Goal: Task Accomplishment & Management: Manage account settings

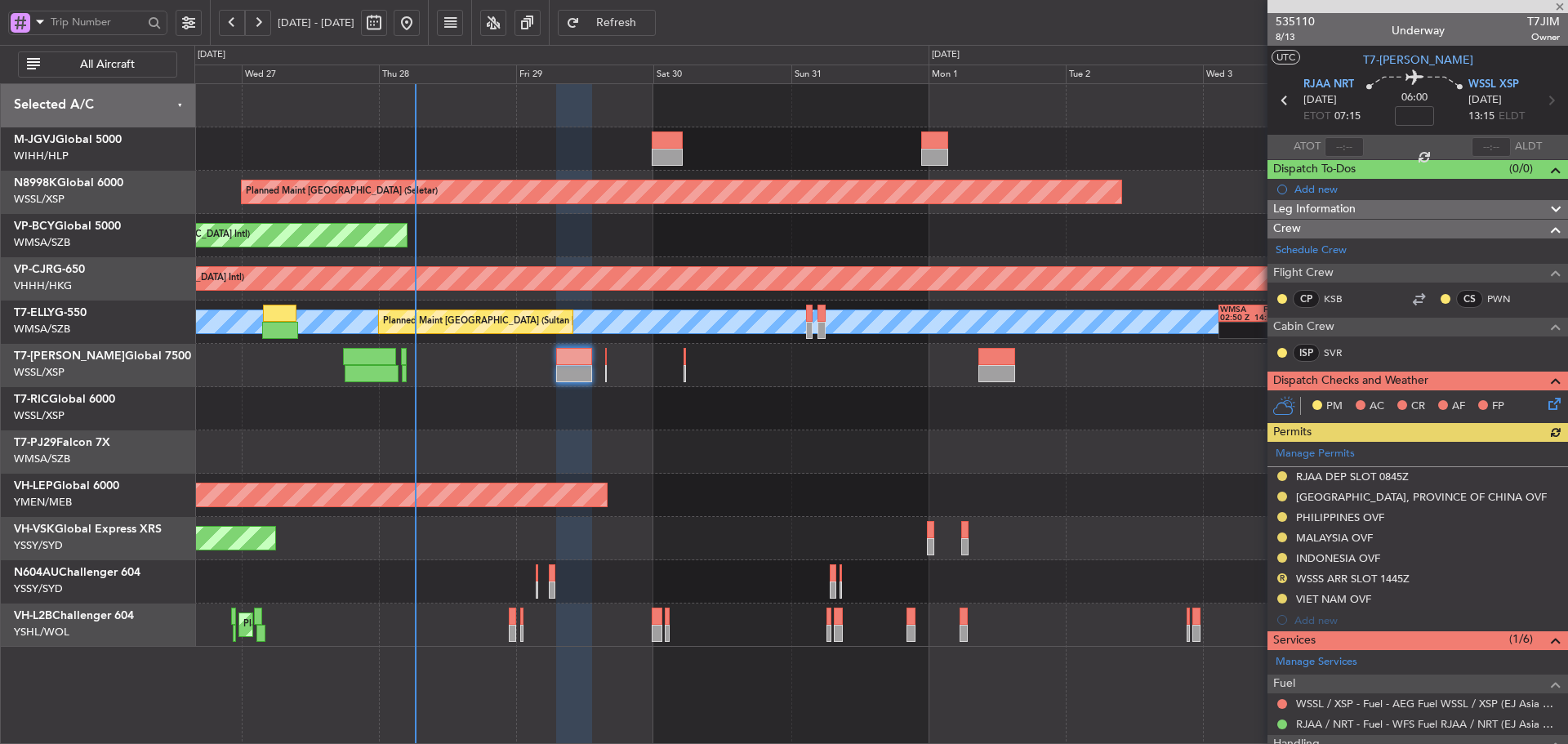
click at [749, 388] on div "Planned Maint [GEOGRAPHIC_DATA] (Halim Intl) Planned Maint [GEOGRAPHIC_DATA] (S…" at bounding box center [880, 366] width 1373 height 563
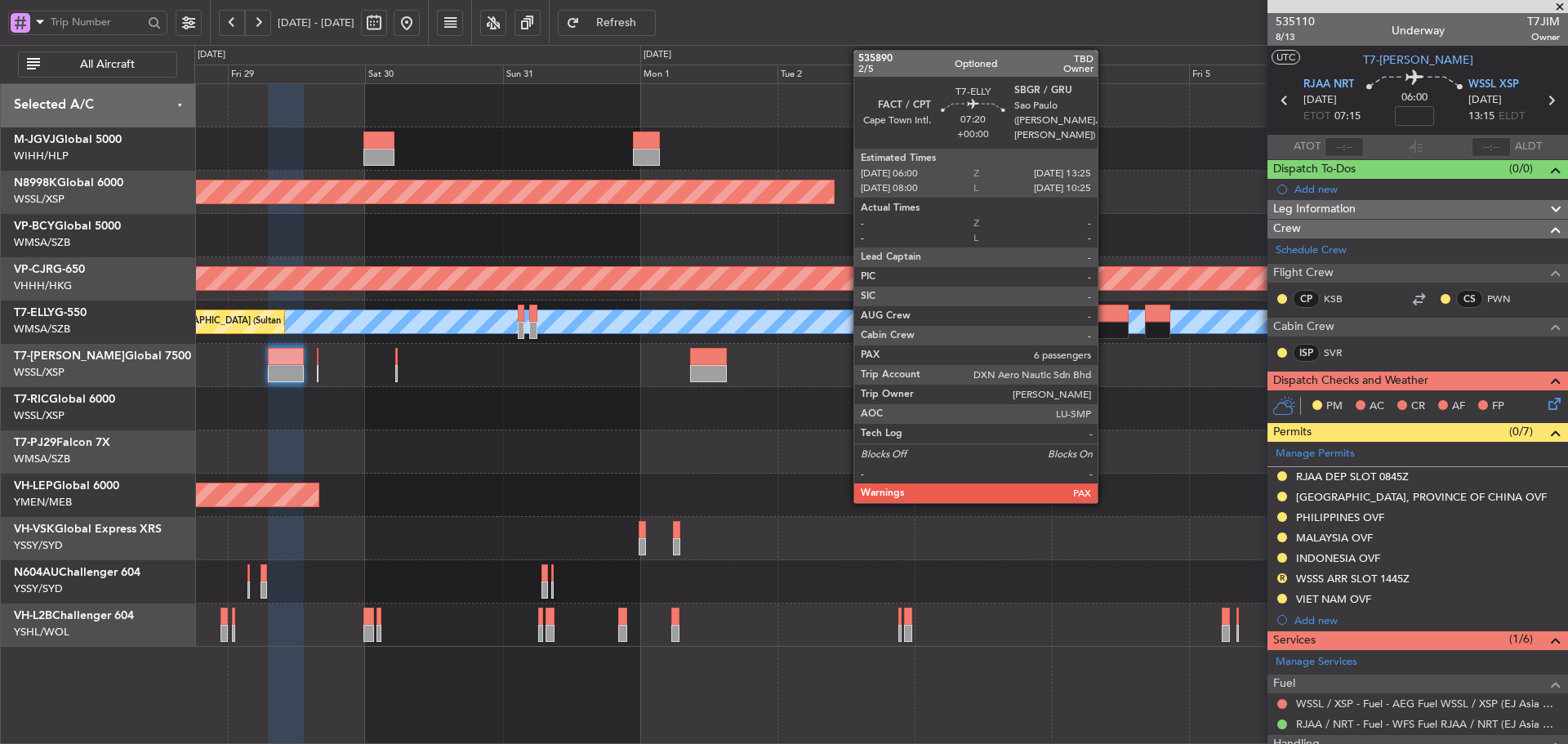
click at [1105, 322] on div at bounding box center [1106, 330] width 43 height 17
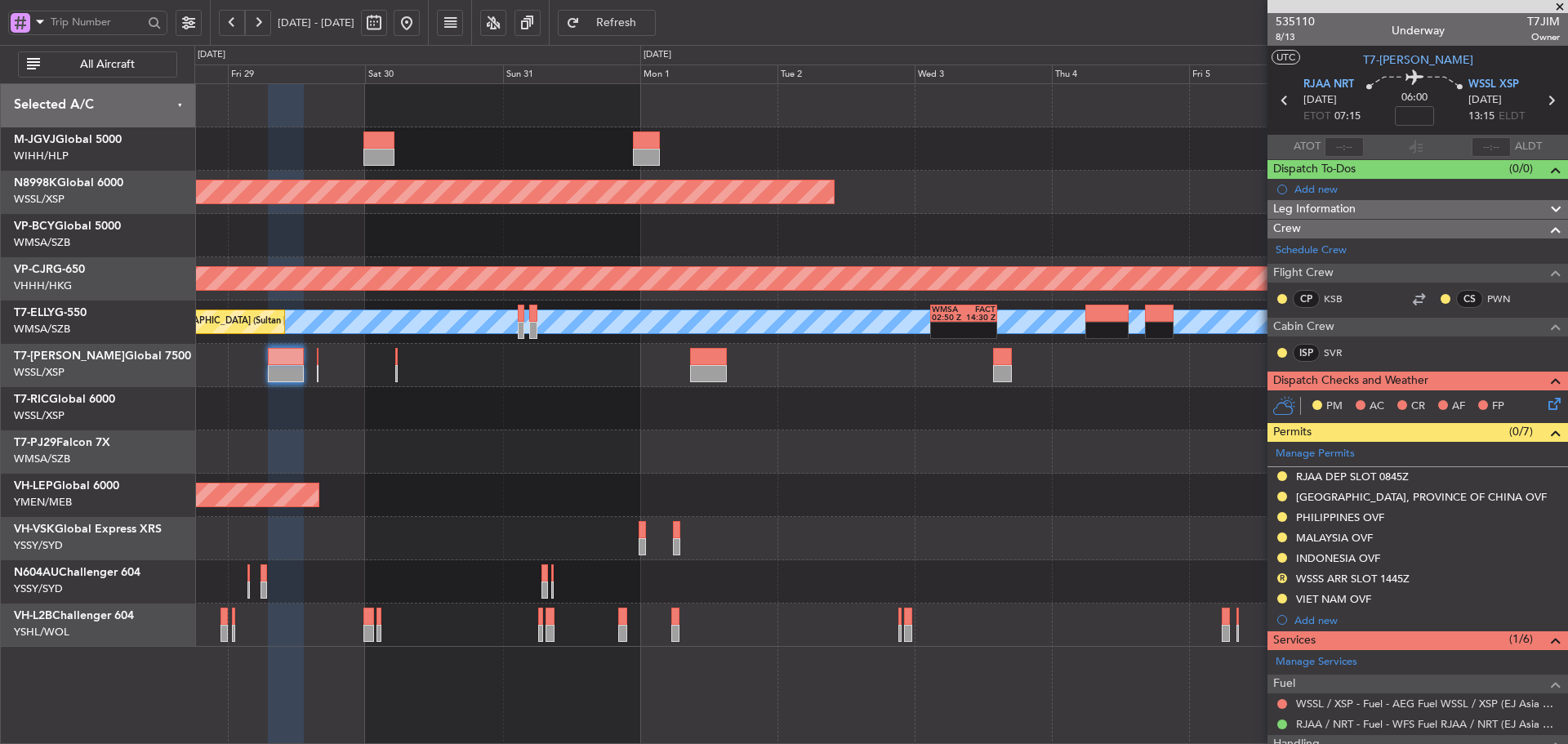
click at [1557, 11] on span at bounding box center [1560, 7] width 16 height 15
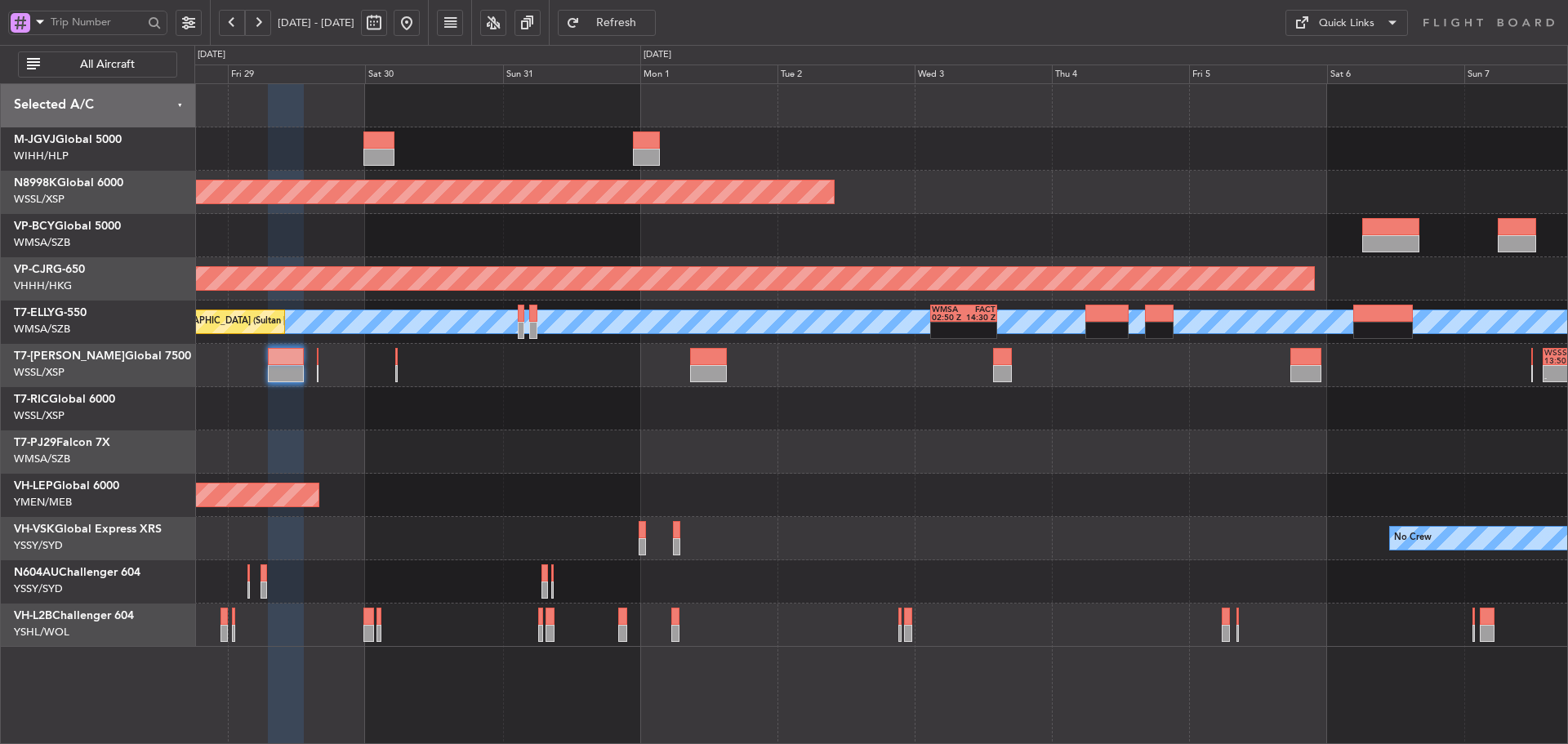
type input "0"
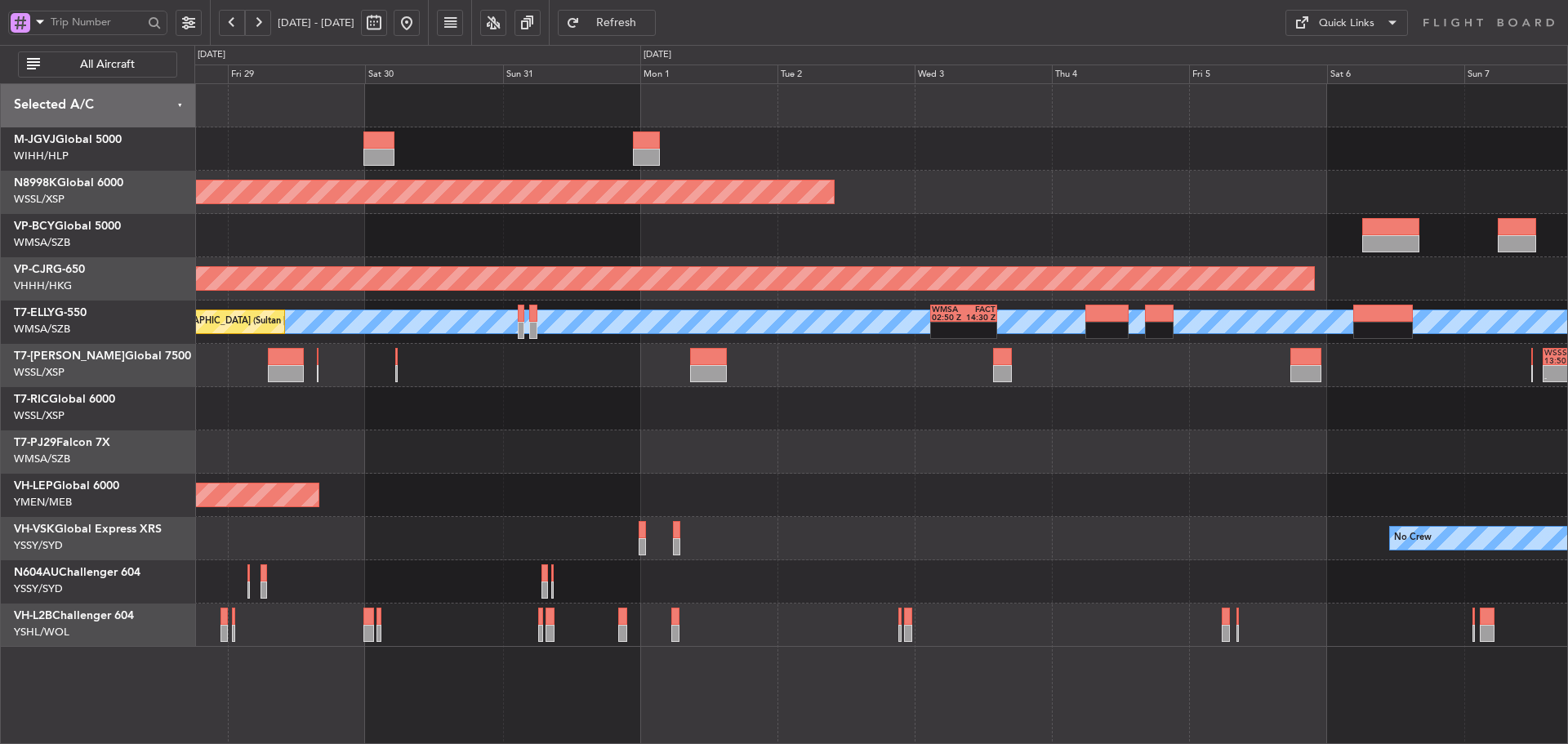
click at [231, 22] on button at bounding box center [231, 23] width 26 height 26
click at [230, 22] on button at bounding box center [231, 23] width 26 height 26
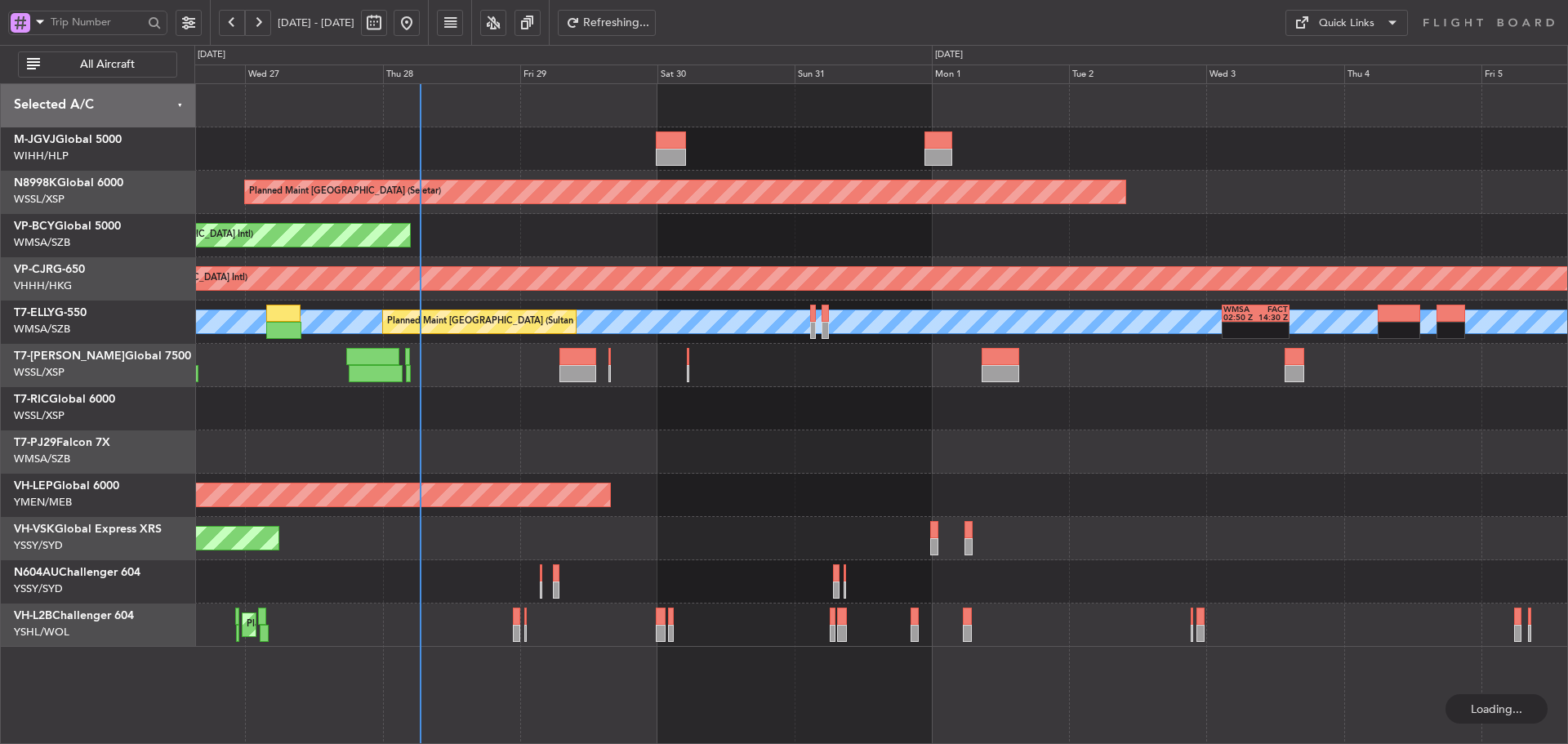
click at [230, 22] on button at bounding box center [231, 23] width 26 height 26
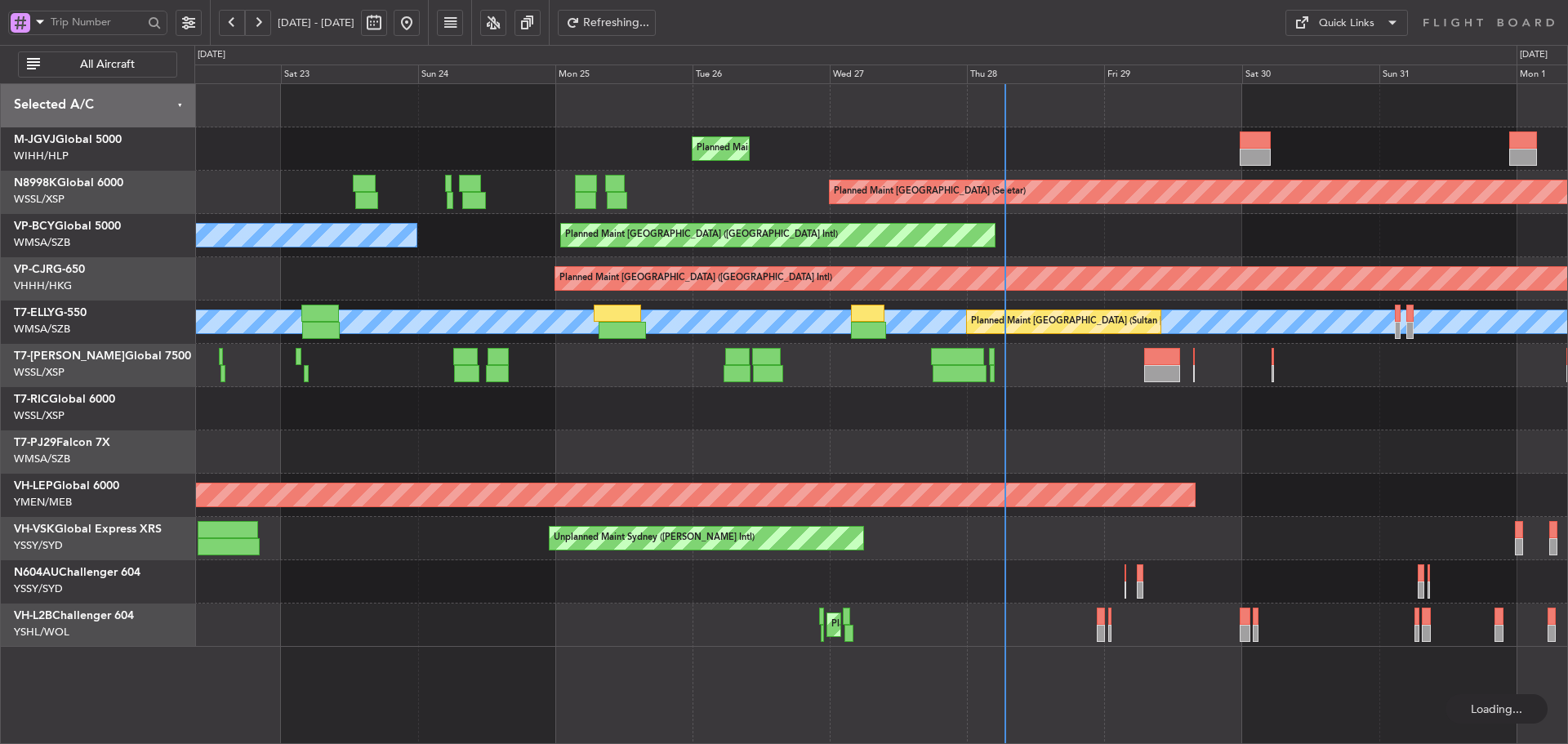
click at [230, 22] on button at bounding box center [231, 23] width 26 height 26
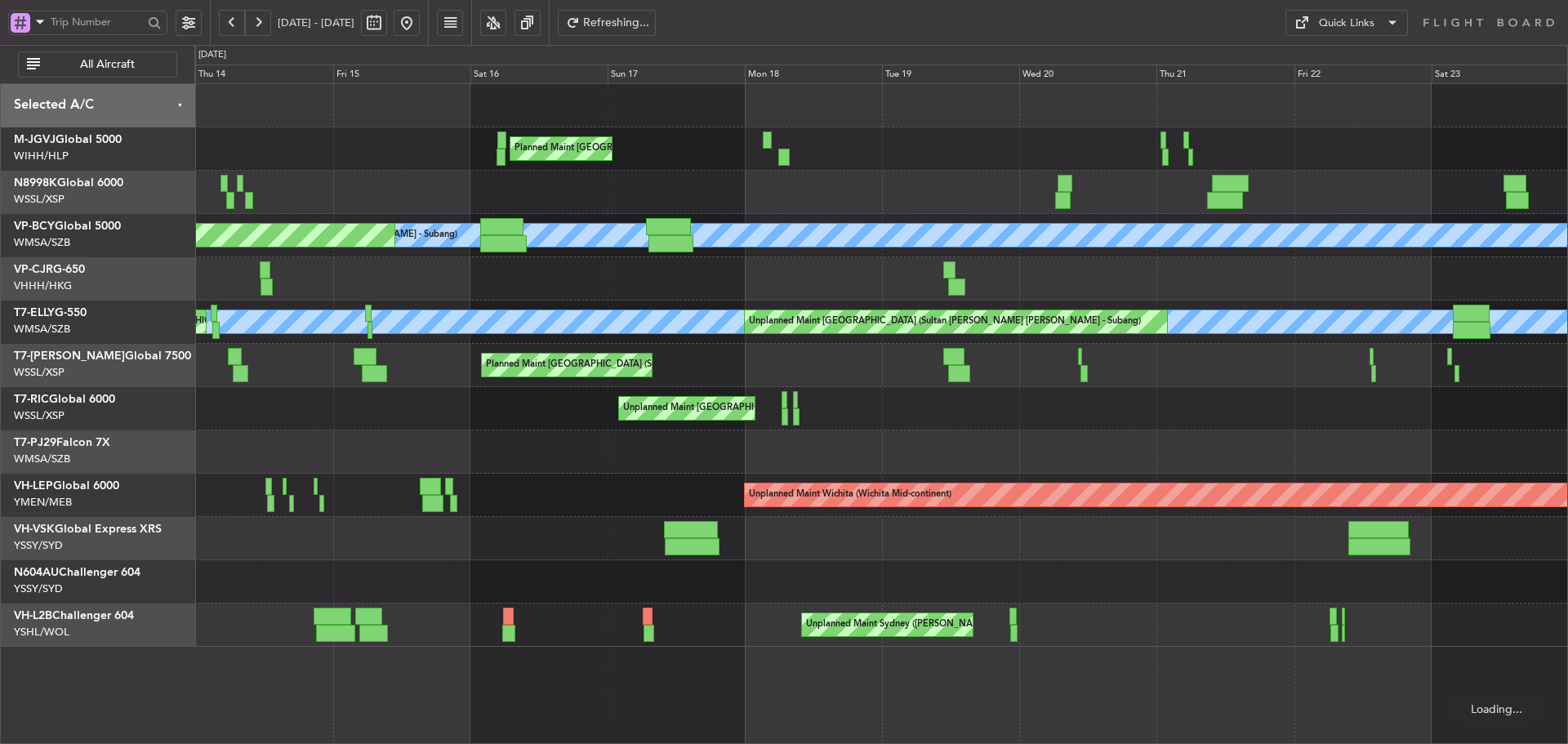
click at [230, 22] on button at bounding box center [231, 23] width 26 height 26
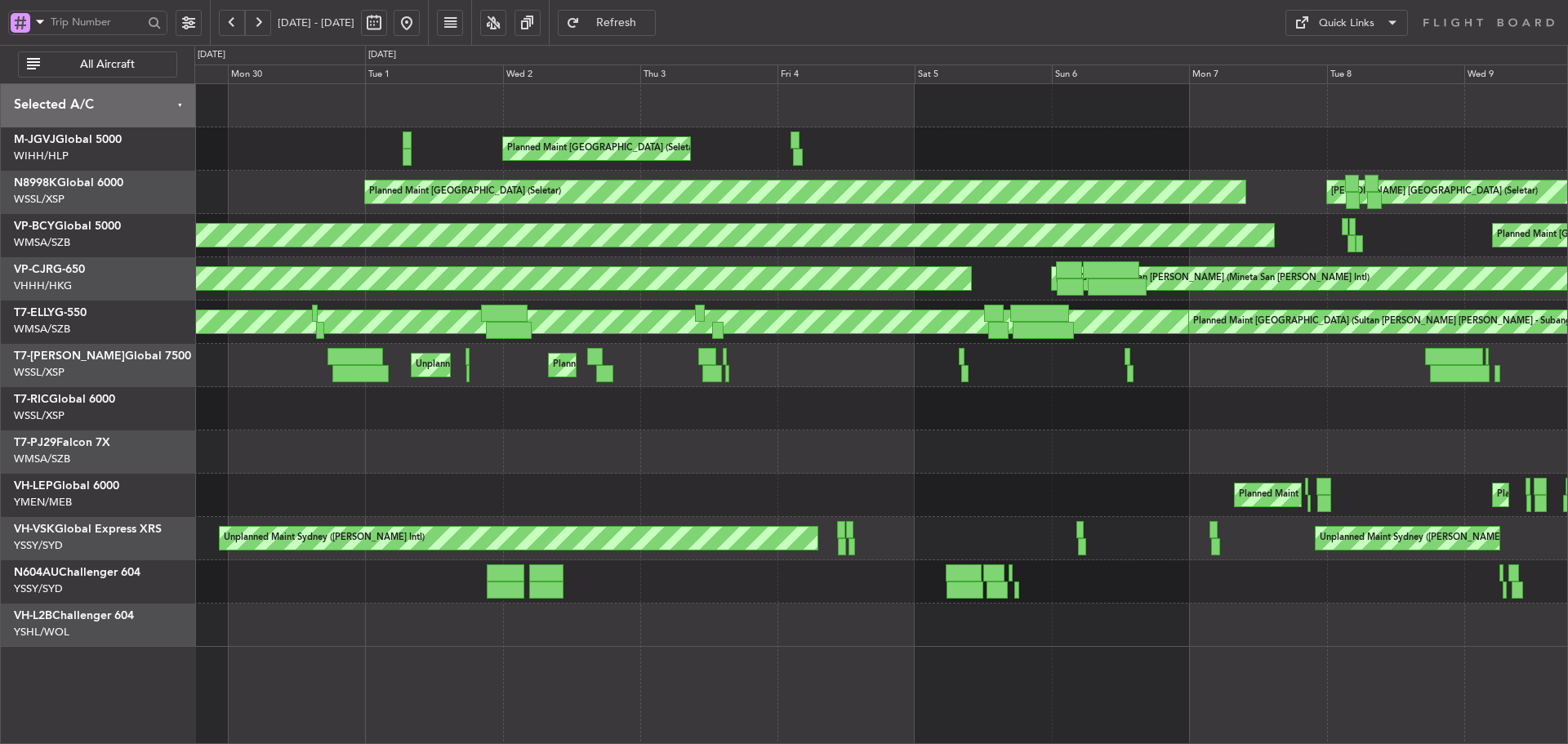
click at [230, 21] on button at bounding box center [231, 23] width 26 height 26
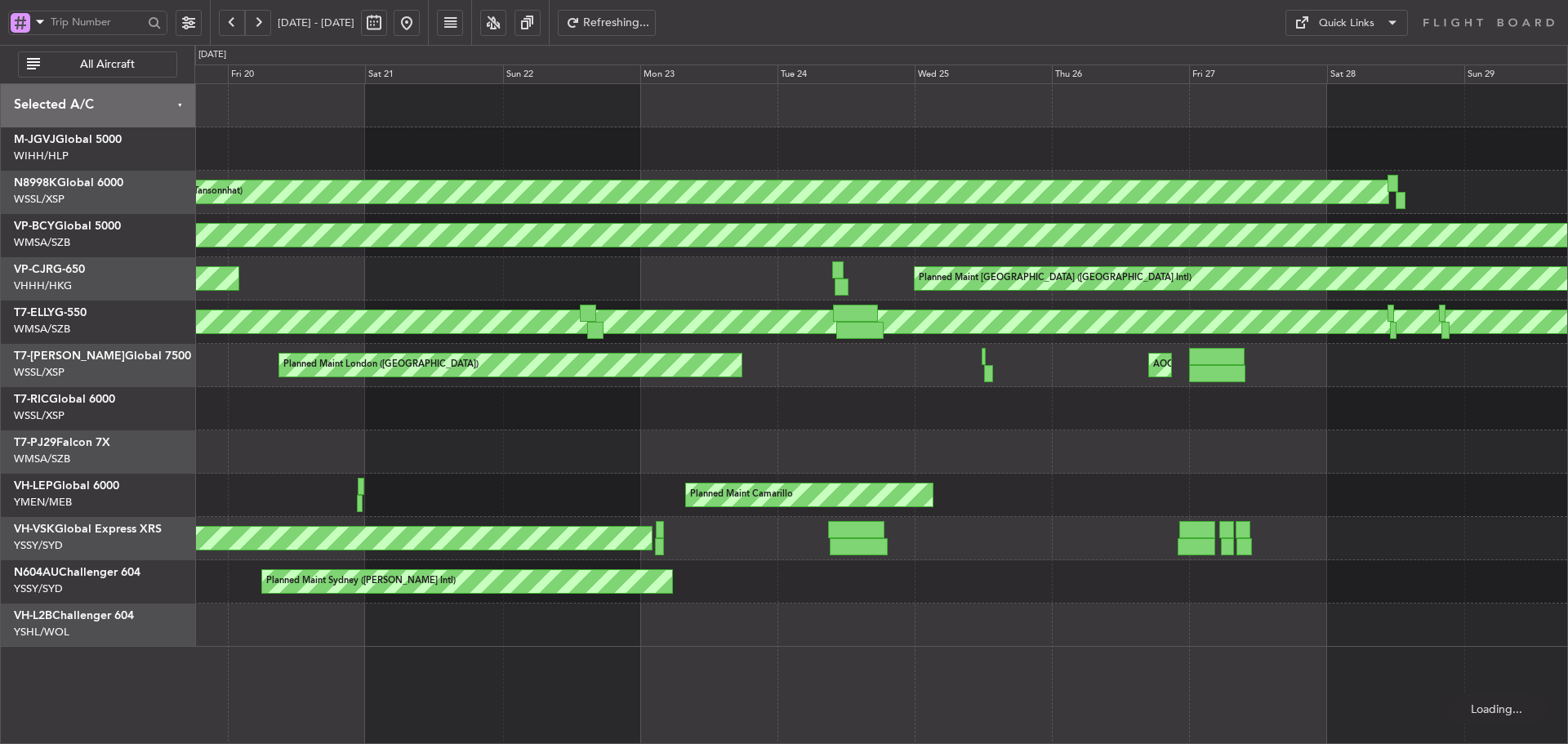
click at [230, 21] on button at bounding box center [231, 23] width 26 height 26
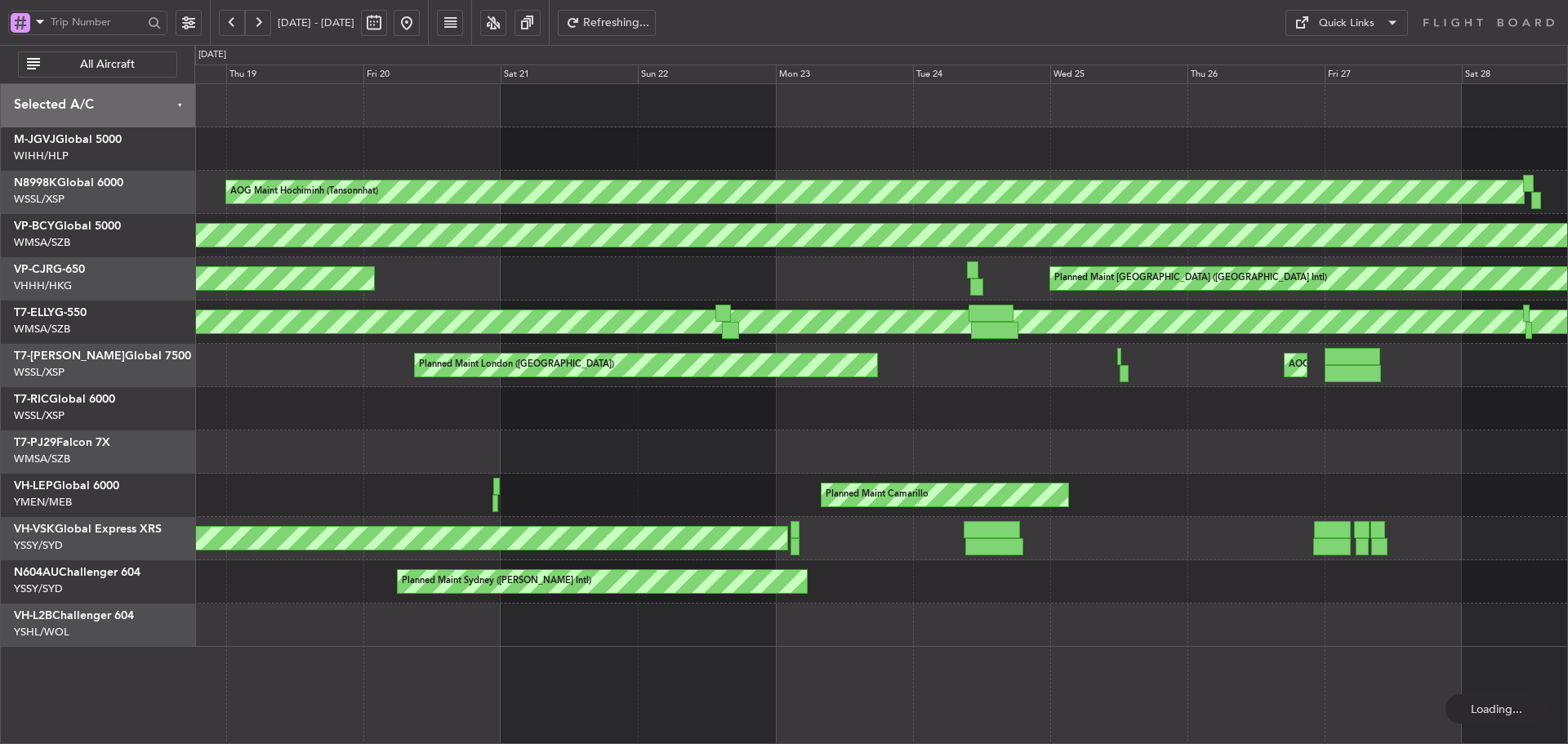
click at [230, 21] on button at bounding box center [231, 23] width 26 height 26
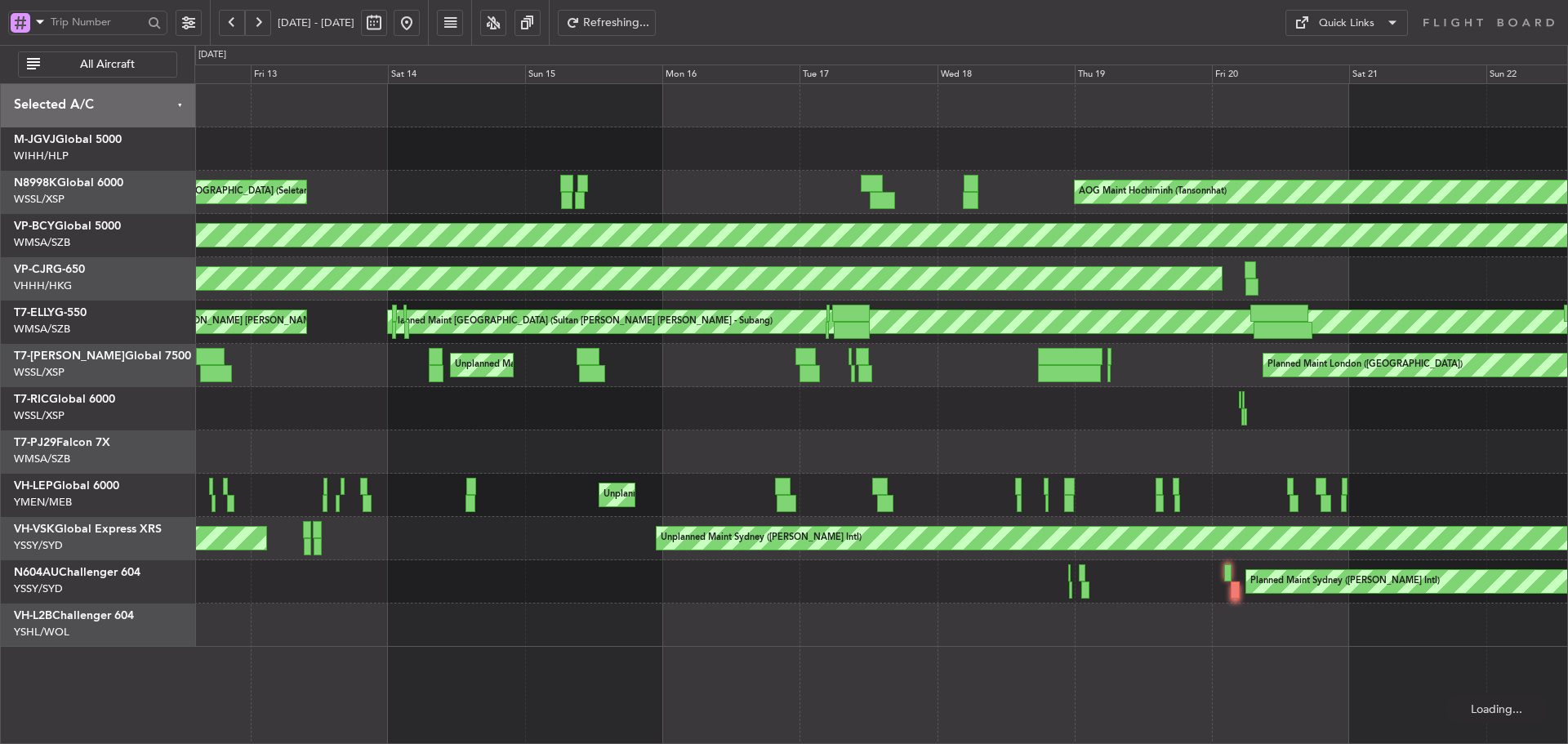
click at [230, 21] on button at bounding box center [231, 23] width 26 height 26
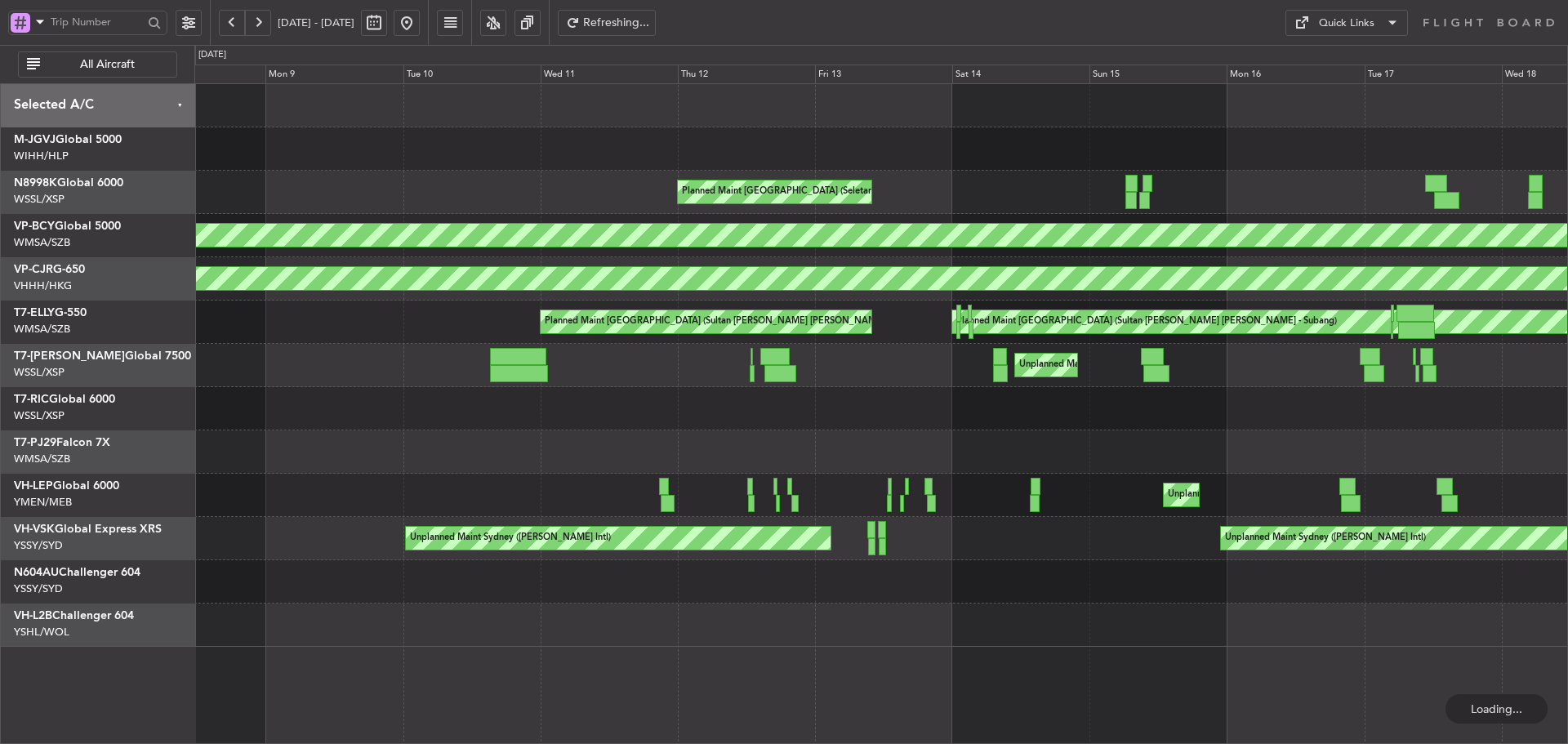
click at [230, 21] on button at bounding box center [231, 23] width 26 height 26
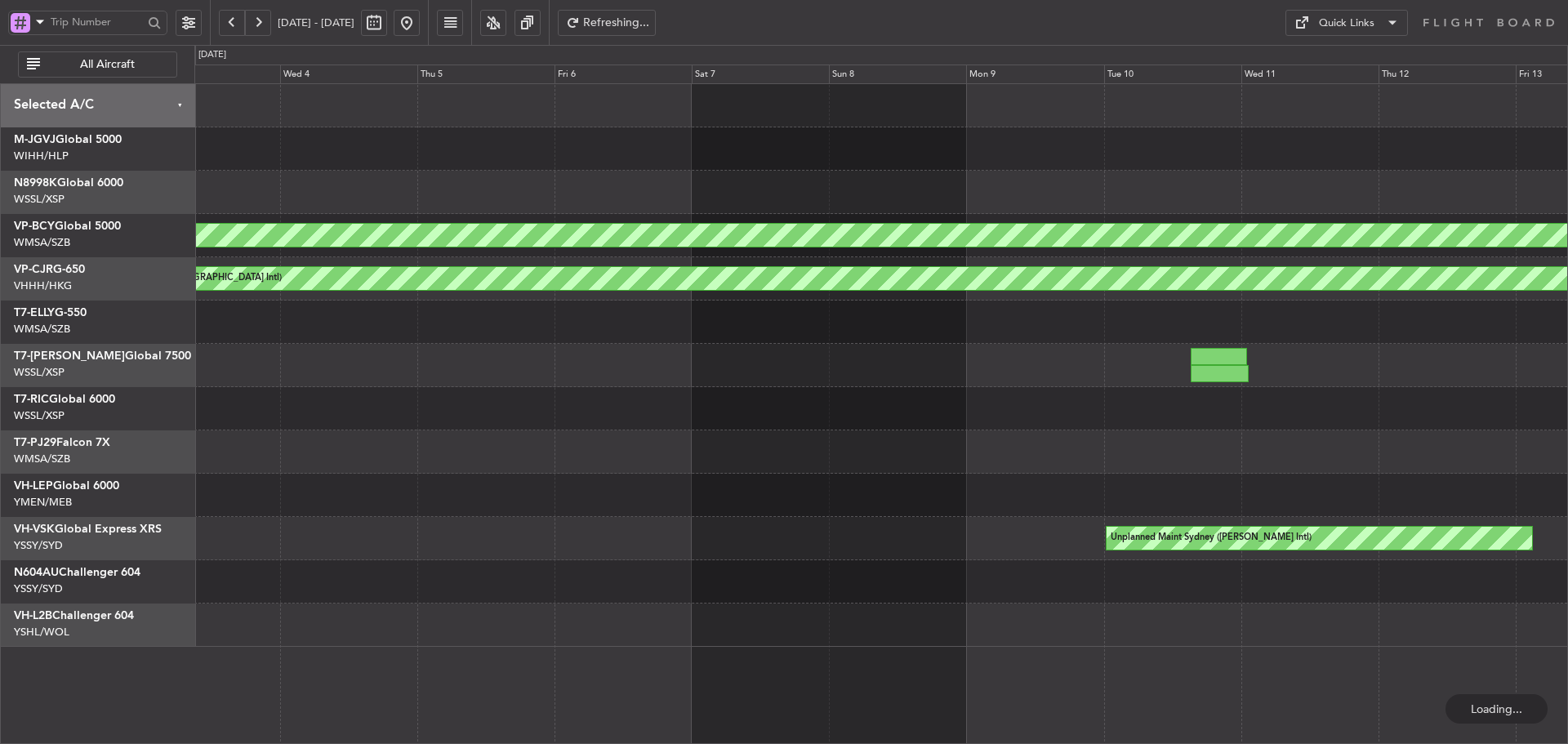
click at [230, 21] on button at bounding box center [231, 23] width 26 height 26
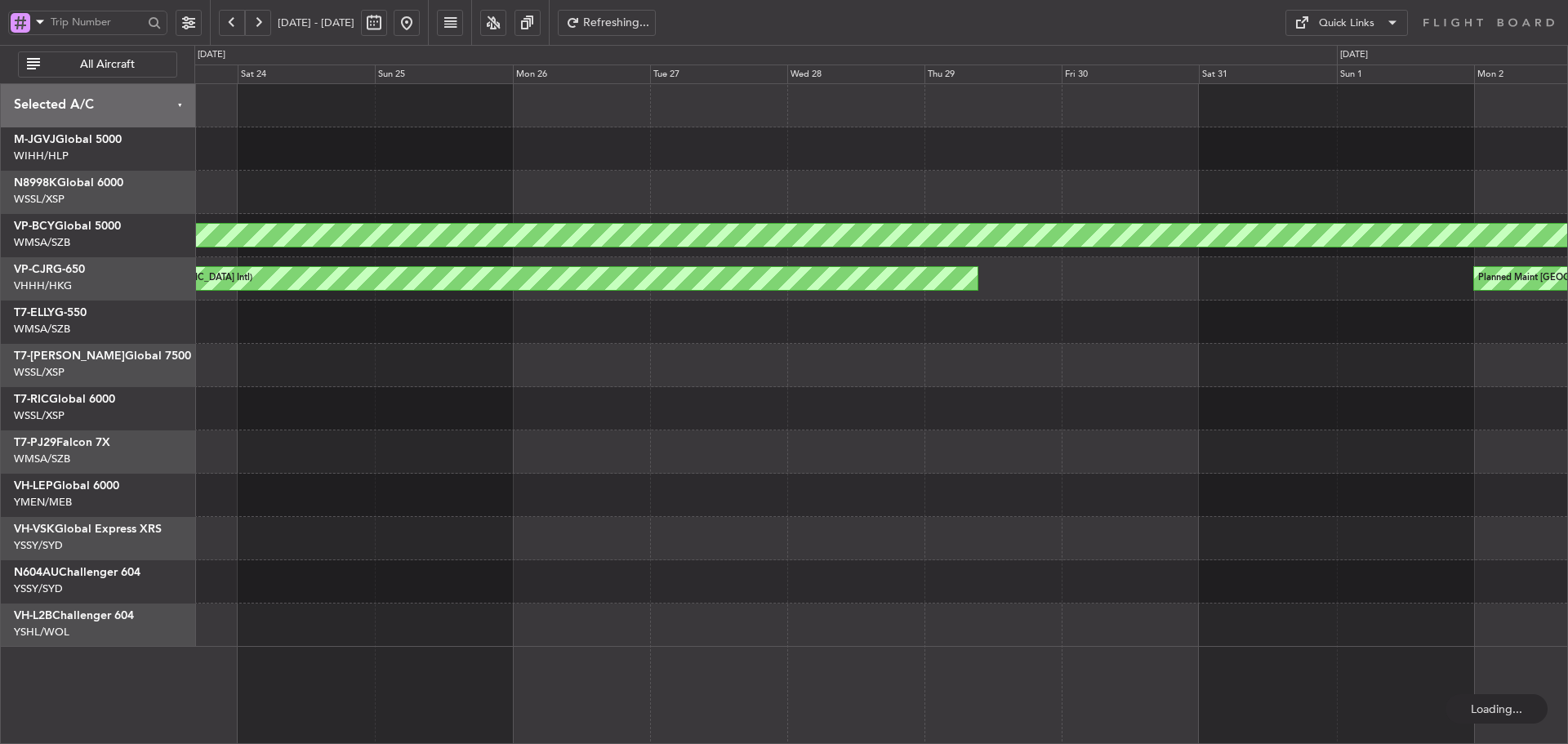
click at [230, 21] on button at bounding box center [231, 23] width 26 height 26
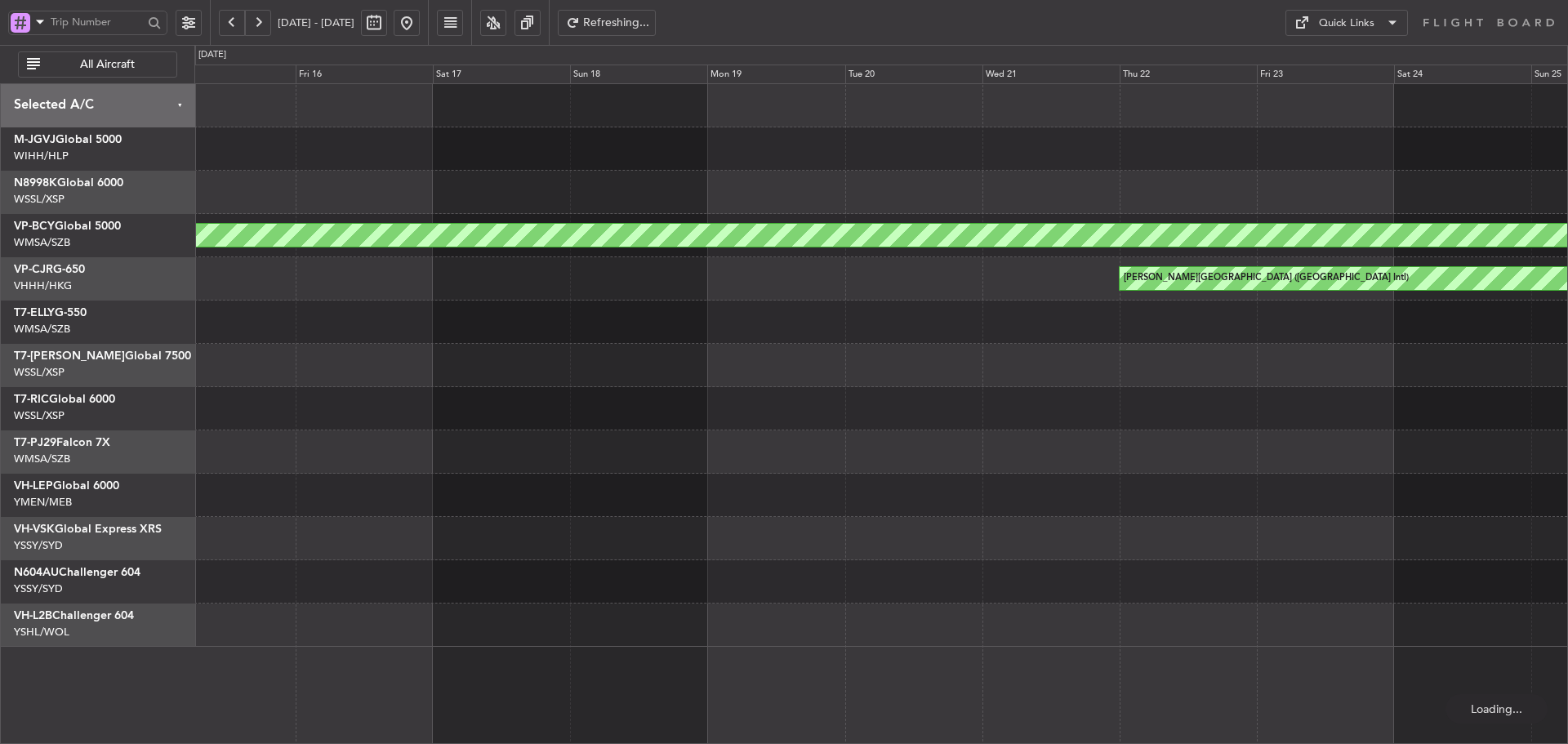
click at [230, 21] on button at bounding box center [231, 23] width 26 height 26
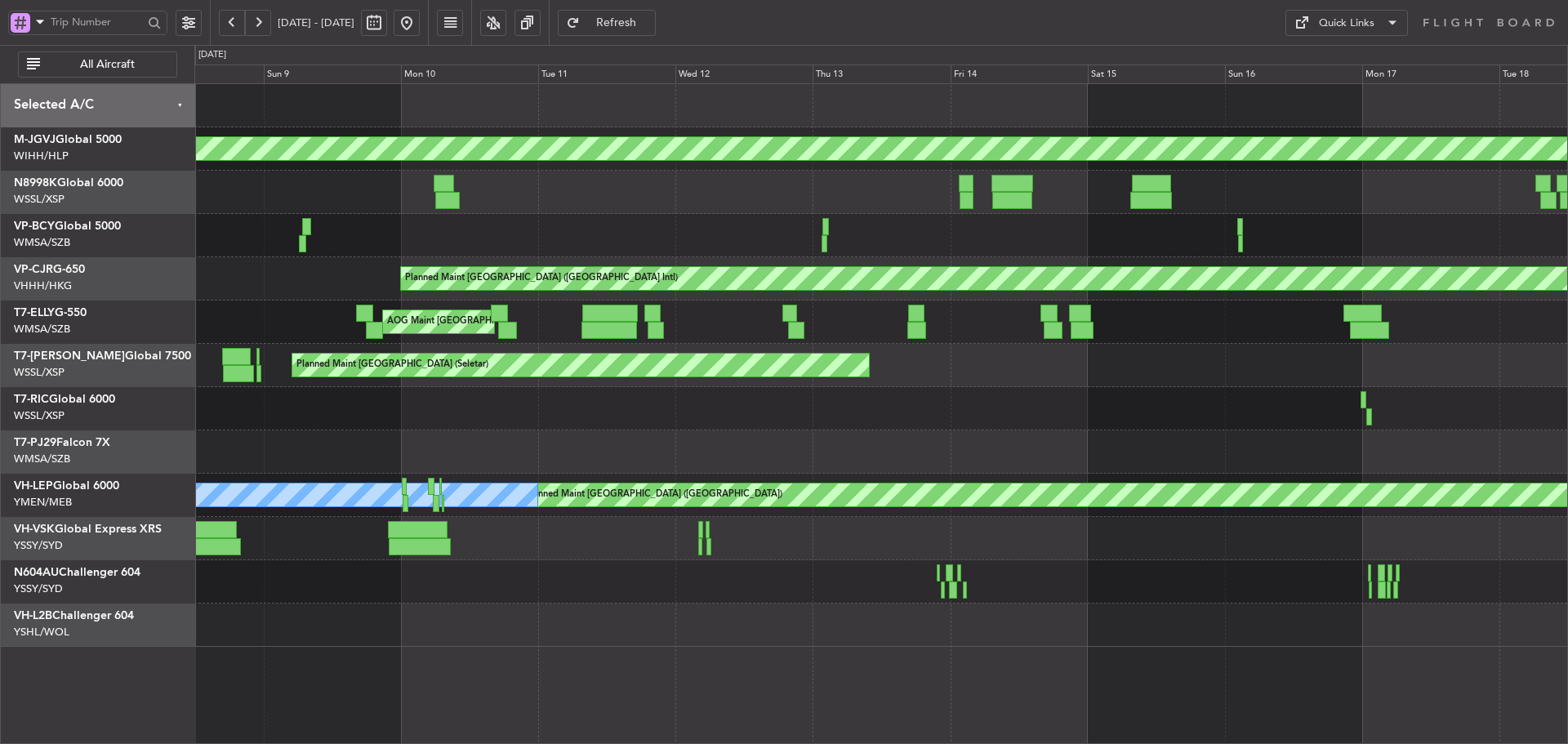
click at [1240, 327] on div "AOG Maint [GEOGRAPHIC_DATA]-[GEOGRAPHIC_DATA] Planned Maint [GEOGRAPHIC_DATA] (…" at bounding box center [880, 322] width 1373 height 44
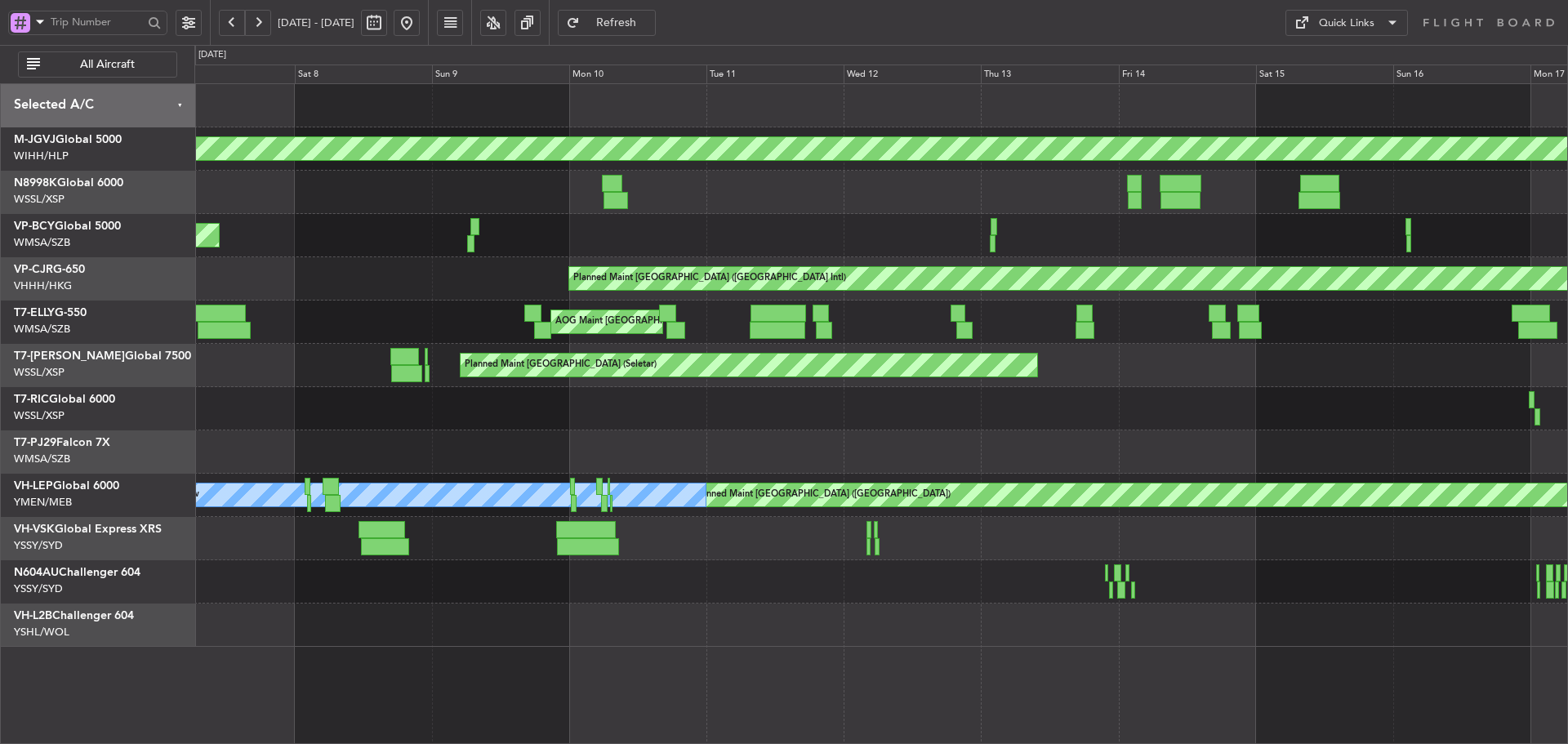
click at [916, 319] on div "AOG Maint [GEOGRAPHIC_DATA]-[GEOGRAPHIC_DATA] Planned Maint [GEOGRAPHIC_DATA] (…" at bounding box center [880, 322] width 1373 height 44
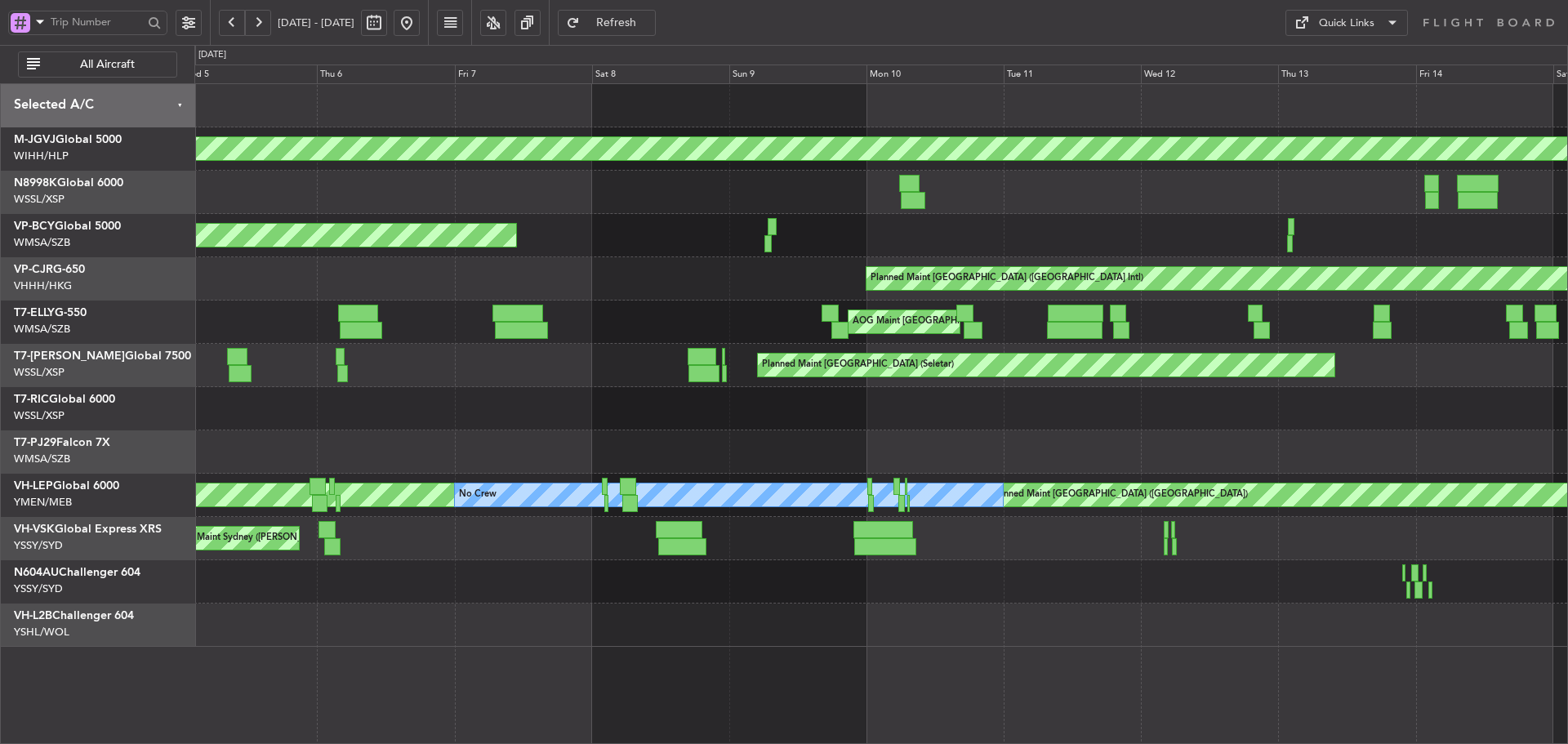
click at [906, 322] on div "AOG Maint [GEOGRAPHIC_DATA]-[GEOGRAPHIC_DATA]" at bounding box center [880, 322] width 1373 height 44
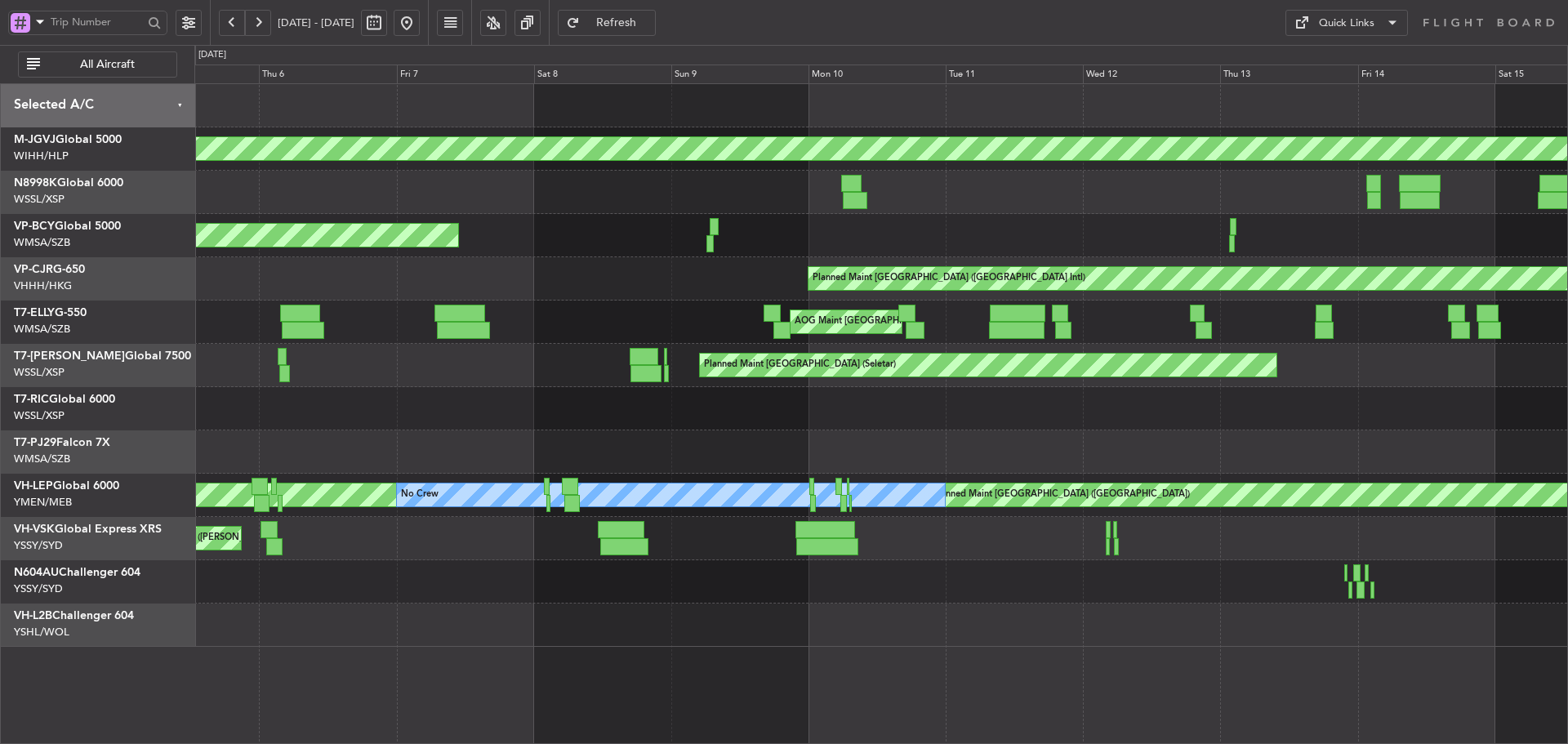
click at [589, 316] on div "AOG Maint [GEOGRAPHIC_DATA]-[GEOGRAPHIC_DATA]" at bounding box center [880, 322] width 1373 height 44
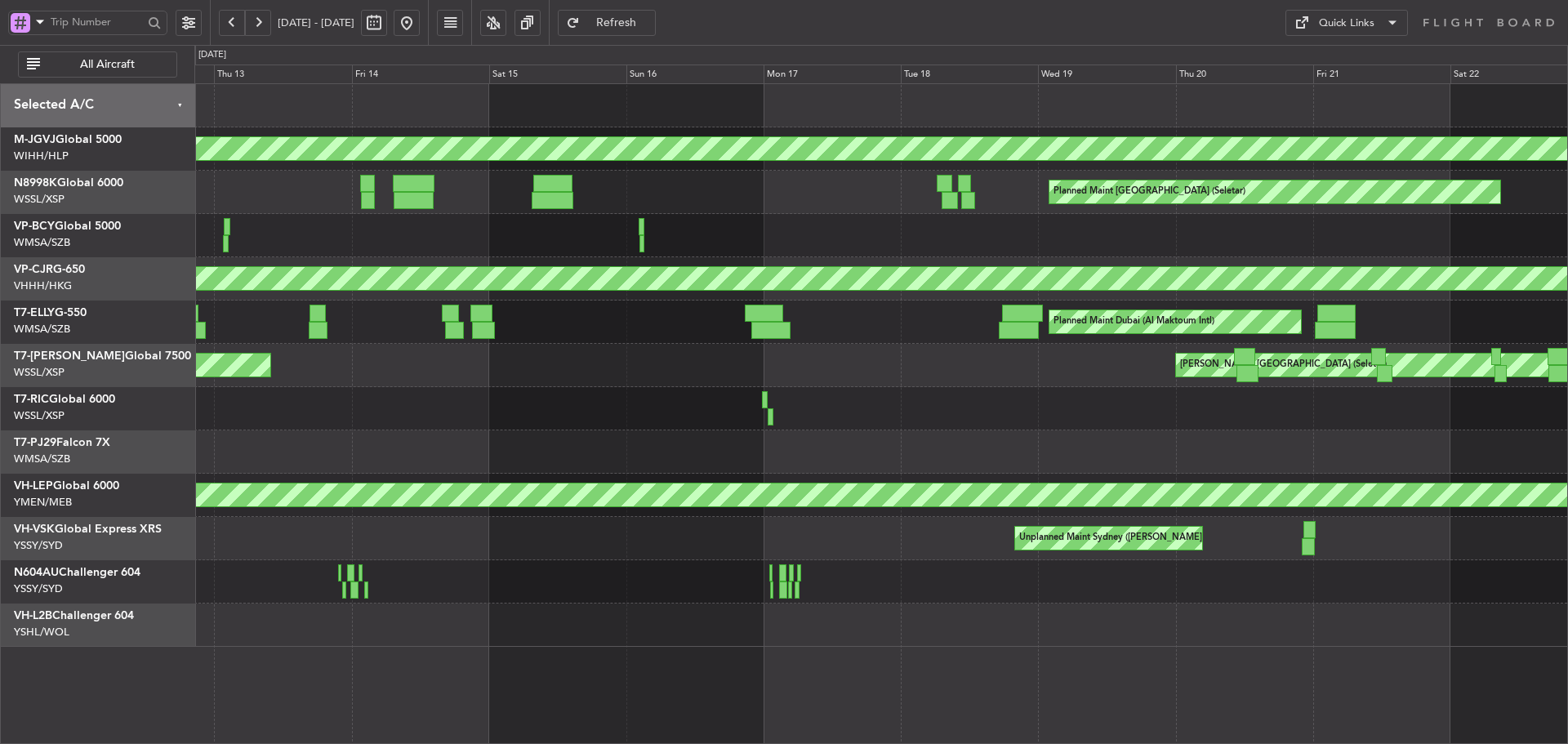
click at [558, 378] on div "Planned Maint [GEOGRAPHIC_DATA] (Seletar) [PERSON_NAME] Singapore (Seletar) Pla…" at bounding box center [880, 366] width 1373 height 44
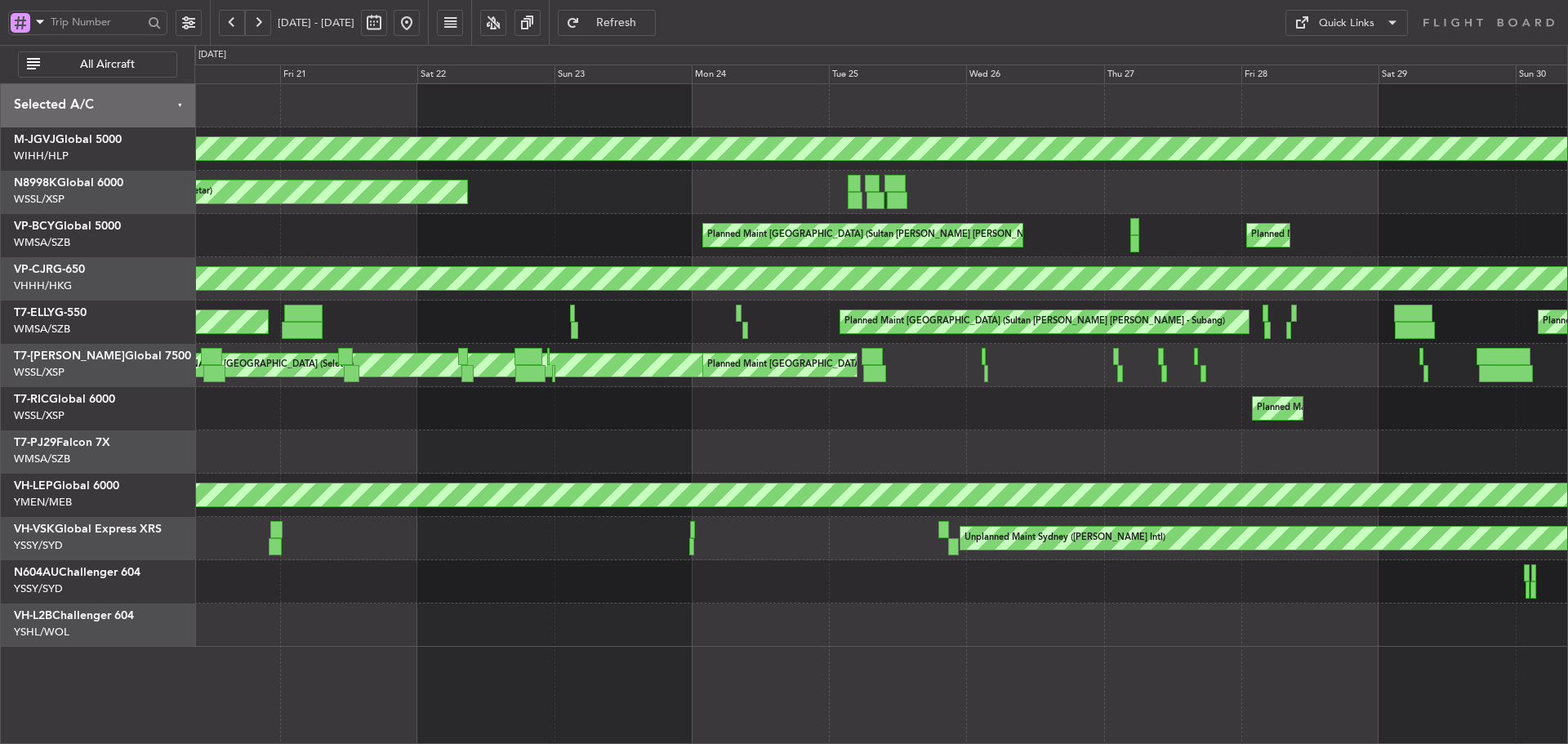
click at [433, 338] on div "Planned Maint Dubai (Al Maktoum Intl) Planned Maint [GEOGRAPHIC_DATA] (Sultan […" at bounding box center [880, 322] width 1373 height 44
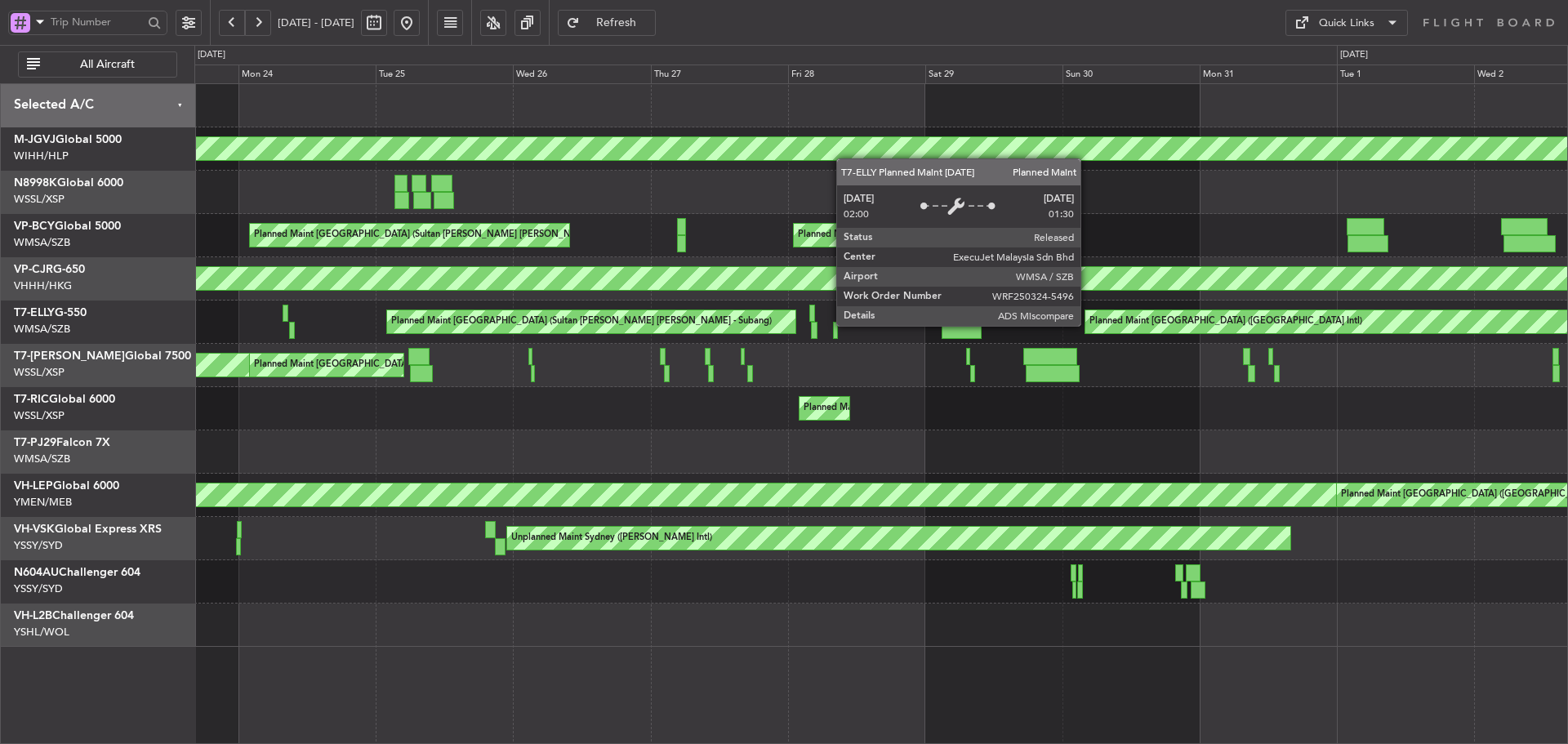
click at [619, 325] on div "Planned Maint [GEOGRAPHIC_DATA] (Sultan [PERSON_NAME] [PERSON_NAME] - Subang)" at bounding box center [581, 321] width 380 height 24
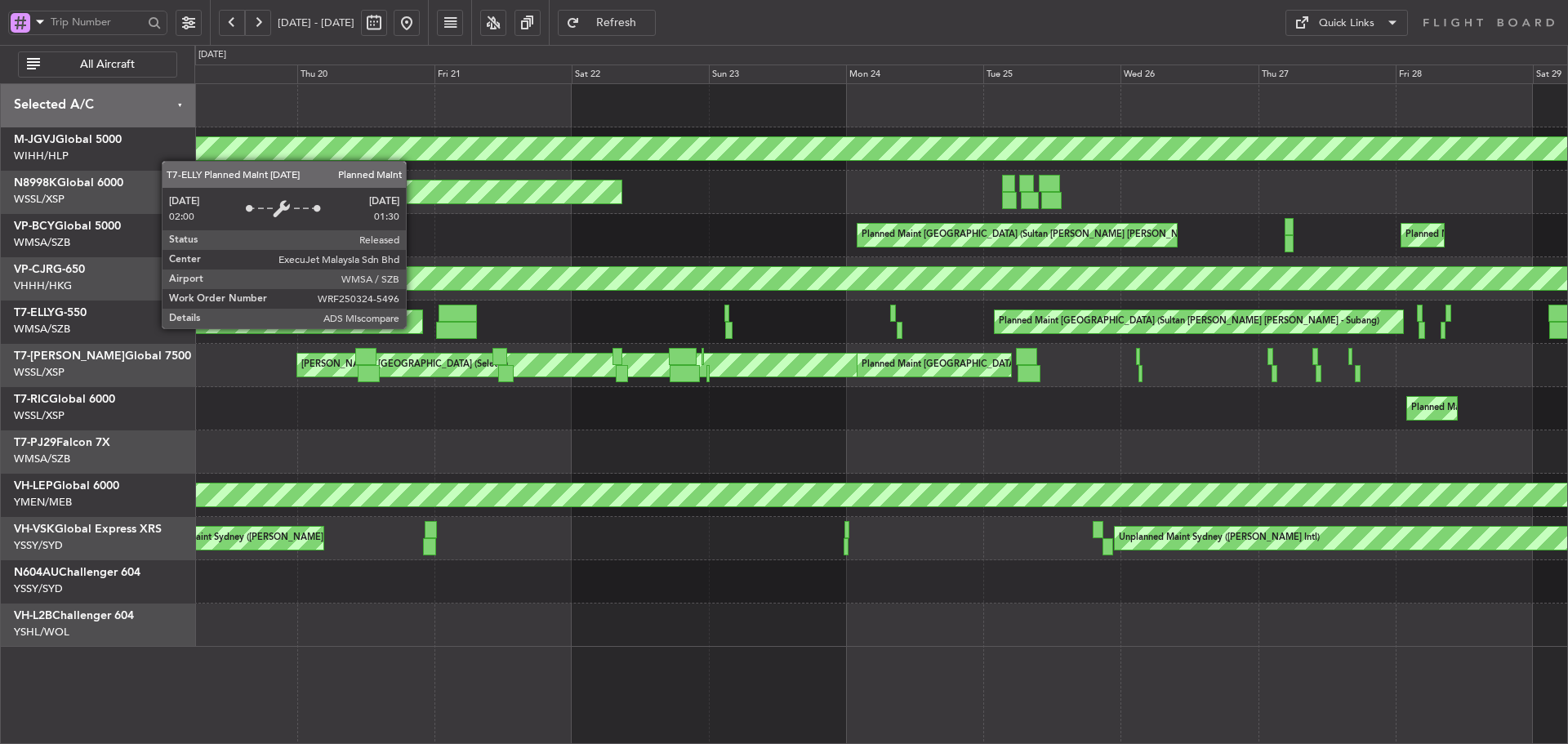
click at [1102, 330] on div "Planned Maint [GEOGRAPHIC_DATA] (Sultan [PERSON_NAME] [PERSON_NAME] - Subang)" at bounding box center [1189, 321] width 380 height 24
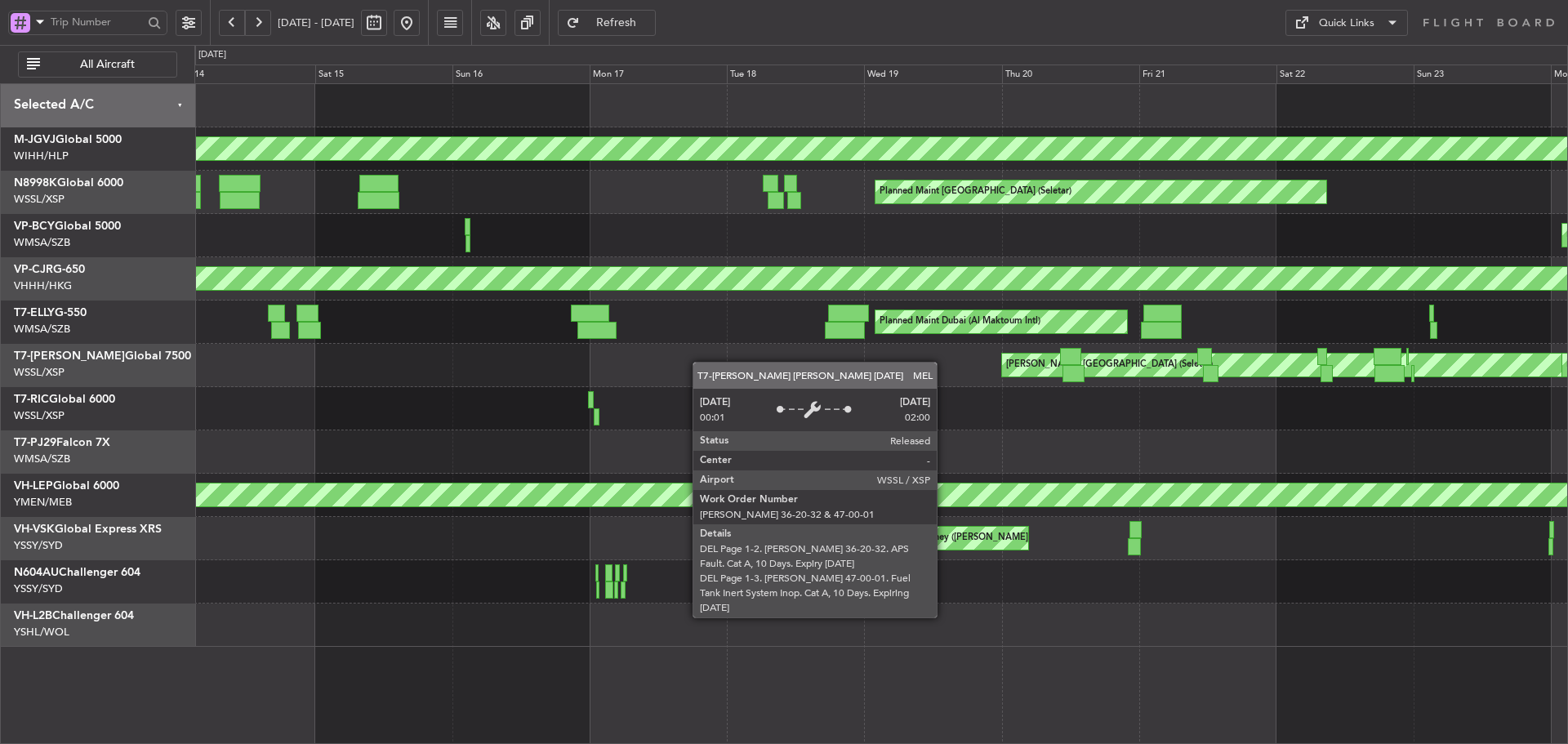
click at [1138, 356] on div "[PERSON_NAME] [GEOGRAPHIC_DATA] (Seletar) Planned Maint [GEOGRAPHIC_DATA] (Sele…" at bounding box center [880, 366] width 1373 height 44
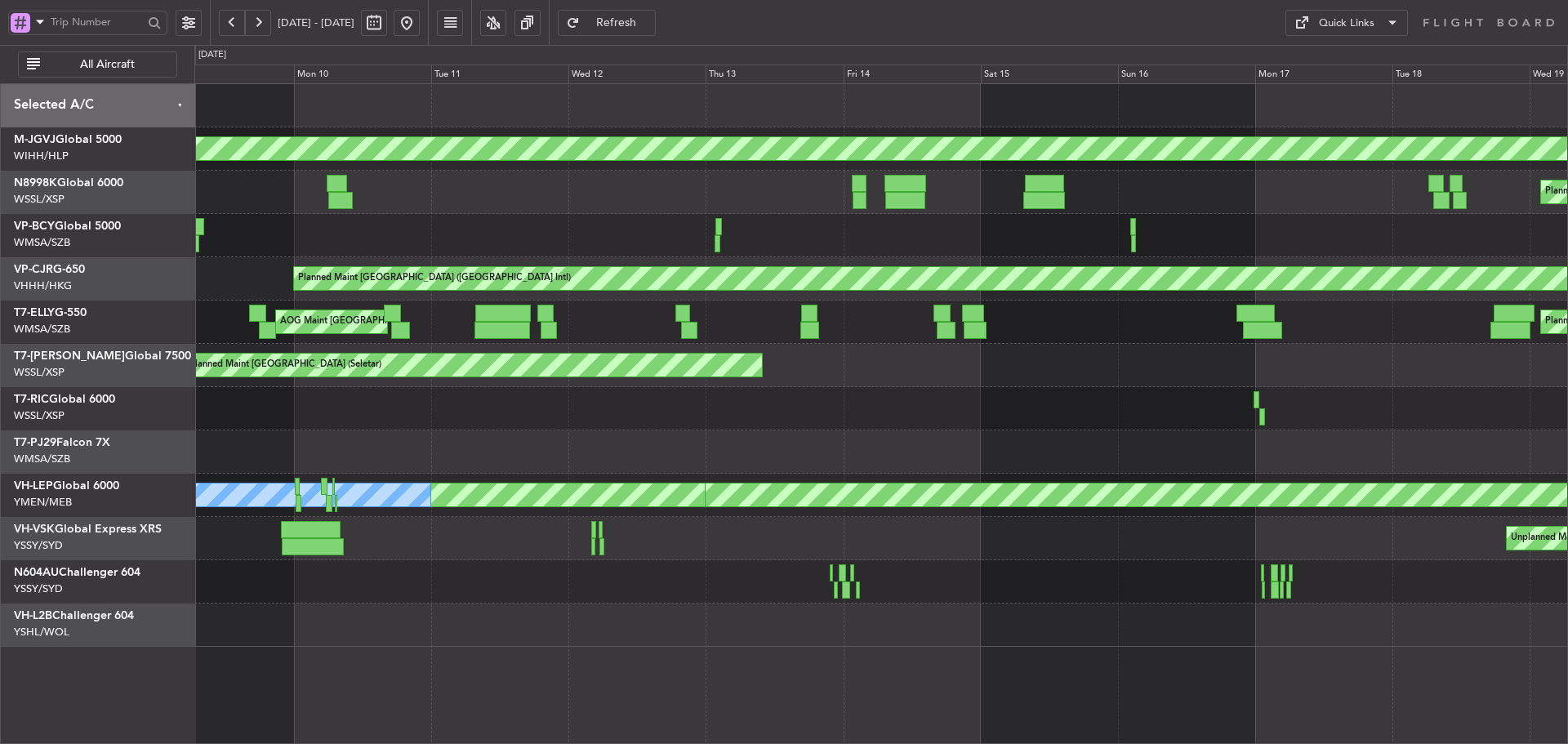
click at [1182, 354] on div "Planned Maint [GEOGRAPHIC_DATA] (Seletar) [PERSON_NAME] Singapore (Seletar)" at bounding box center [880, 366] width 1373 height 44
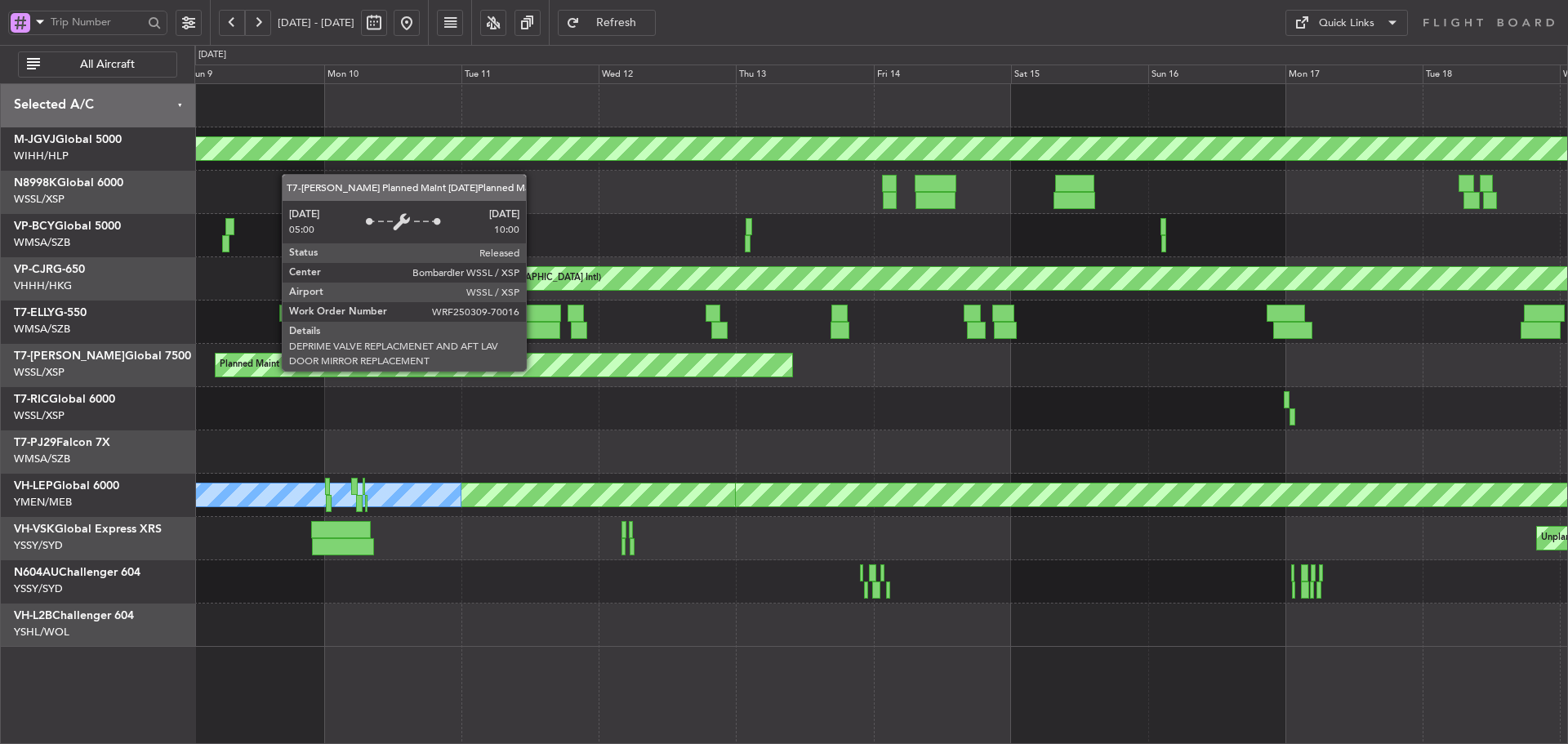
click at [792, 368] on div "Planned Maint [GEOGRAPHIC_DATA] (Seletar)" at bounding box center [504, 365] width 576 height 23
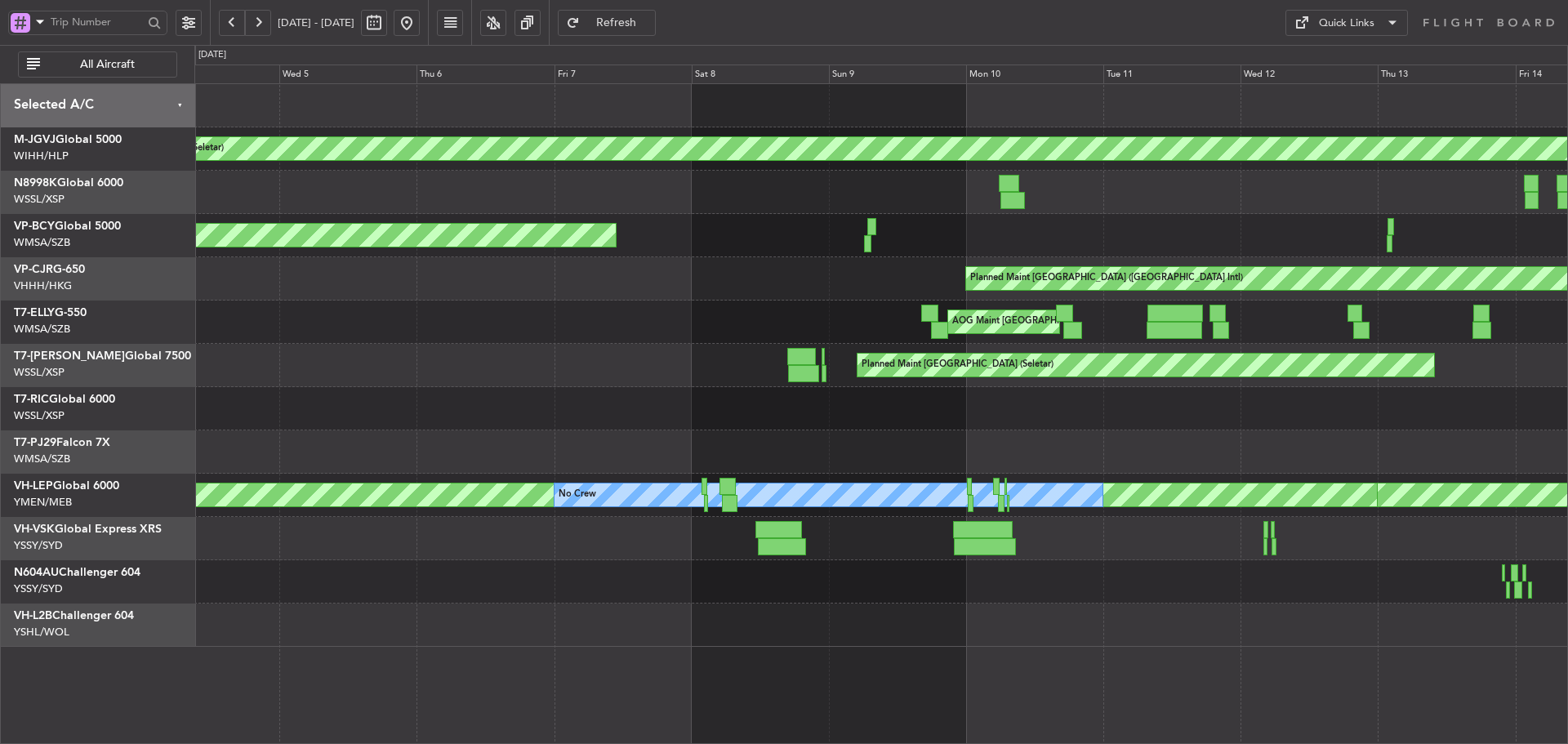
click at [783, 368] on div "Planned Maint [GEOGRAPHIC_DATA] (Seletar) Planned Maint [GEOGRAPHIC_DATA] (Sele…" at bounding box center [880, 366] width 1373 height 44
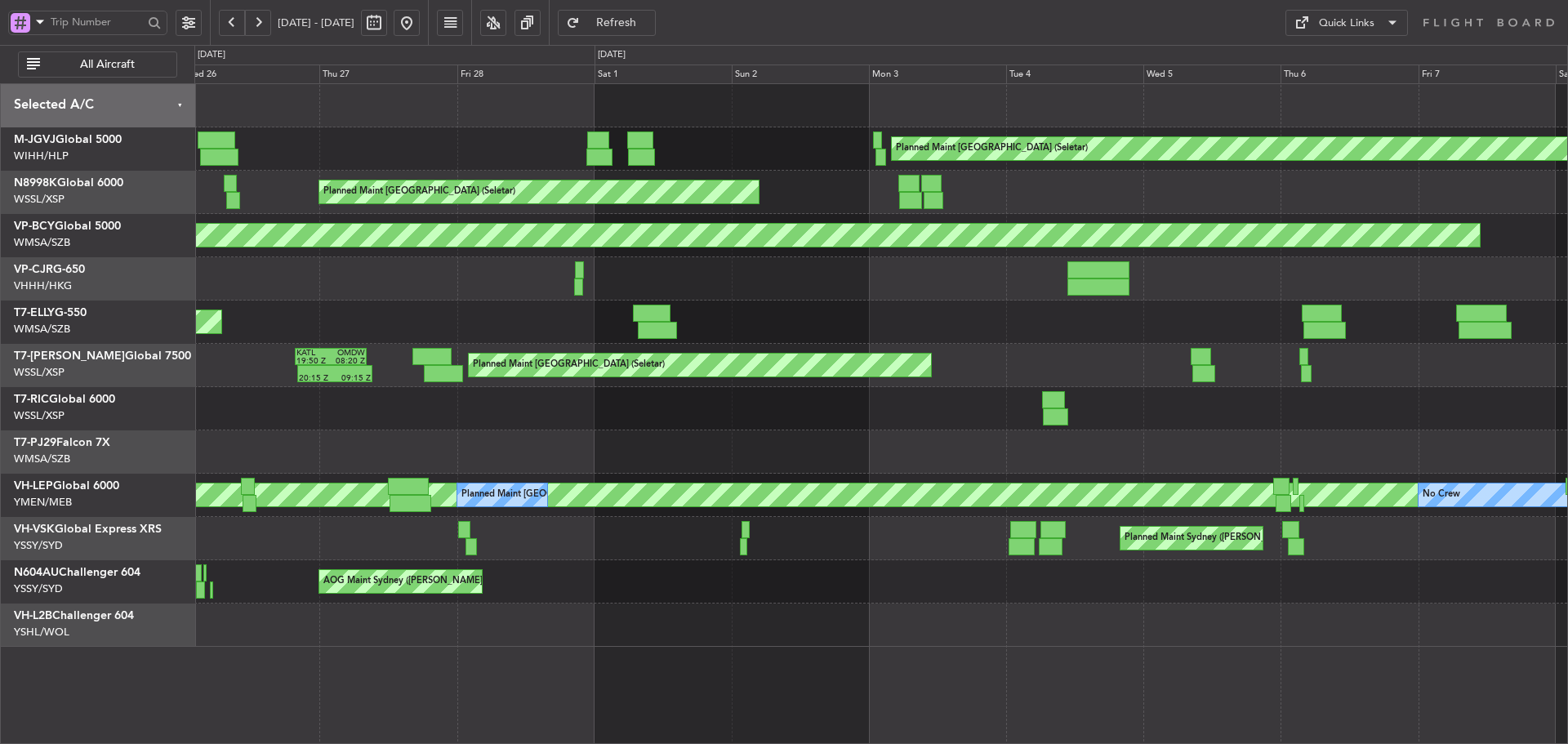
click at [1163, 328] on div "Planned Maint Dubai (Al Maktoum Intl) AOG Maint [GEOGRAPHIC_DATA]-[GEOGRAPHIC_D…" at bounding box center [880, 322] width 1373 height 44
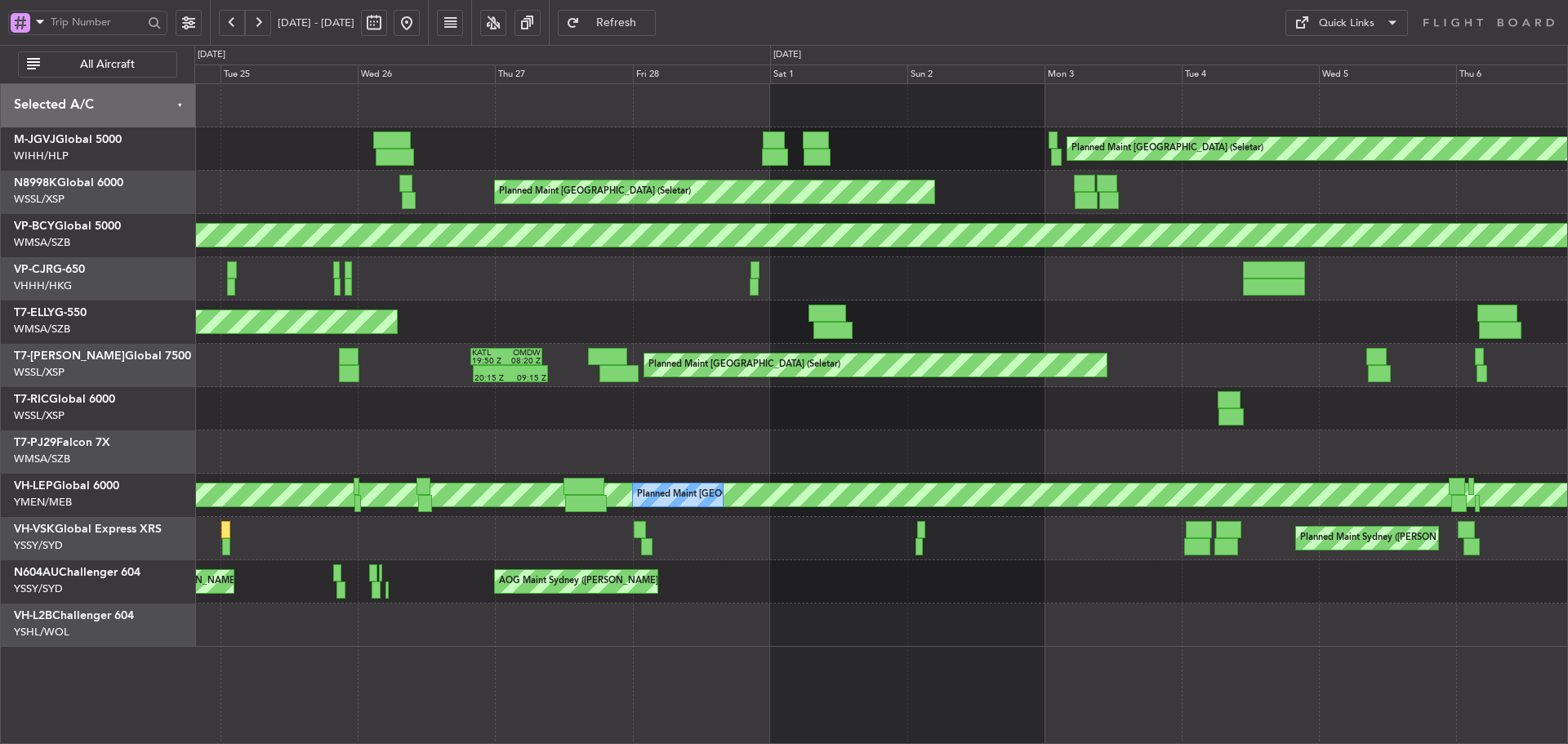
click at [1197, 334] on div "Planned Maint Dubai (Al Maktoum Intl)" at bounding box center [880, 322] width 1373 height 44
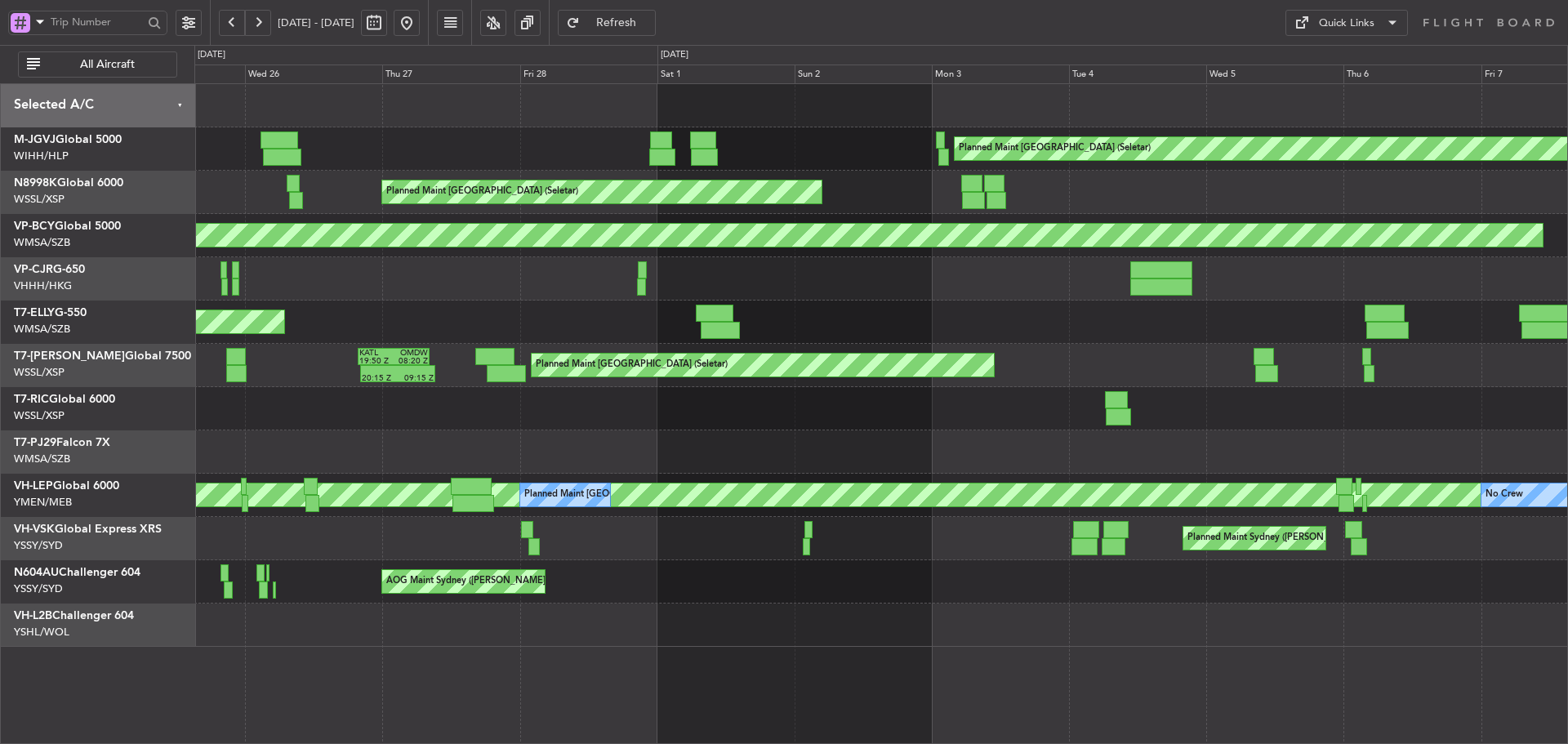
click at [567, 328] on div "Planned Maint Dubai (Al Maktoum Intl) AOG Maint [GEOGRAPHIC_DATA]-[GEOGRAPHIC_D…" at bounding box center [880, 322] width 1373 height 44
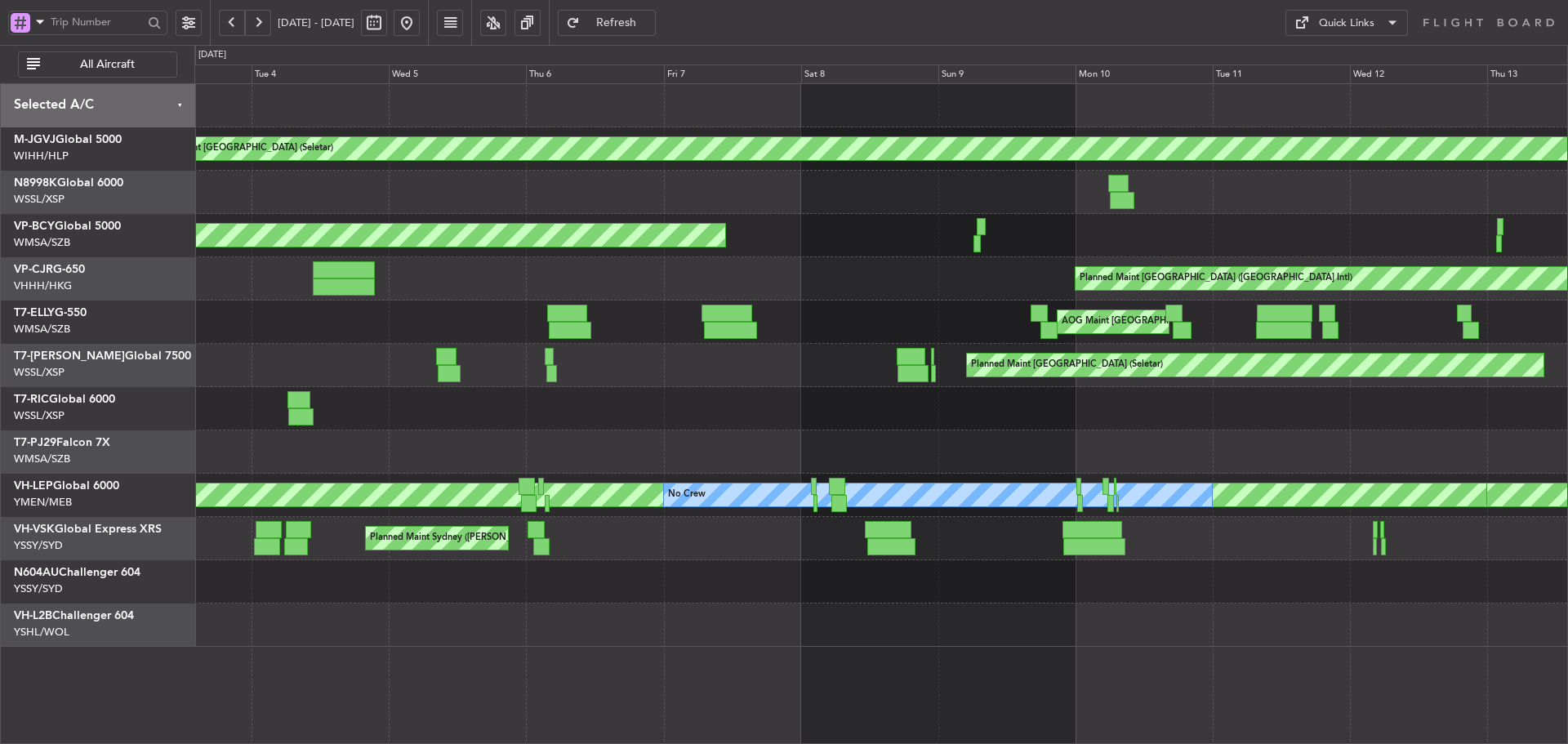
click at [420, 24] on button at bounding box center [407, 23] width 26 height 26
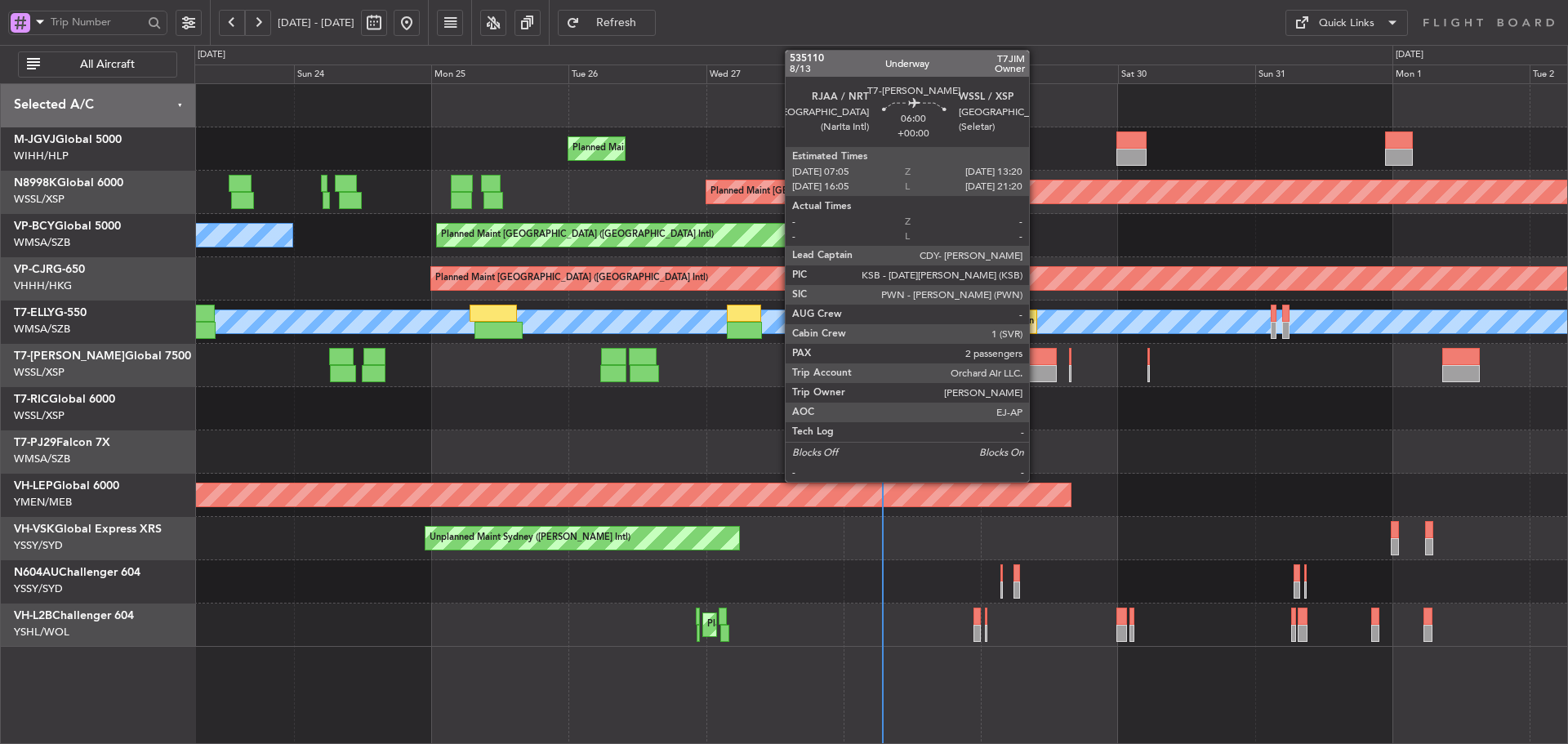
click at [1036, 366] on div at bounding box center [1038, 373] width 36 height 17
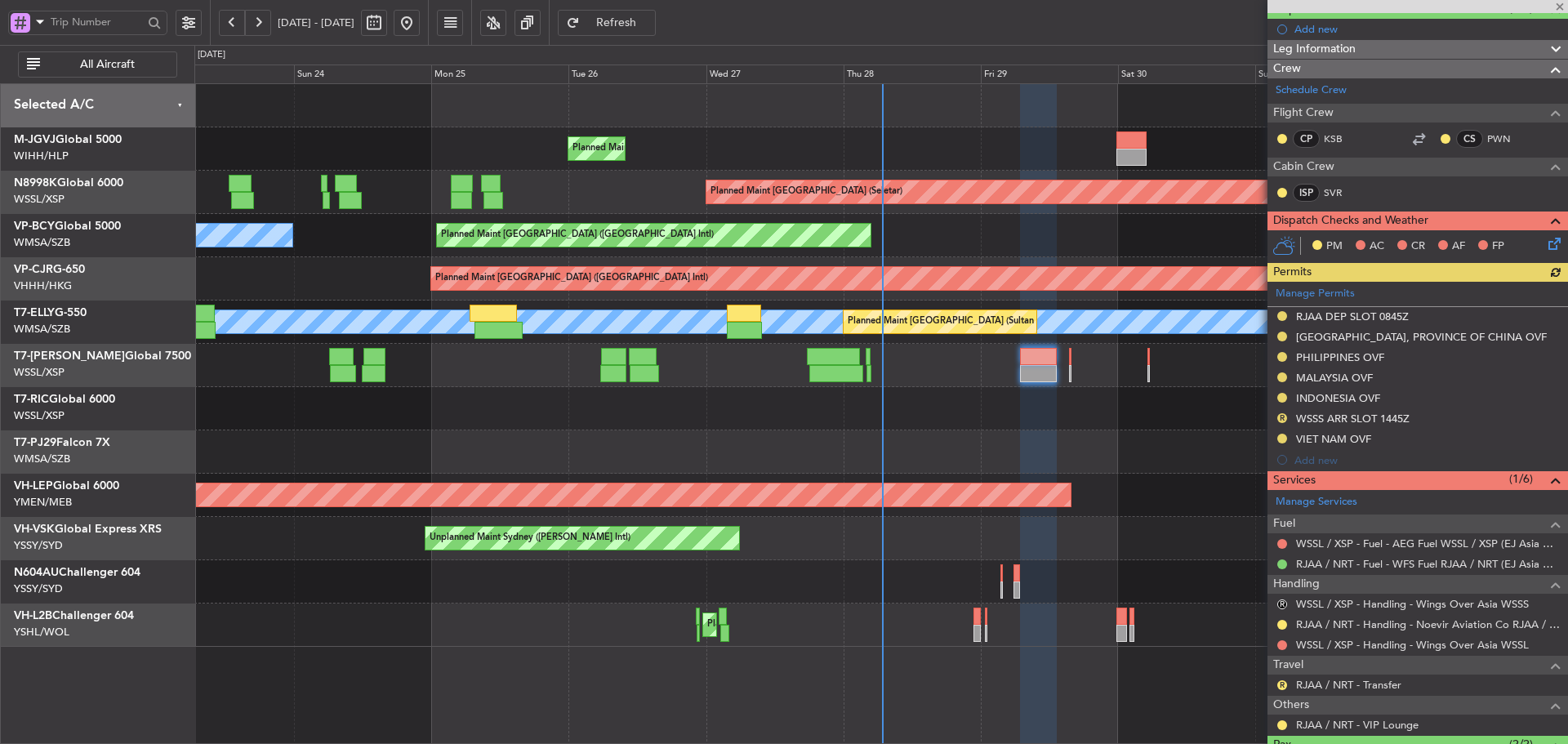
scroll to position [163, 0]
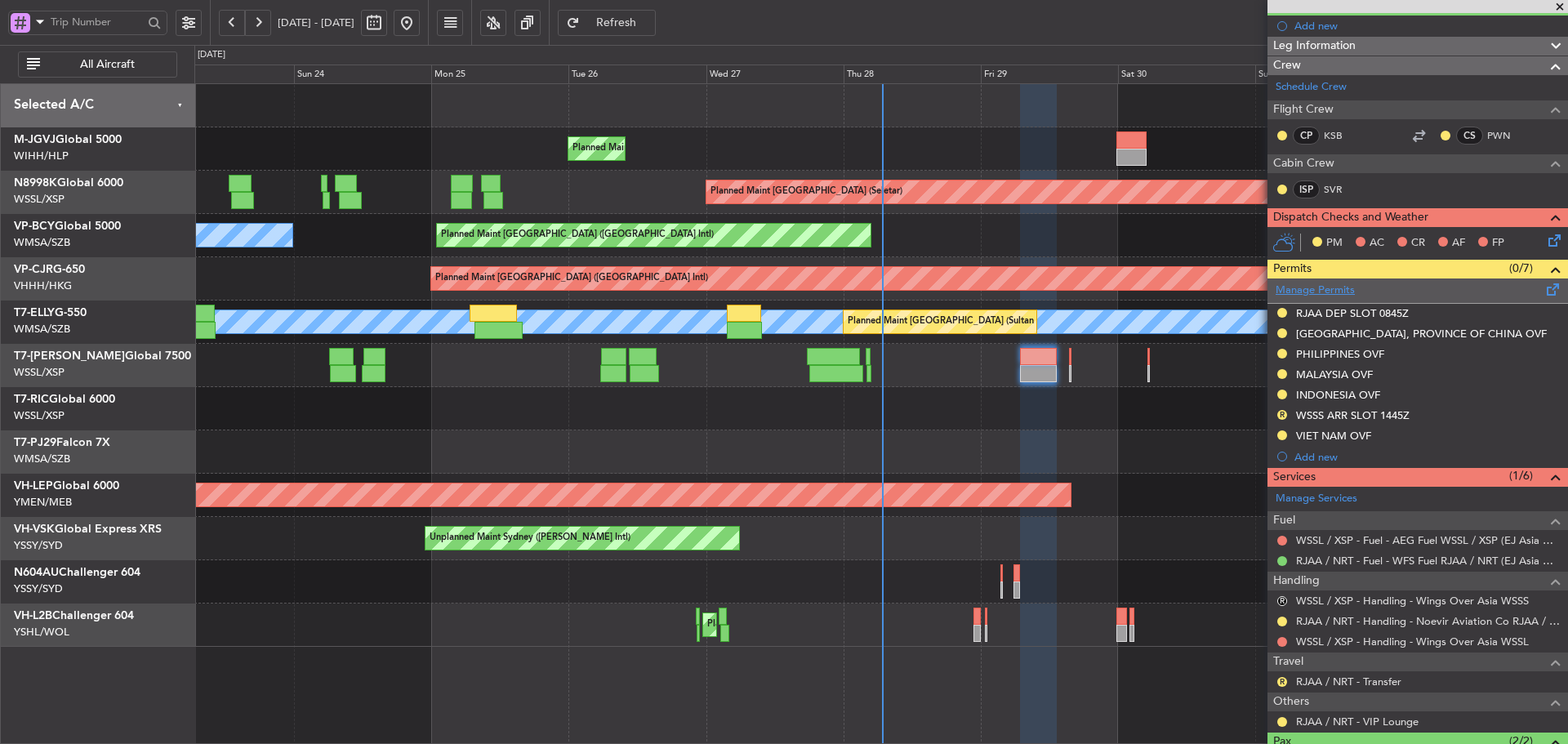
click at [1308, 292] on link "Manage Permits" at bounding box center [1315, 290] width 79 height 16
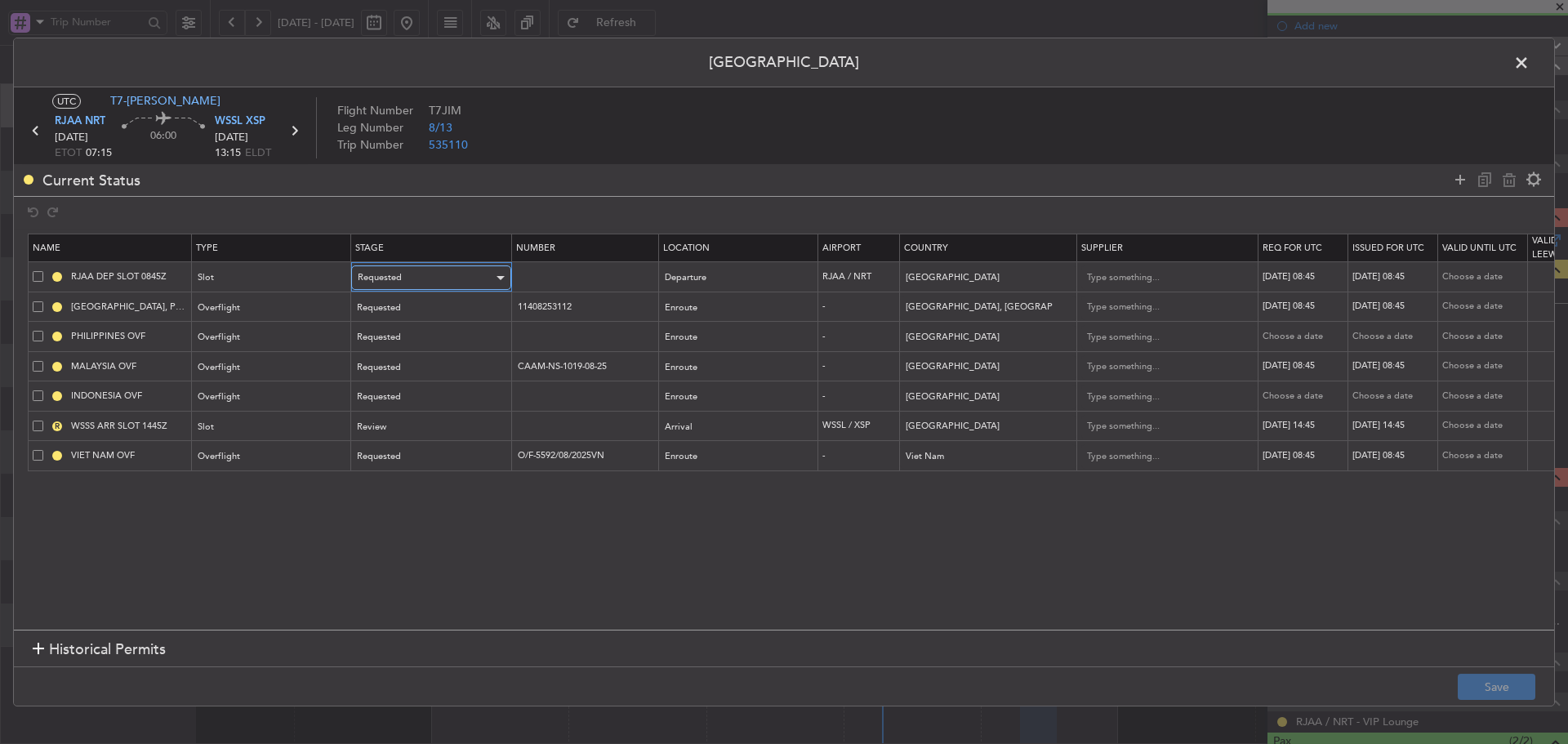
click at [428, 284] on div "Requested" at bounding box center [425, 277] width 135 height 24
click at [408, 404] on span "Received OK" at bounding box center [431, 409] width 145 height 24
click at [1294, 279] on div "[DATE] 08:45" at bounding box center [1303, 277] width 85 height 14
select select "8"
select select "2025"
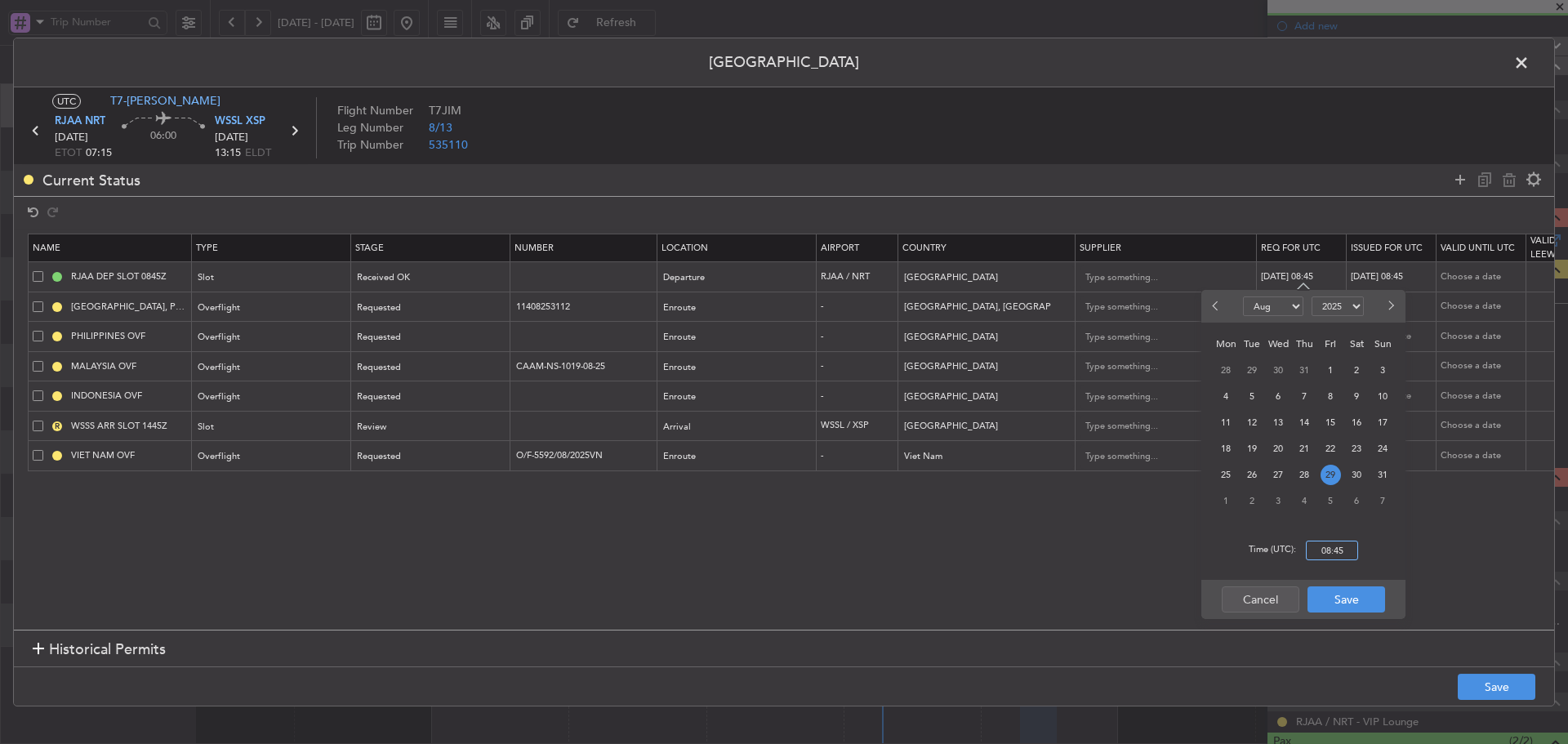
click at [1342, 549] on input "08:45" at bounding box center [1332, 551] width 53 height 20
type input "07:15"
click at [1367, 599] on button "Save" at bounding box center [1346, 599] width 77 height 26
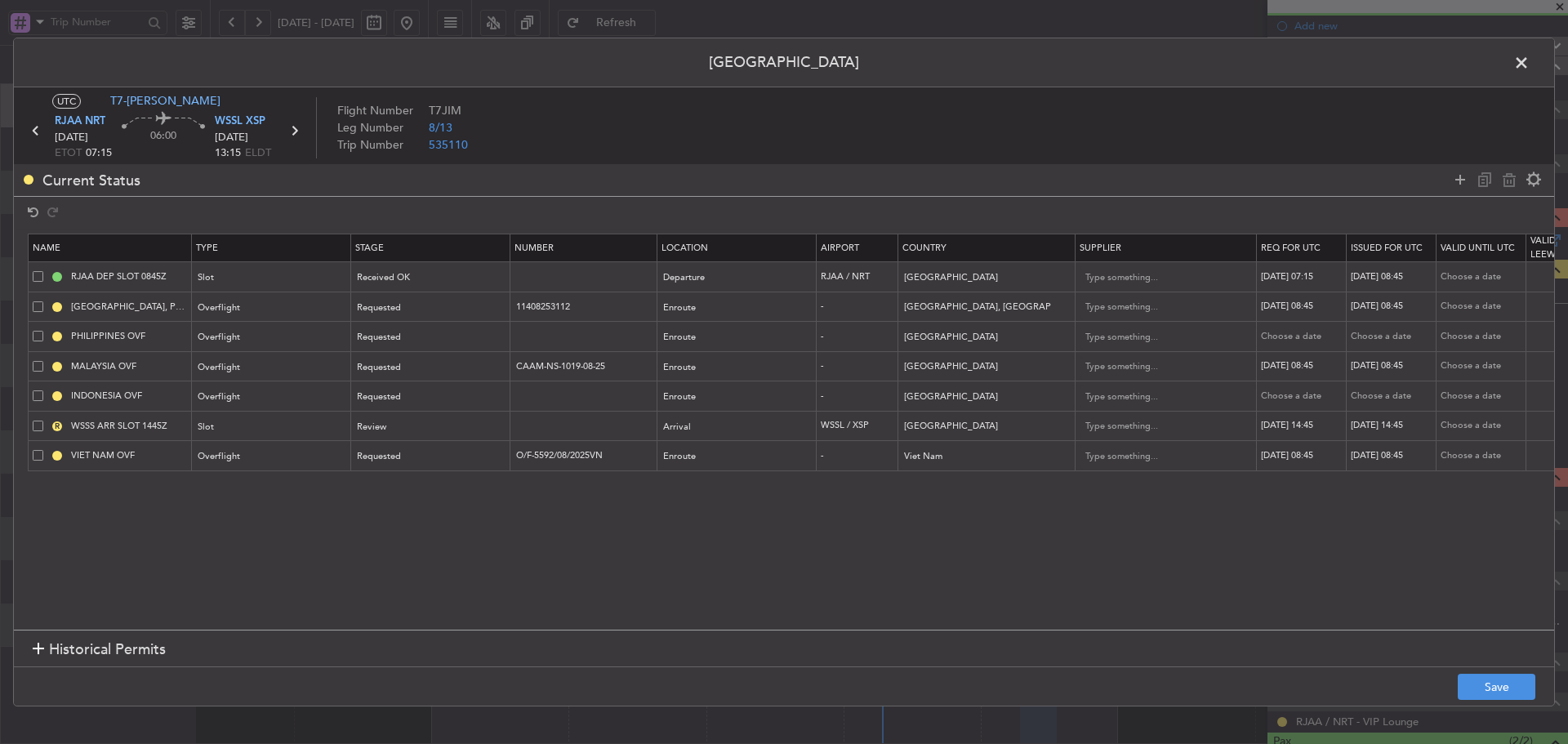
click at [1377, 275] on div "[DATE] 08:45" at bounding box center [1393, 277] width 85 height 14
select select "8"
select select "2025"
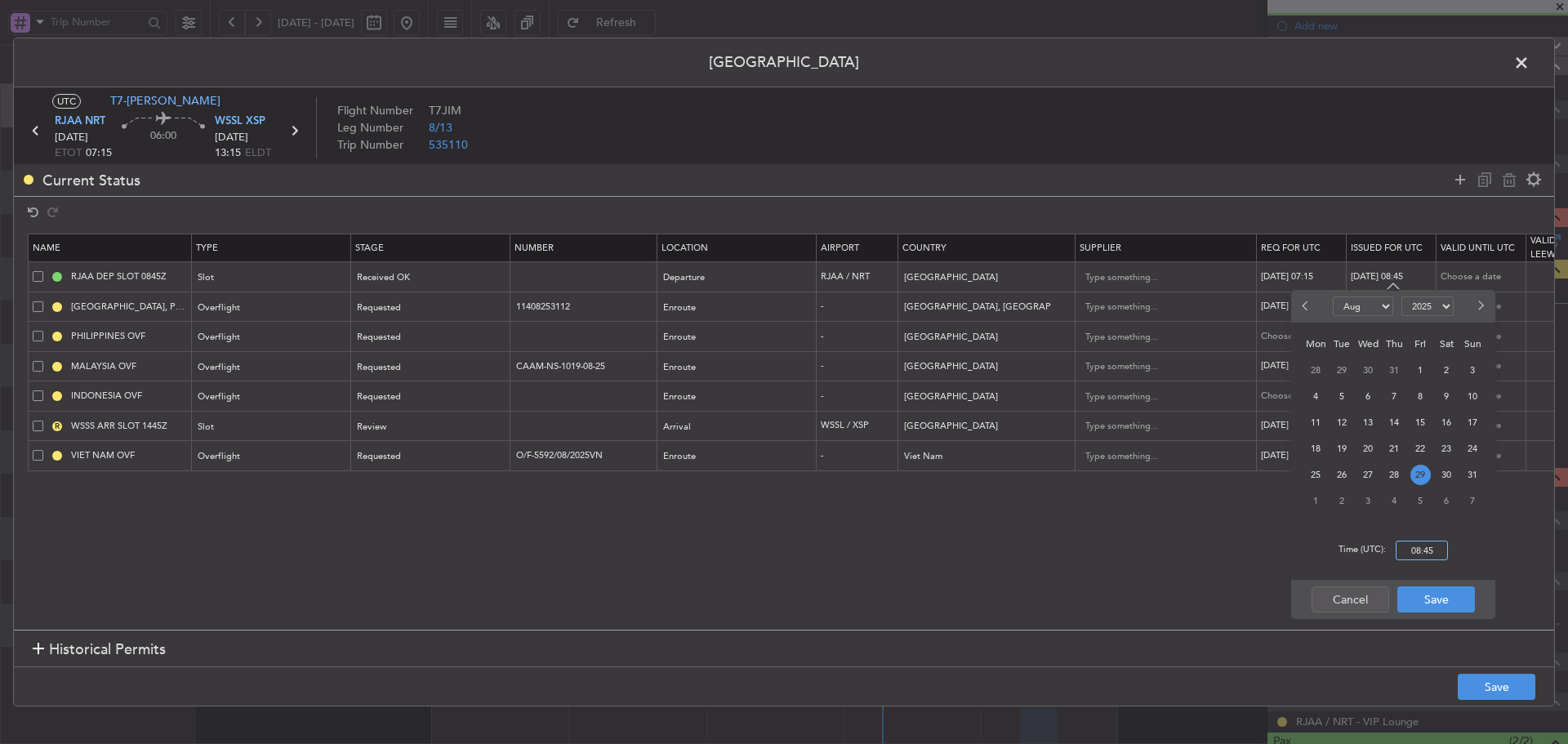
click at [1418, 547] on input "08:45" at bounding box center [1422, 551] width 53 height 20
type input "07:15"
click at [1445, 600] on button "Save" at bounding box center [1436, 599] width 77 height 26
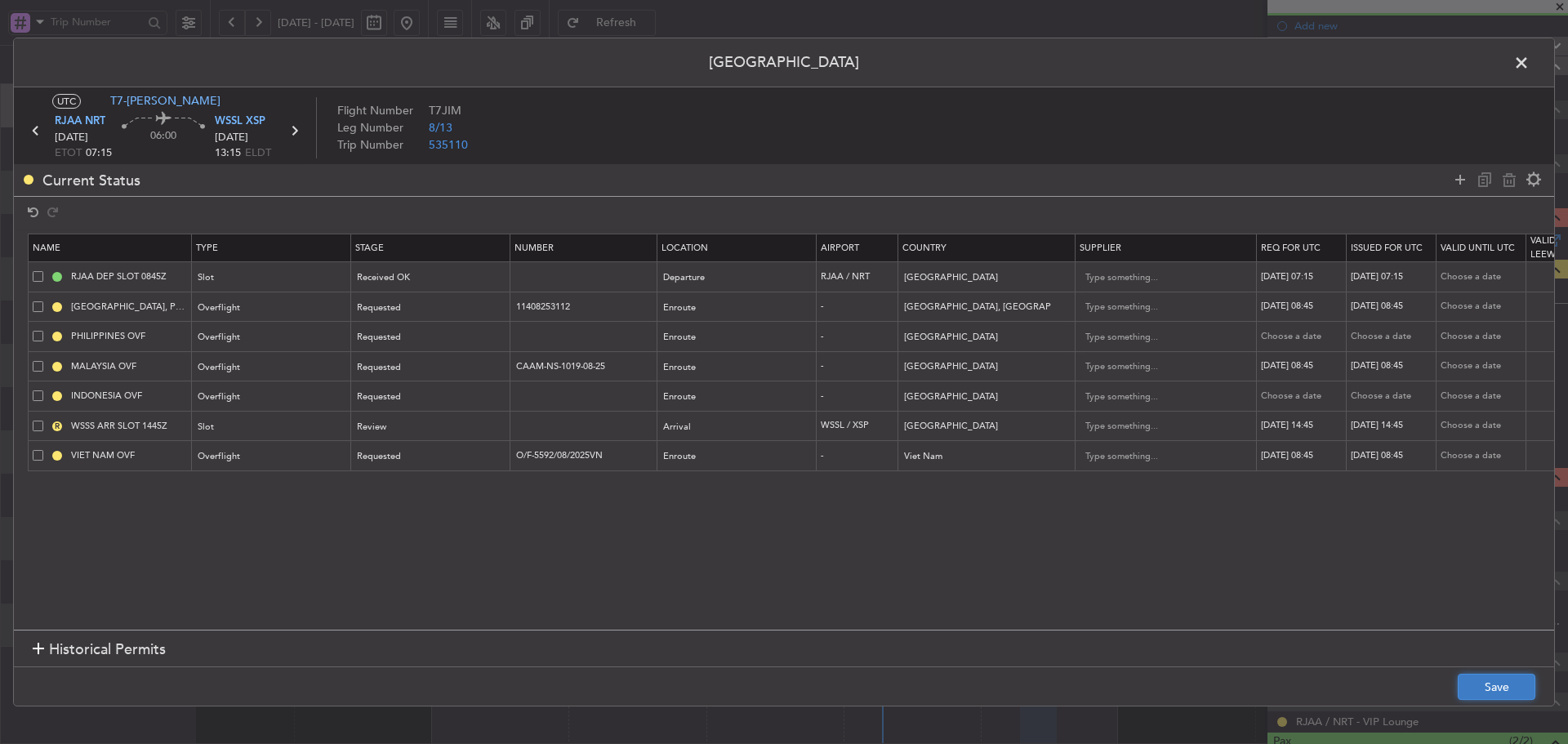
click at [1493, 691] on button "Save" at bounding box center [1495, 686] width 77 height 26
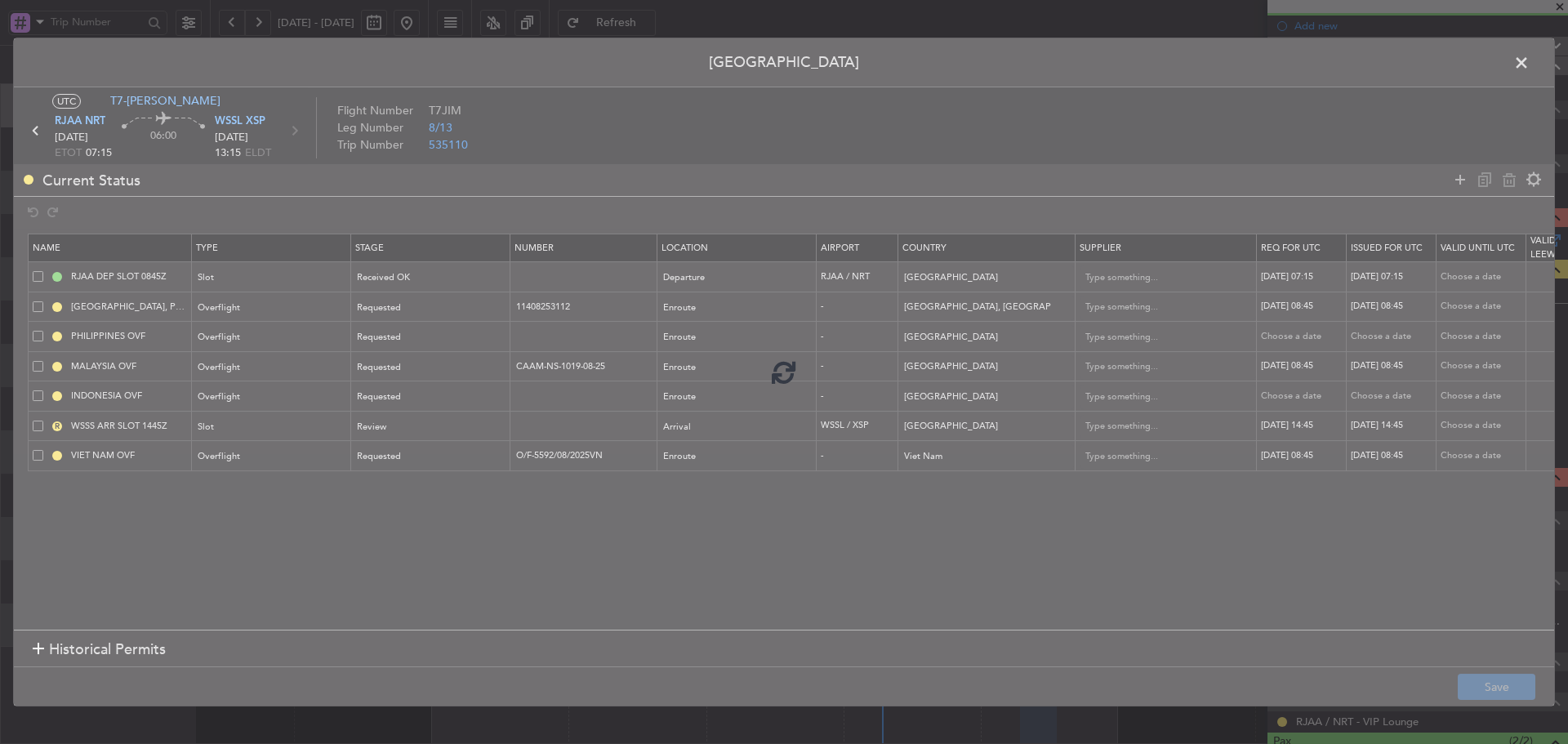
type input "RJAA DEP SLOT 0715Z"
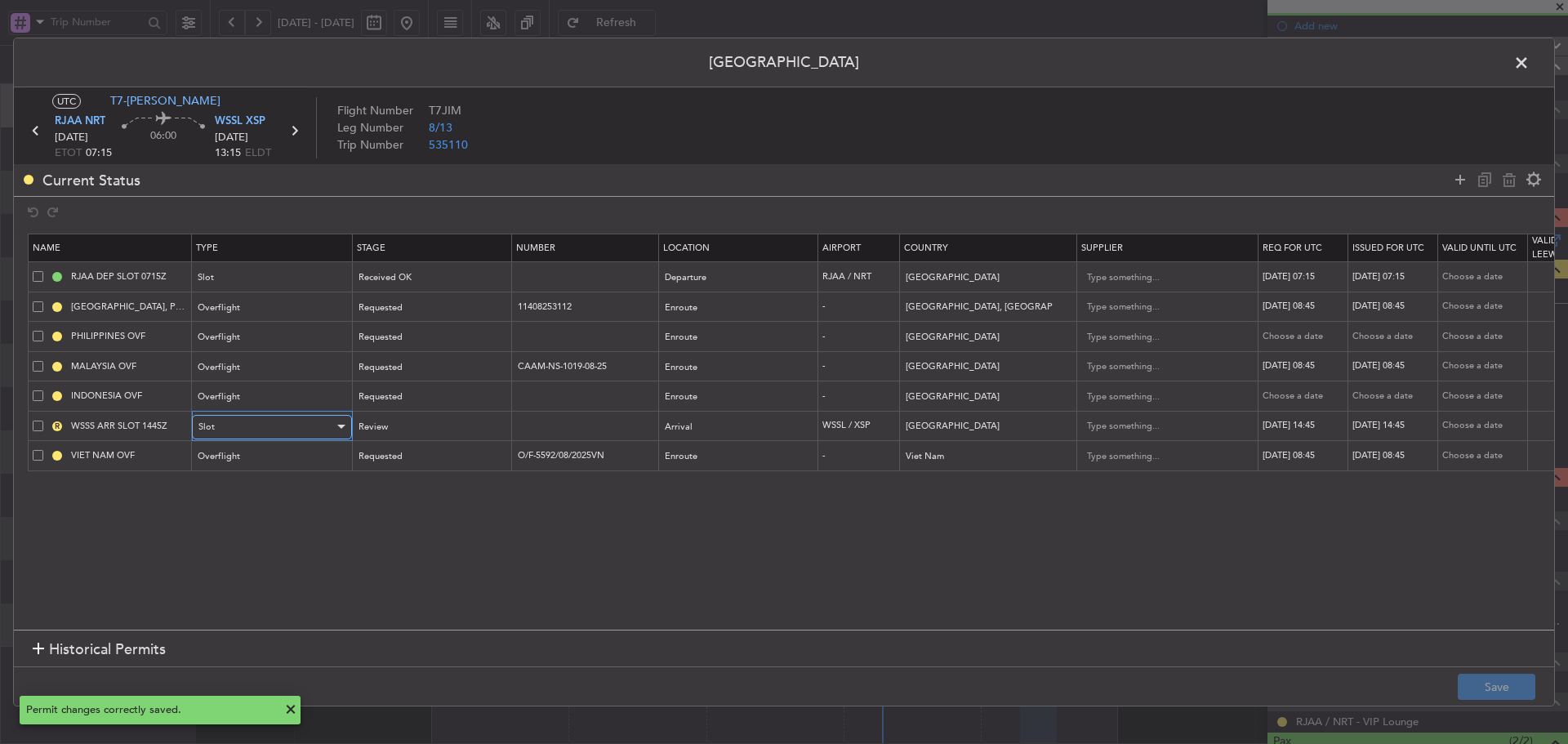
click at [250, 420] on div "Slot" at bounding box center [266, 426] width 135 height 24
click at [250, 420] on div at bounding box center [784, 372] width 1568 height 744
click at [452, 424] on div "Review" at bounding box center [425, 426] width 135 height 24
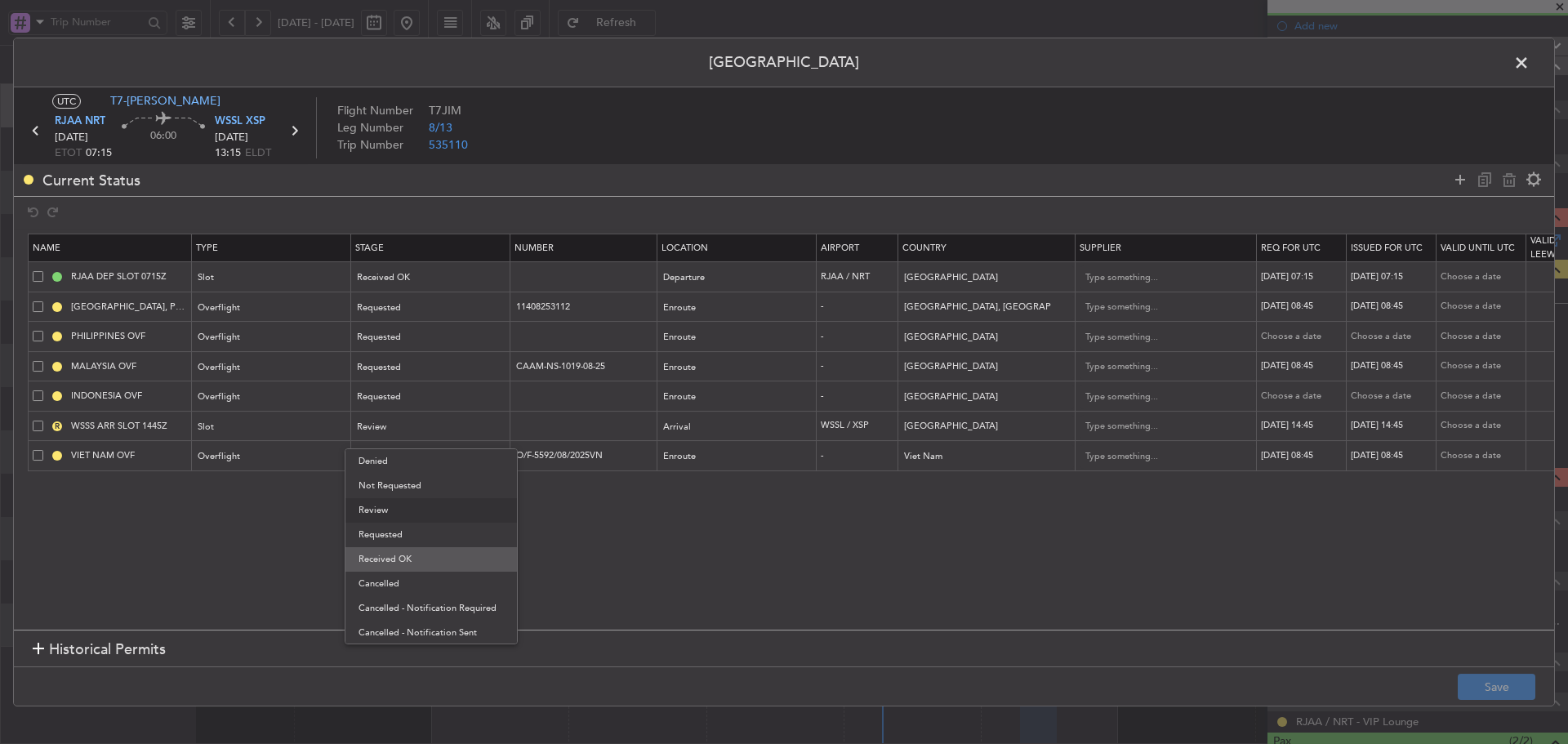
click at [441, 557] on span "Received OK" at bounding box center [431, 559] width 145 height 24
click at [1529, 59] on span at bounding box center [1529, 67] width 0 height 33
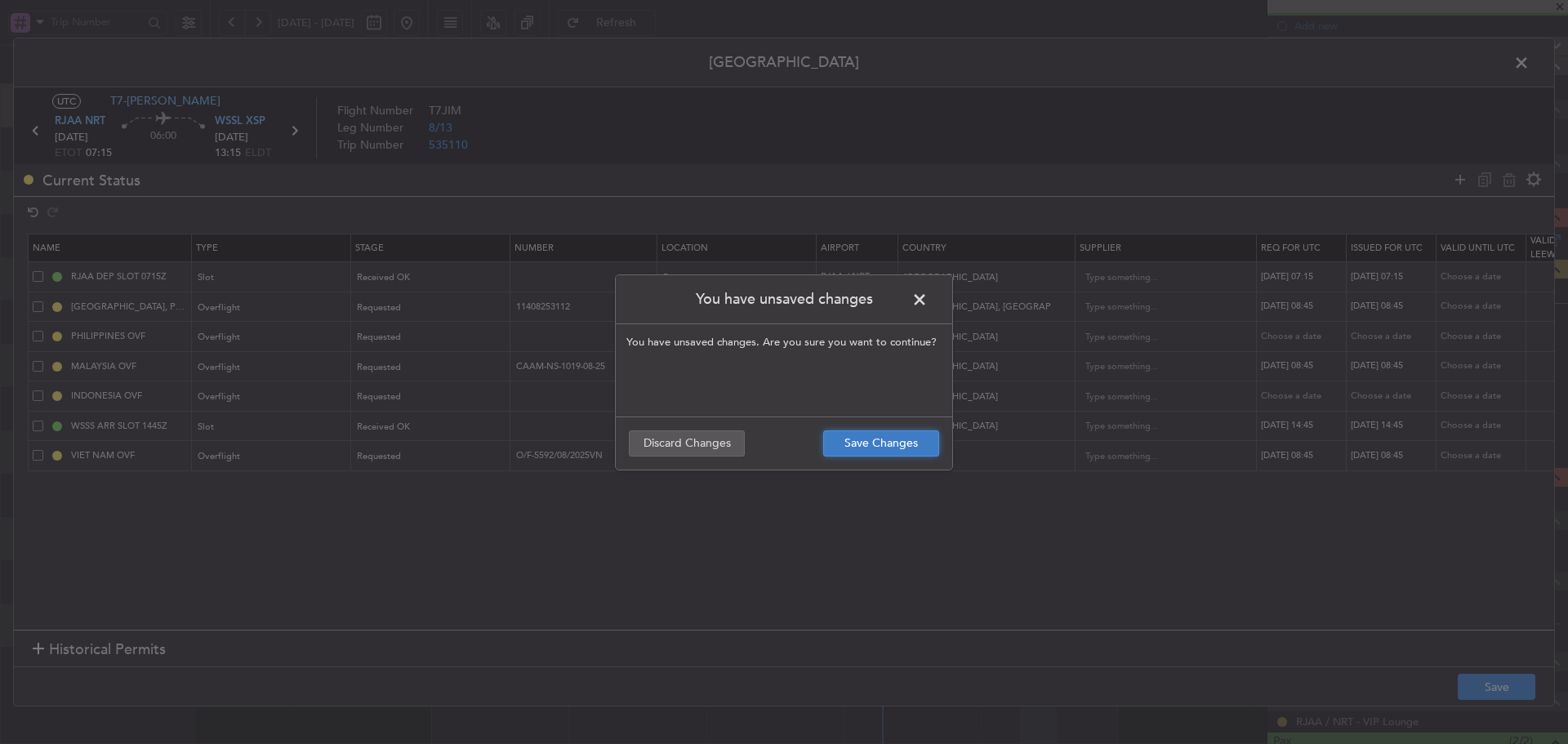
click at [889, 439] on button "Save Changes" at bounding box center [881, 443] width 116 height 26
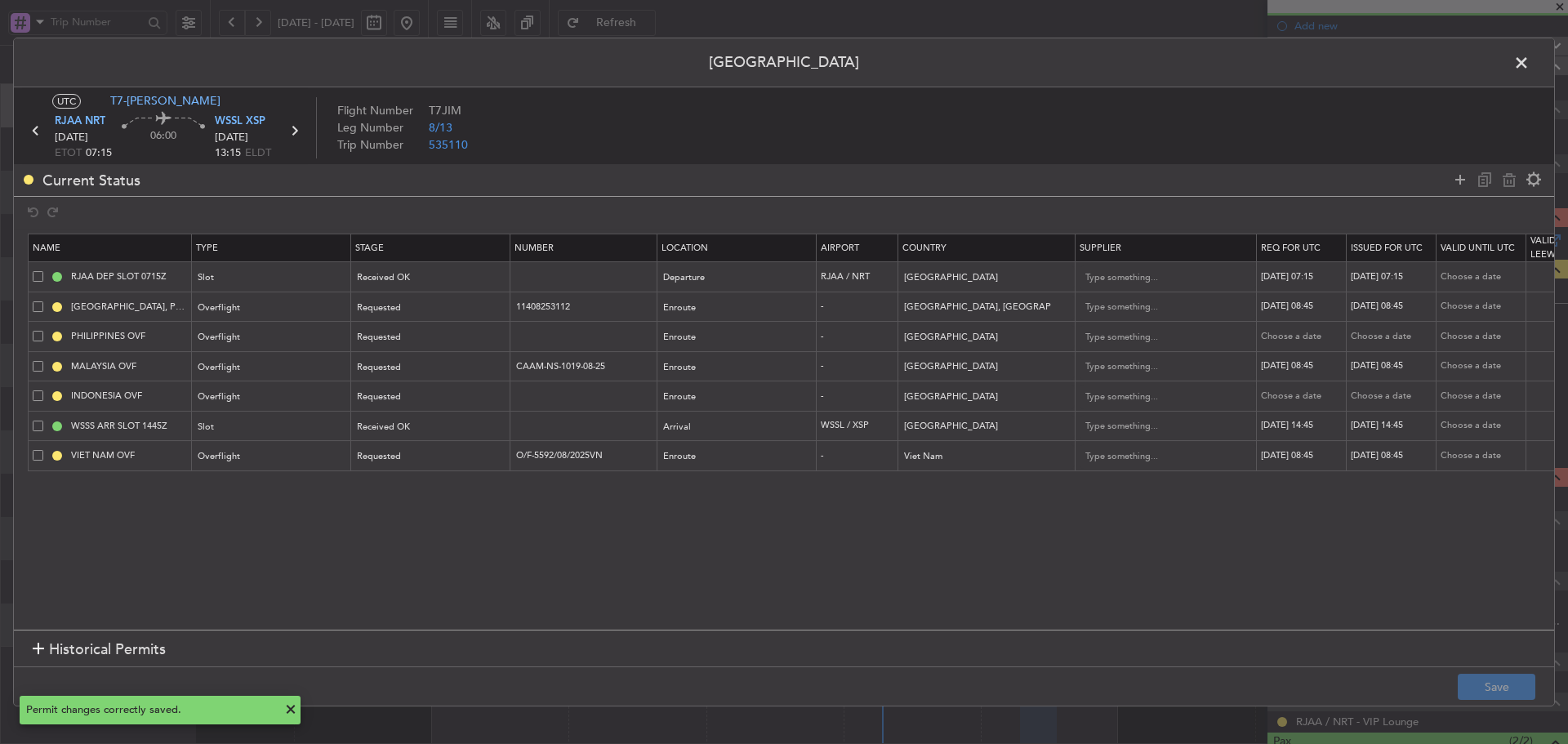
click at [1529, 64] on span at bounding box center [1529, 67] width 0 height 33
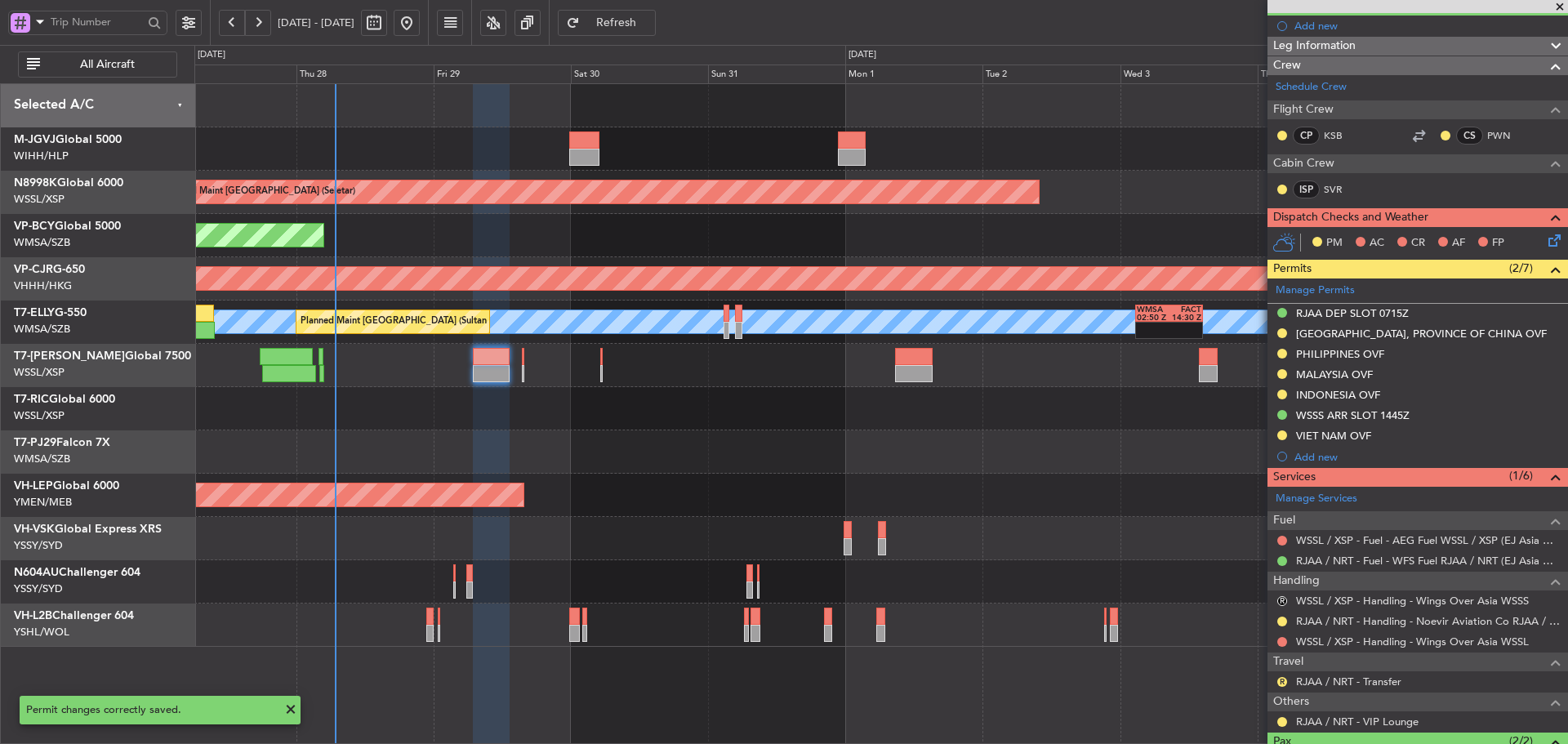
click at [463, 400] on div at bounding box center [880, 409] width 1373 height 44
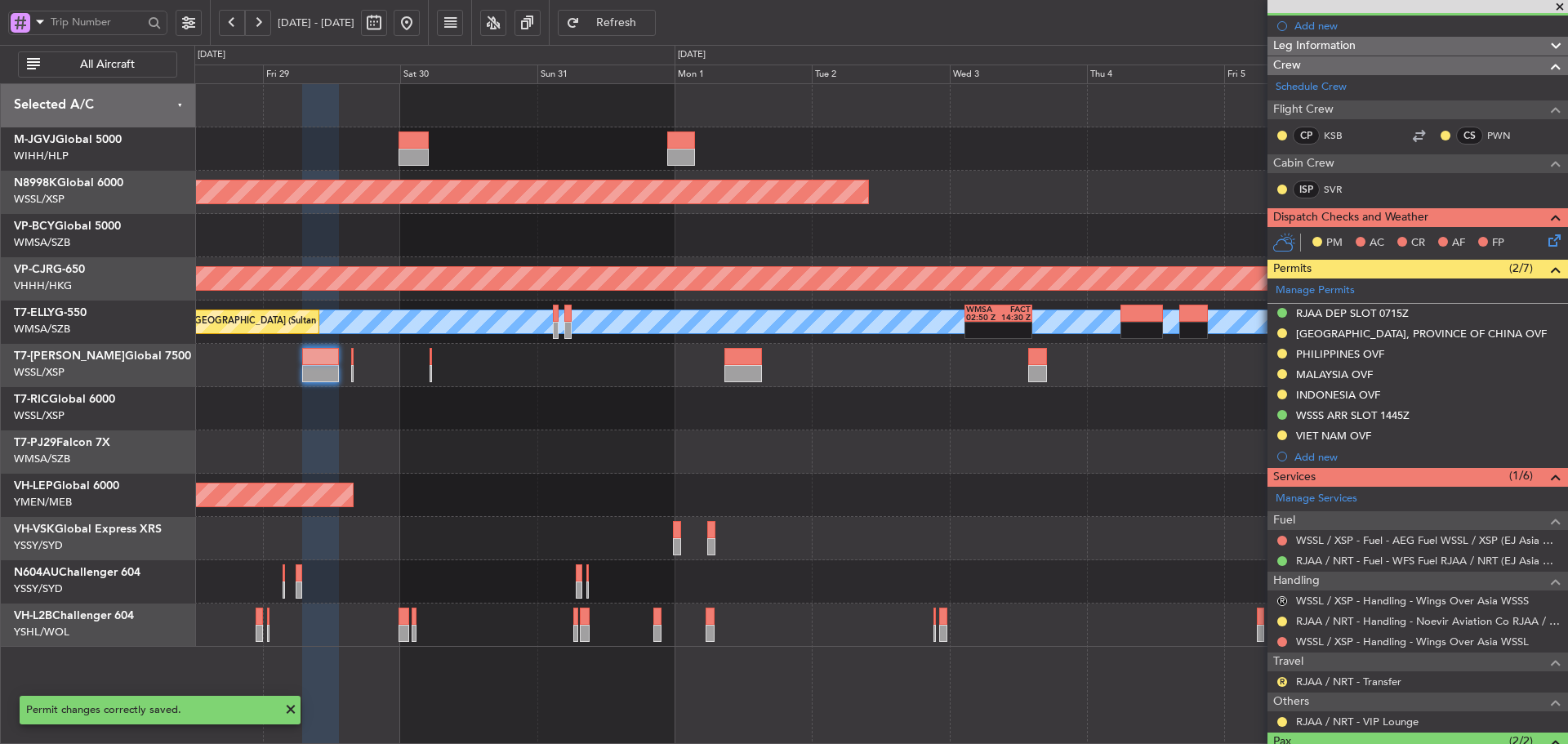
click at [552, 387] on div at bounding box center [880, 409] width 1373 height 44
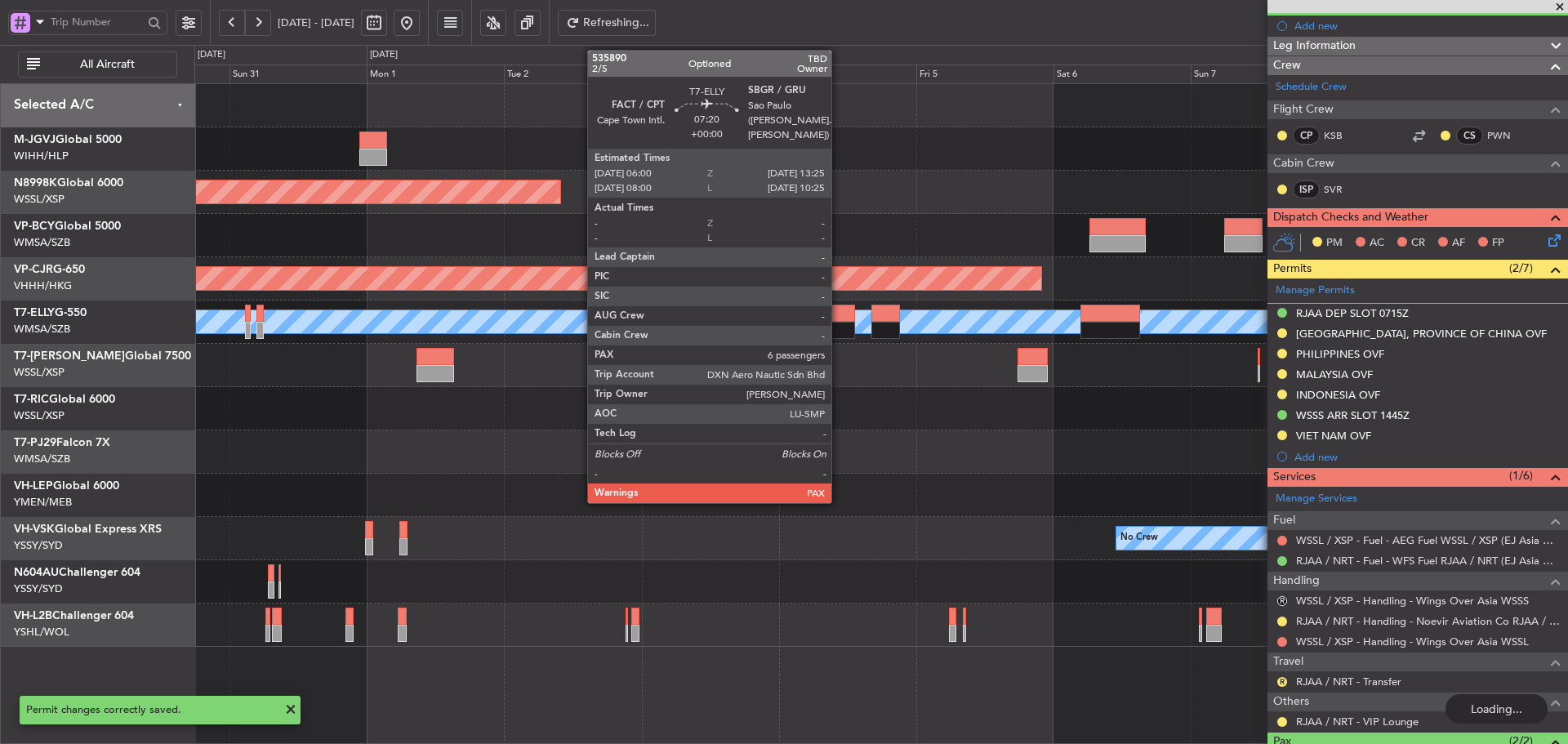
click at [838, 308] on div at bounding box center [833, 313] width 43 height 17
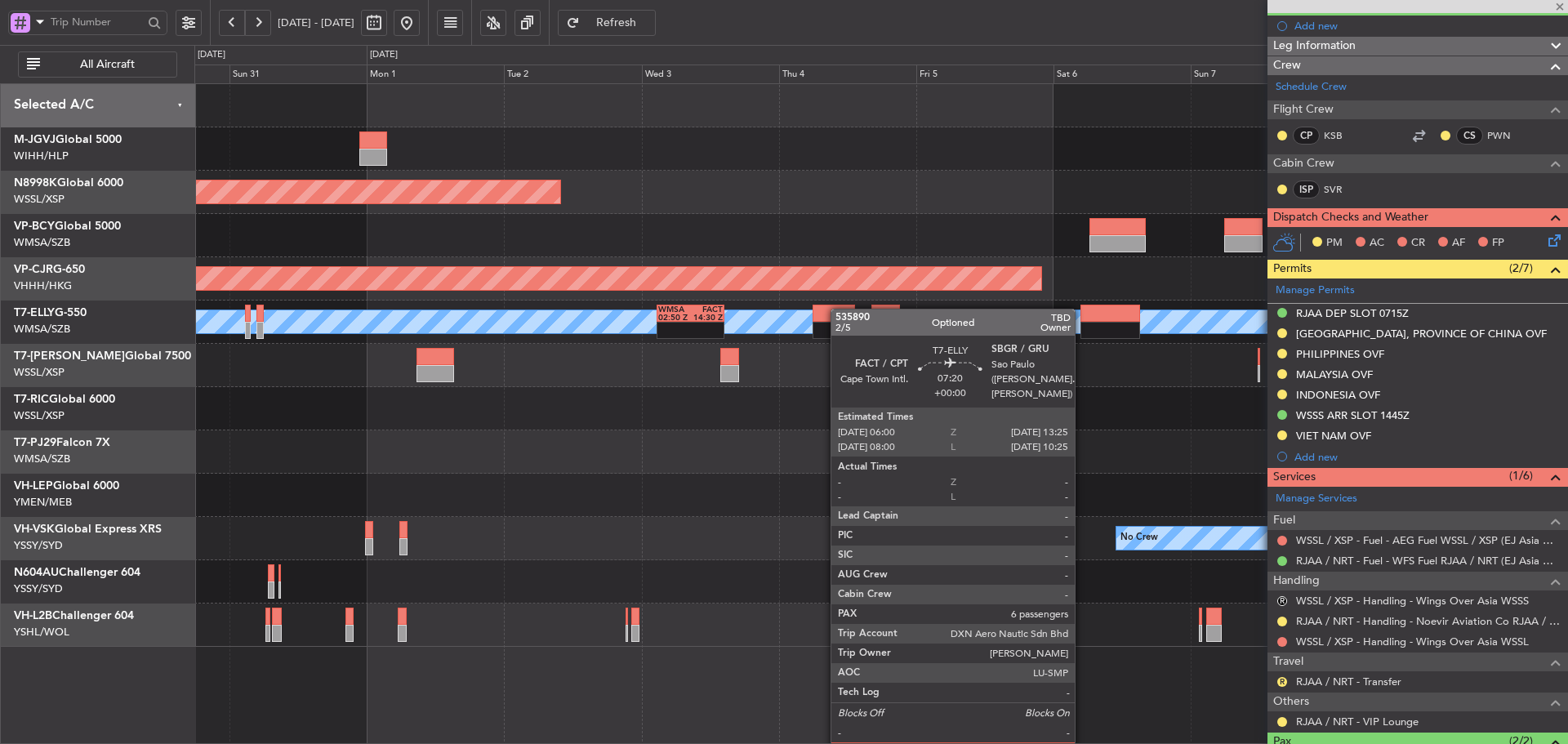
type input "6"
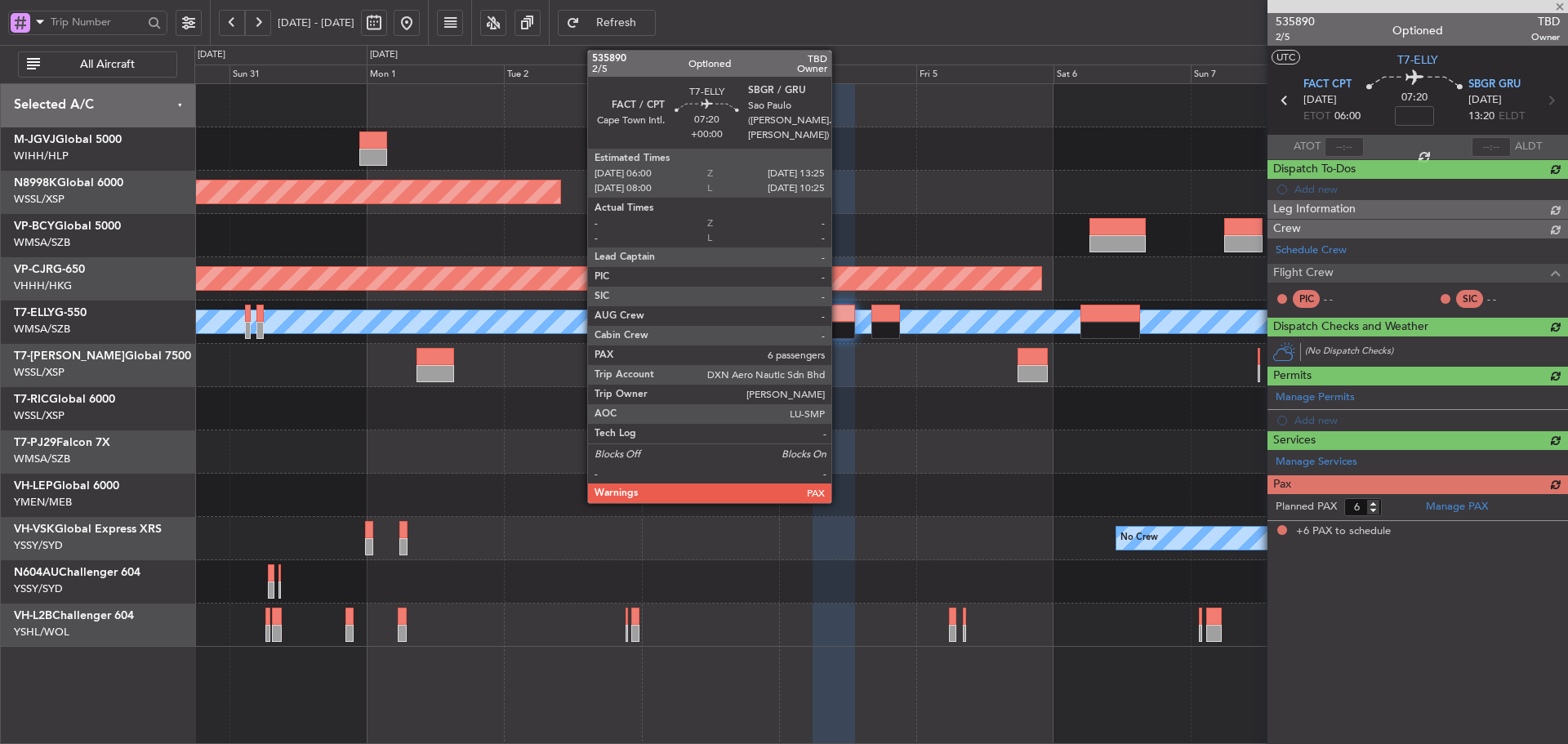
scroll to position [0, 0]
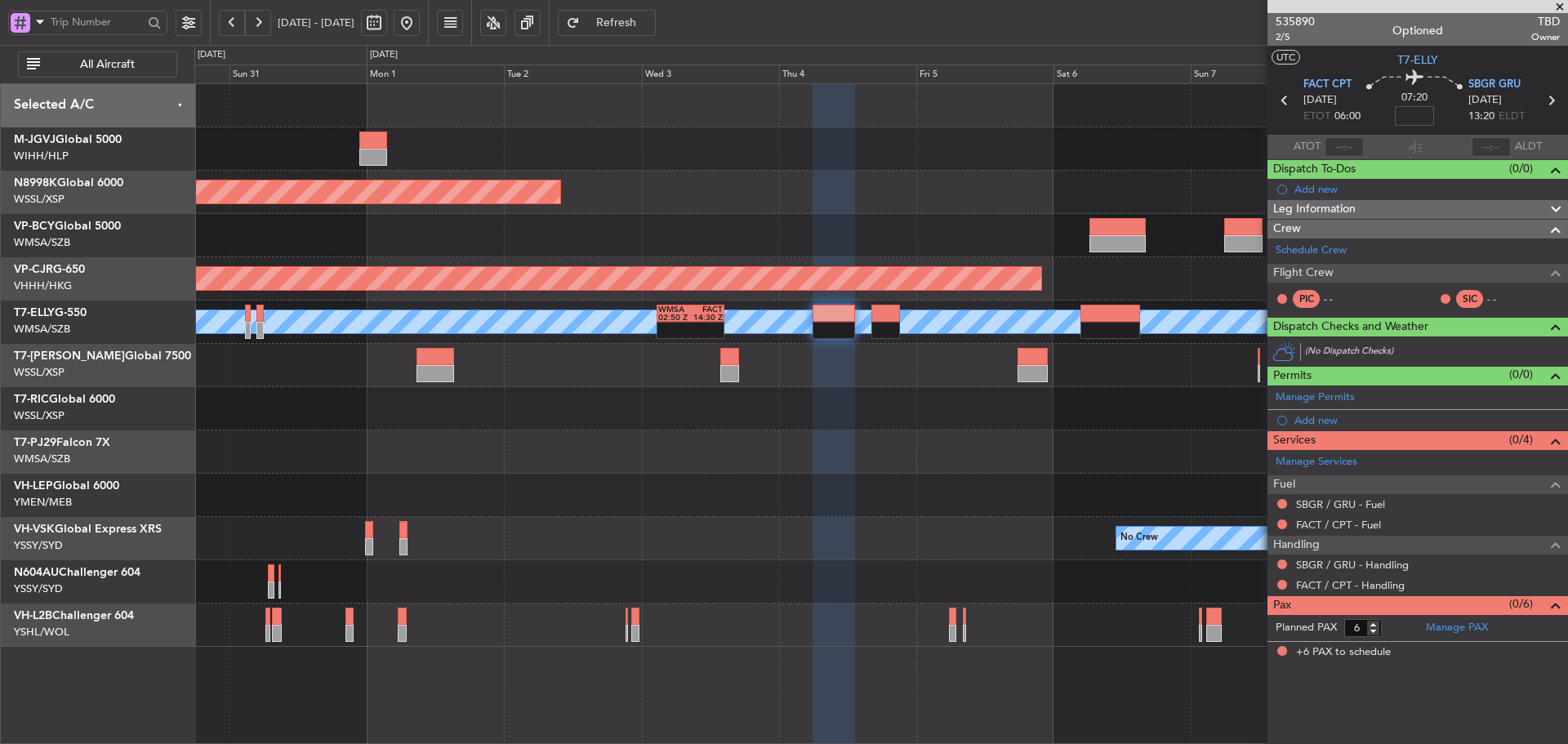
click at [1421, 115] on input at bounding box center [1414, 116] width 39 height 20
click at [1369, 141] on section "ATOT ALDT" at bounding box center [1417, 146] width 300 height 24
click at [1421, 118] on input "+01:40" at bounding box center [1414, 116] width 39 height 20
click at [1422, 112] on input "+01:40" at bounding box center [1414, 116] width 39 height 20
type input "+01:50"
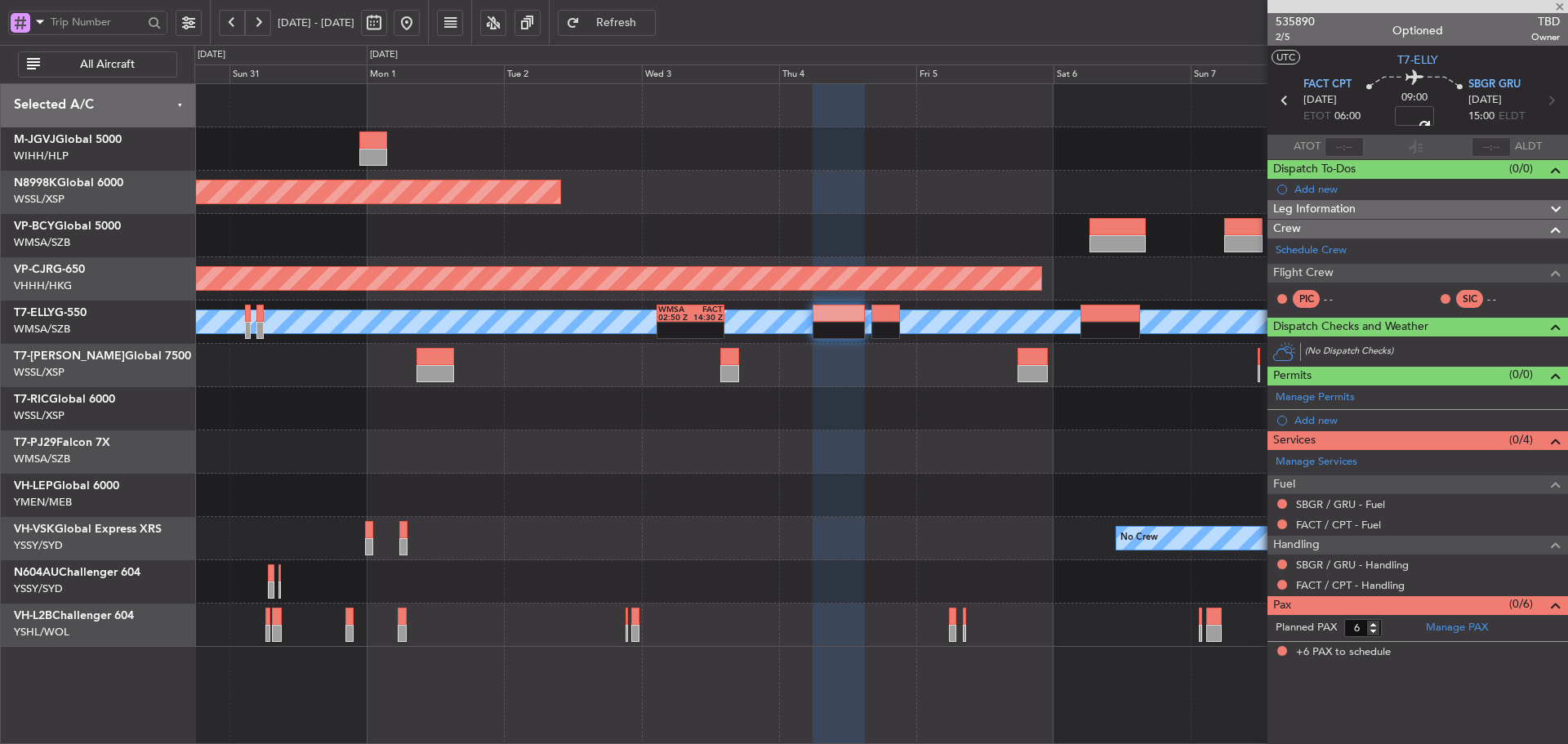
click at [1437, 146] on section "ATOT ALDT" at bounding box center [1417, 146] width 300 height 24
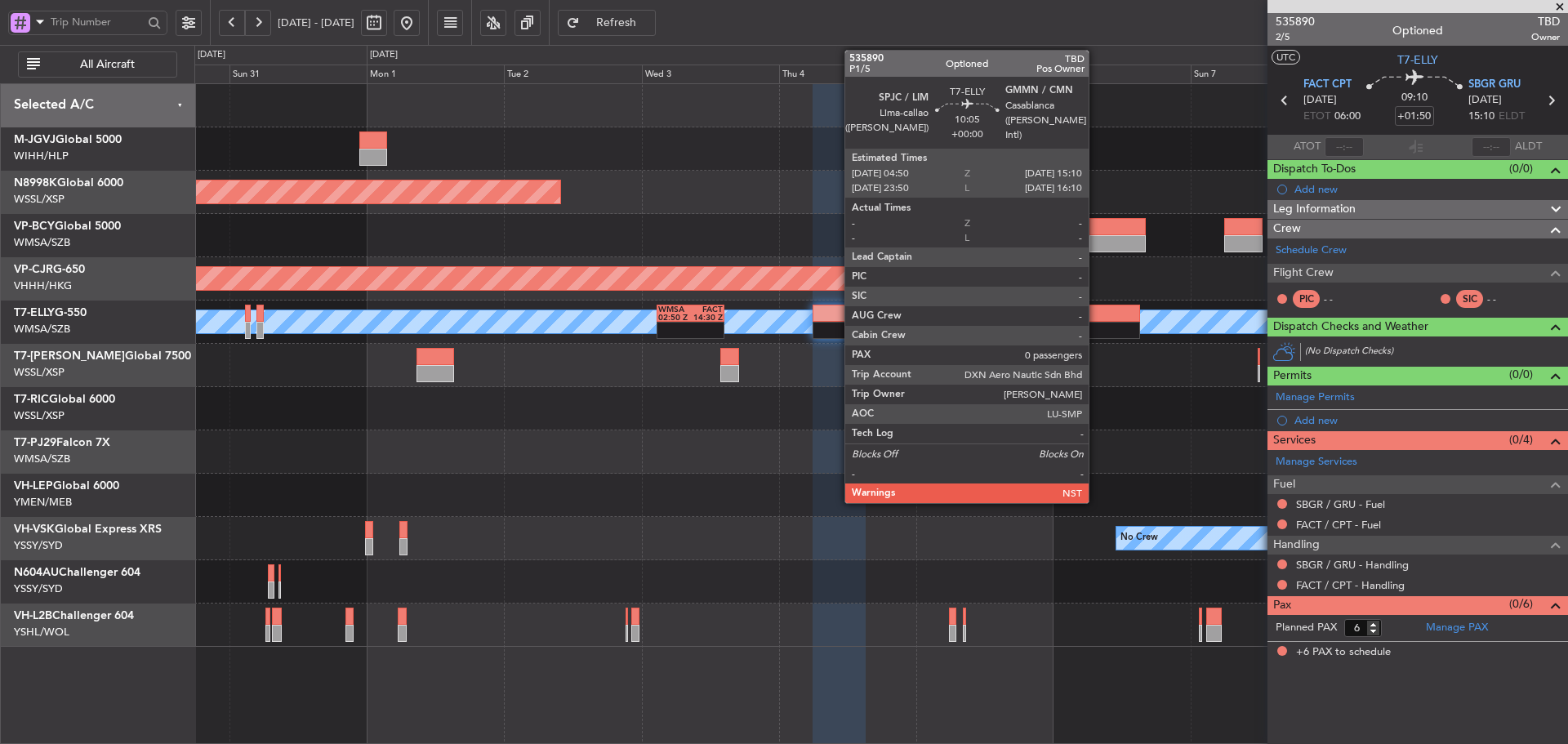
click at [1096, 328] on div at bounding box center [1111, 330] width 60 height 17
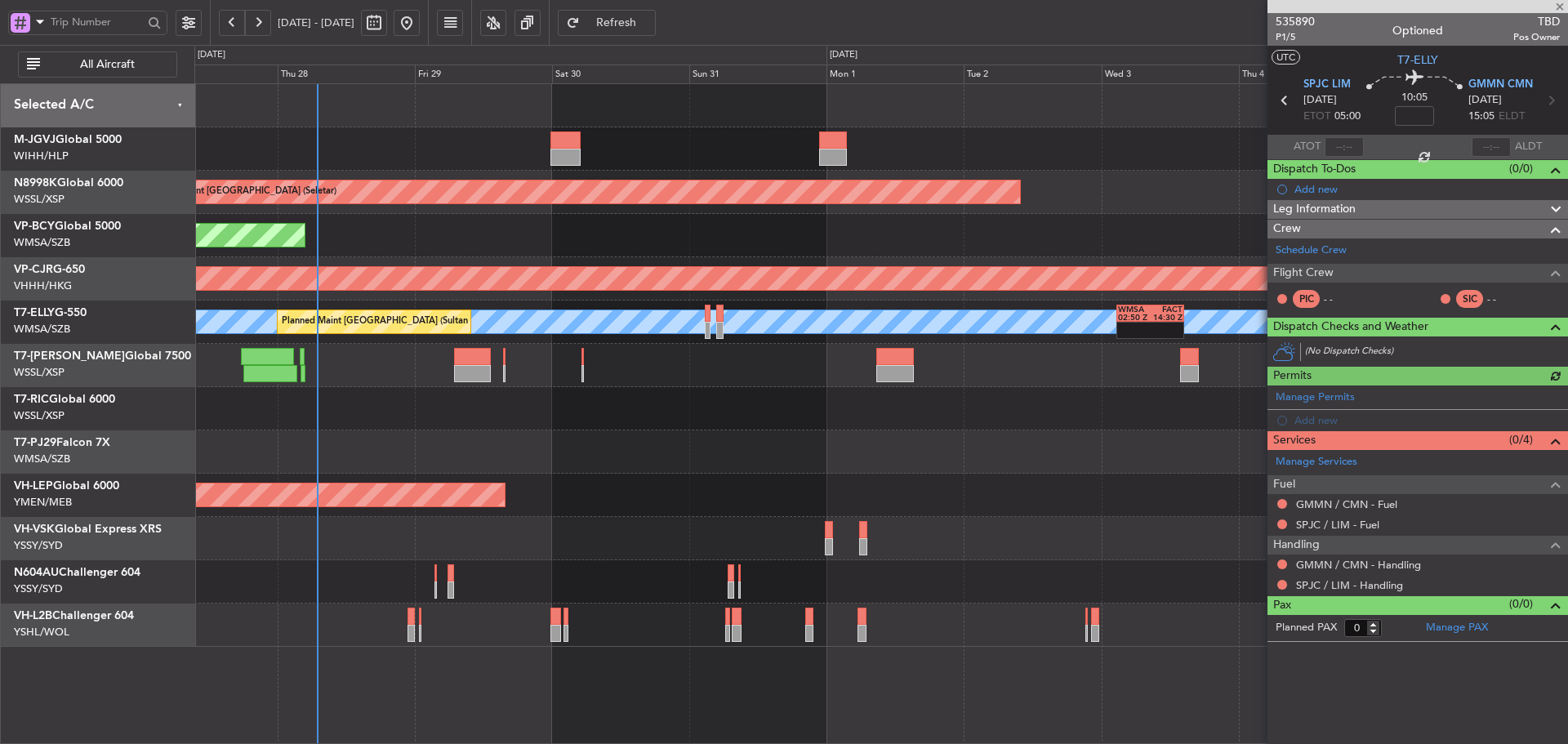
click at [858, 436] on div at bounding box center [880, 452] width 1373 height 44
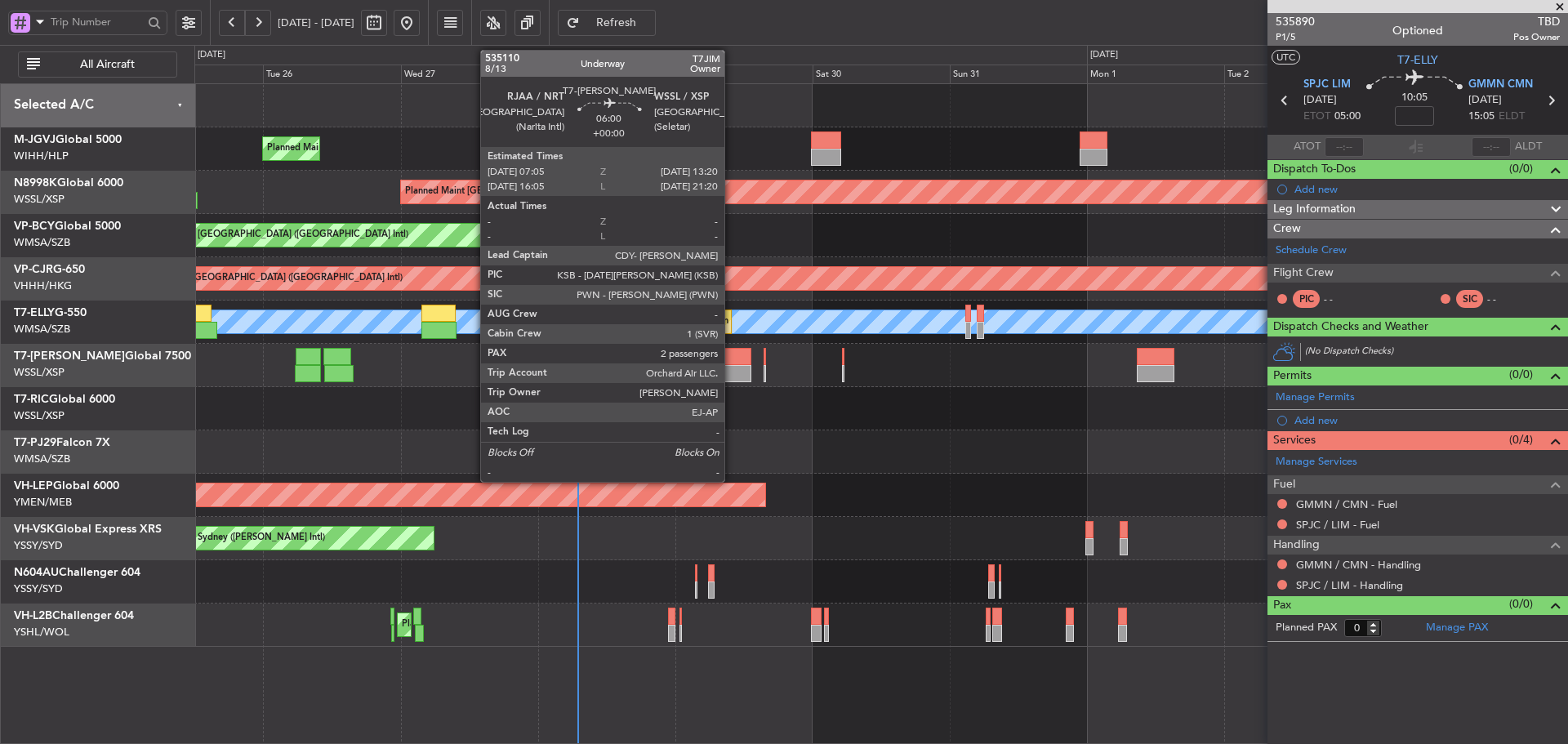
click at [731, 370] on div at bounding box center [732, 373] width 36 height 17
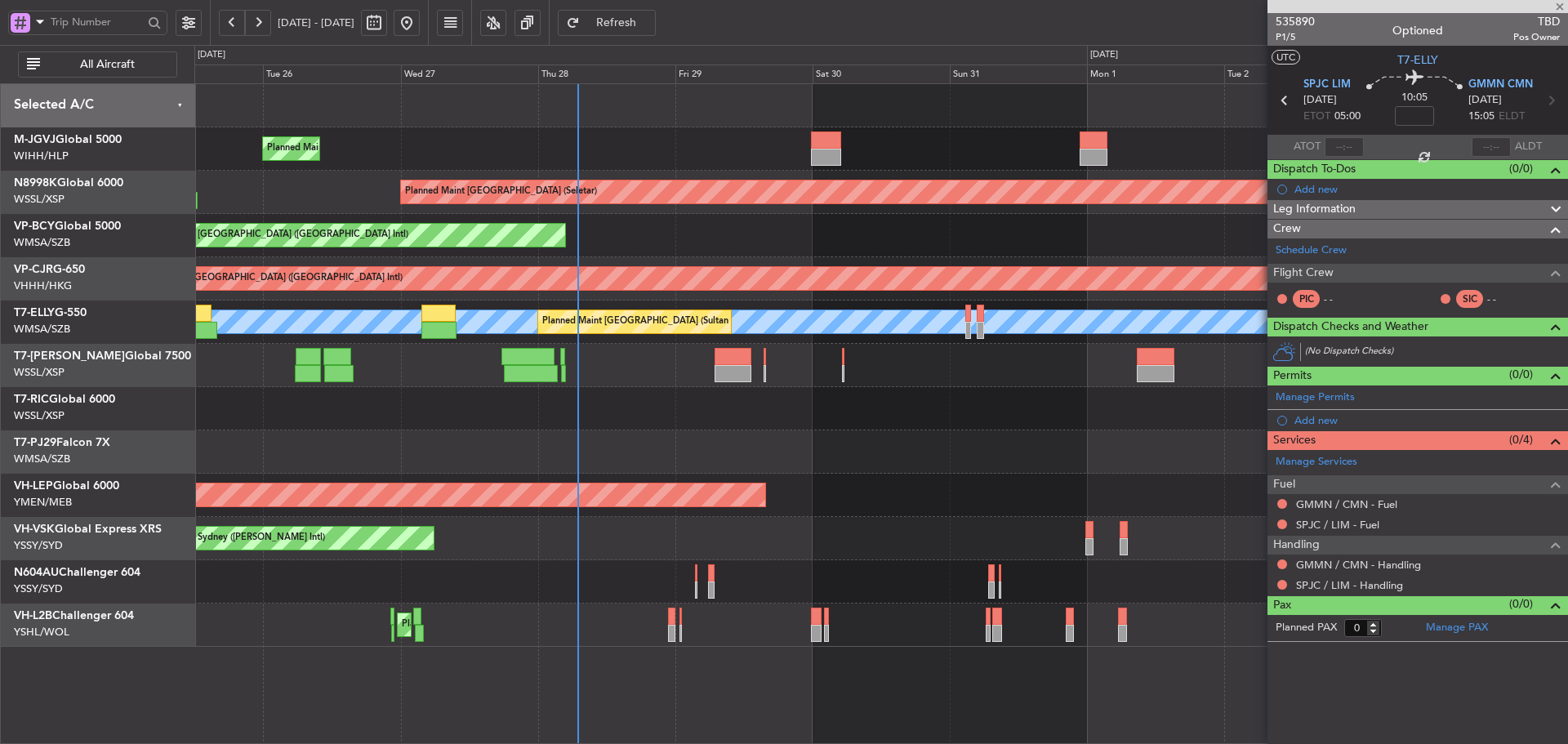
click at [766, 361] on div at bounding box center [880, 366] width 1373 height 44
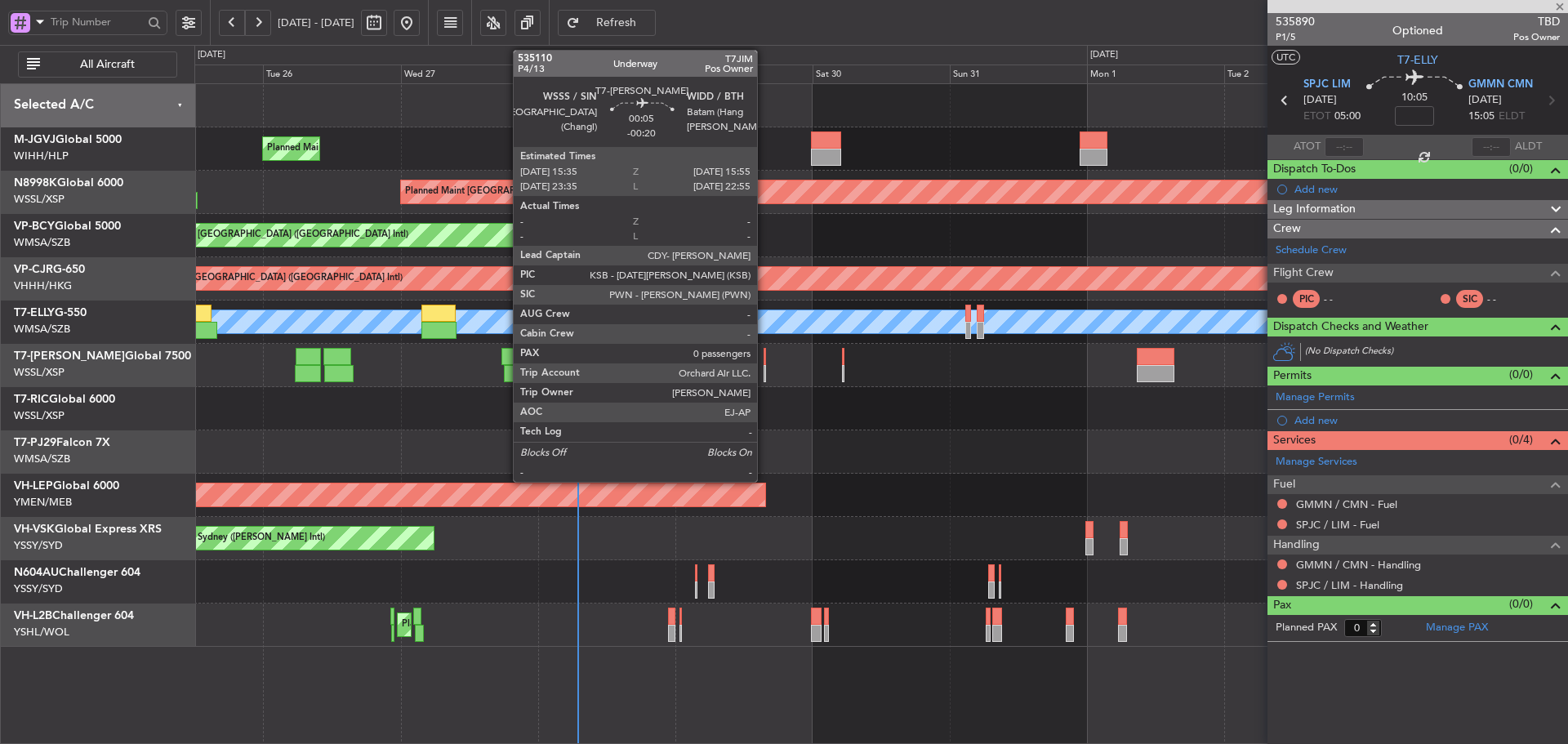
type input "2"
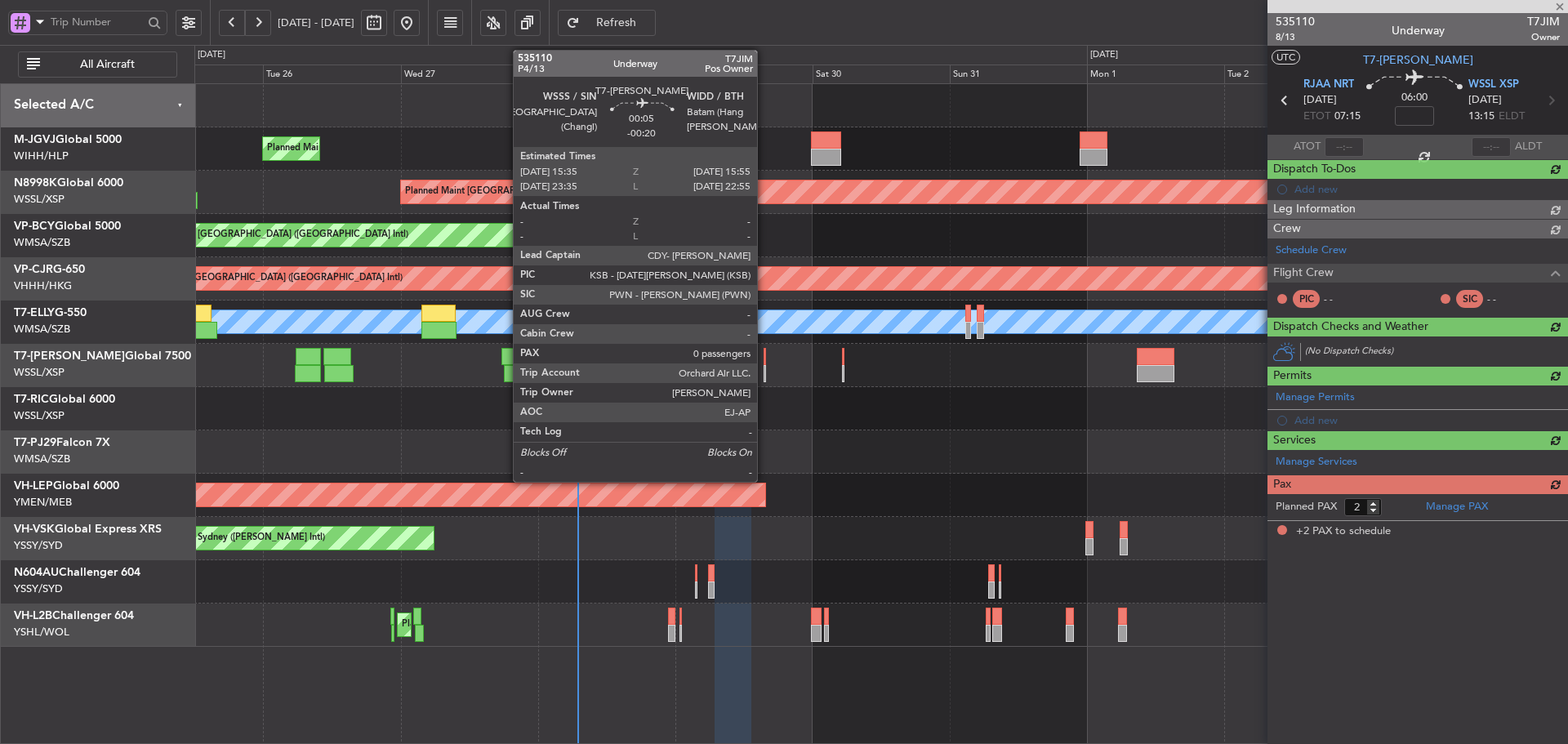
click at [764, 359] on div at bounding box center [764, 356] width 3 height 17
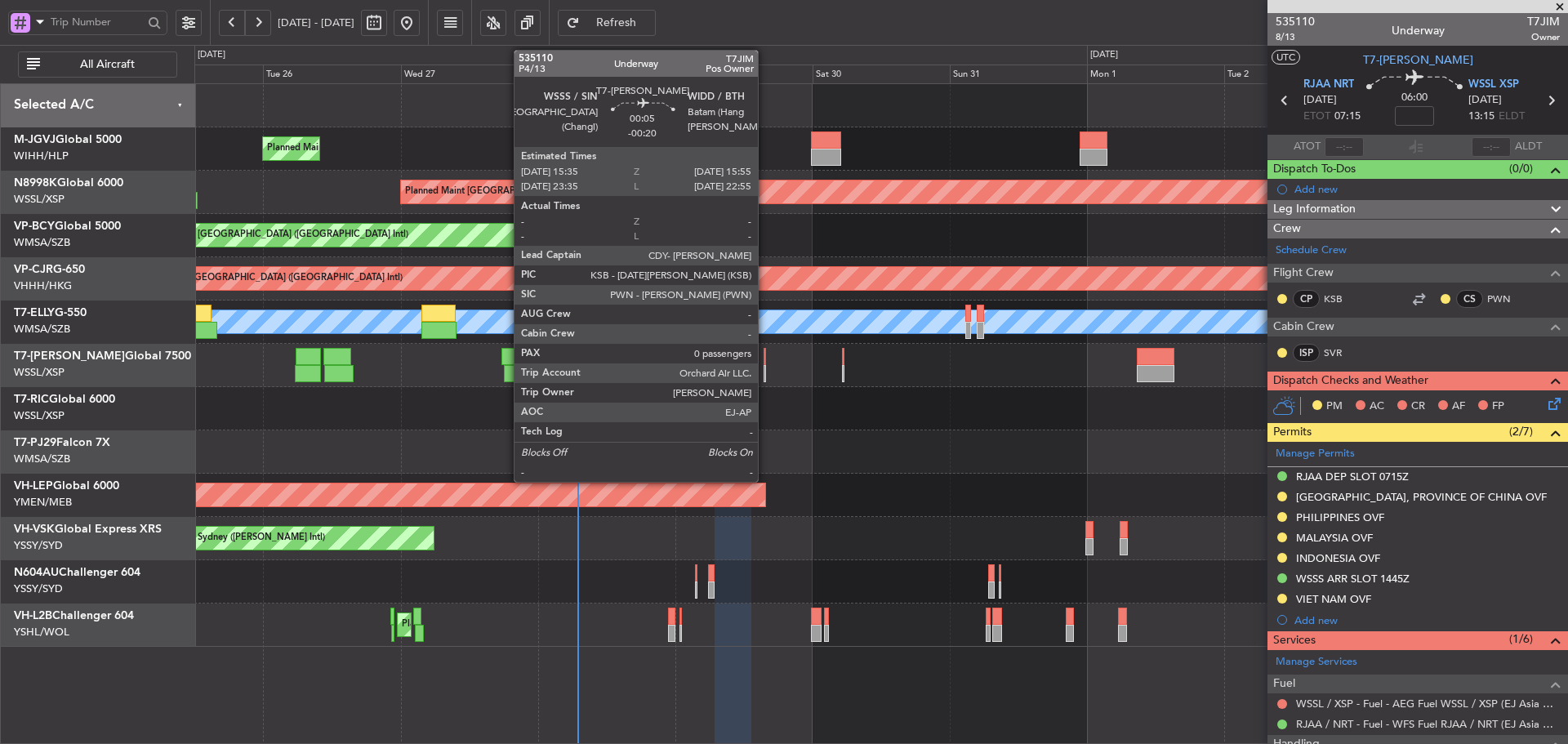
click at [765, 367] on div at bounding box center [764, 373] width 3 height 17
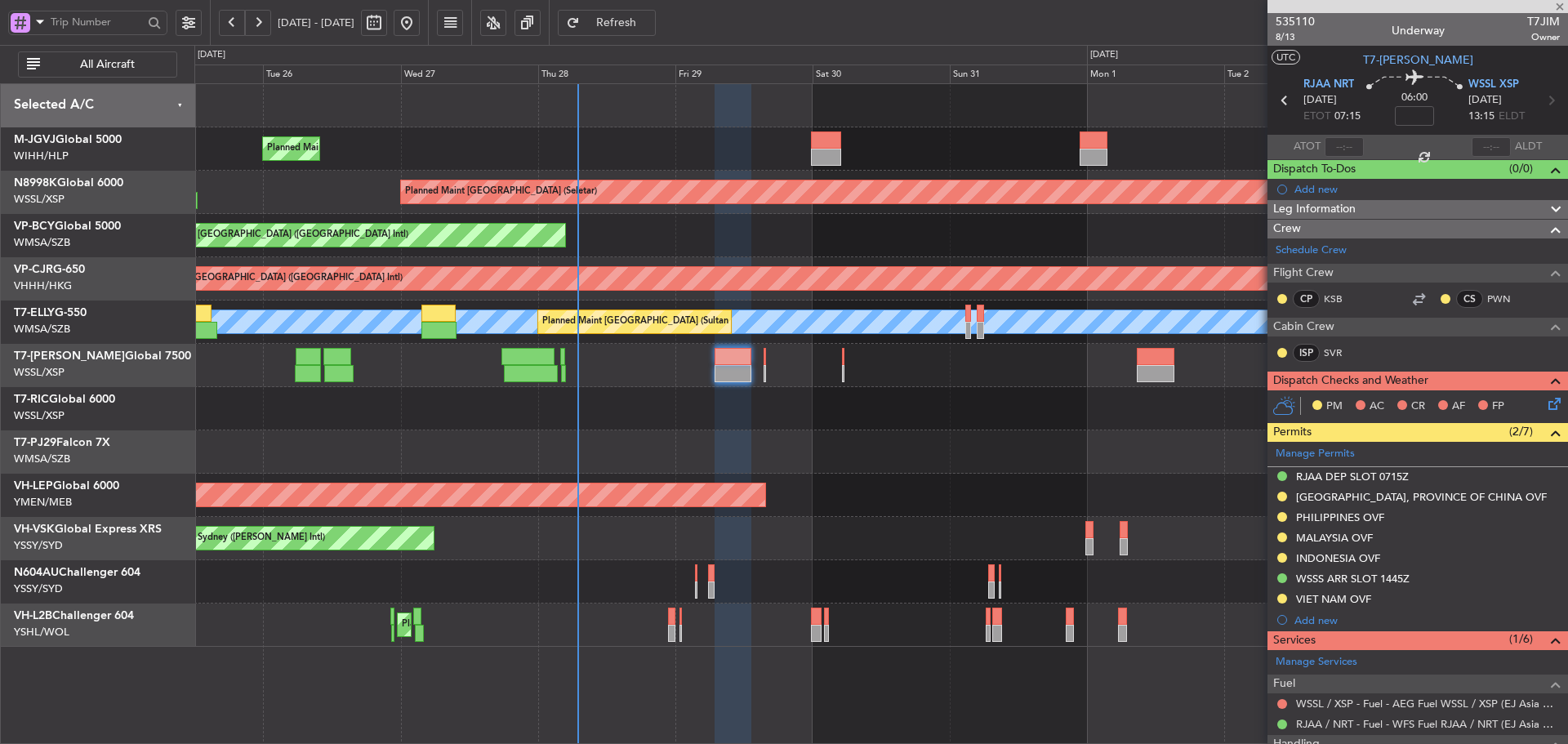
type input "-00:20"
type input "0"
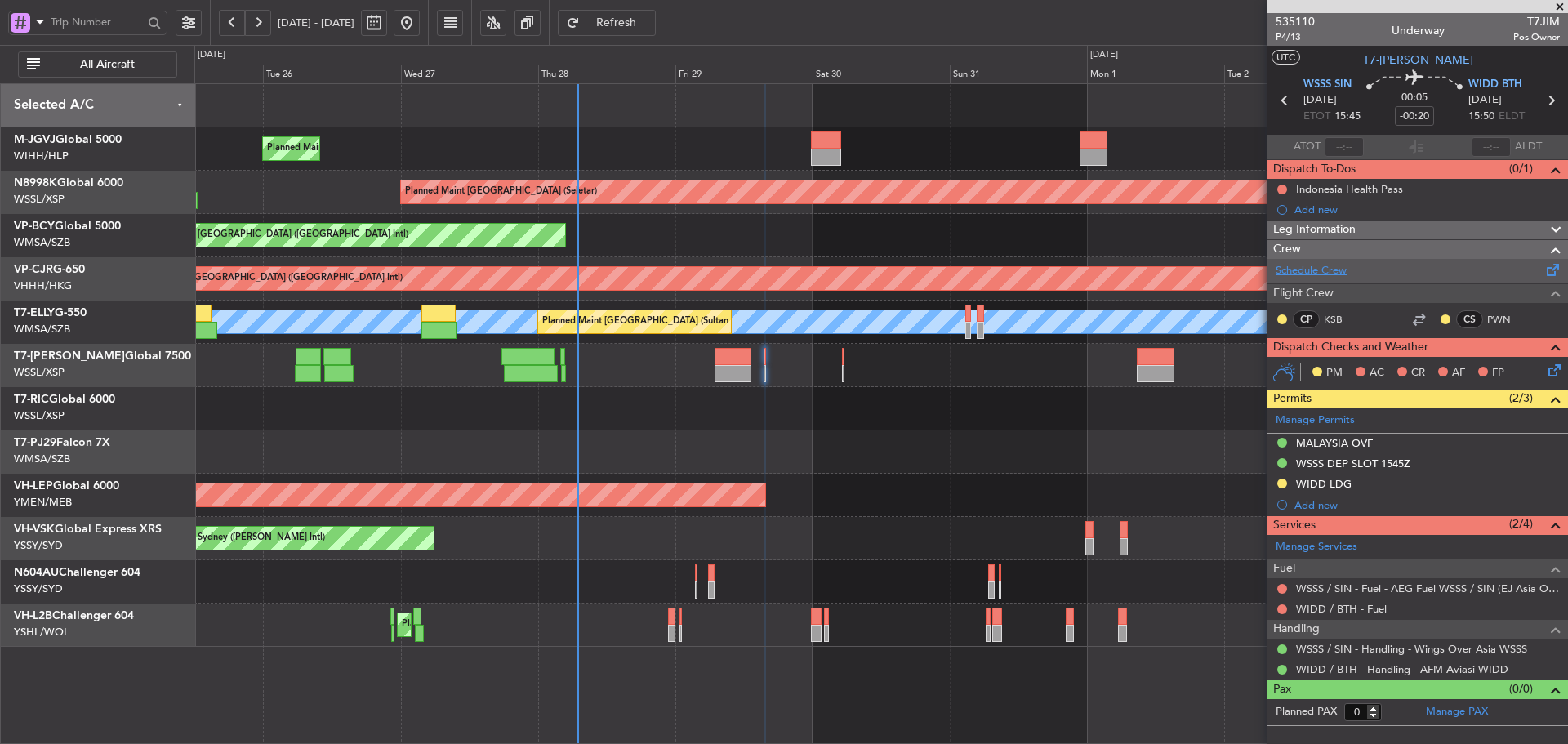
click at [1318, 270] on link "Schedule Crew" at bounding box center [1311, 271] width 71 height 16
click at [1277, 671] on div "Confirmed" at bounding box center [1283, 675] width 51 height 20
click at [1280, 649] on button at bounding box center [1281, 649] width 10 height 10
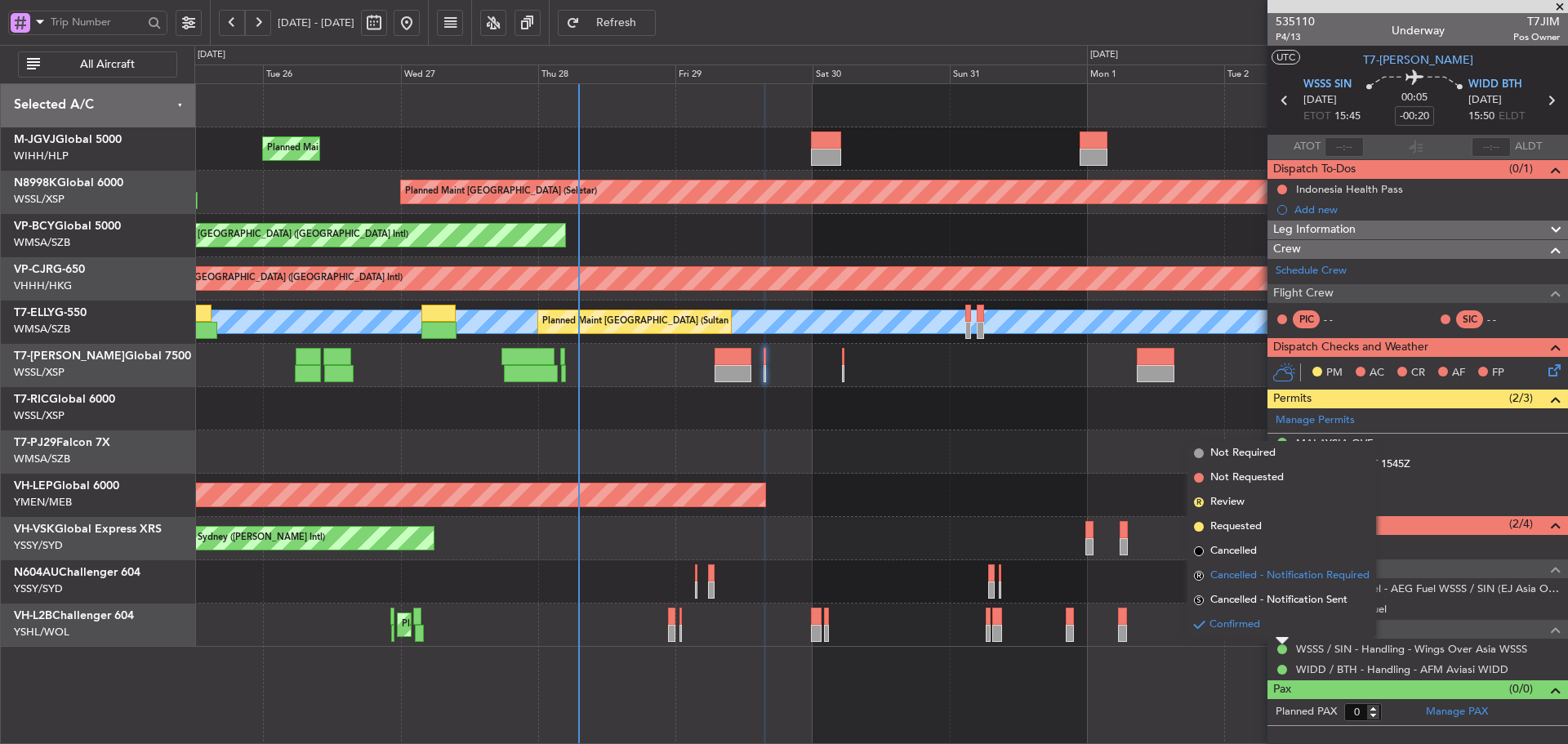
click at [1194, 573] on span "R" at bounding box center [1199, 575] width 10 height 10
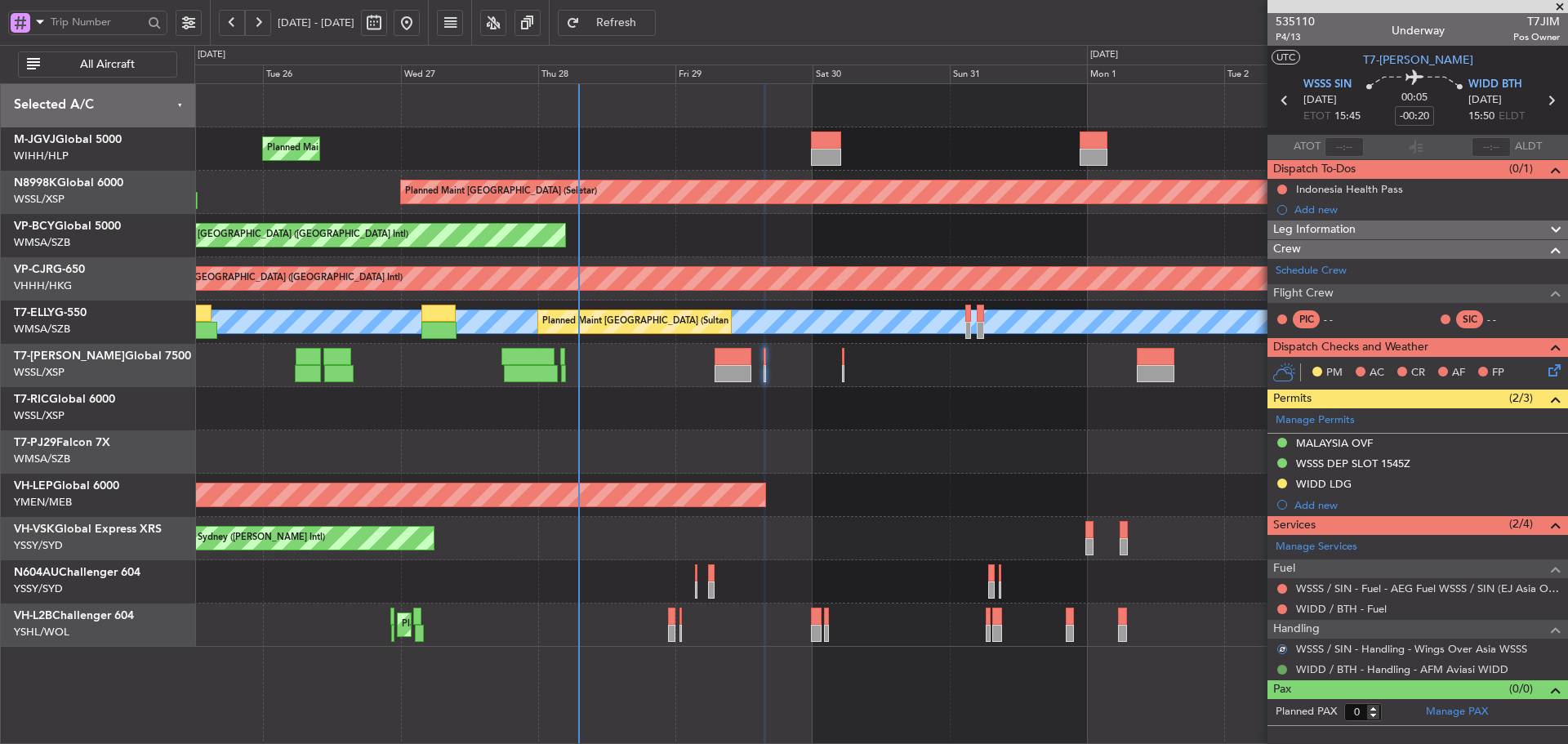
click at [1280, 668] on button at bounding box center [1281, 670] width 10 height 10
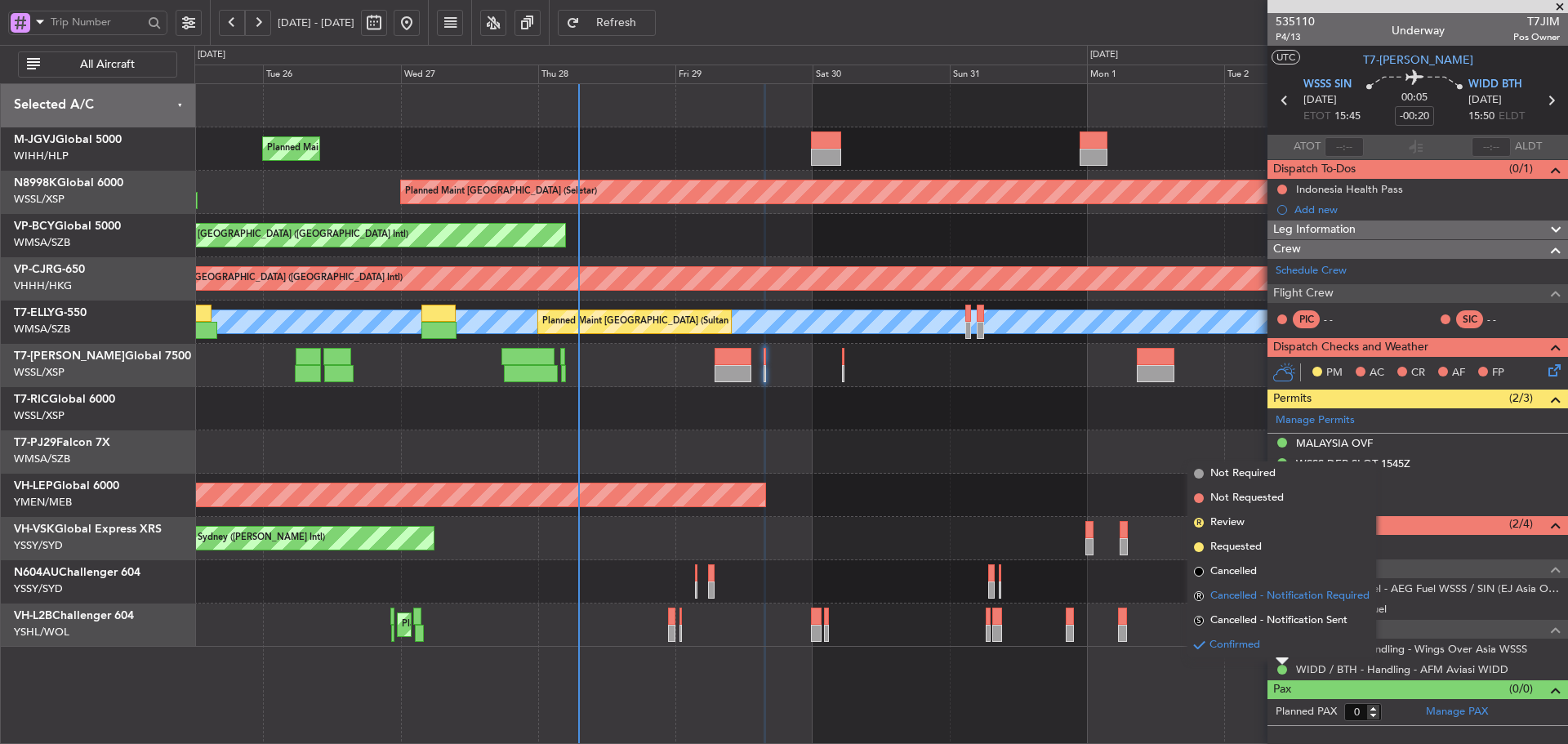
click at [1198, 595] on span "R" at bounding box center [1199, 596] width 10 height 10
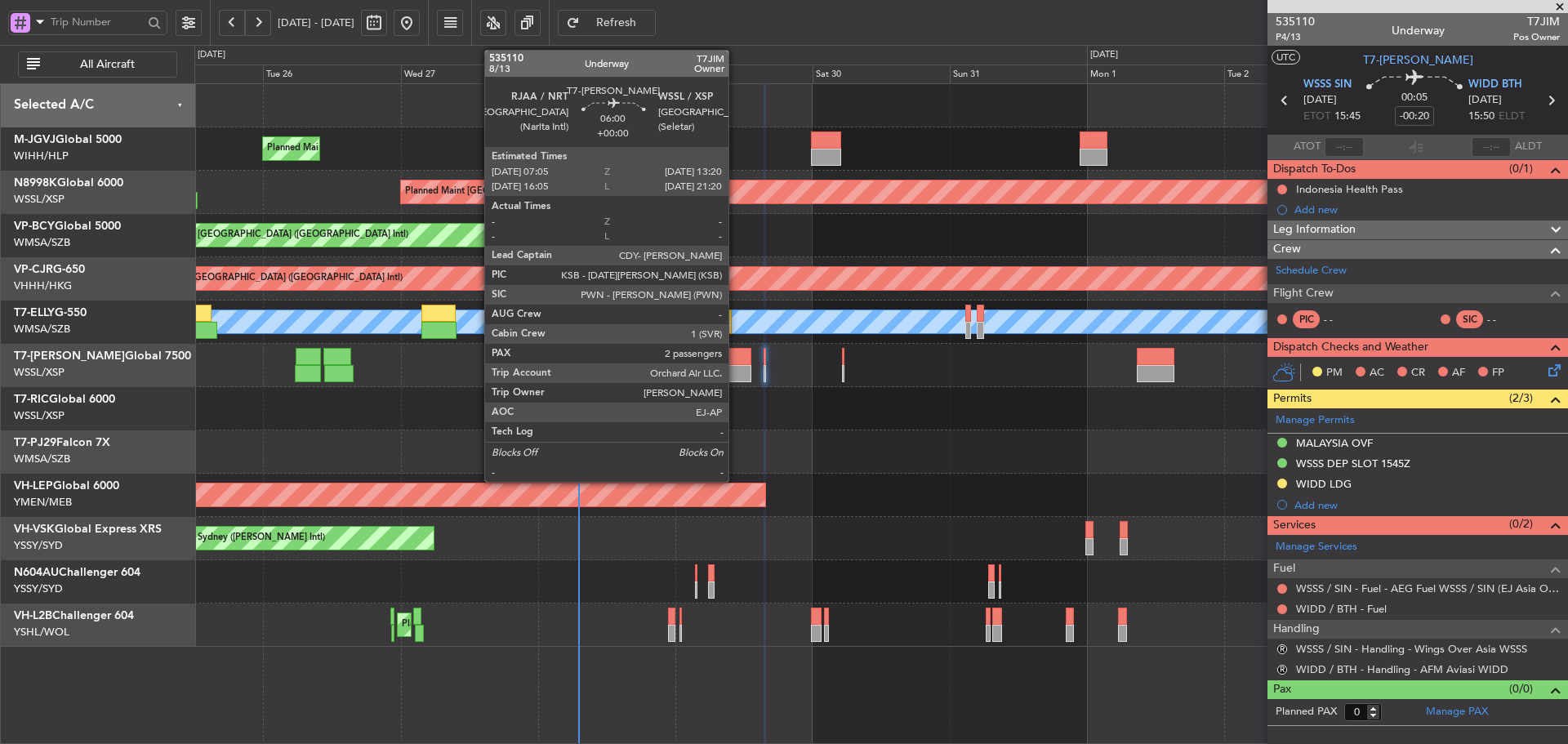
click at [736, 366] on div at bounding box center [732, 373] width 36 height 17
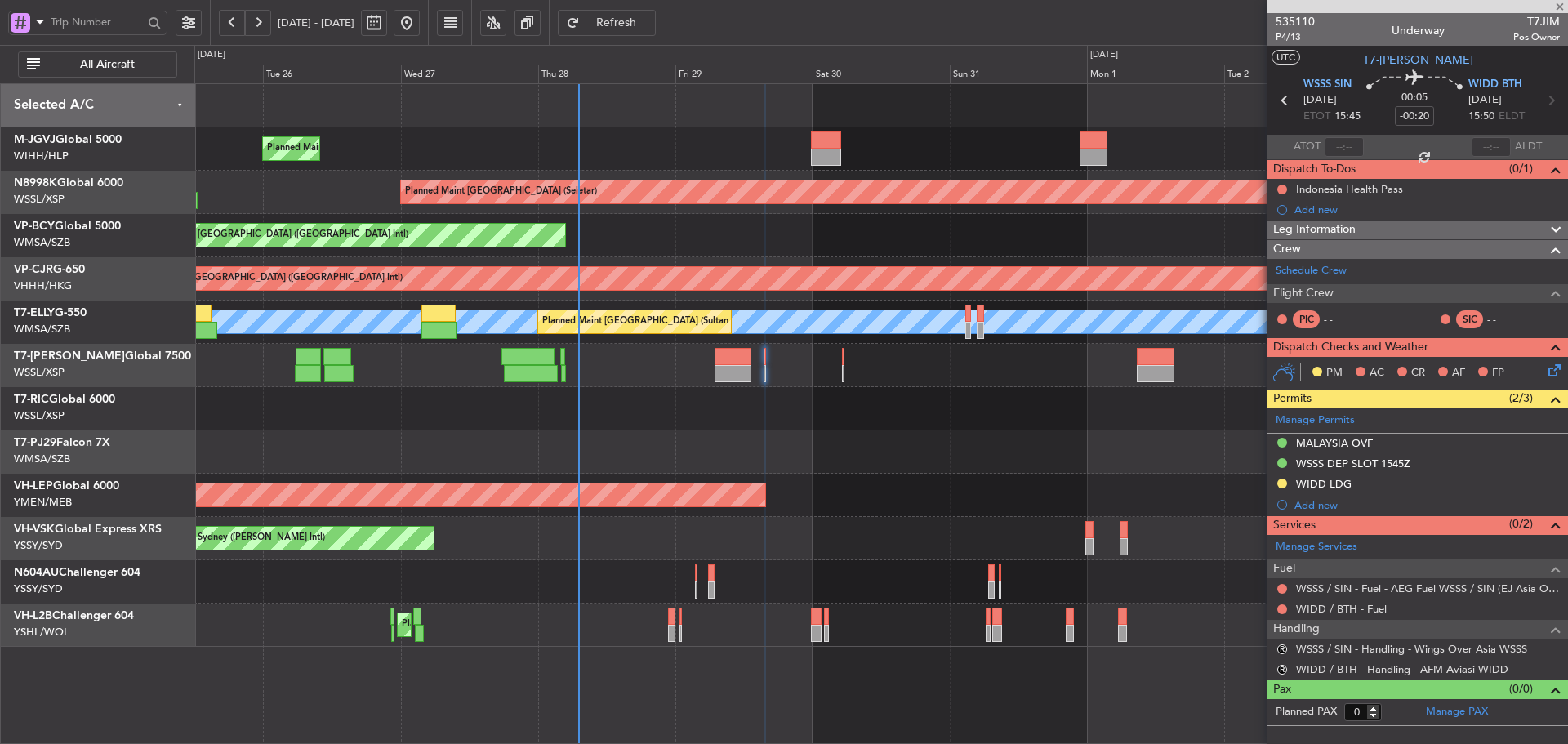
type input "2"
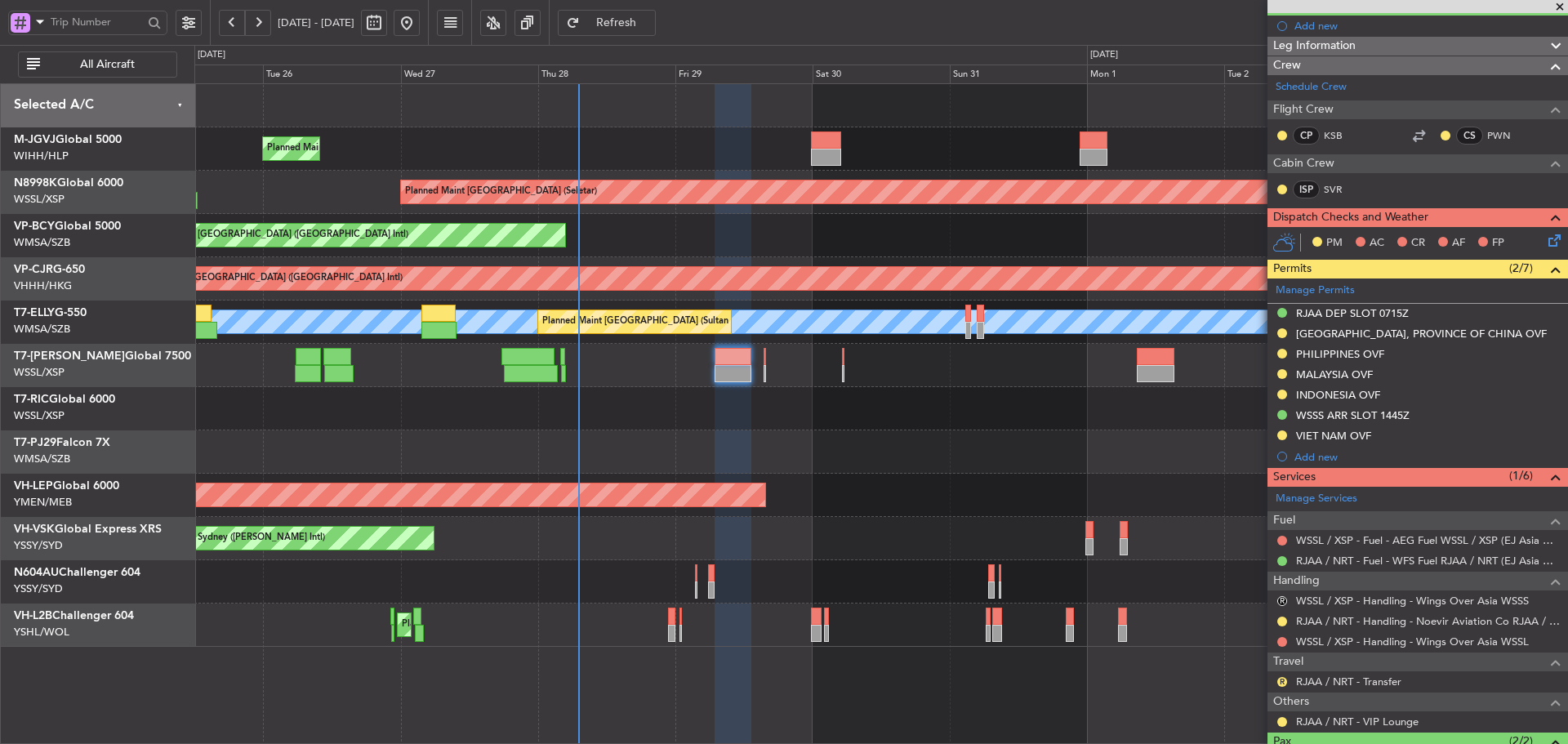
scroll to position [245, 0]
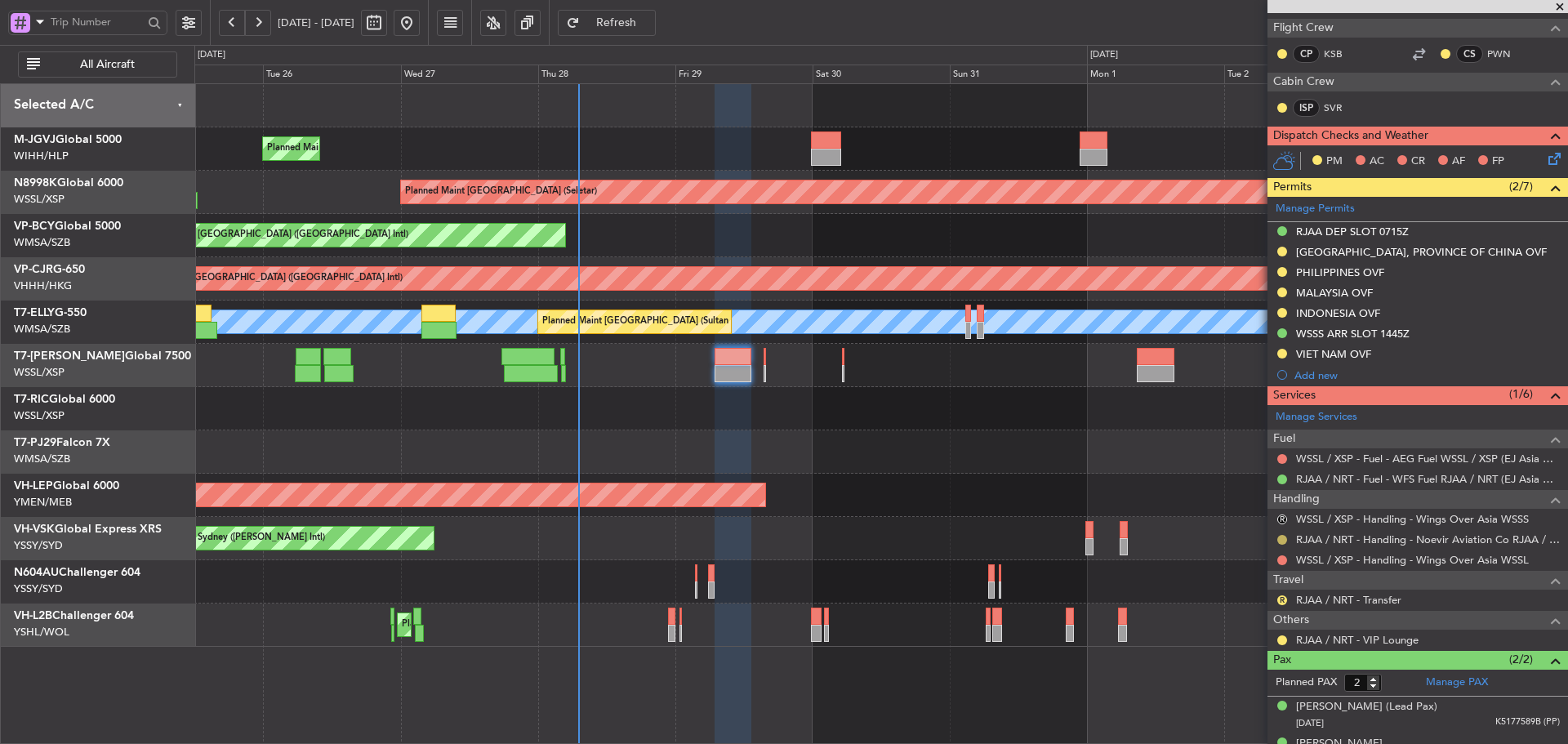
click at [1281, 540] on button at bounding box center [1281, 539] width 10 height 10
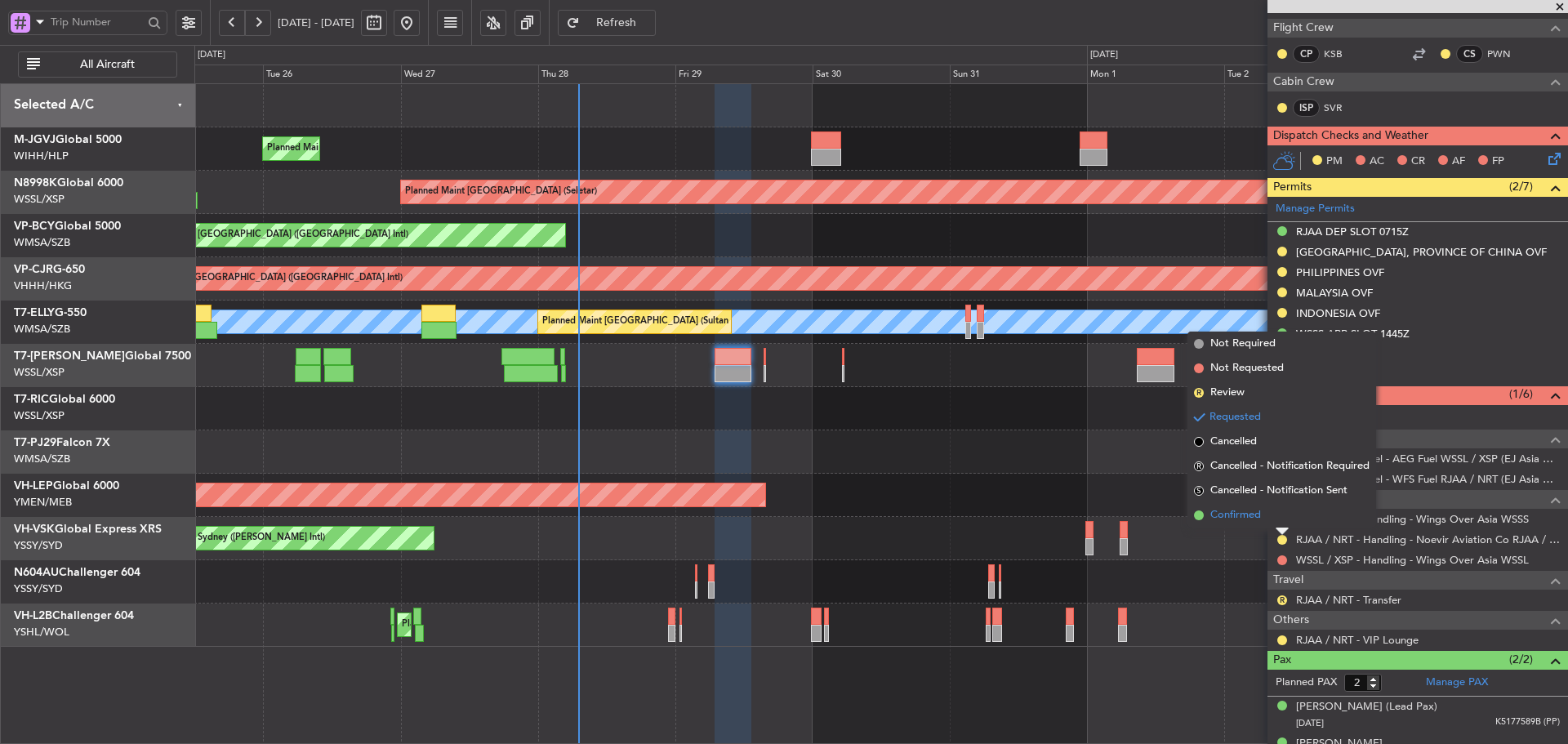
click at [1200, 514] on span at bounding box center [1199, 514] width 10 height 10
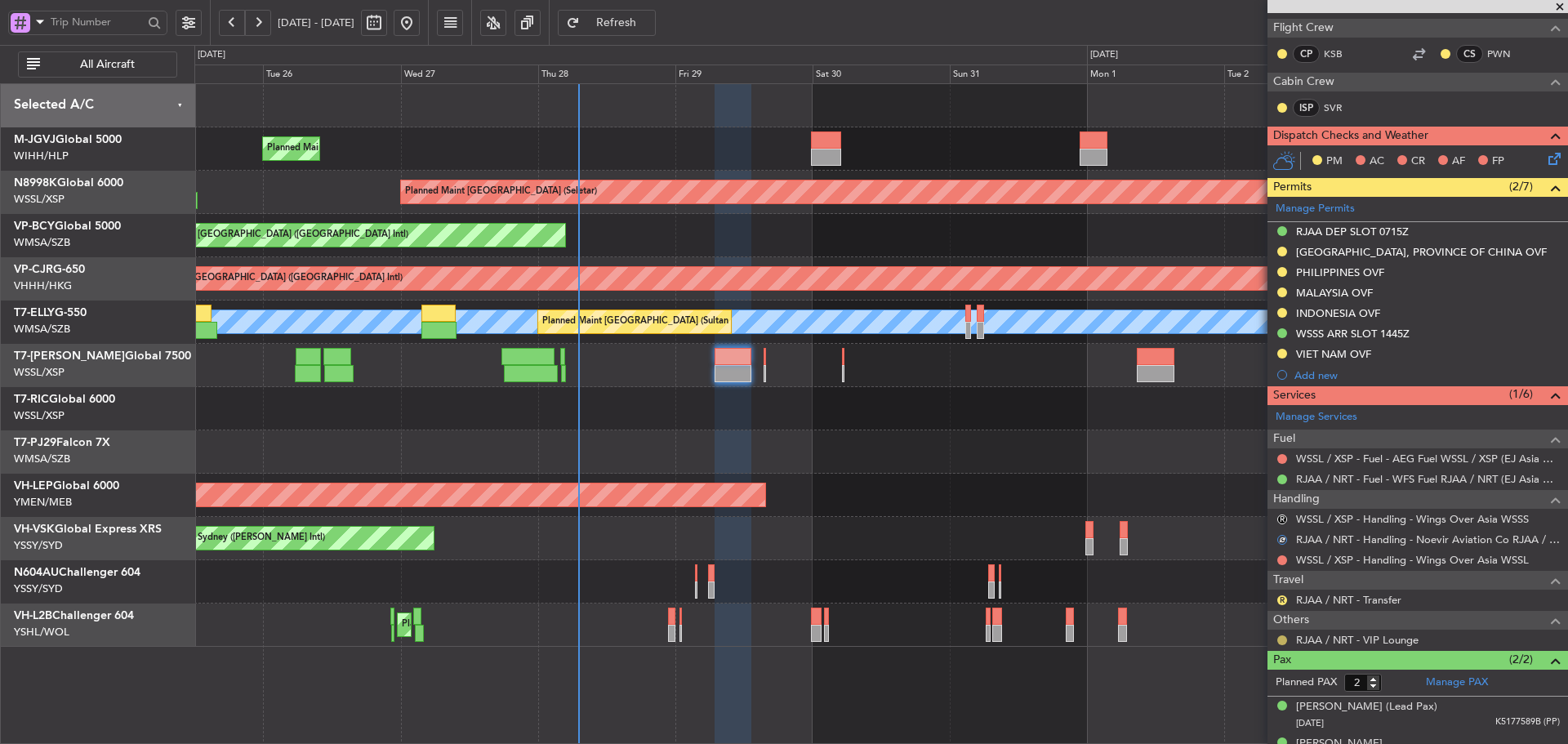
click at [1280, 638] on button at bounding box center [1281, 640] width 10 height 10
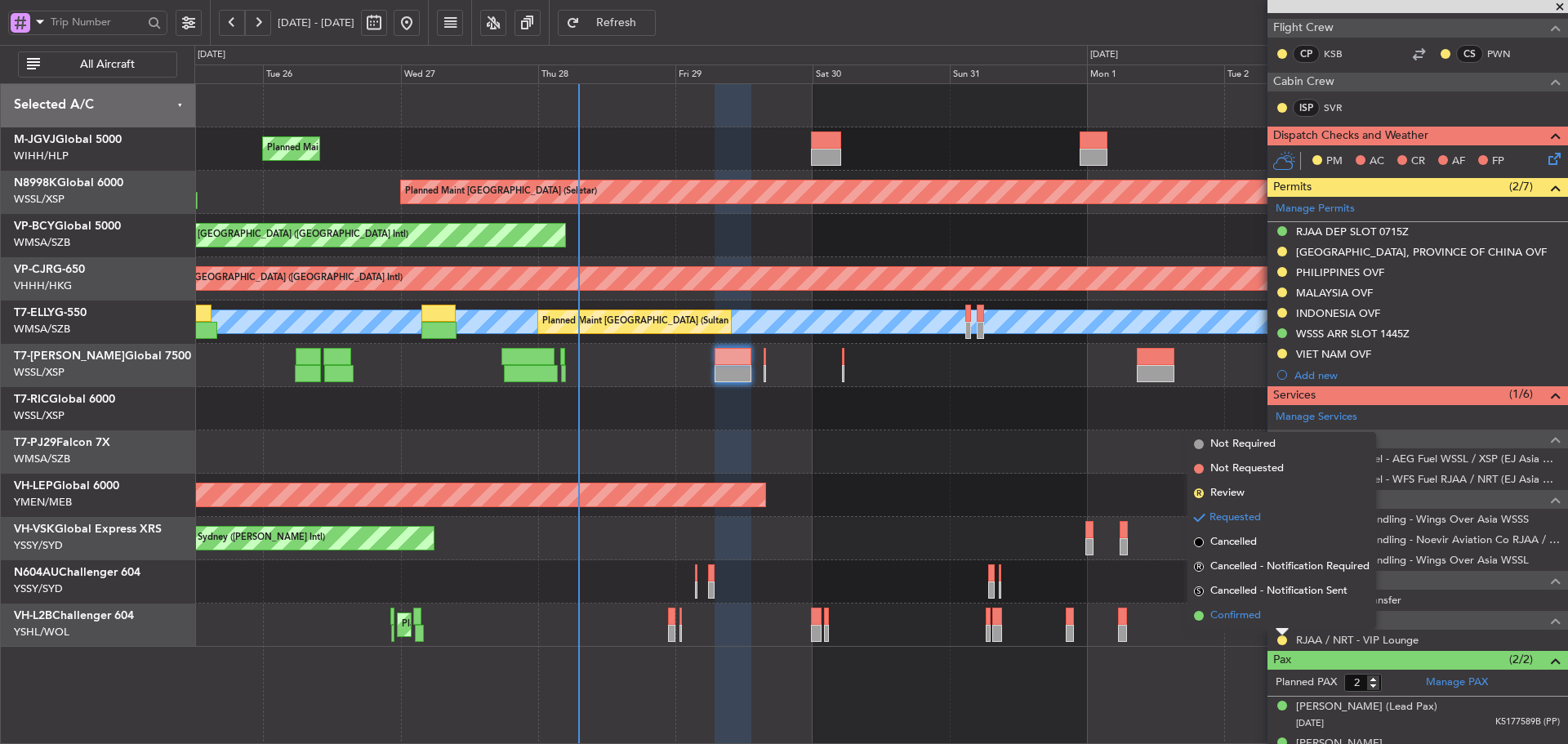
click at [1200, 612] on span at bounding box center [1199, 615] width 10 height 10
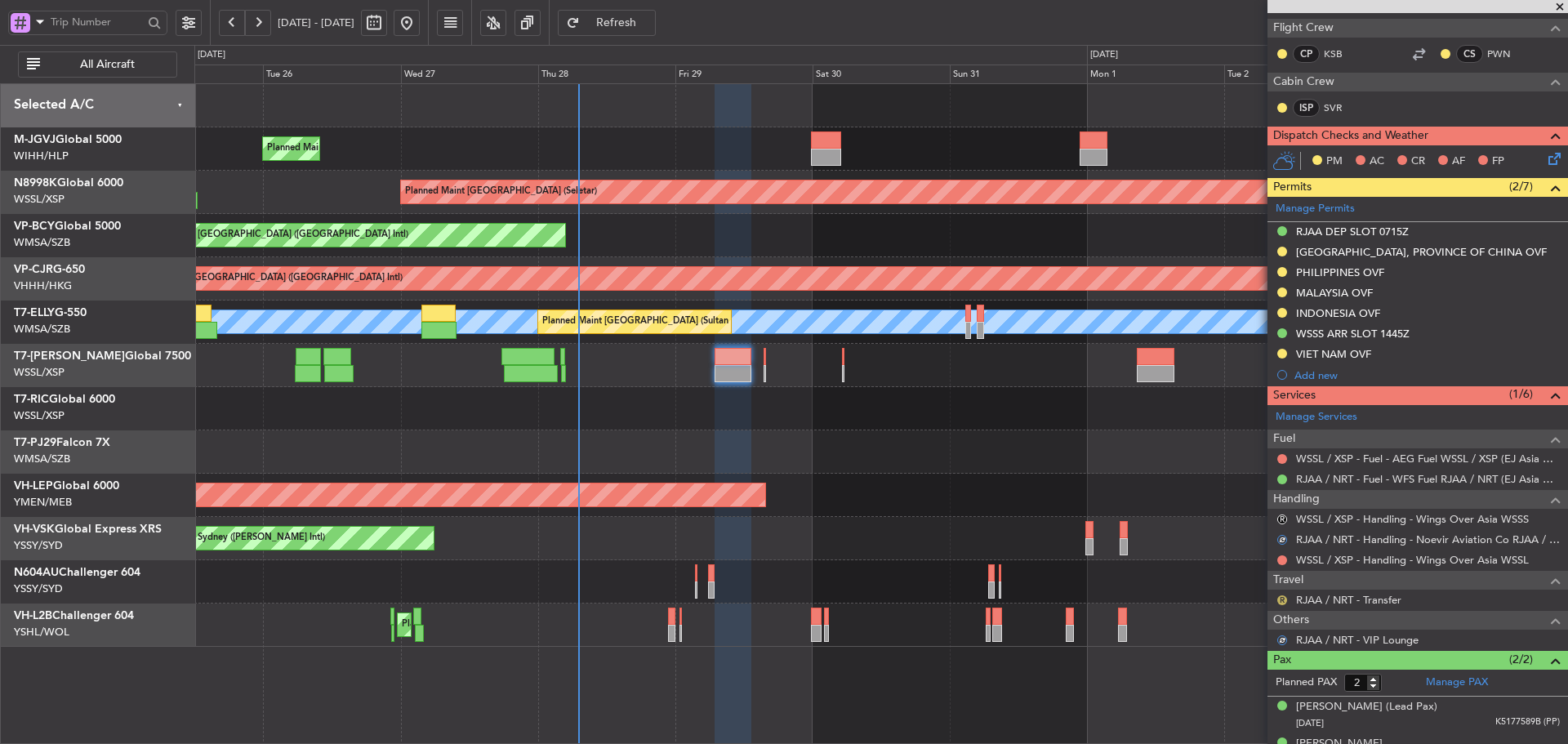
click at [1280, 601] on button "R" at bounding box center [1281, 600] width 10 height 10
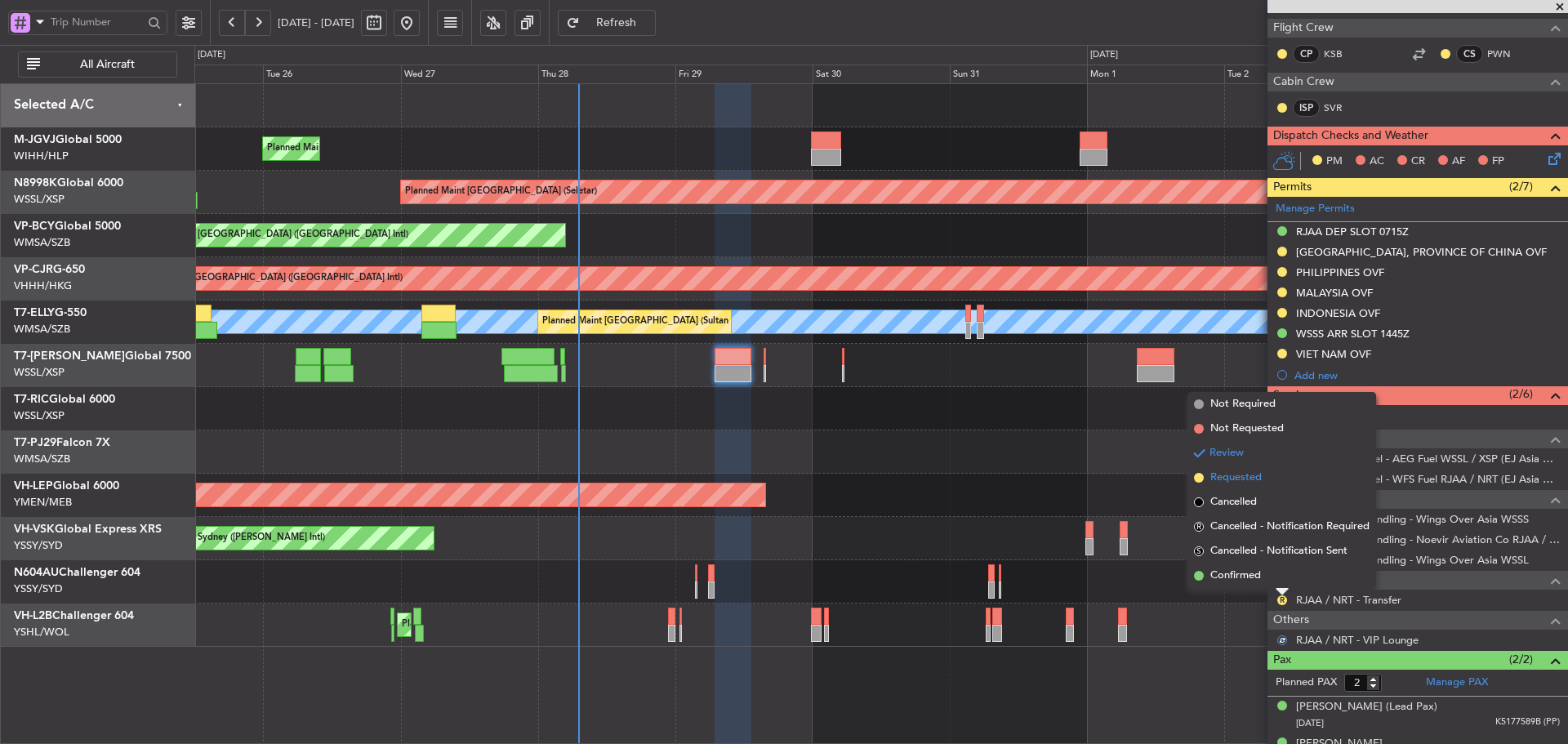
click at [1198, 477] on span at bounding box center [1199, 477] width 10 height 10
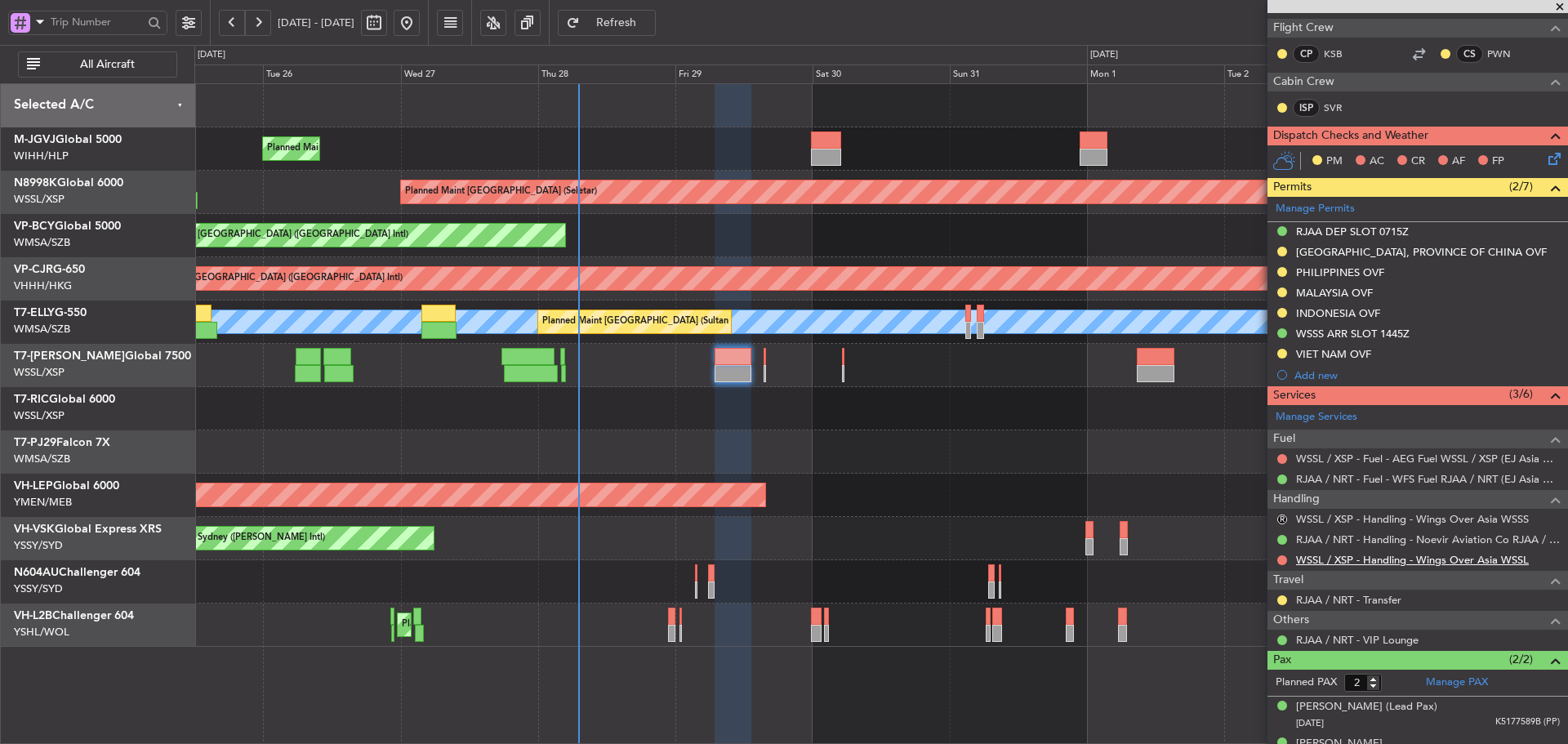
click at [1311, 554] on link "WSSL / XSP - Handling - Wings Over Asia WSSL" at bounding box center [1412, 559] width 232 height 14
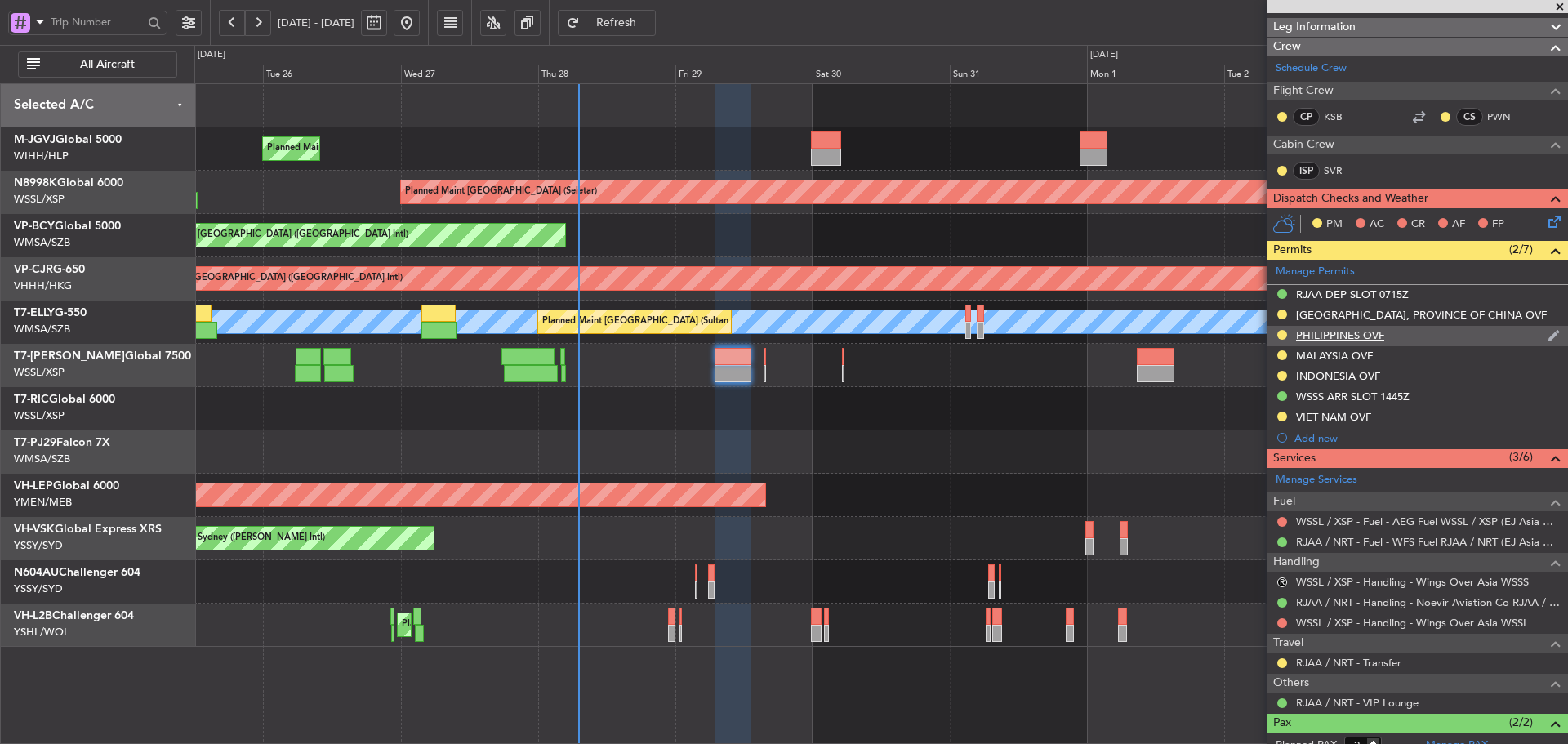
scroll to position [82, 0]
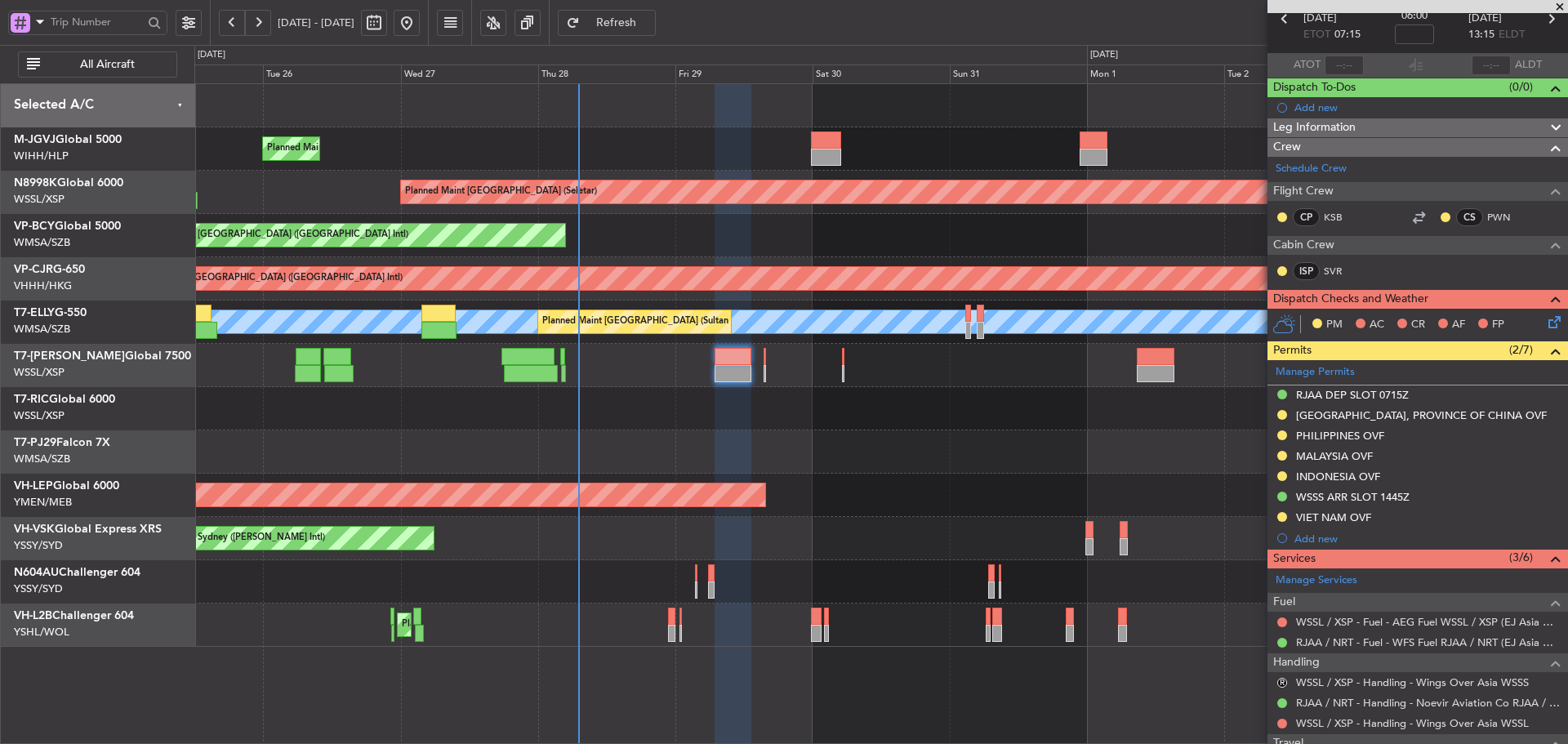
click at [728, 367] on div at bounding box center [732, 373] width 36 height 17
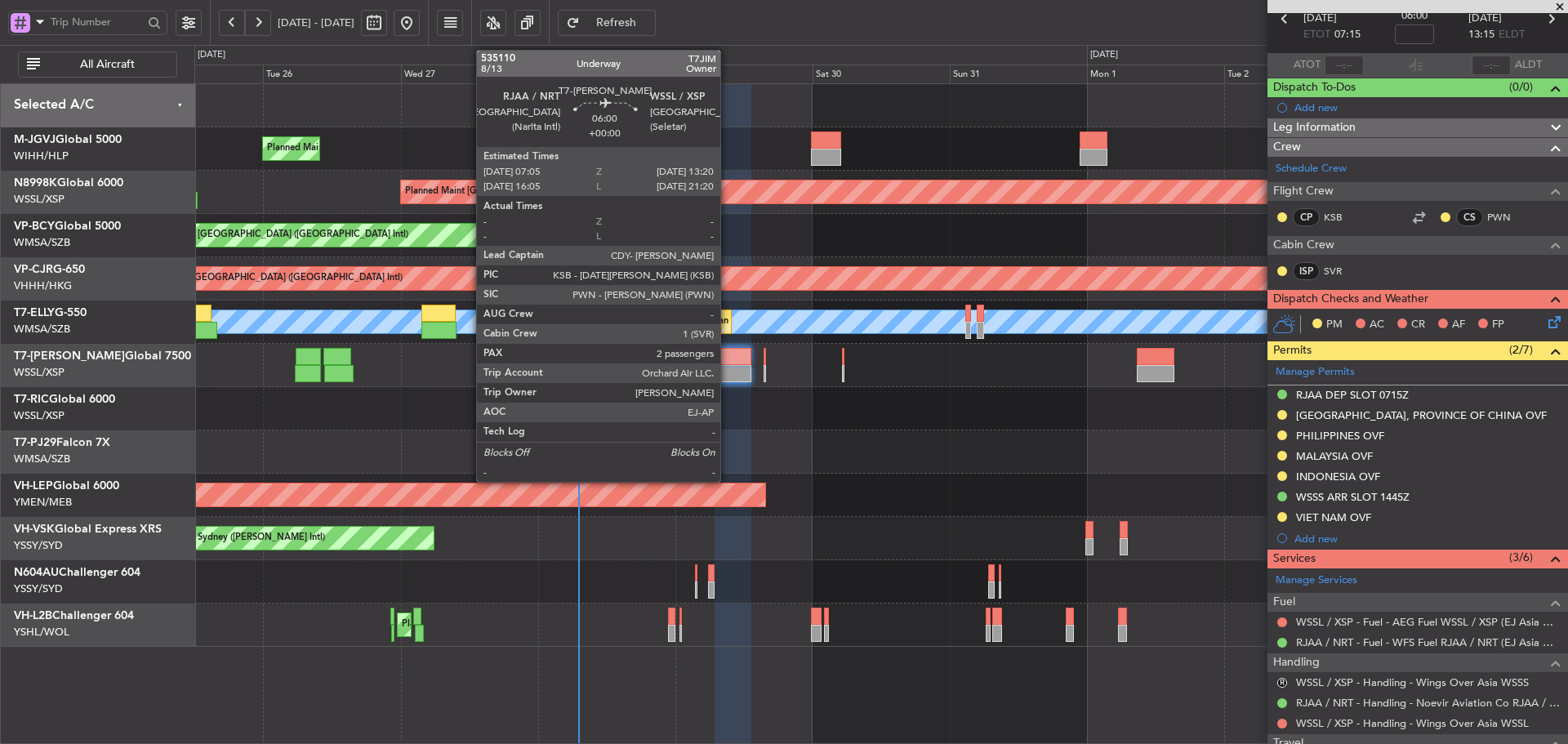
click at [727, 367] on div at bounding box center [732, 373] width 36 height 17
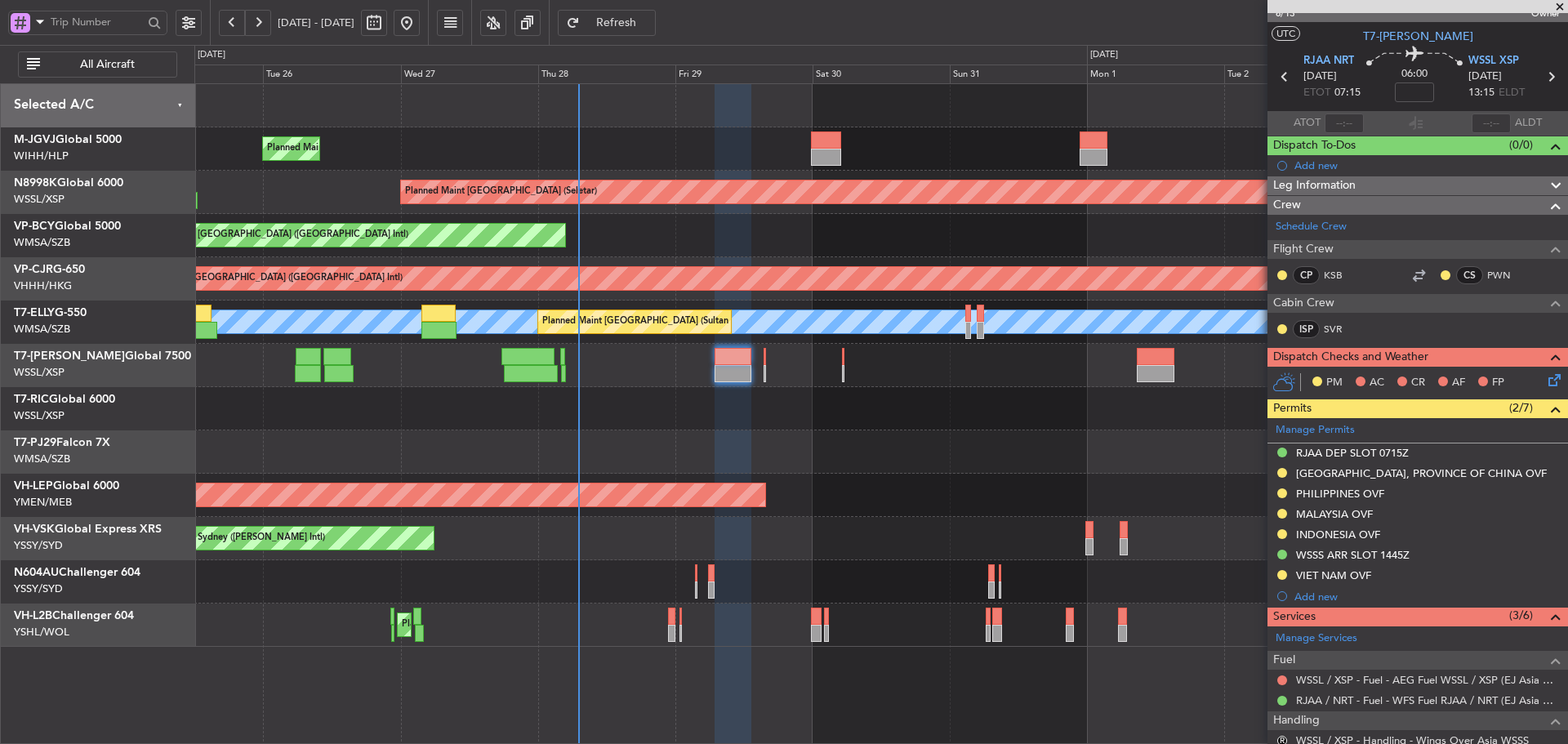
scroll to position [0, 0]
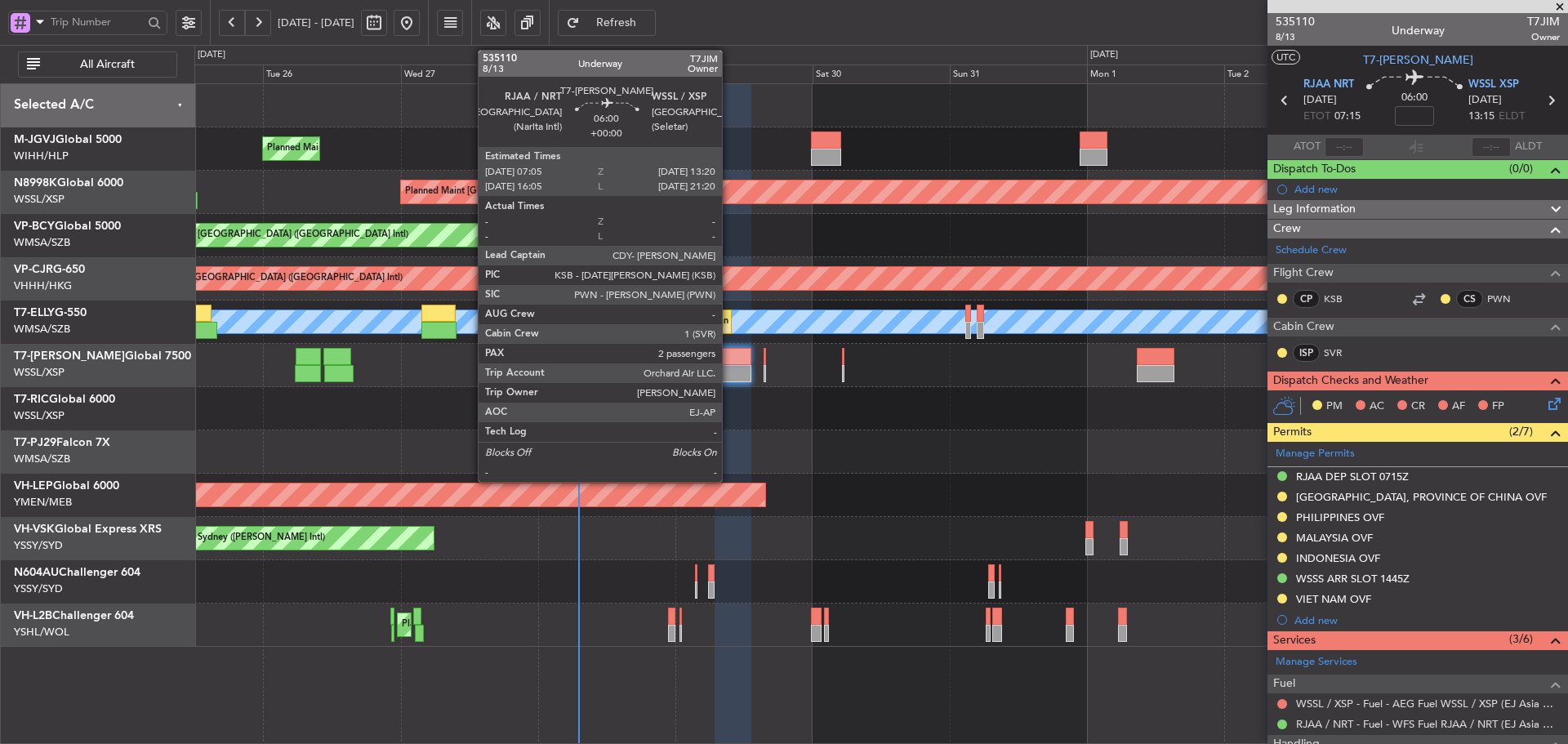
click at [730, 359] on div at bounding box center [732, 356] width 36 height 17
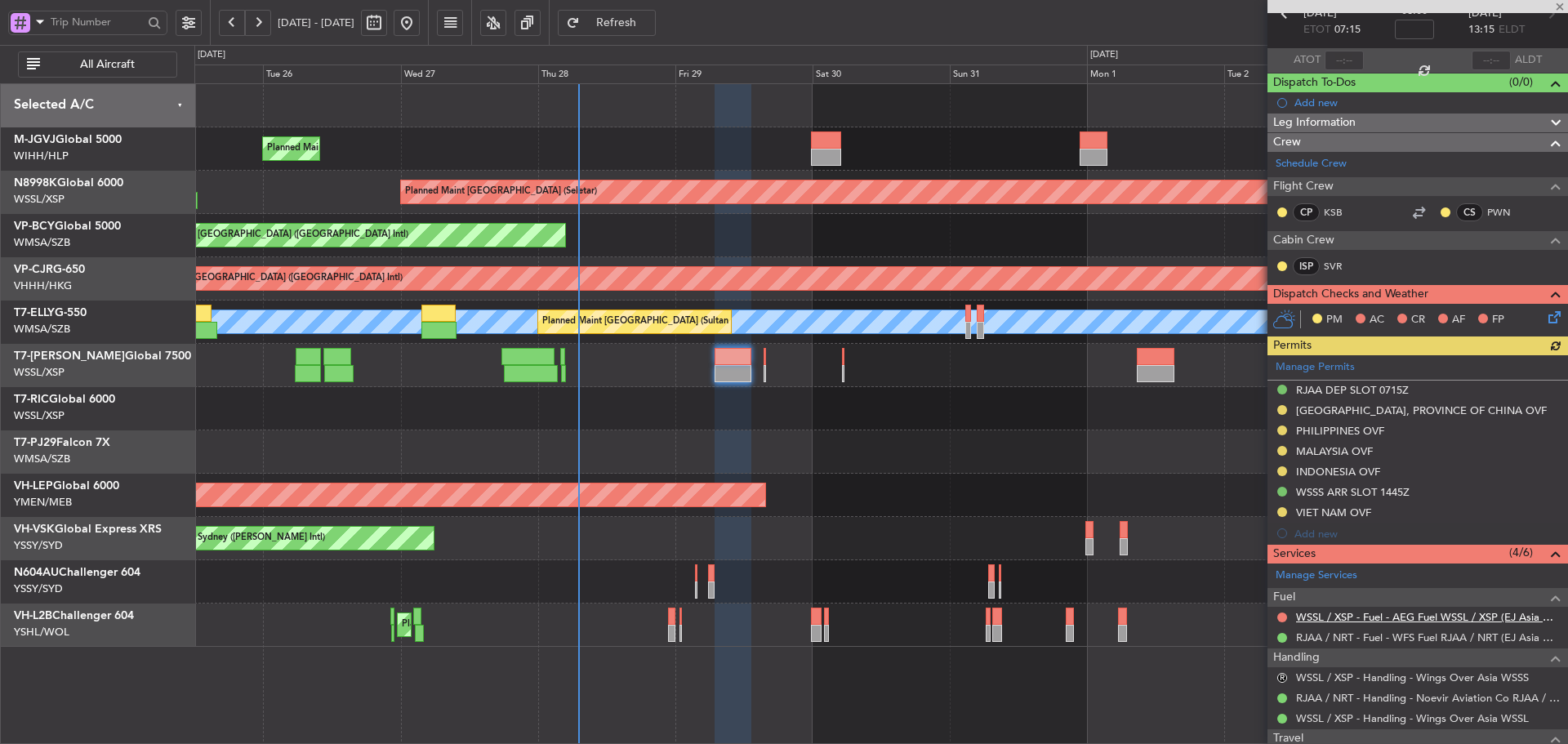
scroll to position [163, 0]
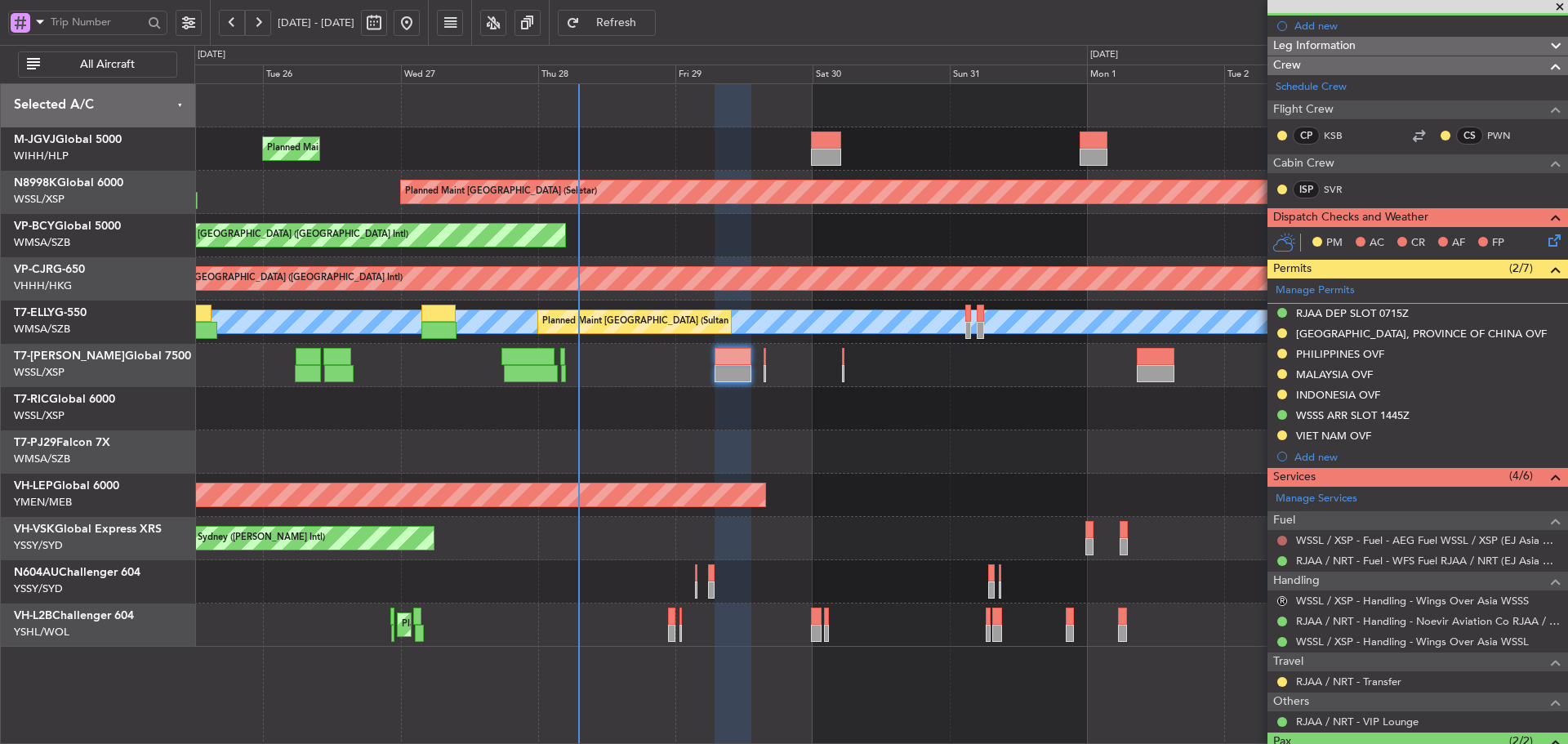
click at [1282, 535] on button at bounding box center [1281, 540] width 10 height 10
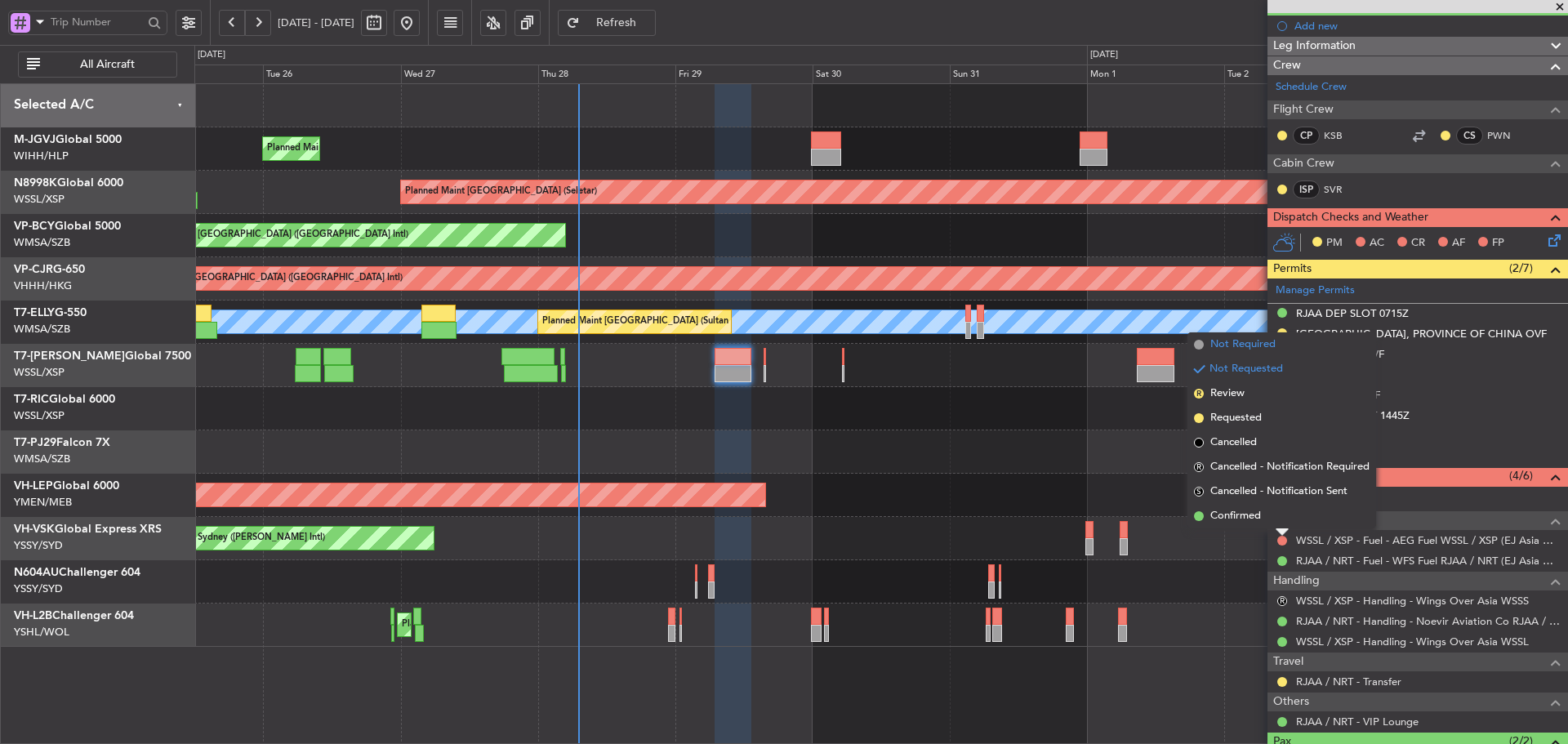
click at [1198, 347] on span at bounding box center [1199, 344] width 10 height 10
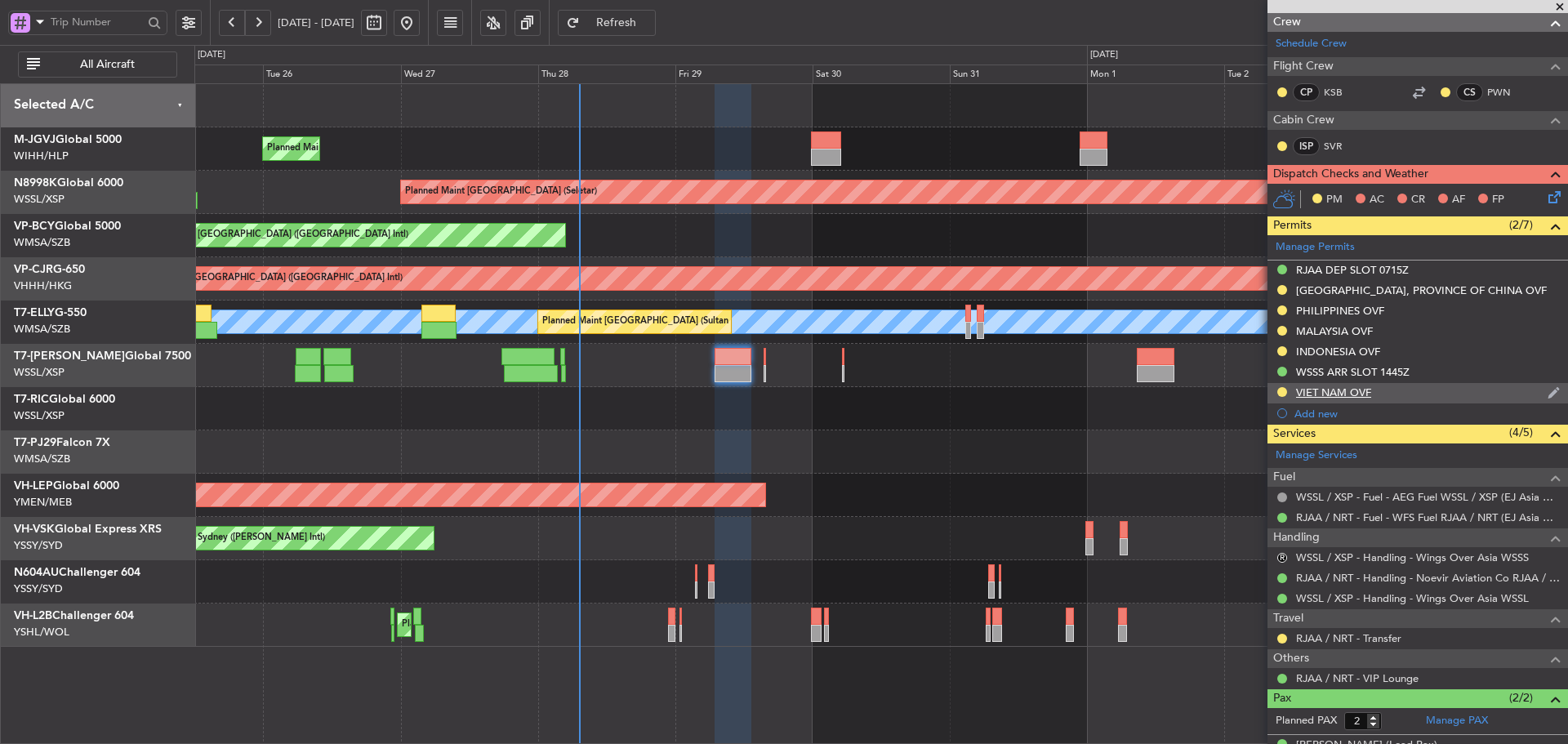
scroll to position [189, 0]
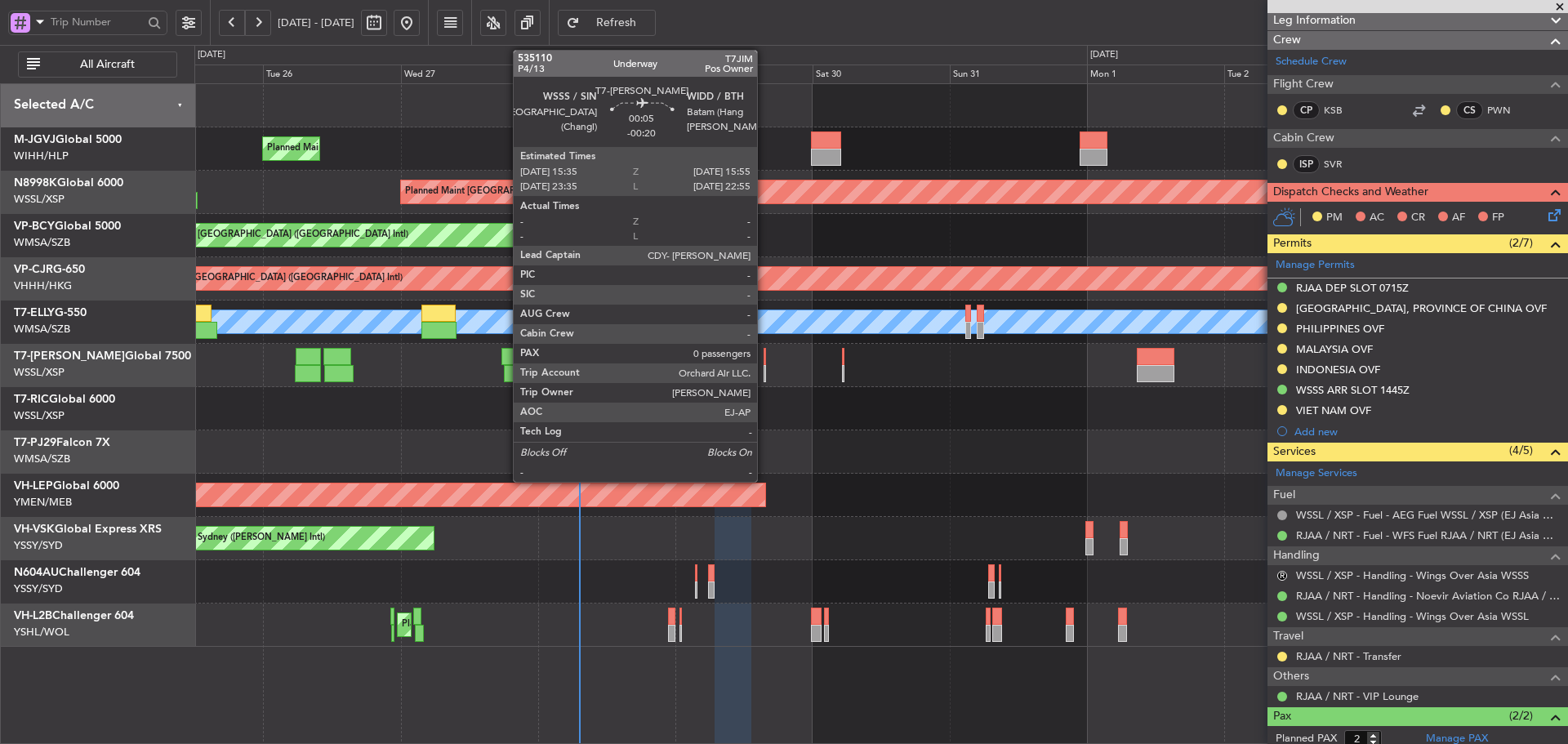
click at [764, 361] on div at bounding box center [764, 356] width 3 height 17
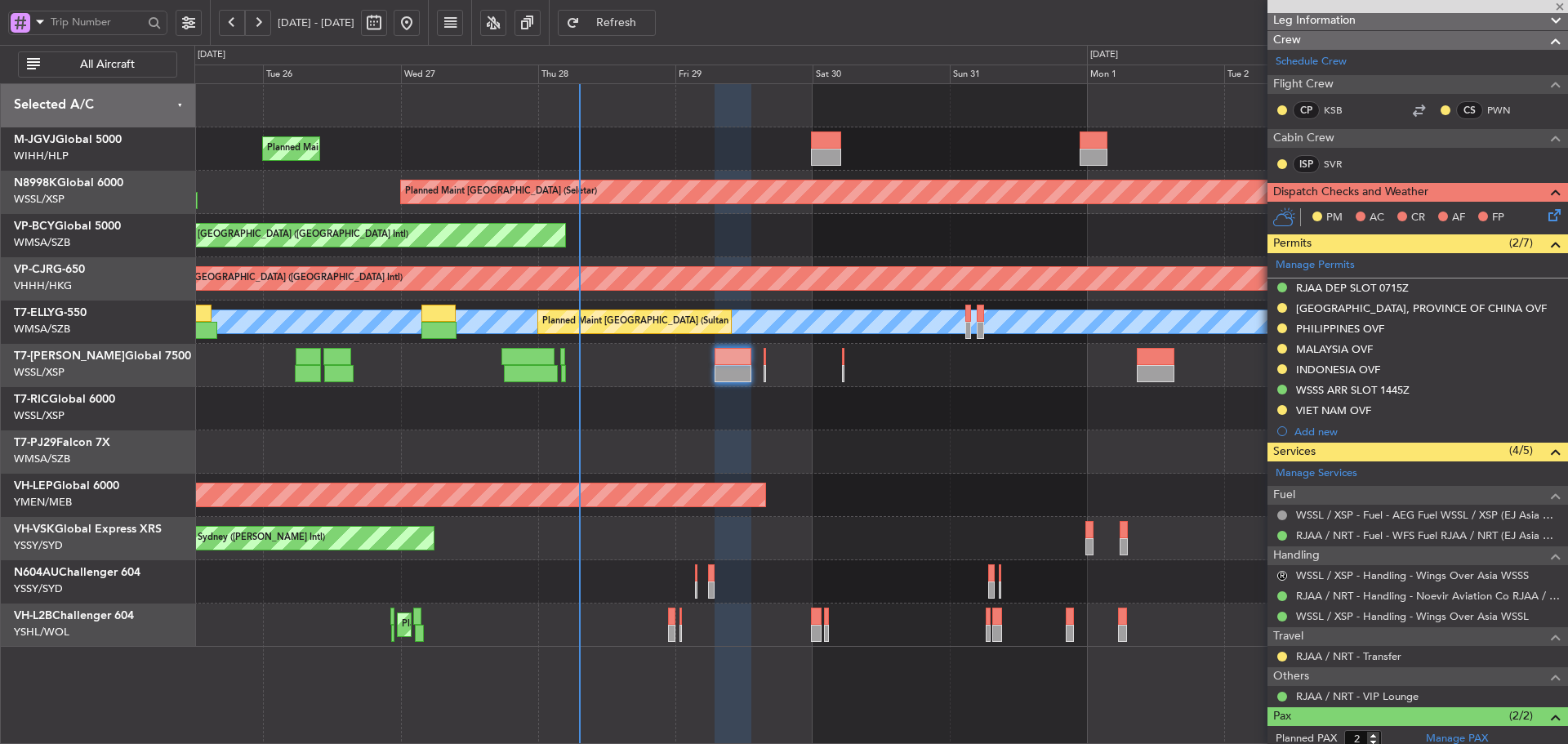
type input "-00:20"
type input "0"
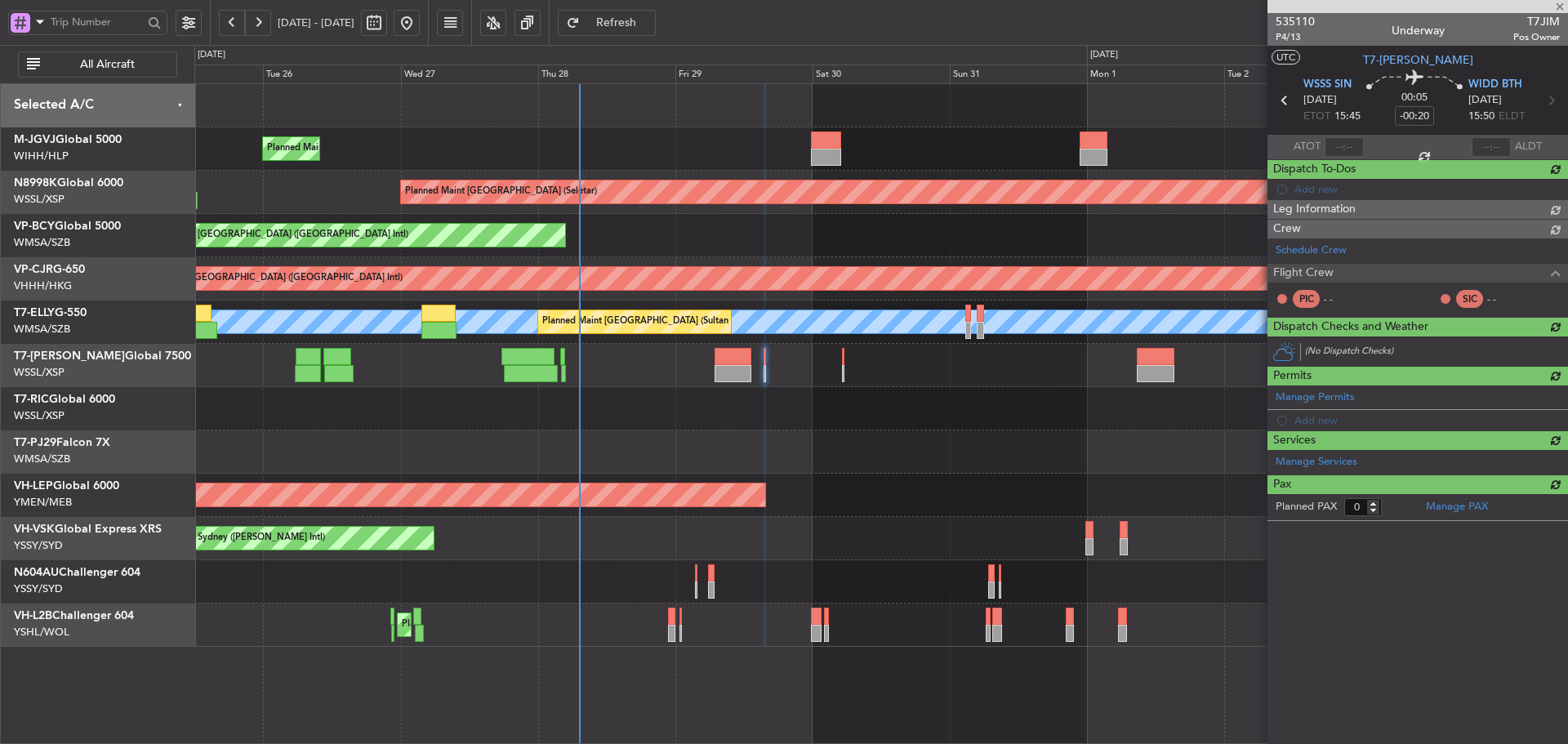
scroll to position [0, 0]
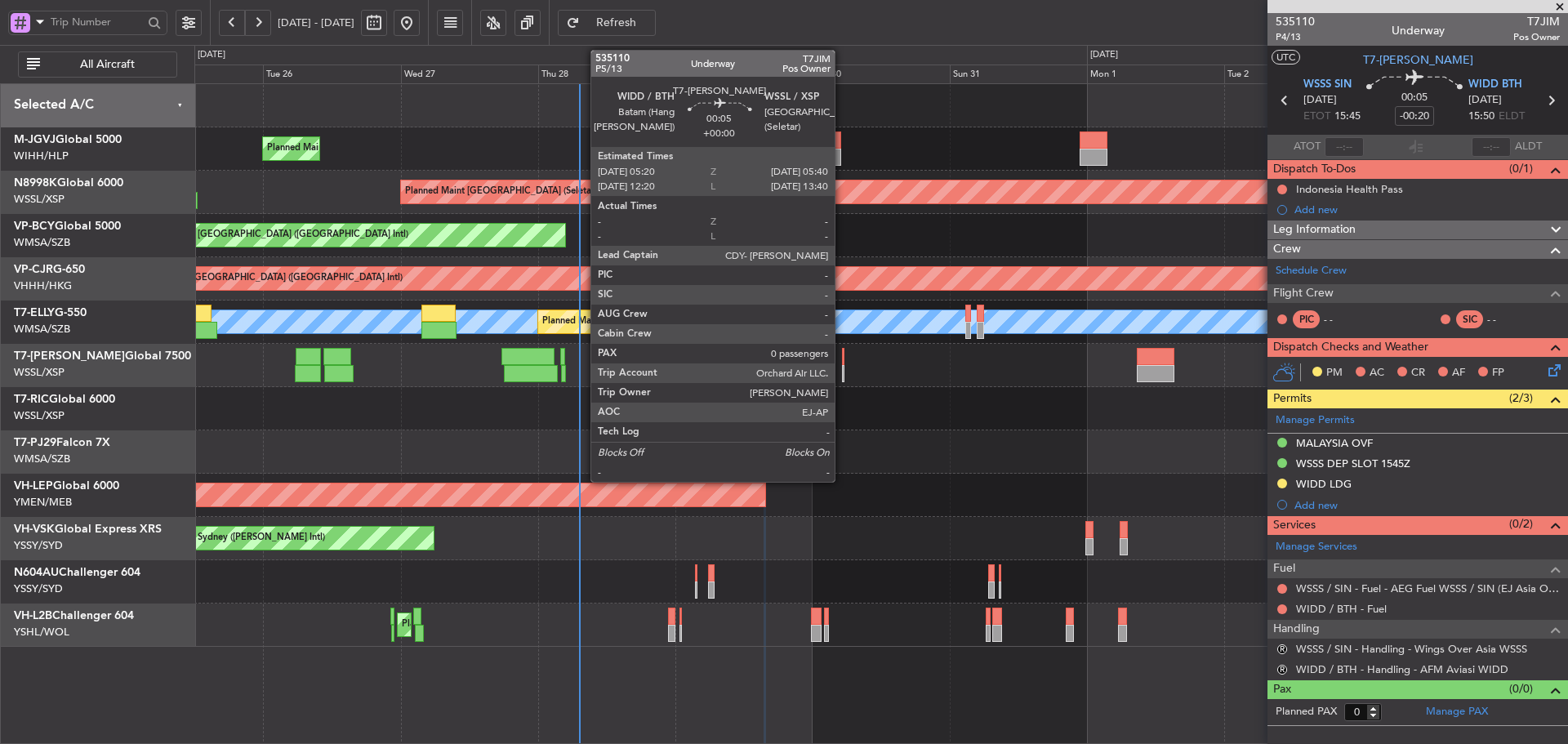
click at [842, 371] on div at bounding box center [843, 373] width 3 height 17
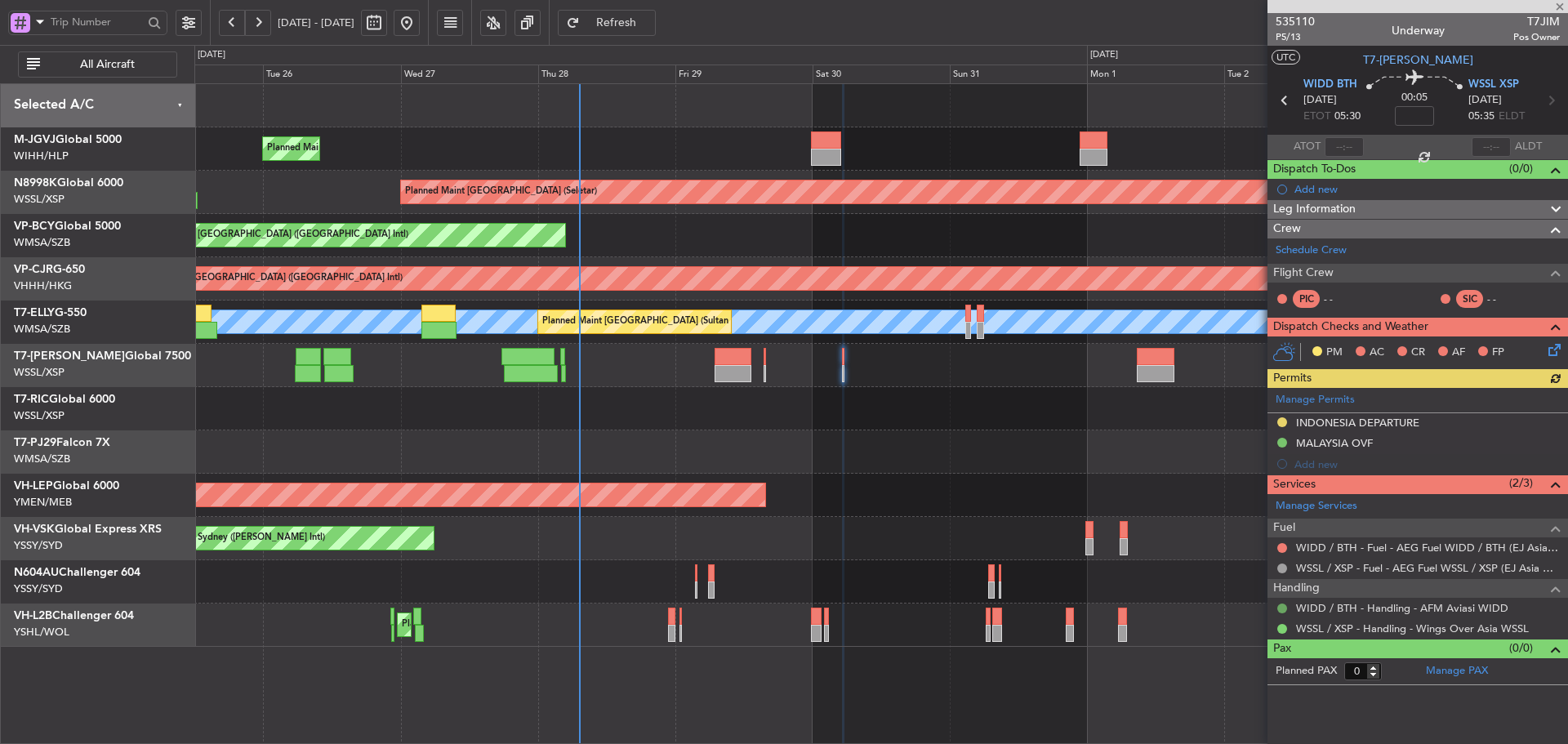
click at [1280, 608] on button at bounding box center [1281, 608] width 10 height 10
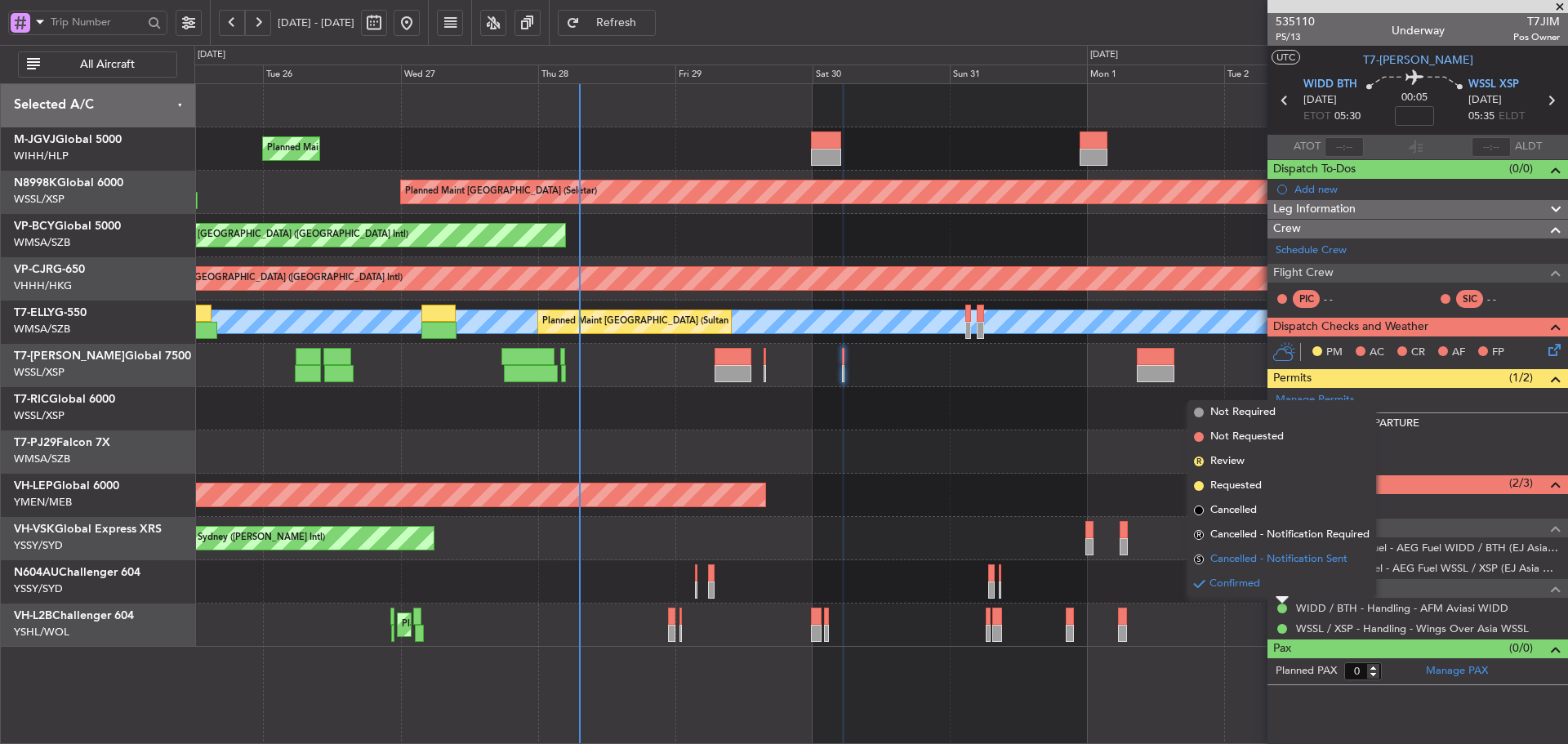
click at [1200, 556] on span "S" at bounding box center [1199, 559] width 10 height 10
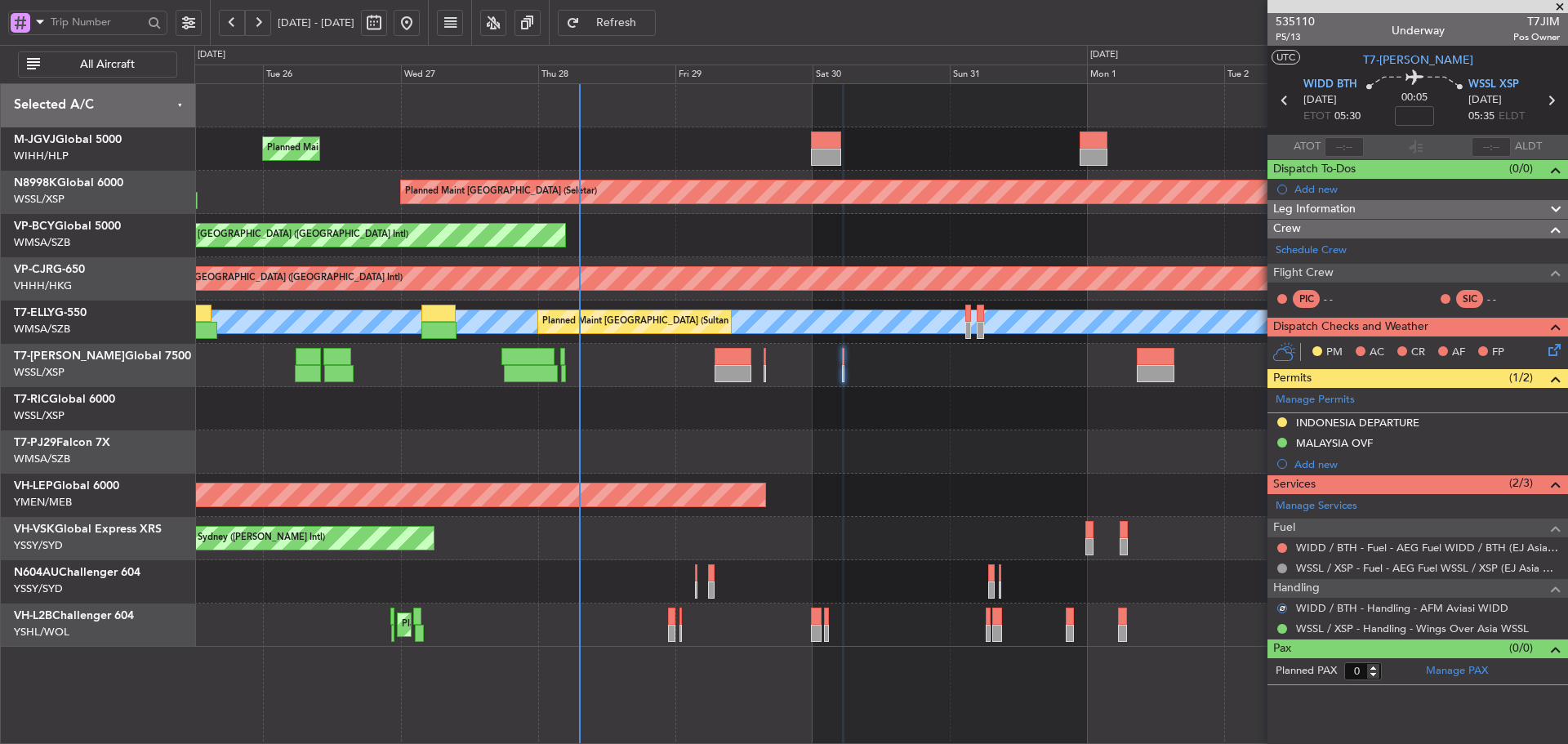
click at [1279, 608] on div at bounding box center [1281, 608] width 10 height 10
click at [1279, 631] on button at bounding box center [1281, 629] width 10 height 10
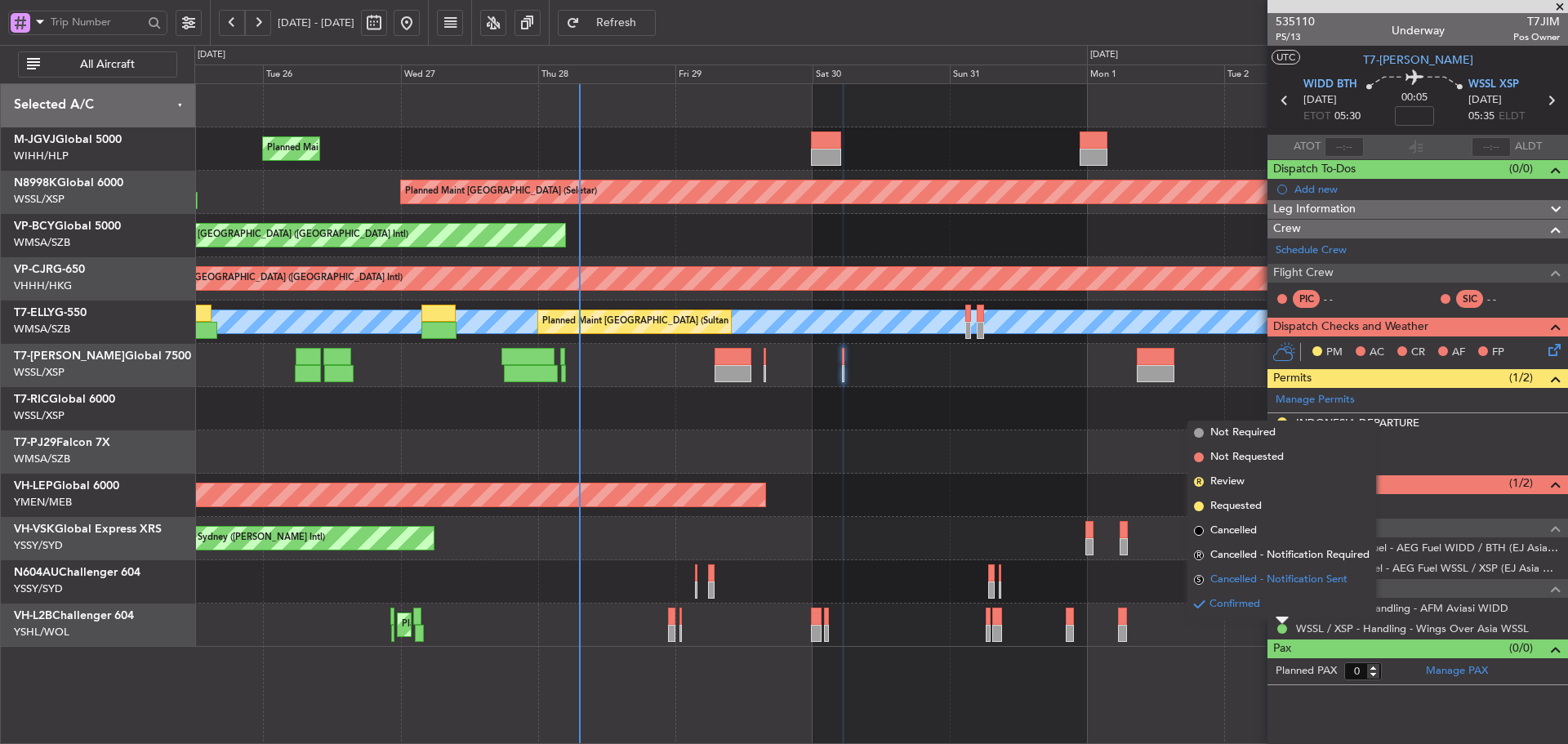
click at [1199, 580] on span "S" at bounding box center [1199, 580] width 10 height 10
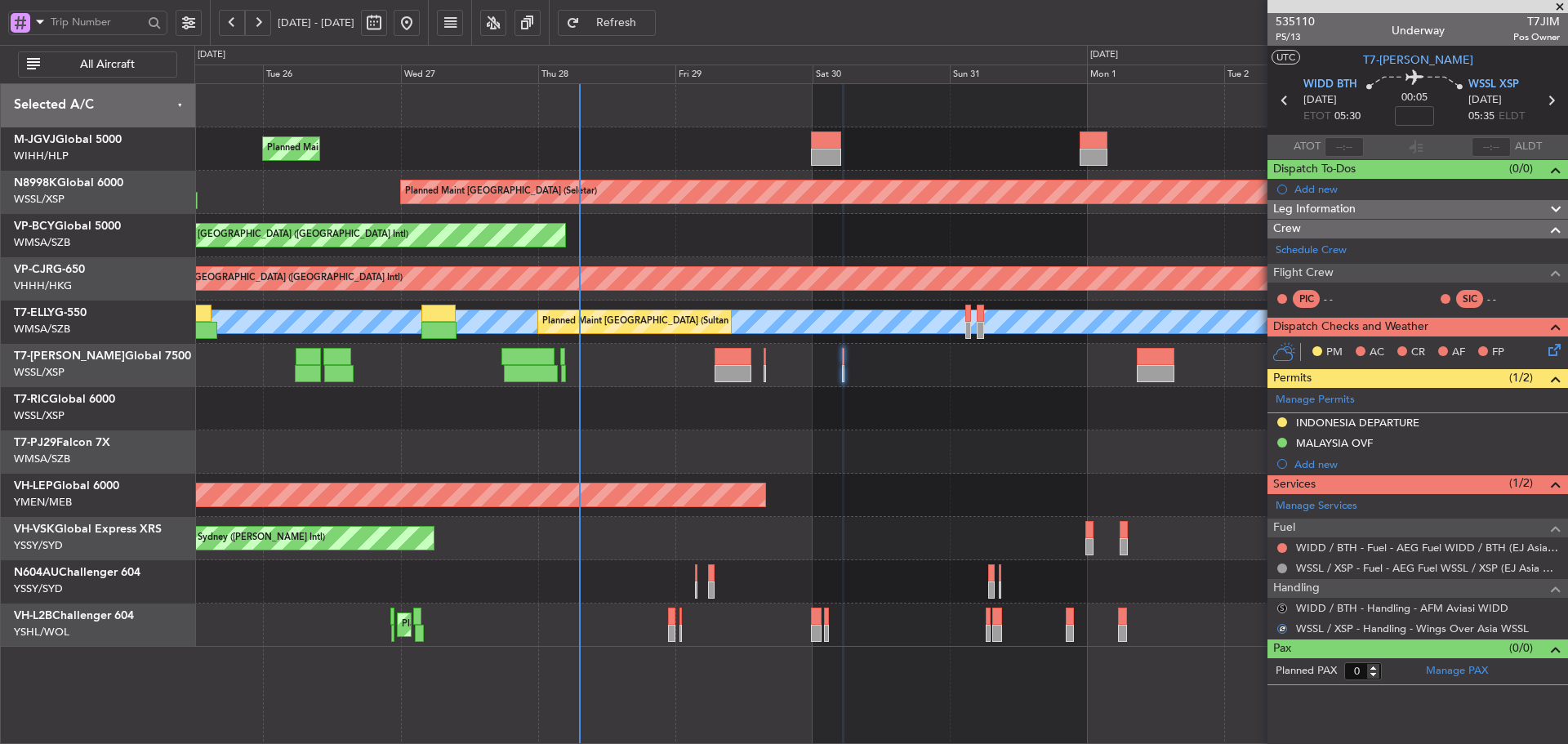
click at [1281, 610] on button "S" at bounding box center [1281, 608] width 10 height 10
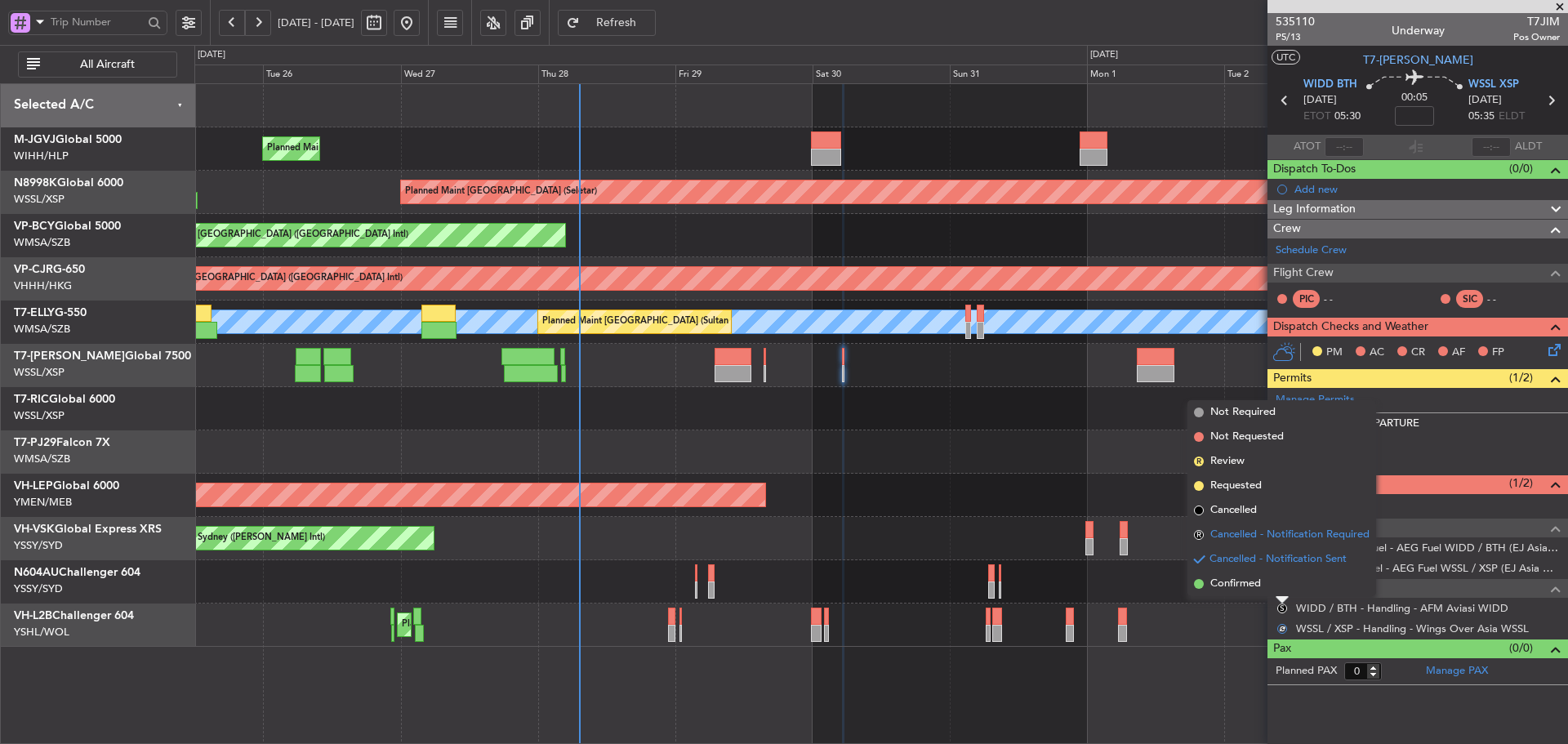
click at [1198, 534] on span "R" at bounding box center [1199, 534] width 10 height 10
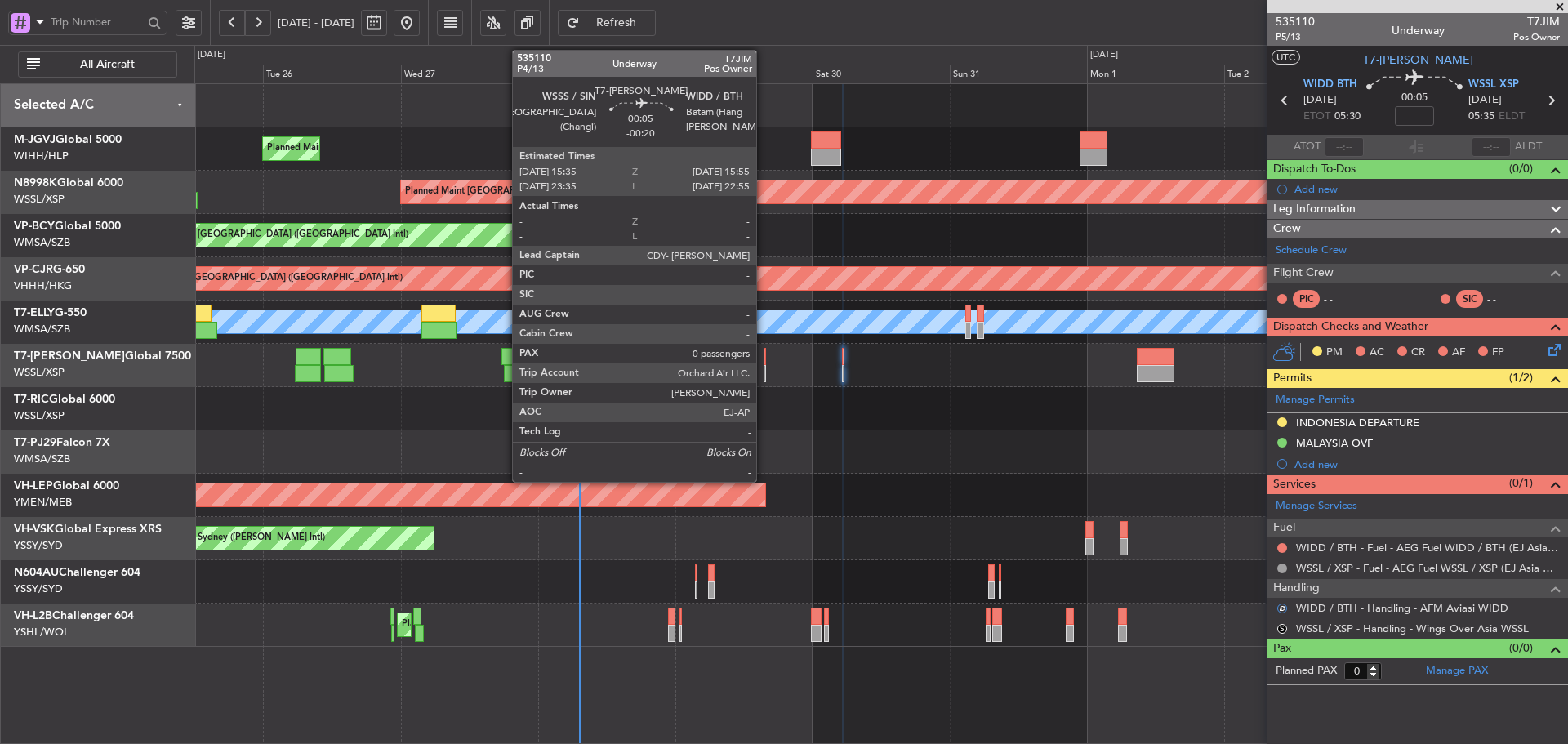
click at [763, 360] on div at bounding box center [764, 356] width 3 height 17
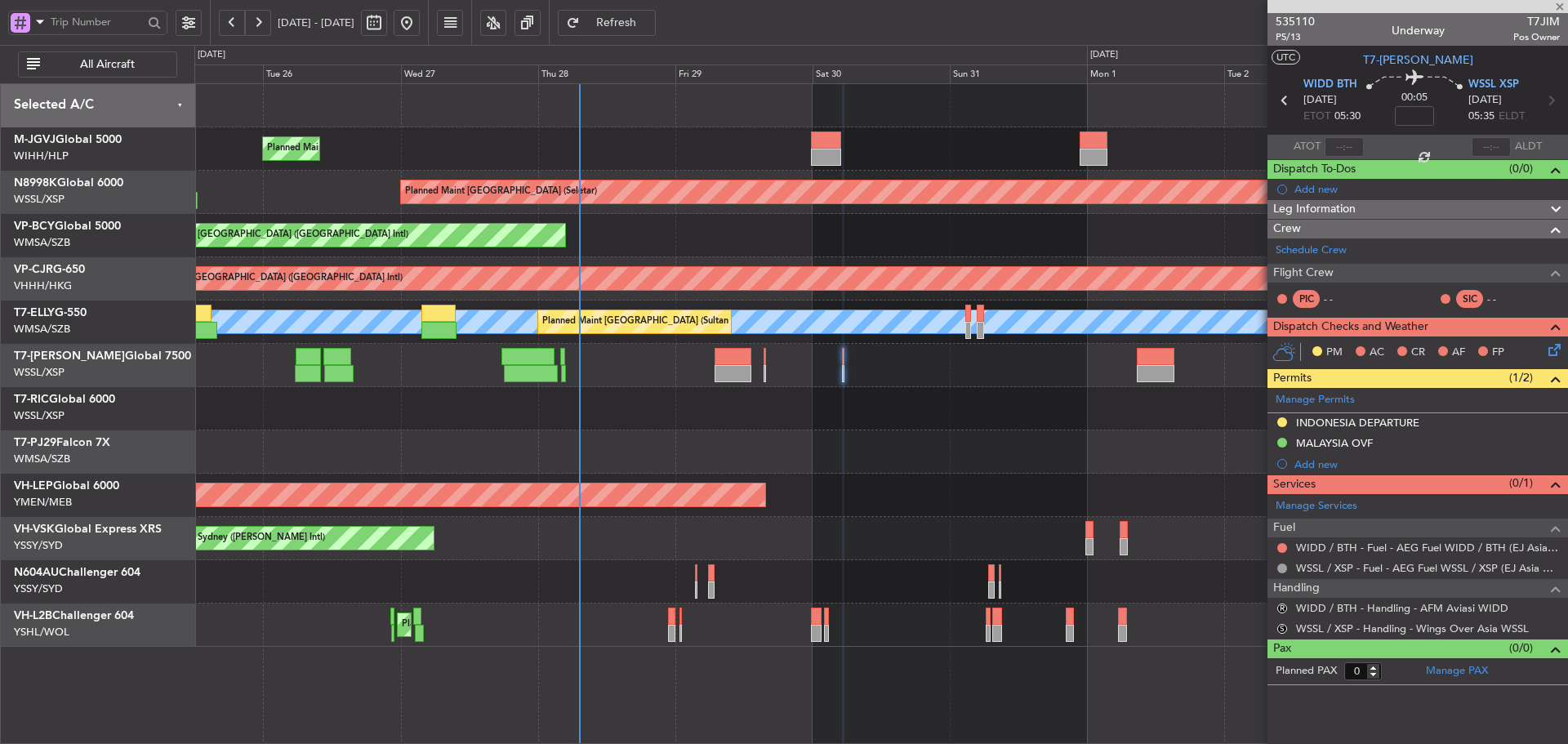
type input "-00:20"
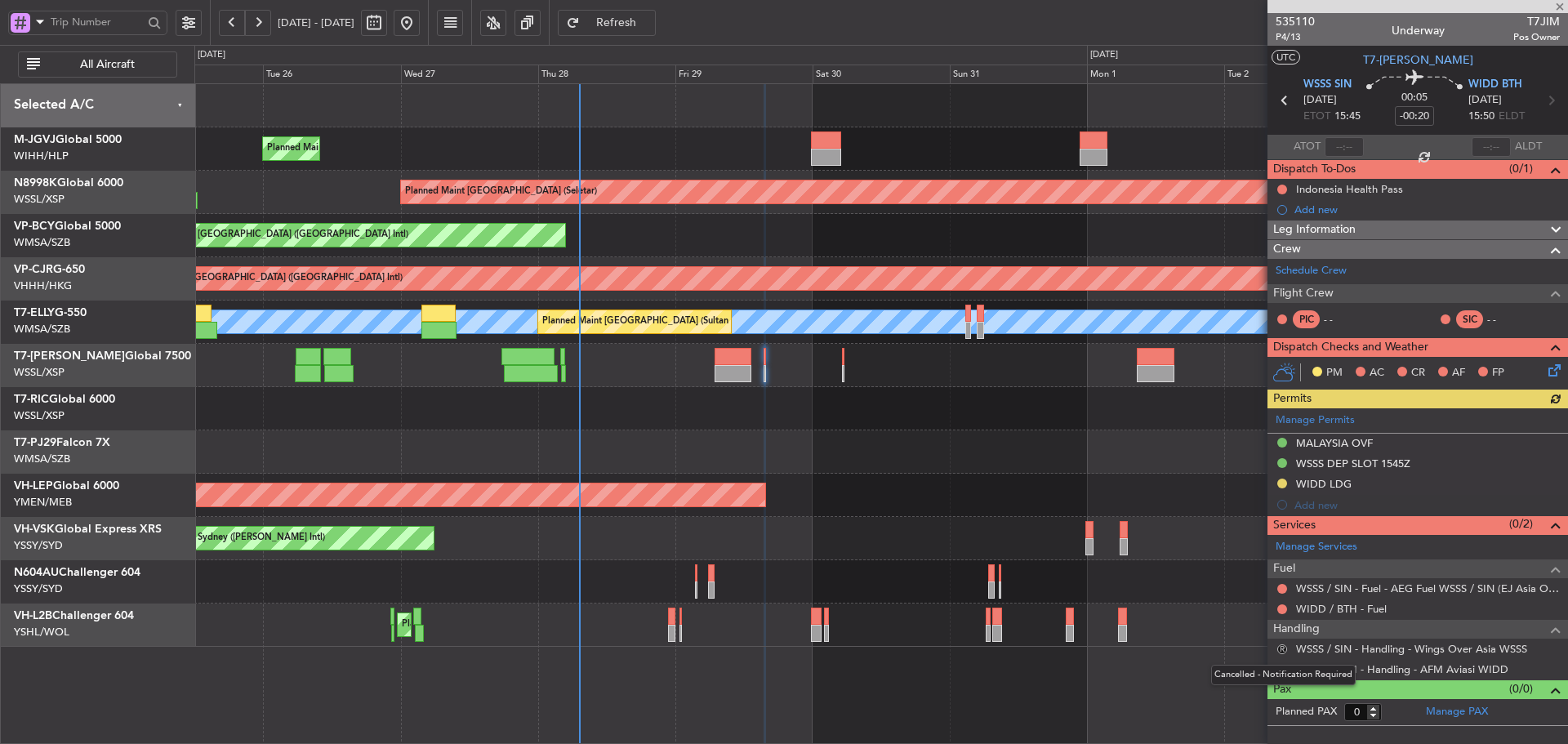
click at [1282, 648] on button "R" at bounding box center [1281, 649] width 10 height 10
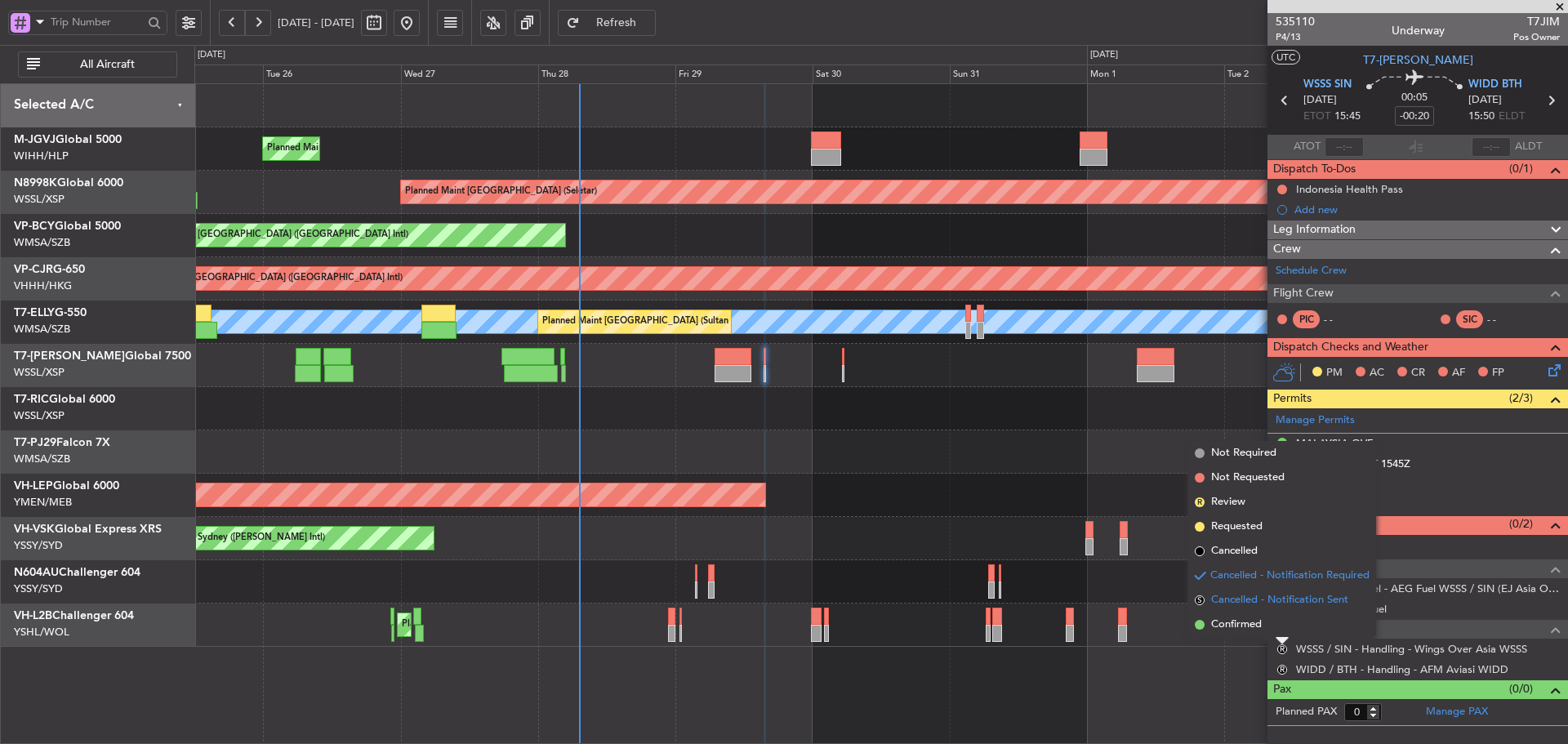
click at [1200, 602] on span "S" at bounding box center [1200, 600] width 10 height 10
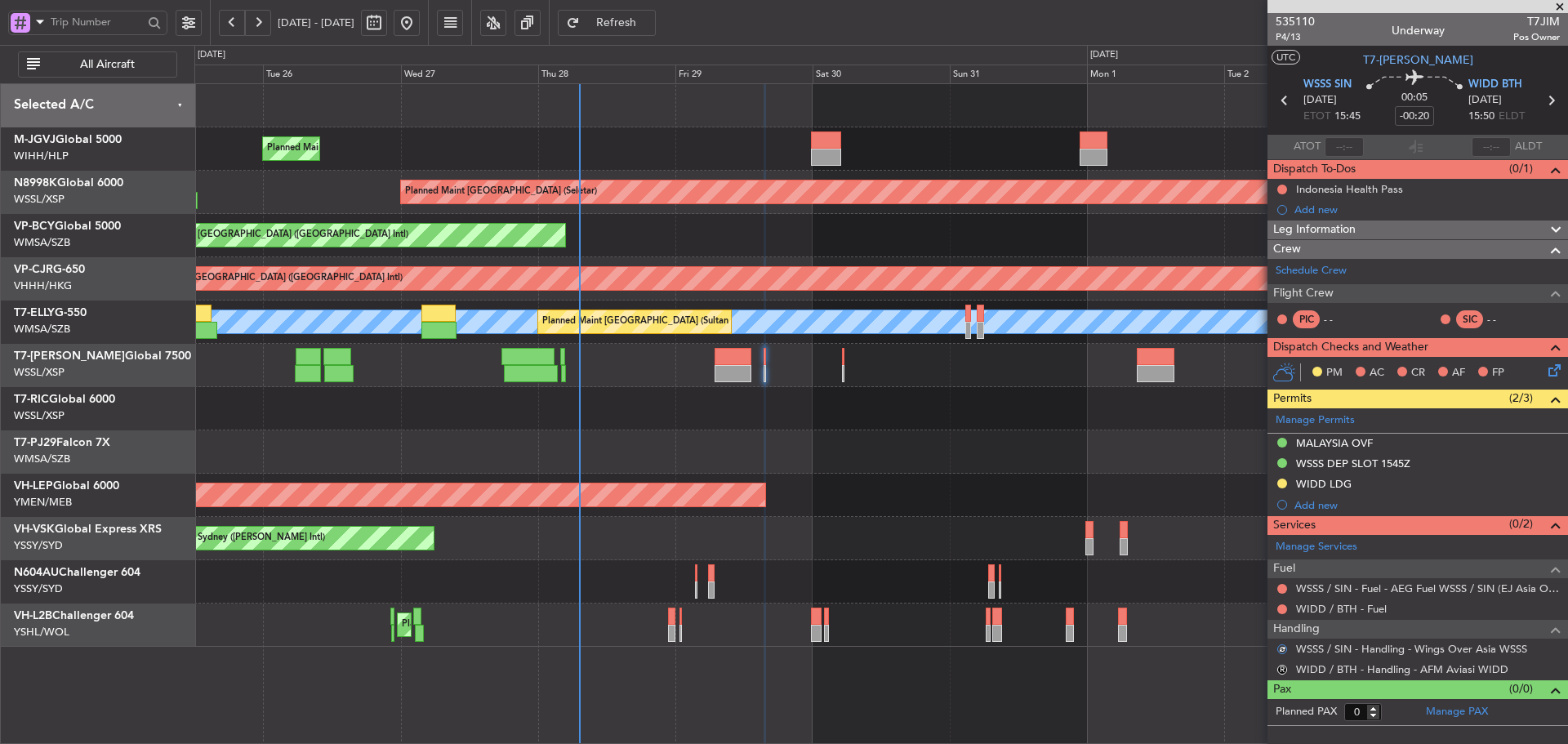
click at [1037, 510] on div "Unplanned Maint Wichita (Wichita Mid-continent)" at bounding box center [880, 495] width 1373 height 44
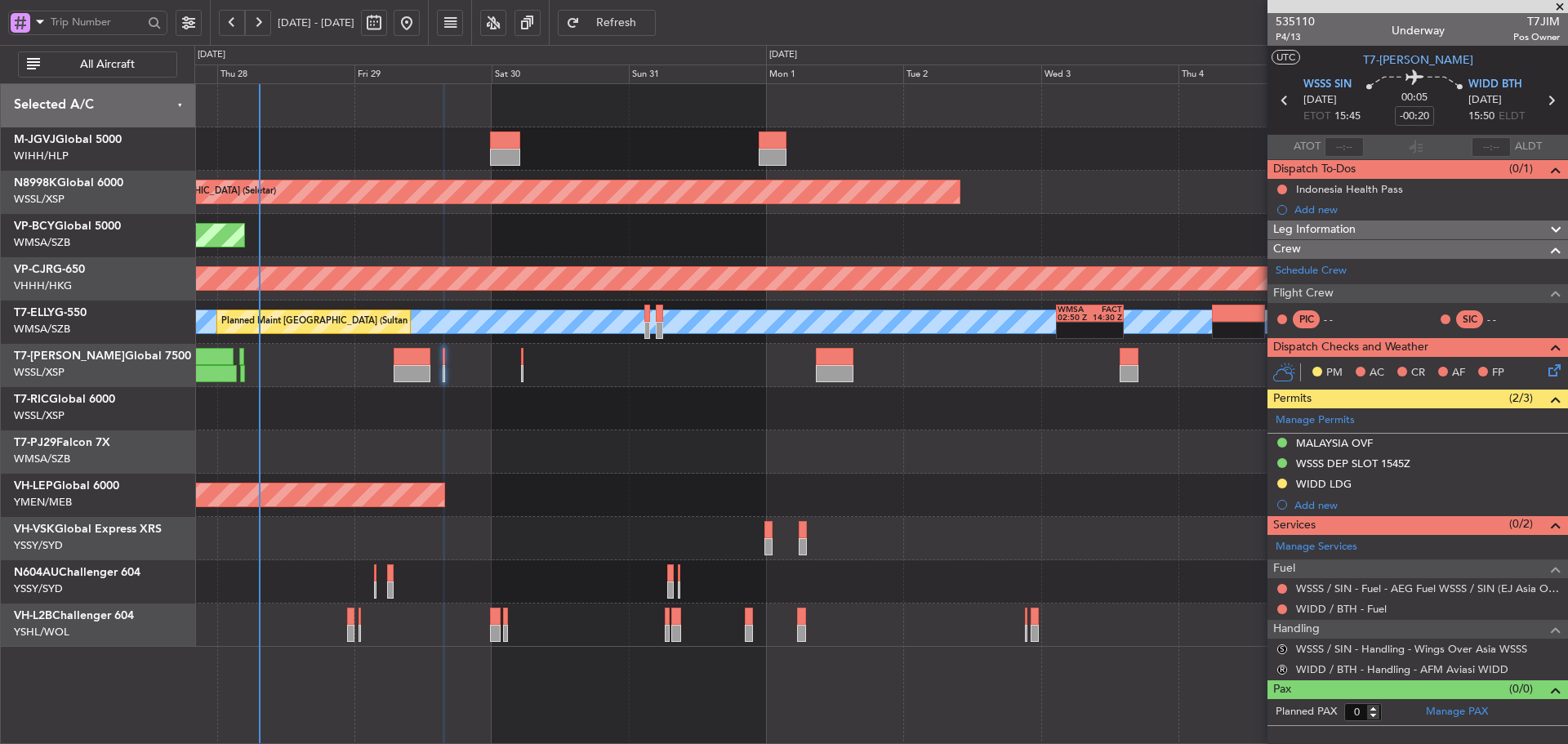
click at [502, 410] on div "Planned Maint [GEOGRAPHIC_DATA] (Halim Intl) Planned Maint [GEOGRAPHIC_DATA] (S…" at bounding box center [880, 366] width 1373 height 563
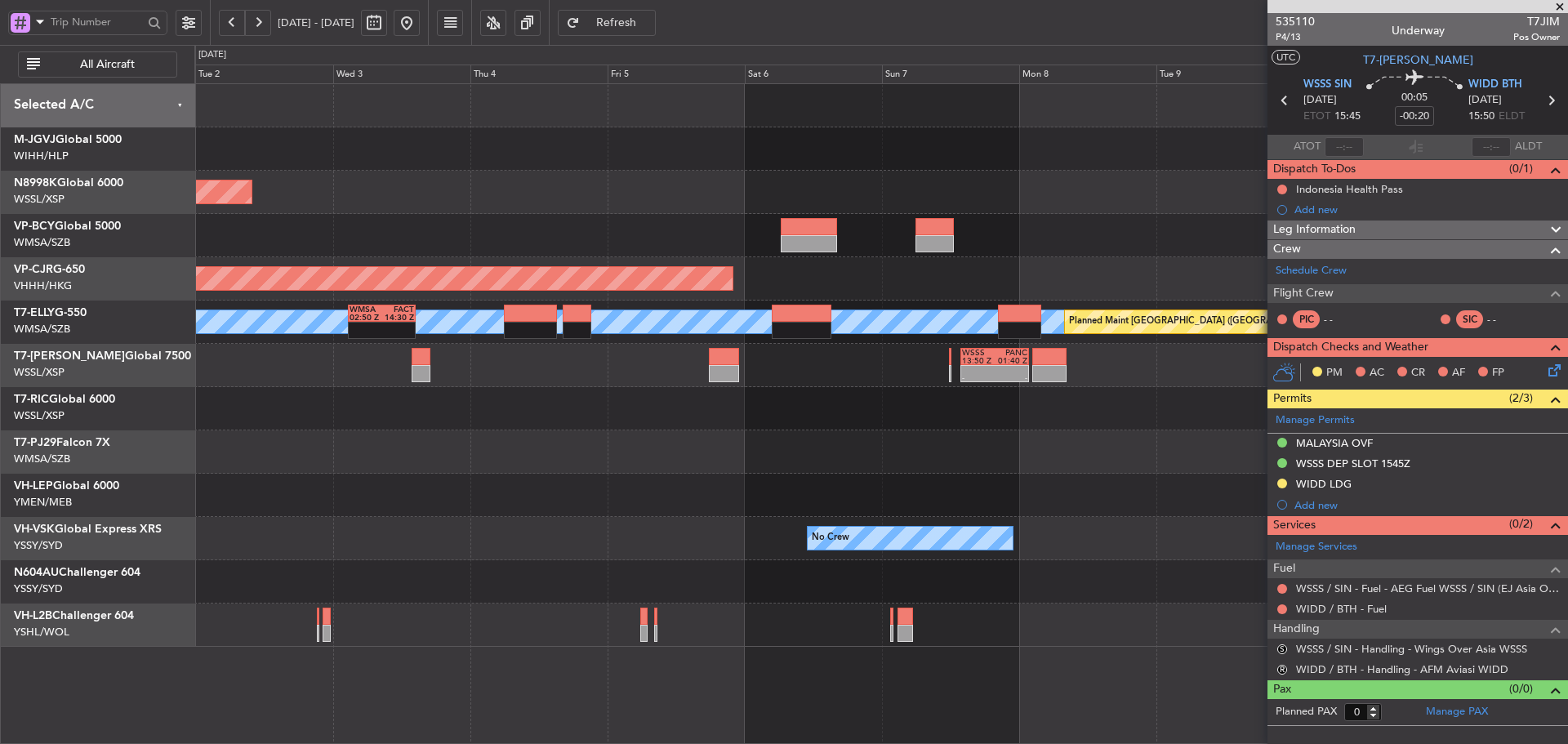
click at [453, 304] on div "Planned Maint [GEOGRAPHIC_DATA] (Seletar) Planned Maint [GEOGRAPHIC_DATA] ([GEO…" at bounding box center [880, 366] width 1373 height 563
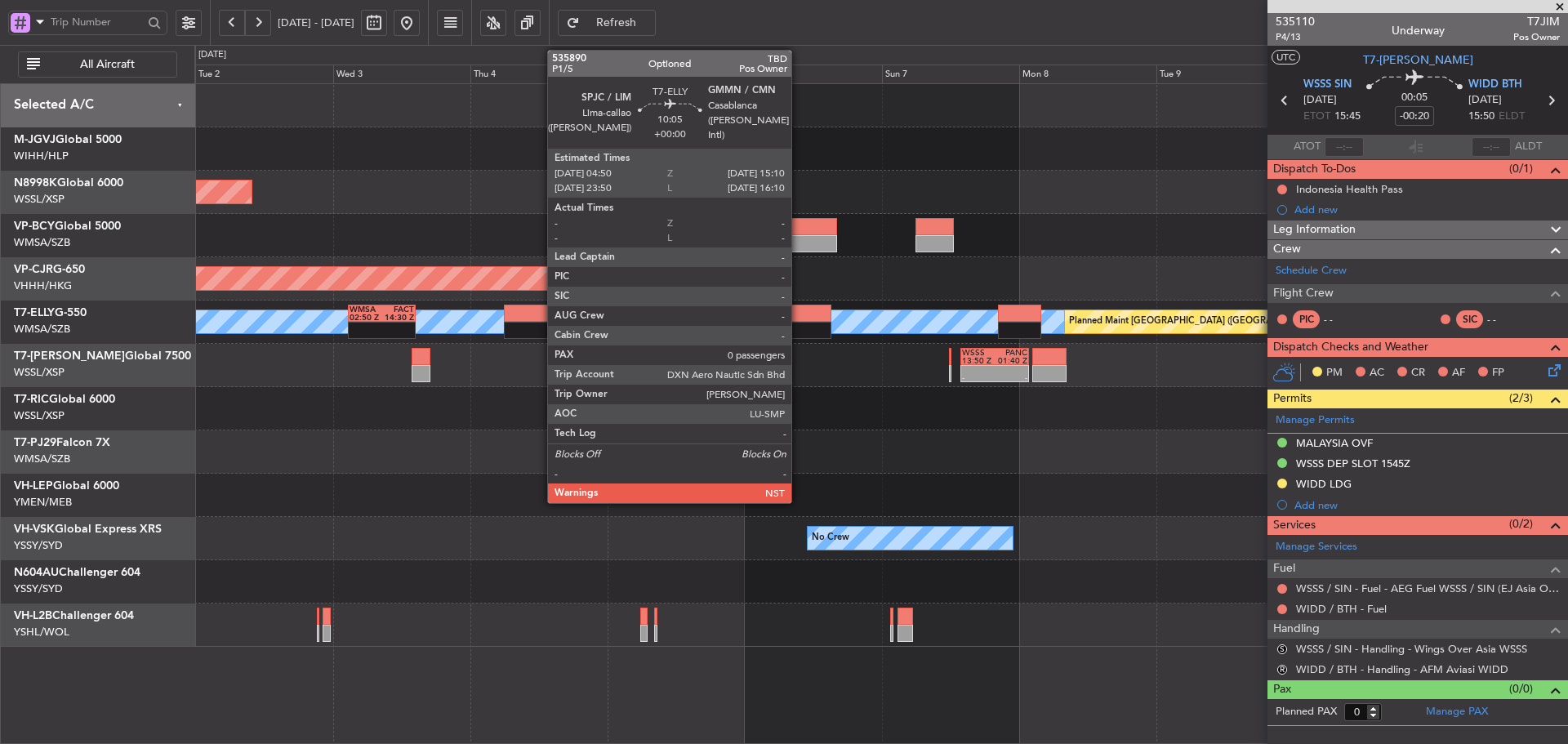
click at [799, 314] on div at bounding box center [801, 313] width 60 height 17
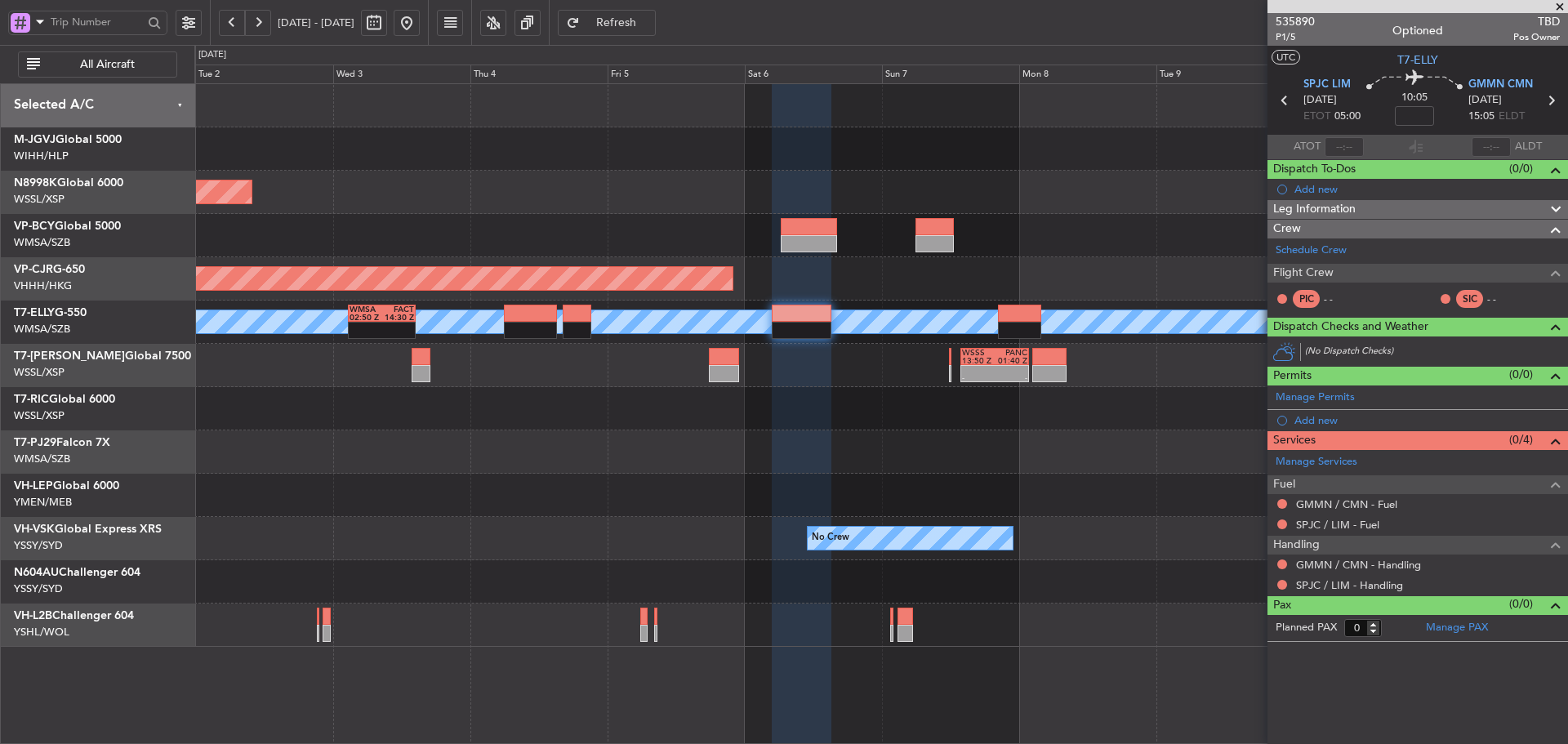
click at [893, 354] on div "- - WSSS 13:50 Z PANC 01:40 Z" at bounding box center [880, 366] width 1373 height 44
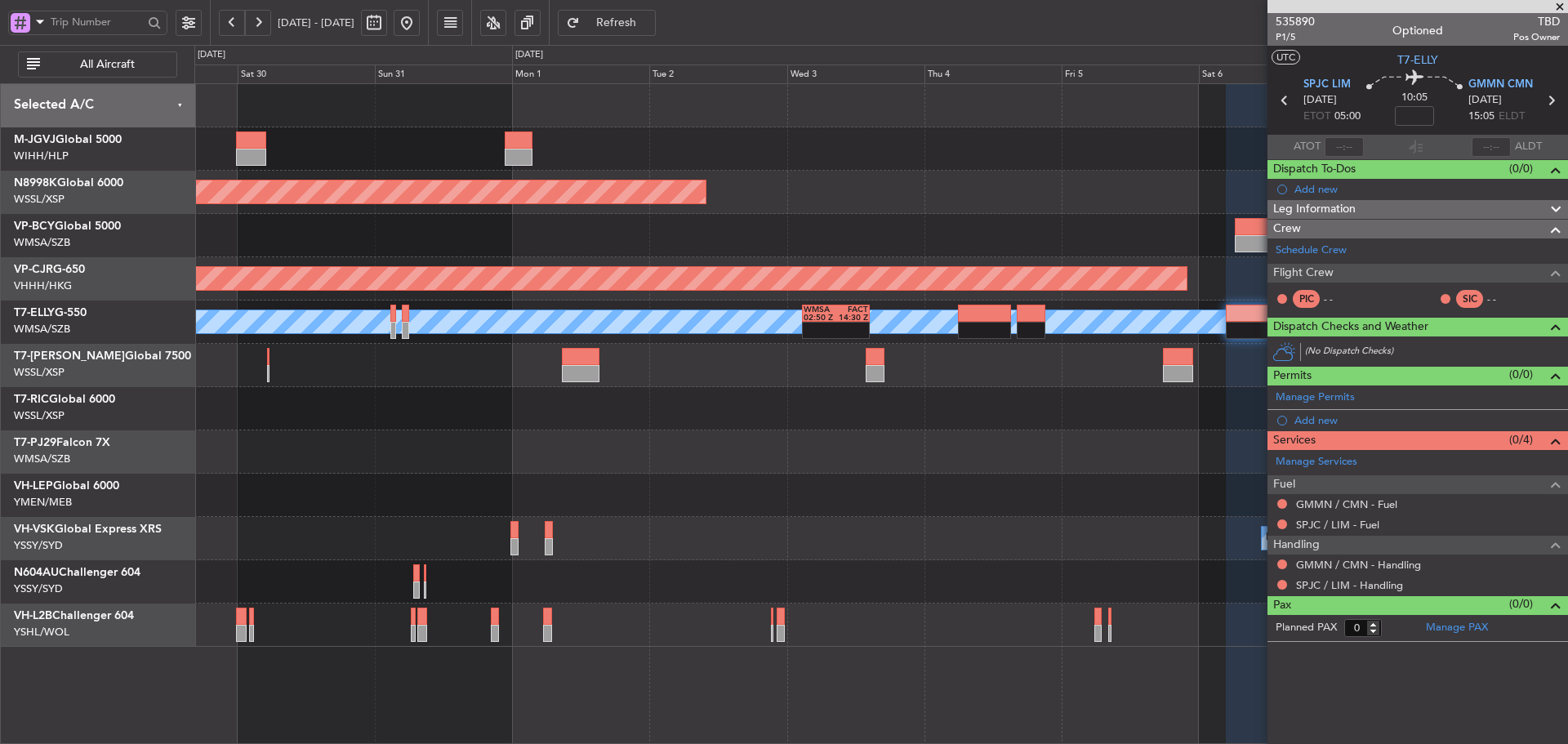
click at [1561, 8] on span at bounding box center [1560, 7] width 16 height 15
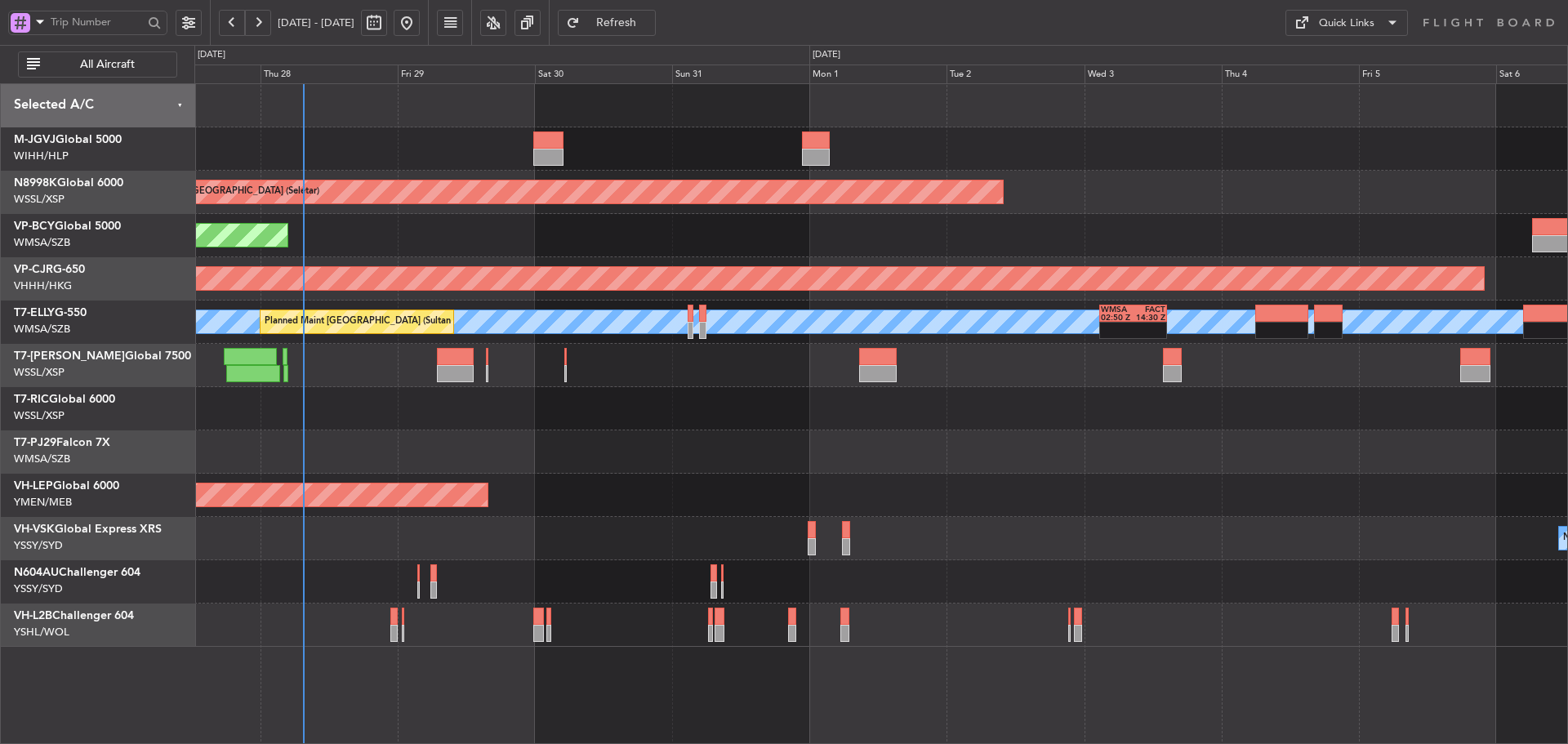
click at [1318, 428] on div "Planned Maint [GEOGRAPHIC_DATA] (Halim Intl) Planned Maint [GEOGRAPHIC_DATA] (S…" at bounding box center [880, 366] width 1373 height 563
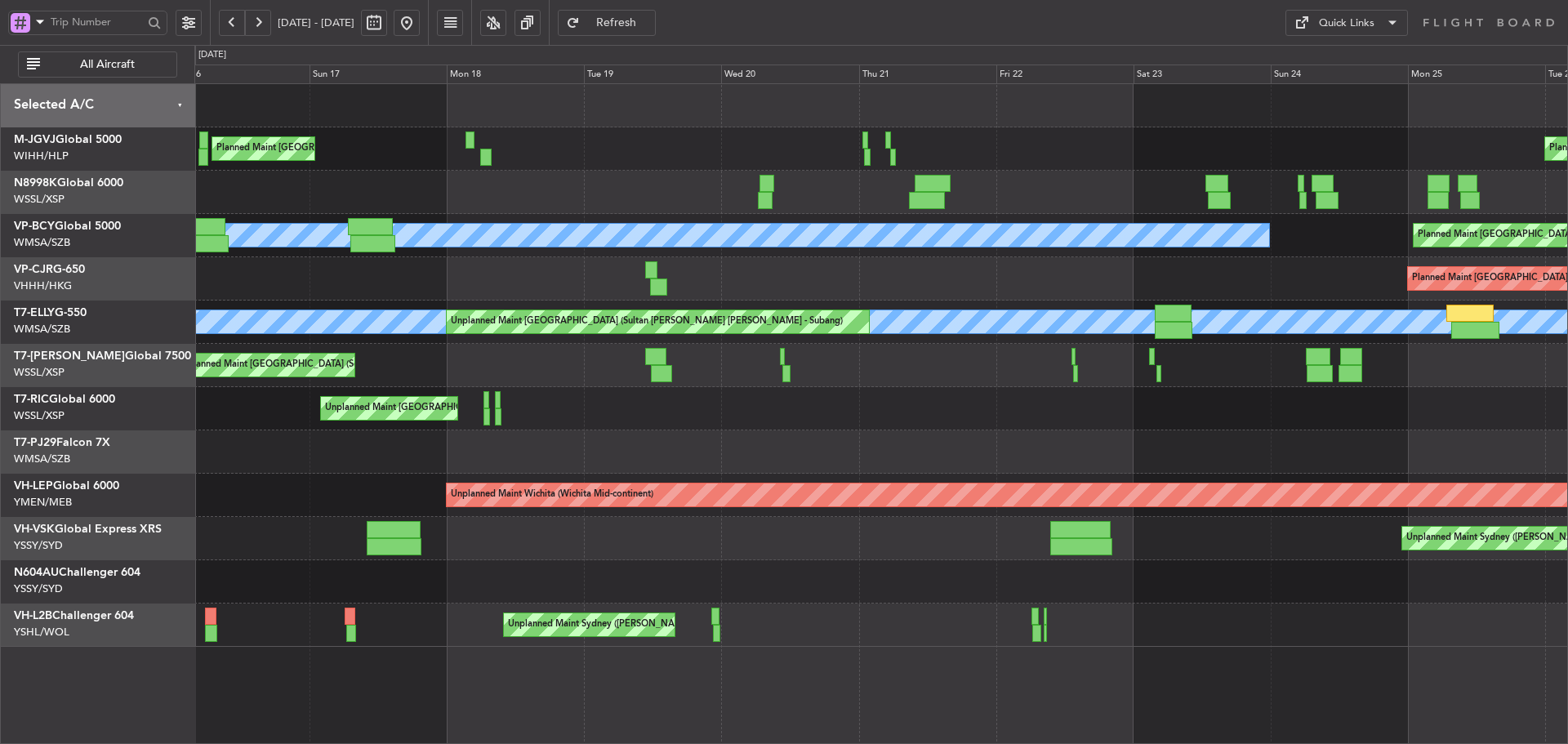
click at [1357, 353] on div "Planned Maint [GEOGRAPHIC_DATA] (Seletar)" at bounding box center [880, 366] width 1373 height 44
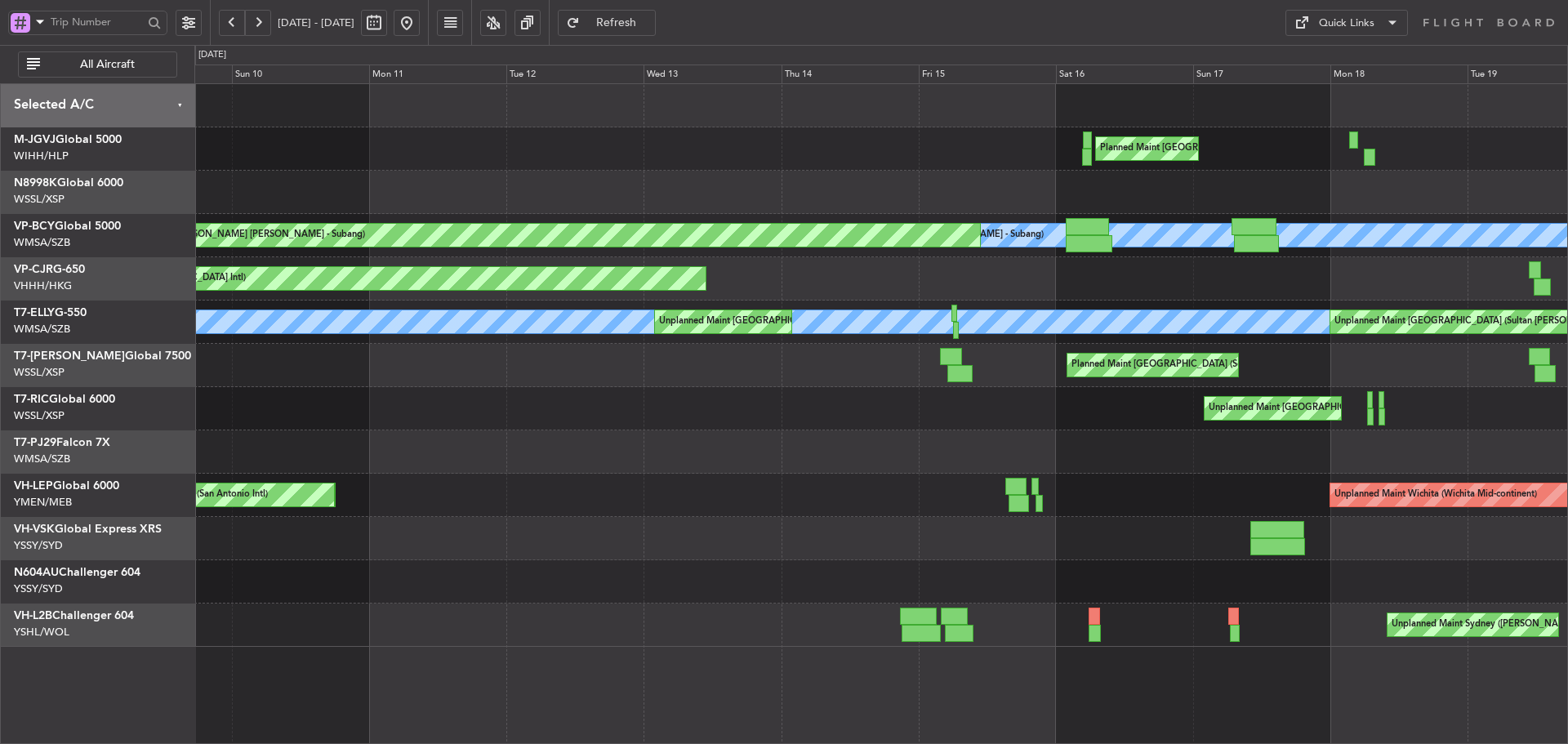
click at [1213, 296] on div "Planned Maint [GEOGRAPHIC_DATA] ([GEOGRAPHIC_DATA] Intl)" at bounding box center [880, 279] width 1373 height 44
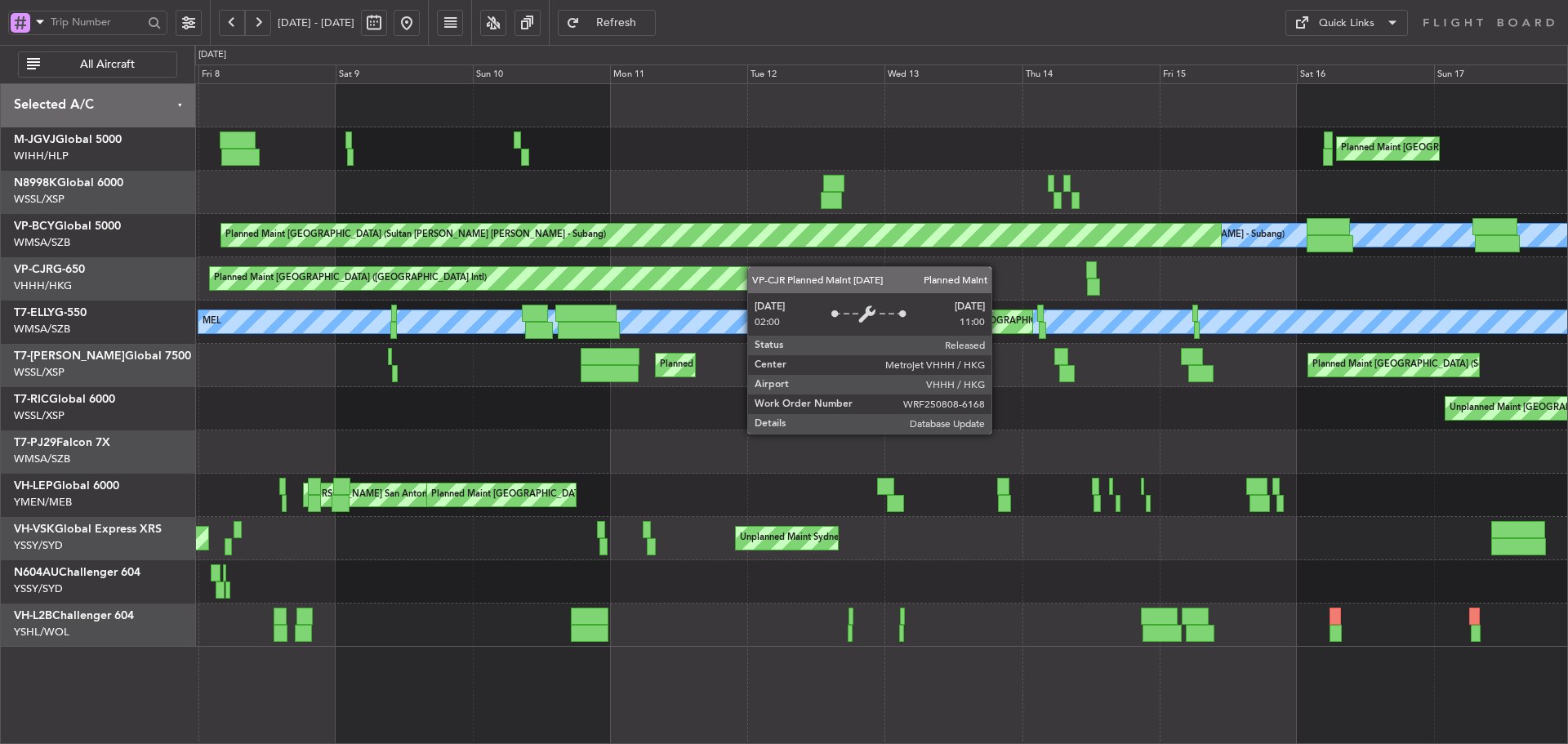
click at [1567, 298] on html "[DATE] - [DATE] Refresh Quick Links All Aircraft Planned Maint [GEOGRAPHIC_DATA…" at bounding box center [784, 372] width 1568 height 744
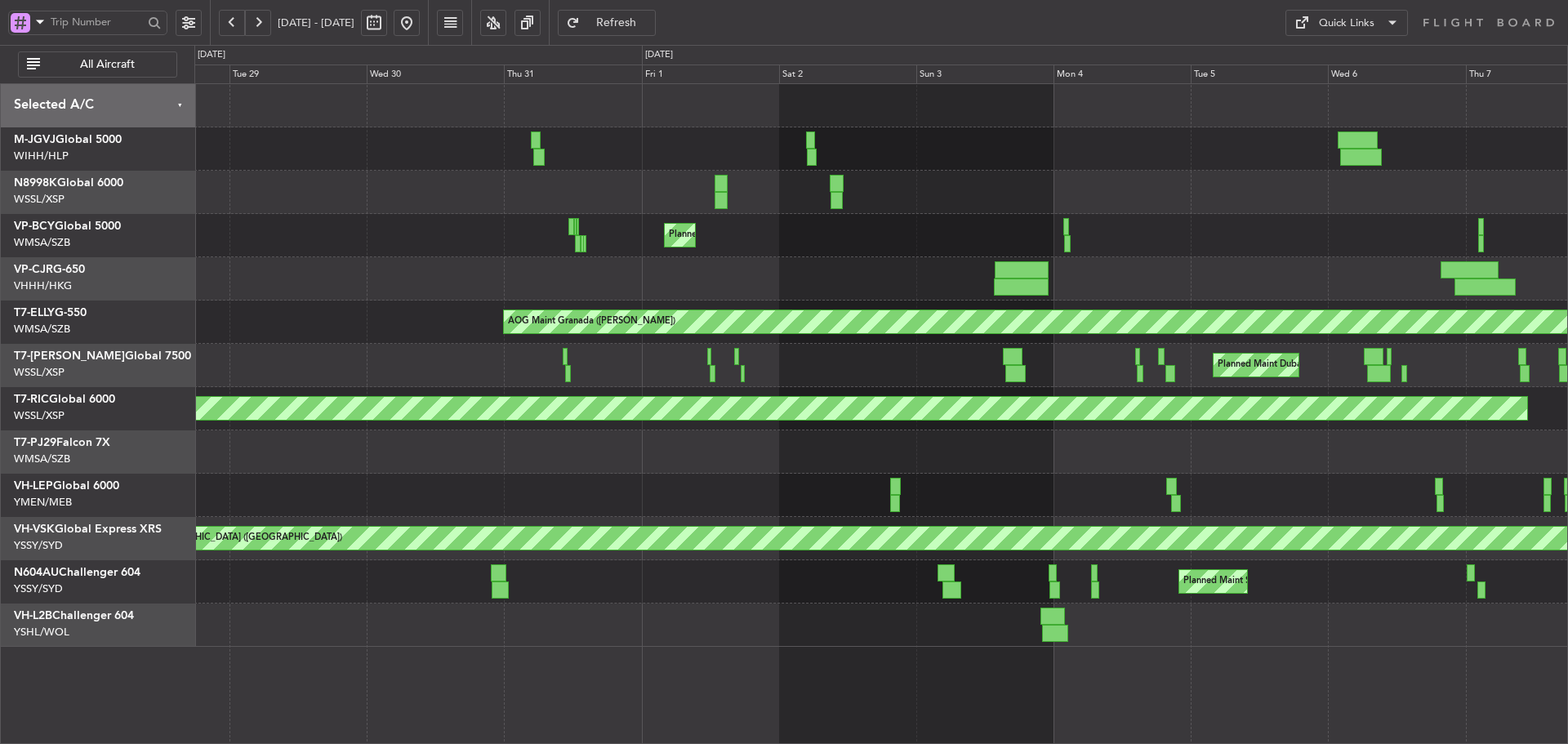
click at [1567, 289] on html "[DATE] - [DATE] Refresh Quick Links All Aircraft [PERSON_NAME] Singapore (Selet…" at bounding box center [784, 372] width 1568 height 744
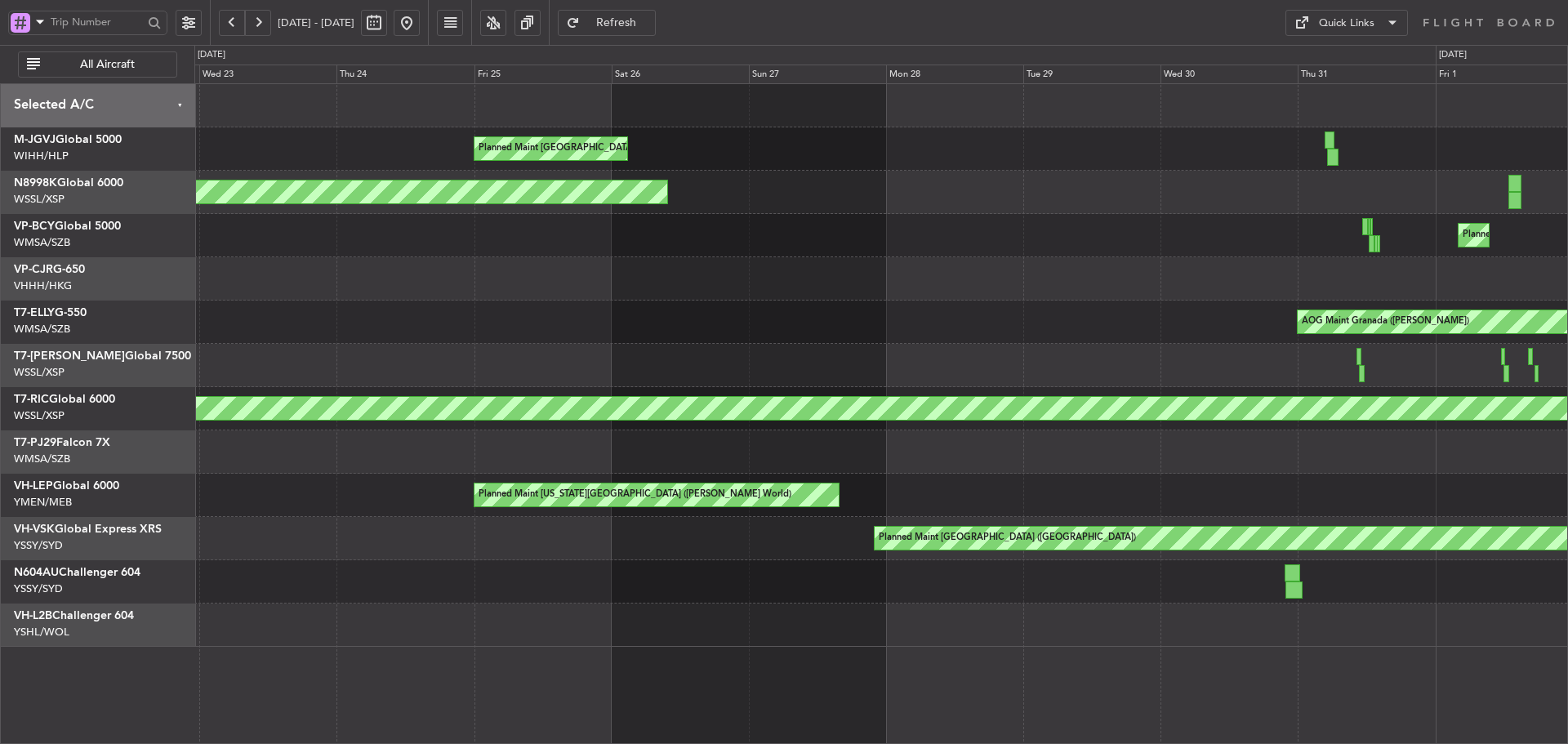
click at [1243, 275] on div at bounding box center [880, 279] width 1373 height 44
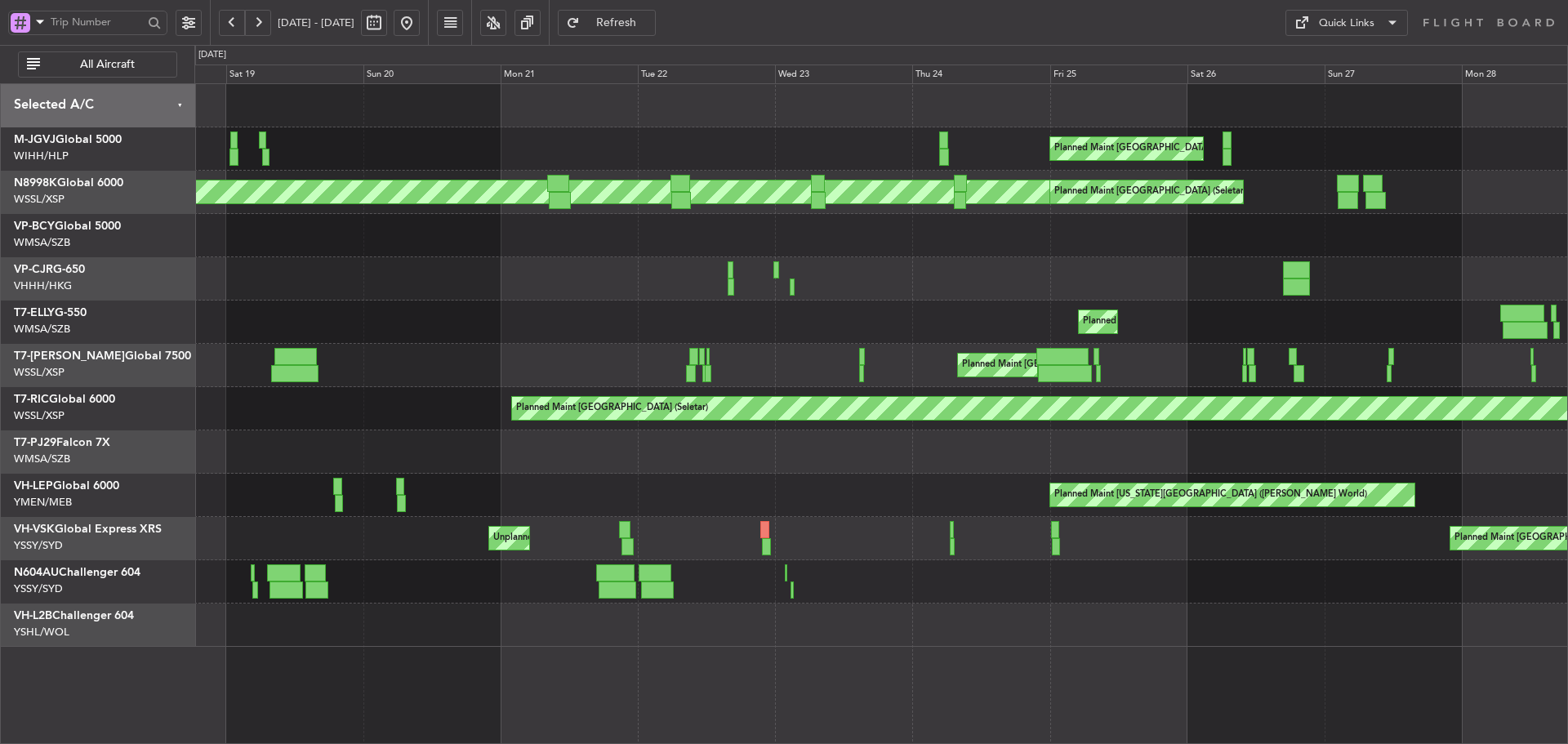
click at [1048, 341] on div "Planned Maint Sharjah (Sharjah Intl) AOG Maint Granada ([PERSON_NAME]) Planned …" at bounding box center [880, 322] width 1373 height 44
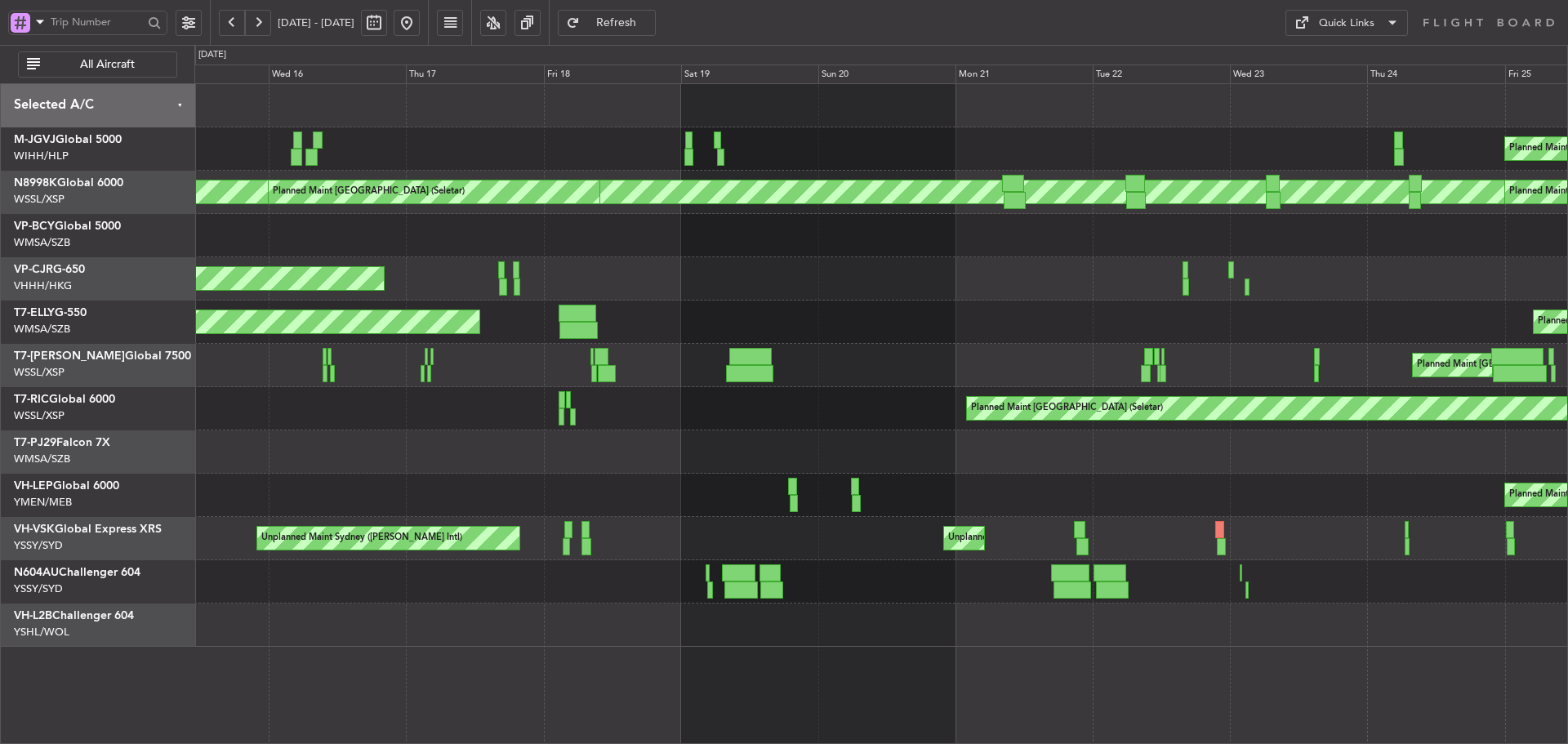
click at [1034, 332] on div "Planned Maint Sharjah (Sharjah Intl) Planned Maint [GEOGRAPHIC_DATA] (Sultan [P…" at bounding box center [880, 322] width 1373 height 44
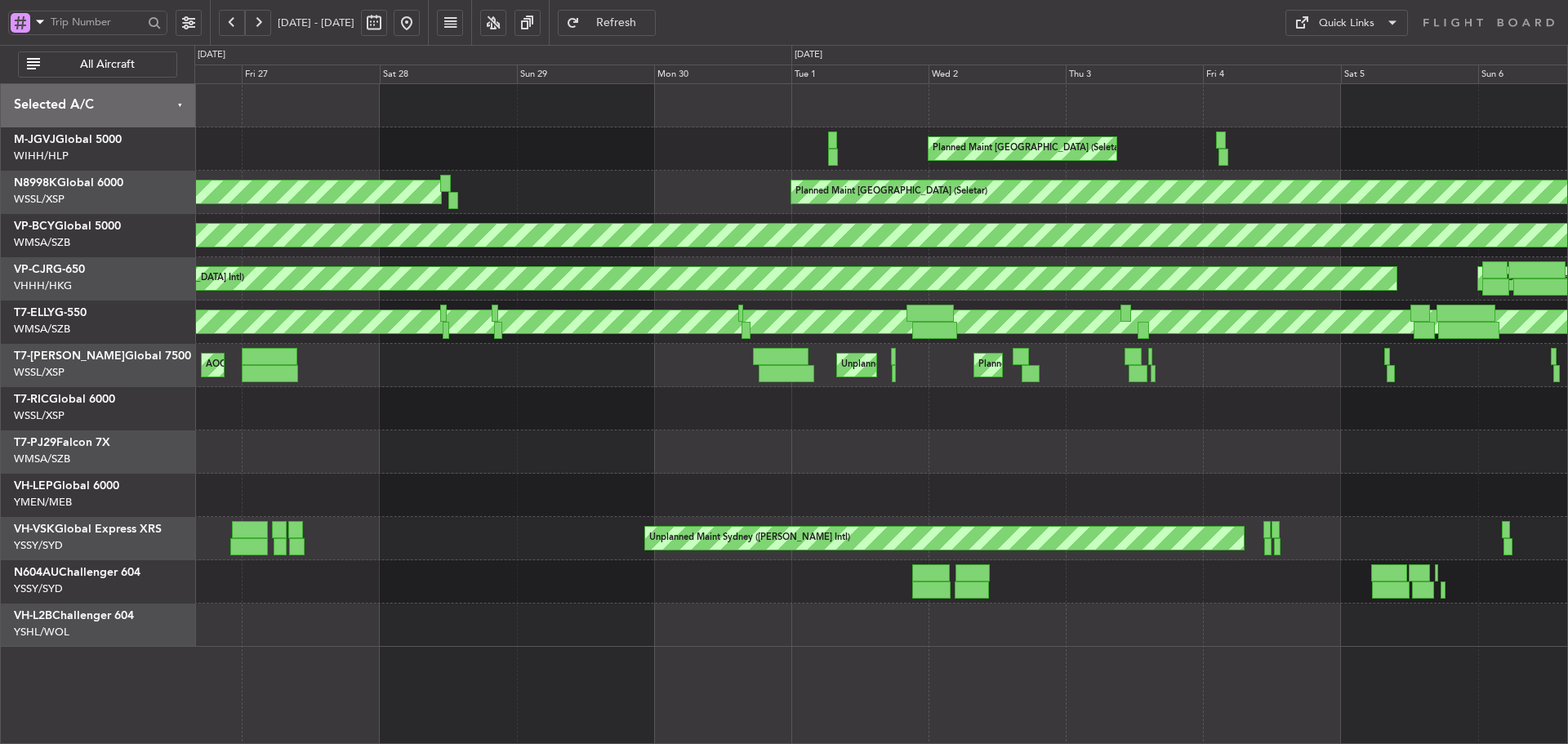
click at [1250, 358] on div "Unplanned Maint [GEOGRAPHIC_DATA] Planned Maint [GEOGRAPHIC_DATA] ([GEOGRAPHIC_…" at bounding box center [880, 366] width 1373 height 44
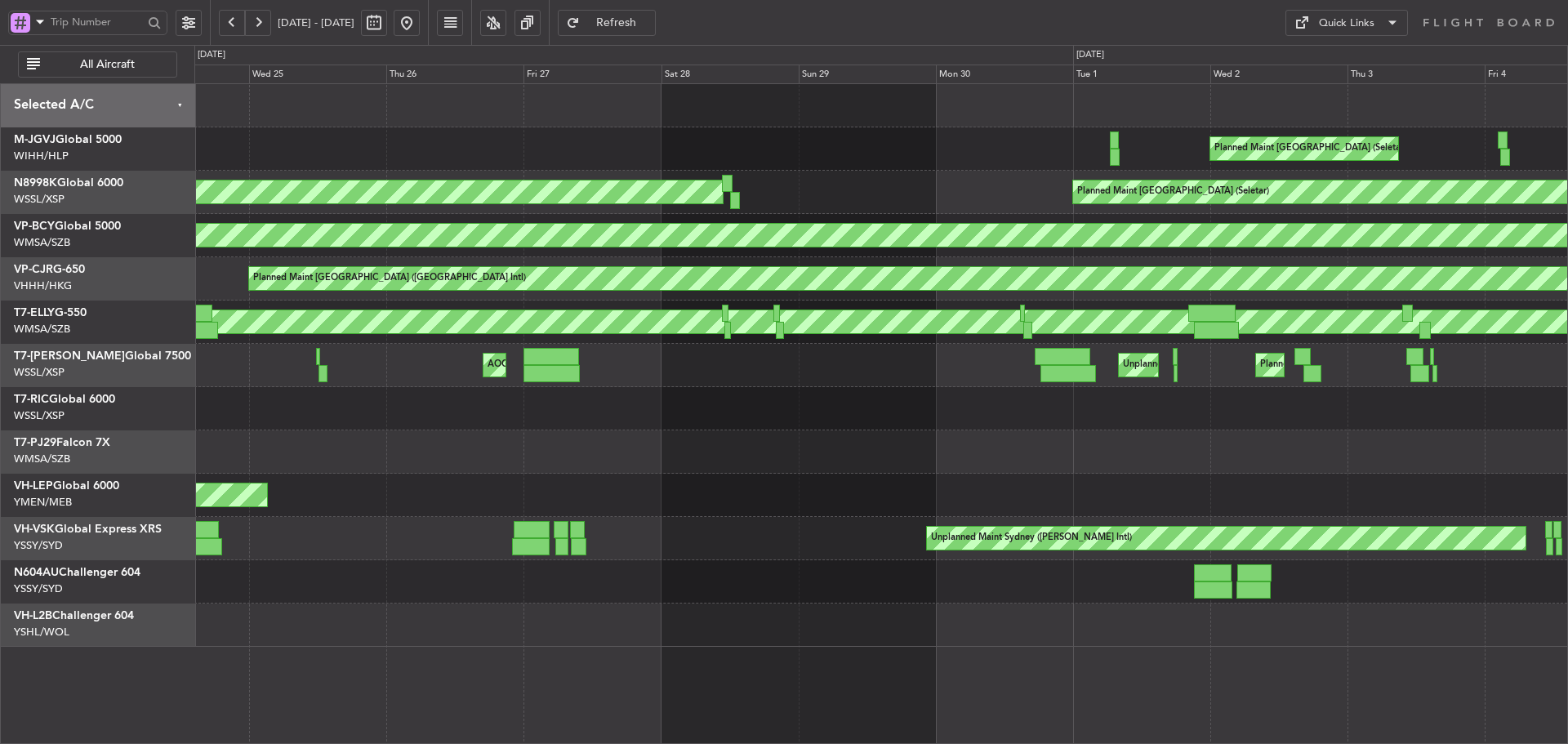
click at [1238, 360] on div "AOG Maint London ([GEOGRAPHIC_DATA]) Unplanned Maint [GEOGRAPHIC_DATA] Planned …" at bounding box center [880, 366] width 1373 height 44
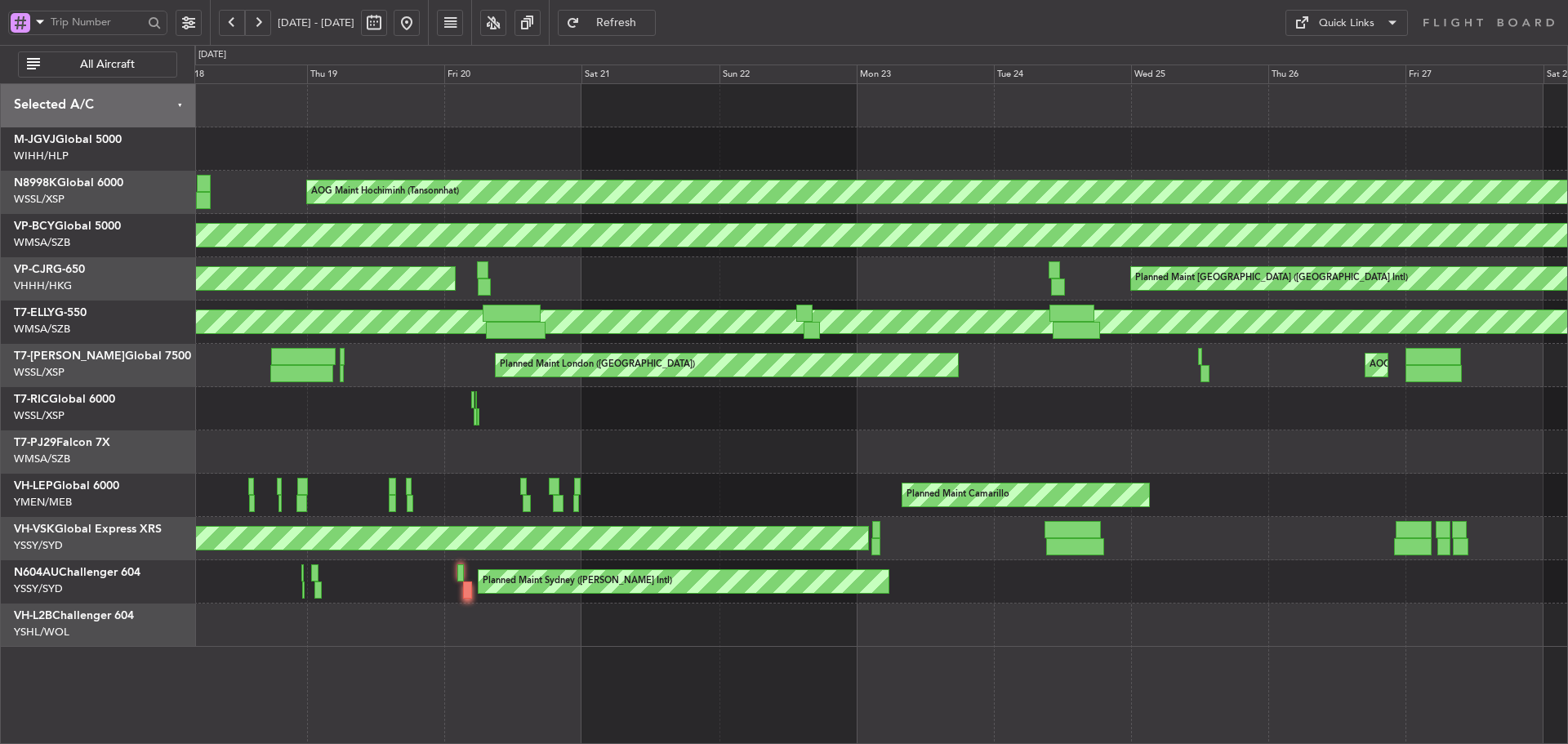
click at [420, 19] on button at bounding box center [407, 23] width 26 height 26
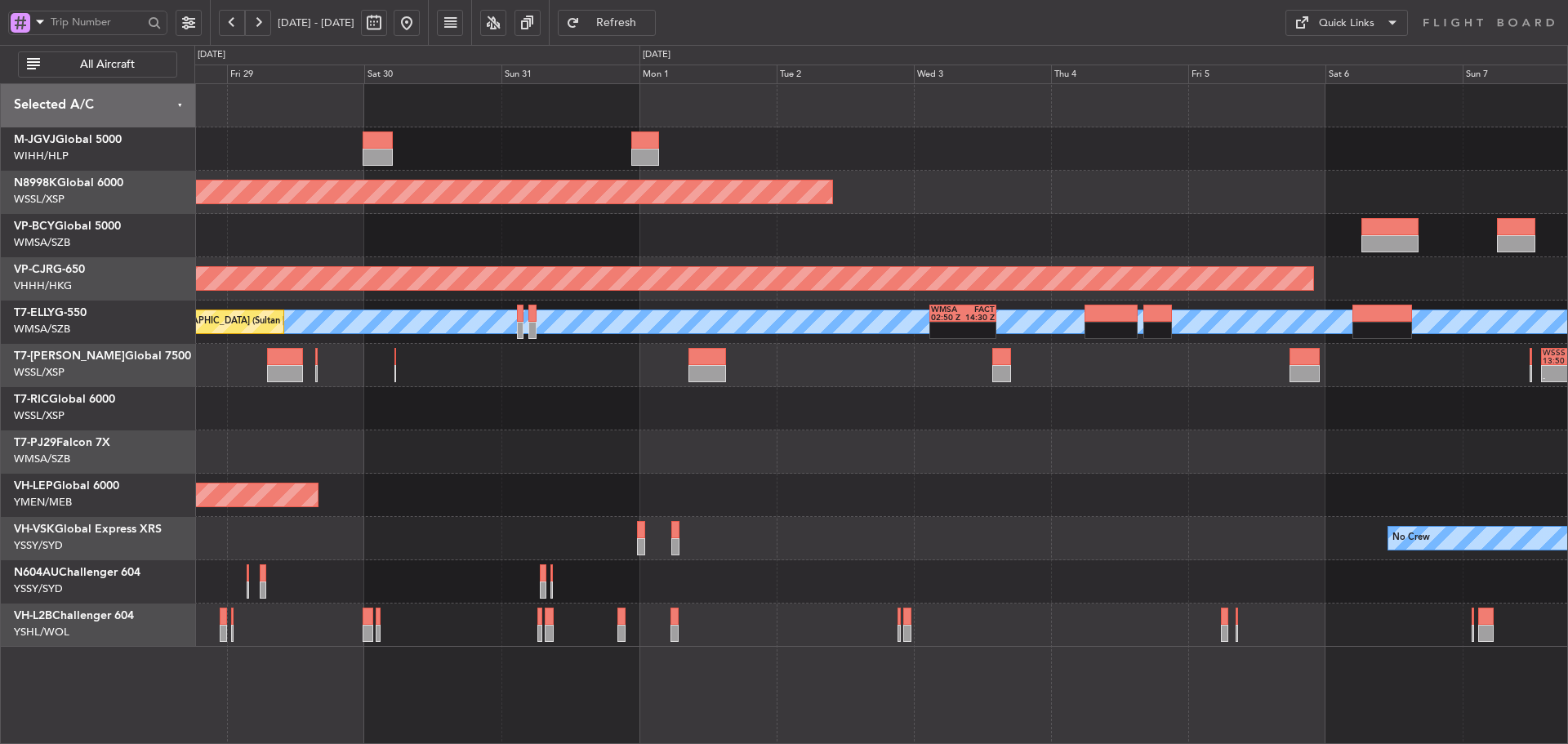
click at [343, 452] on div at bounding box center [880, 452] width 1373 height 44
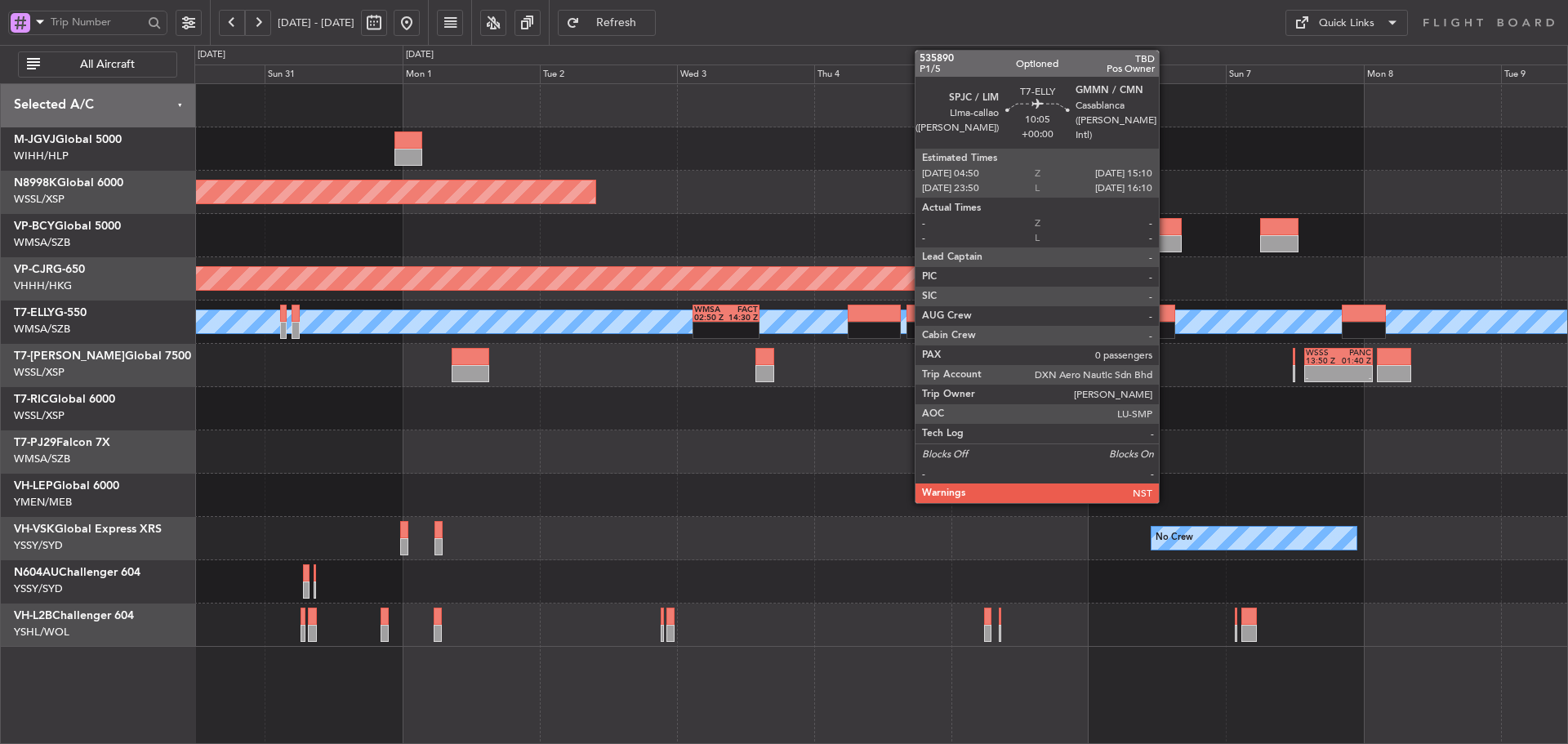
click at [1166, 313] on div at bounding box center [1145, 313] width 60 height 17
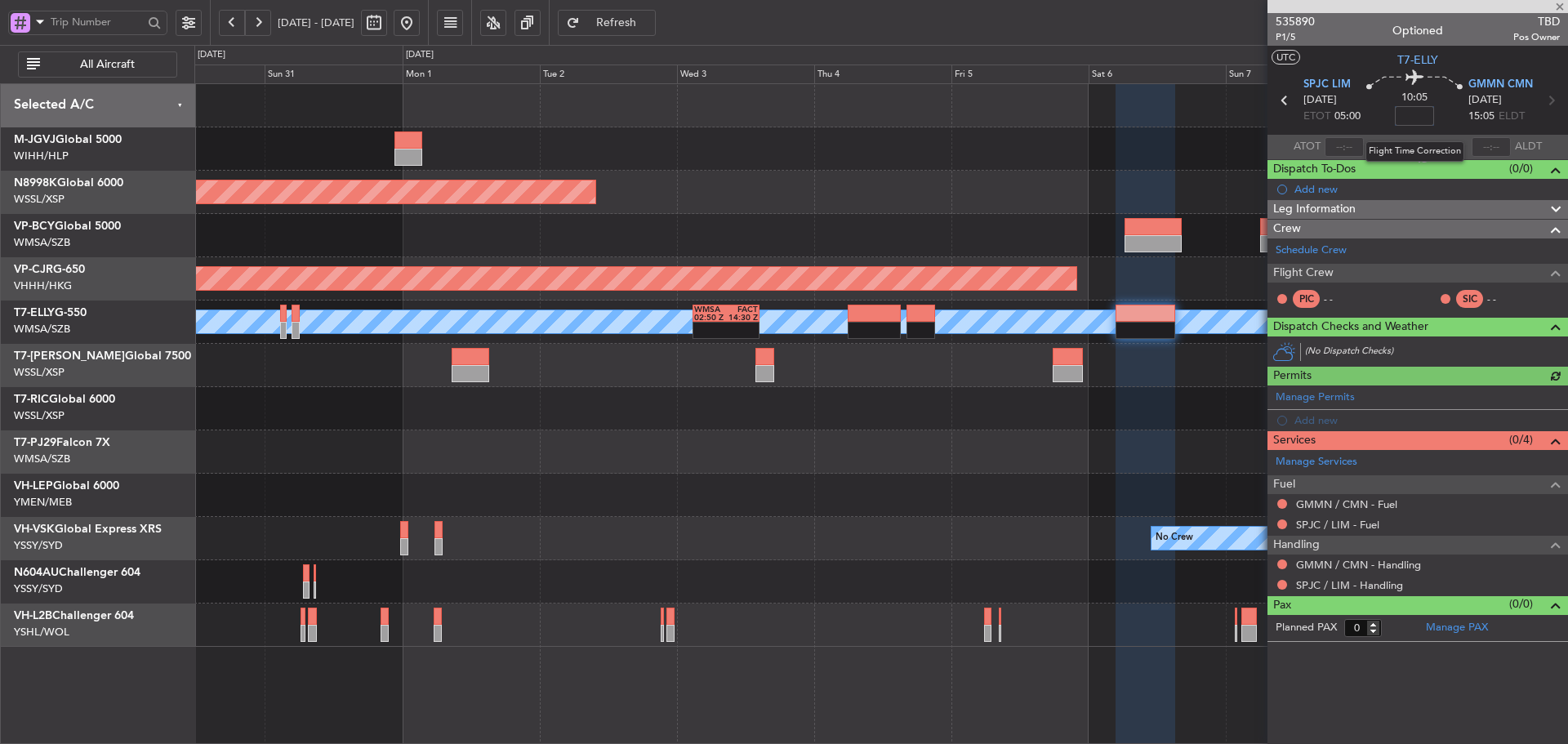
click at [1430, 114] on input at bounding box center [1414, 116] width 39 height 20
click at [1452, 139] on mat-tooltip-component "Flight Time Correction" at bounding box center [1415, 152] width 122 height 44
click at [1452, 139] on section "ATOT ALDT" at bounding box center [1417, 146] width 300 height 24
type input "+00:20"
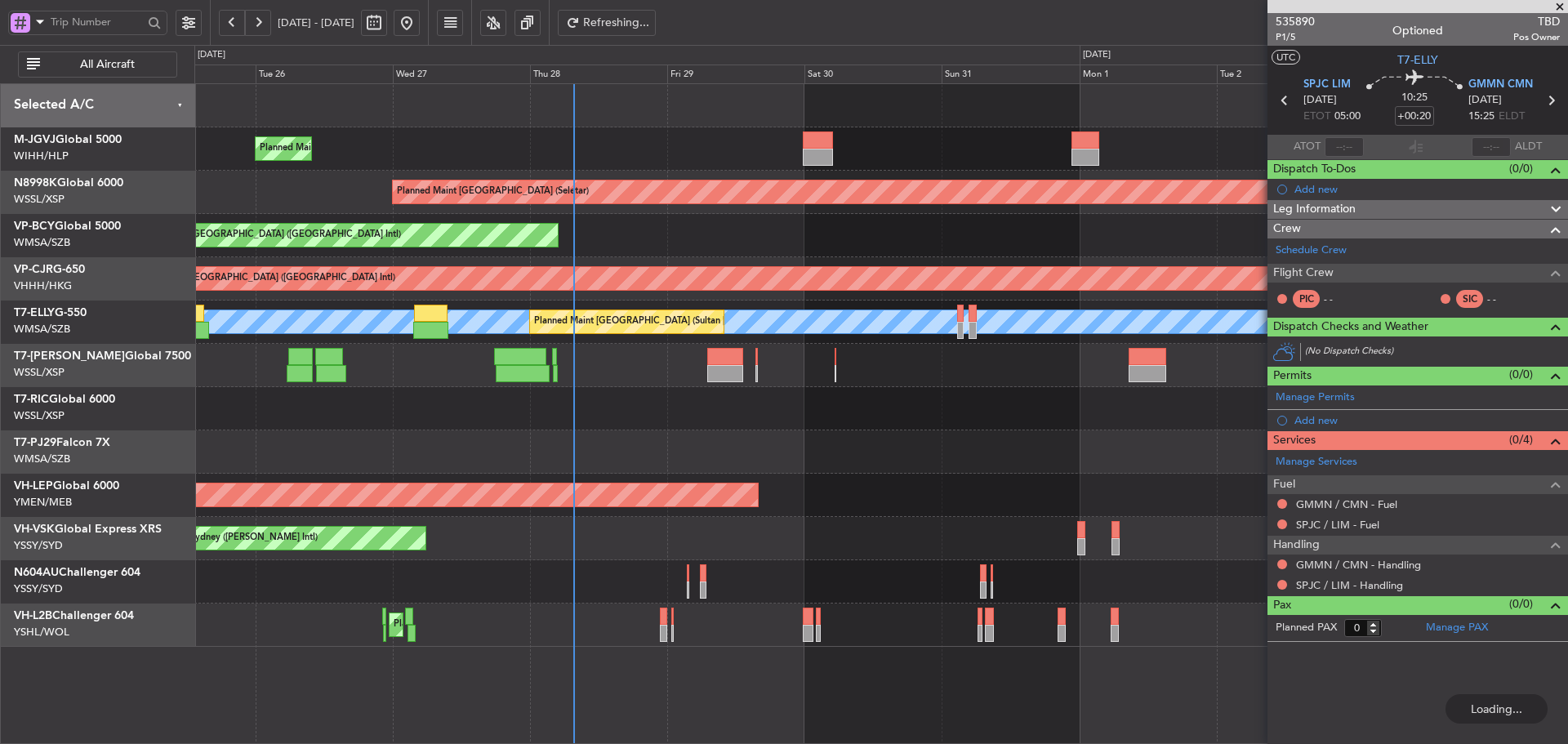
click at [1164, 481] on div "Planned Maint [GEOGRAPHIC_DATA] (Halim Intl) Planned Maint [GEOGRAPHIC_DATA] (S…" at bounding box center [880, 366] width 1373 height 563
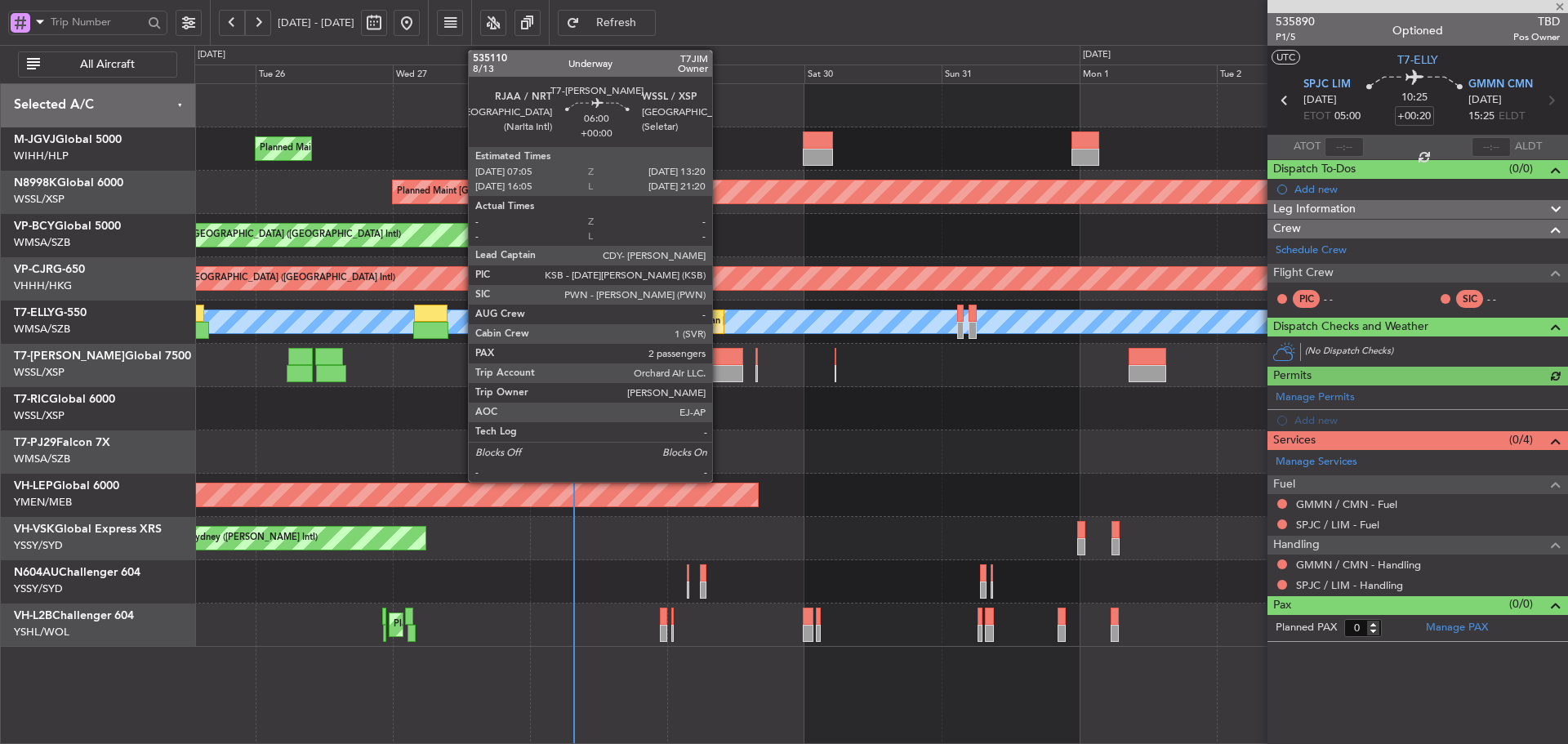
click at [720, 367] on div at bounding box center [725, 373] width 36 height 17
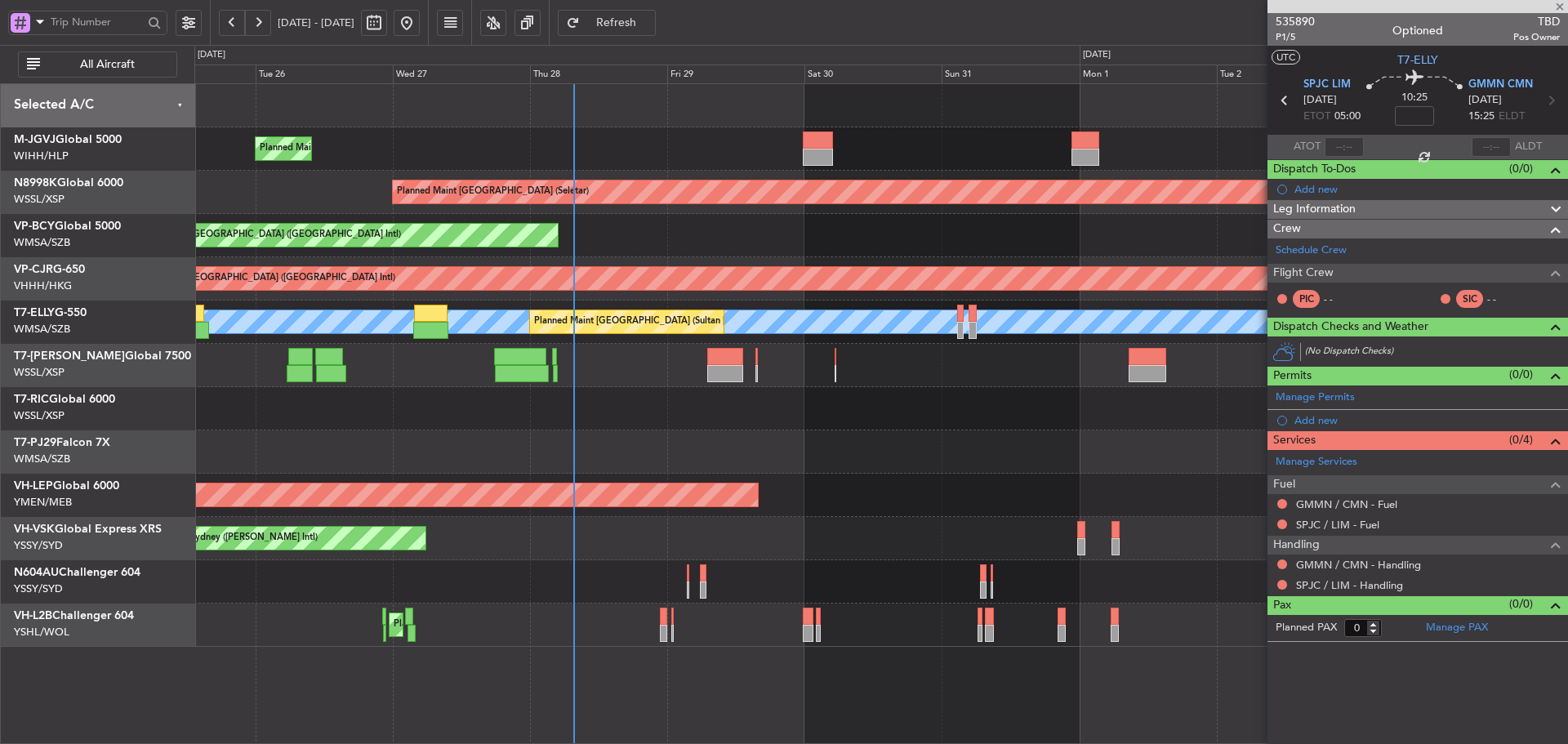
type input "2"
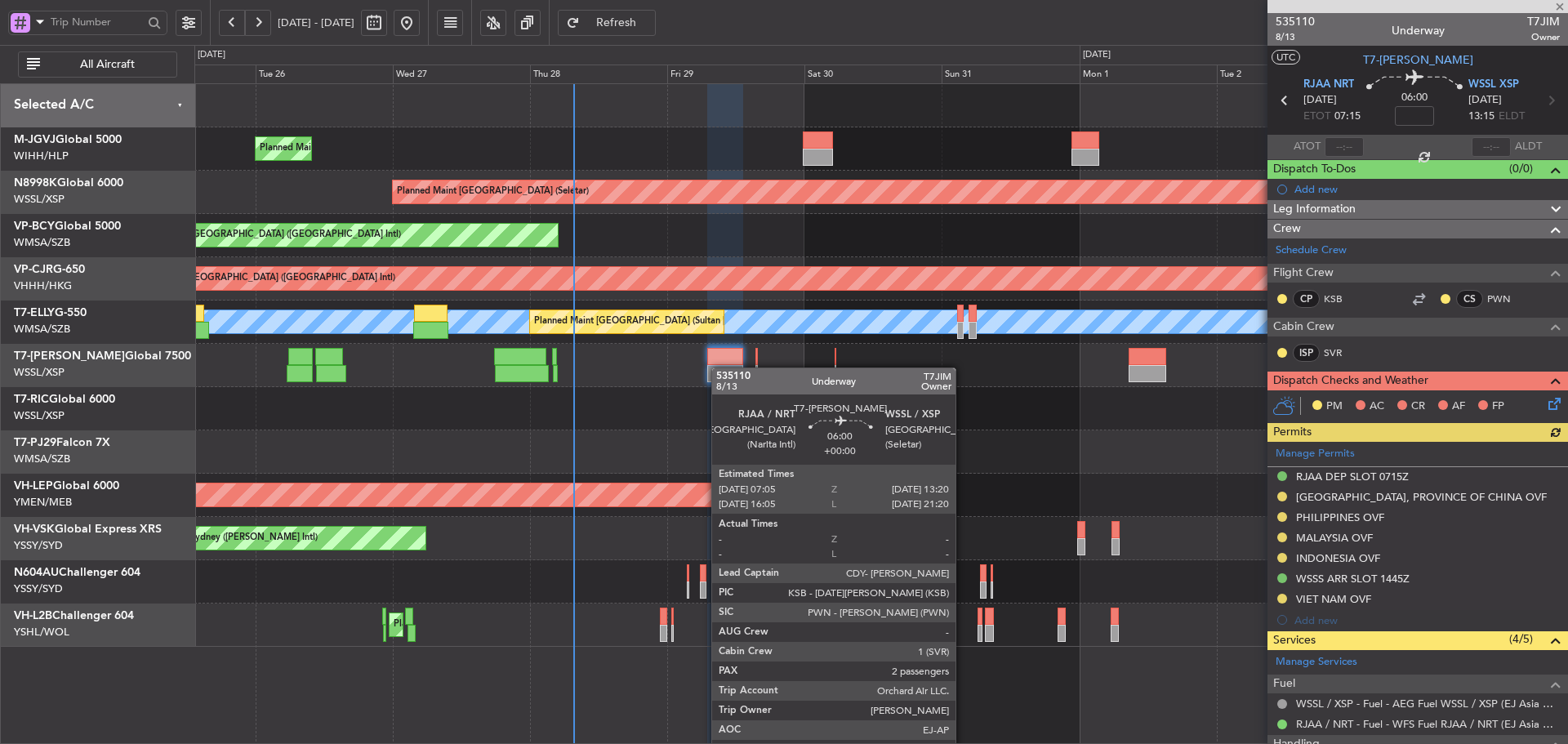
click at [720, 367] on div at bounding box center [725, 373] width 36 height 17
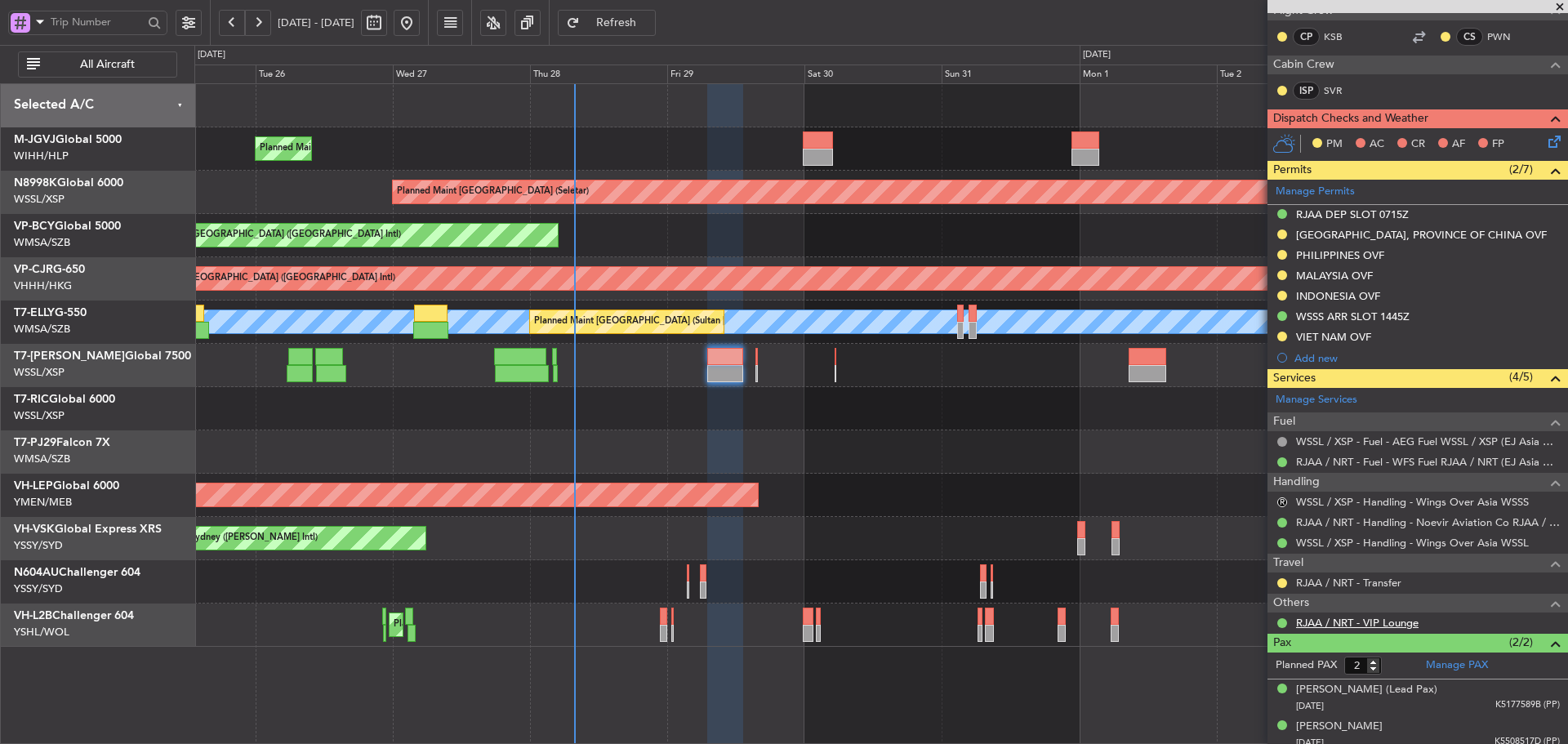
scroll to position [270, 0]
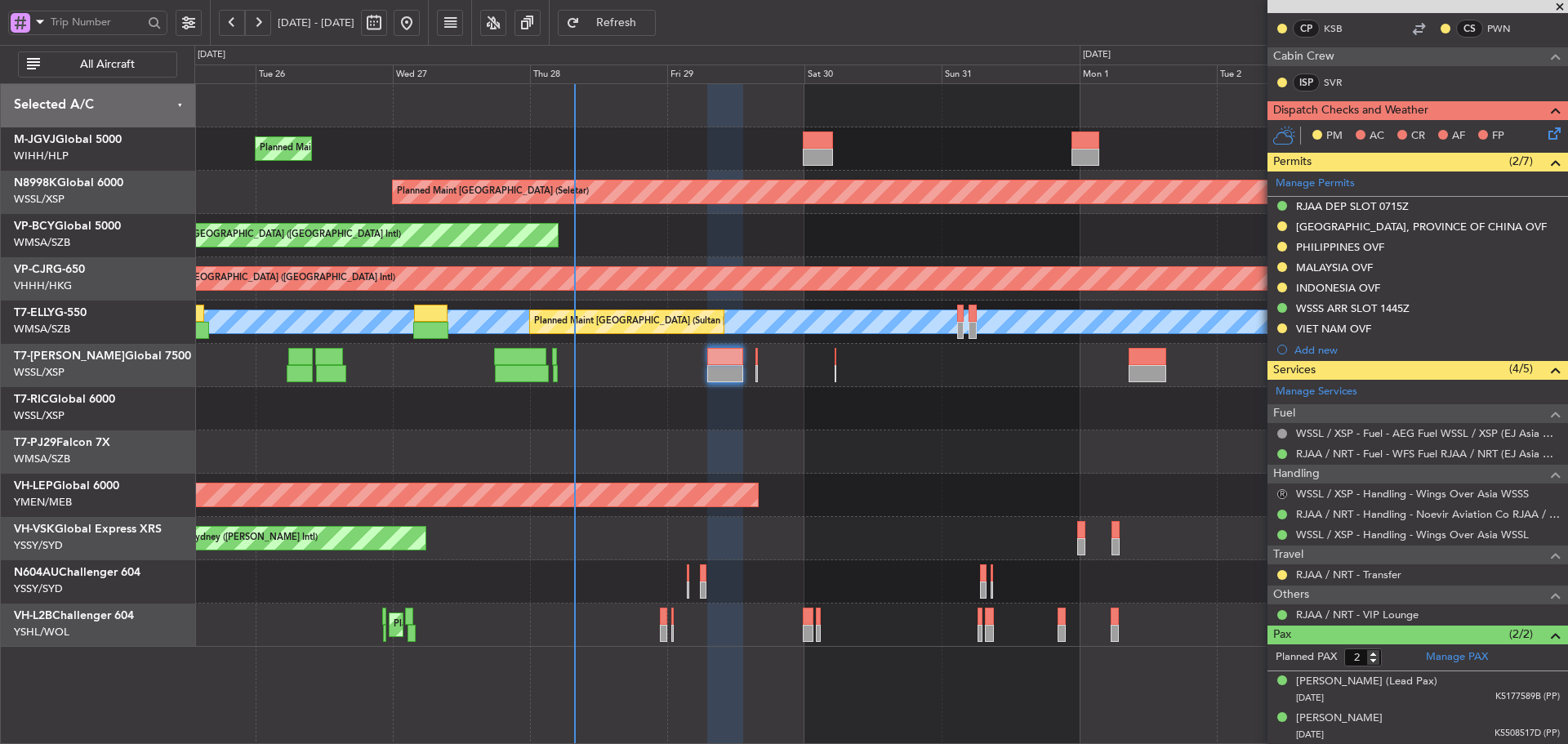
click at [1283, 494] on button "R" at bounding box center [1281, 494] width 10 height 10
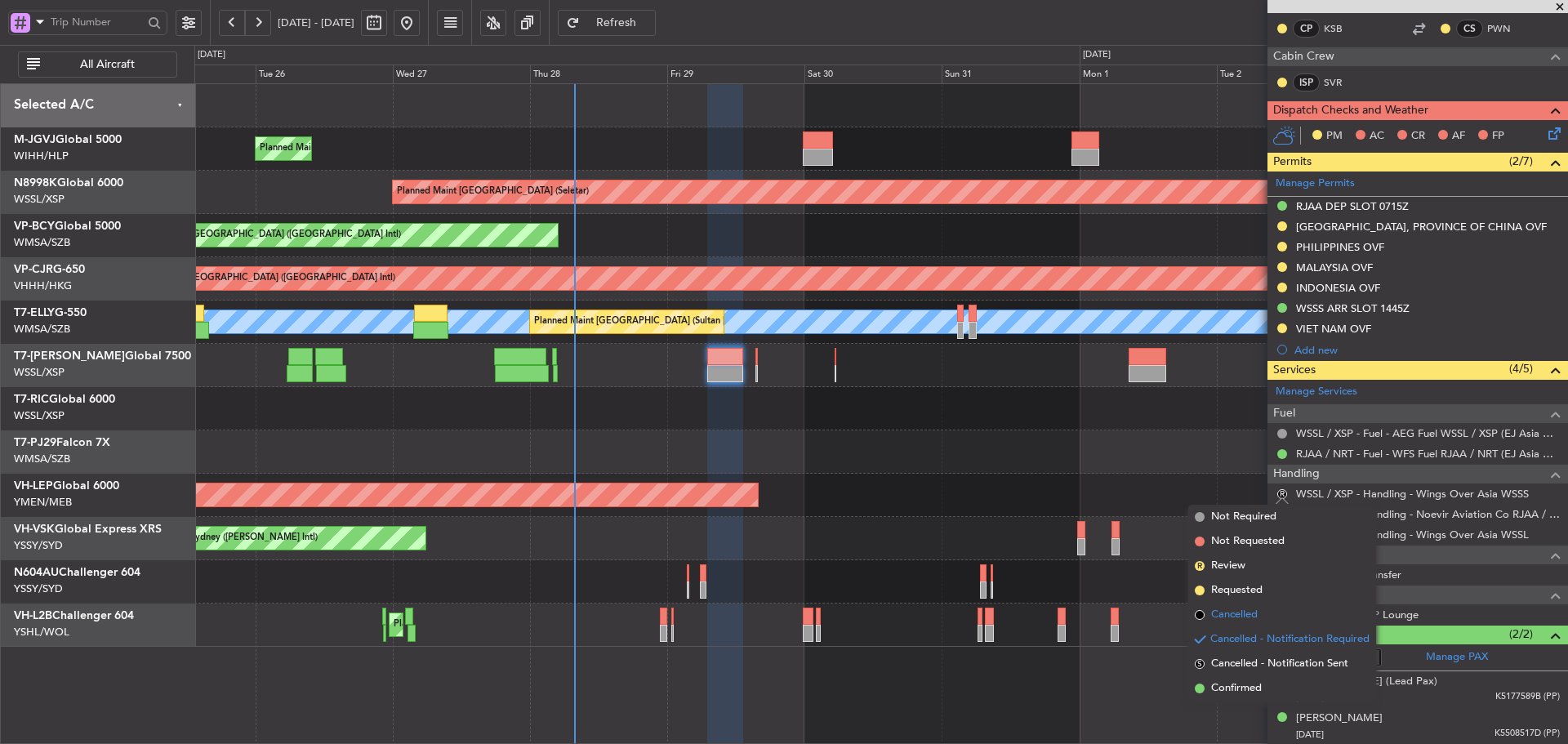
click at [1199, 616] on span at bounding box center [1200, 614] width 10 height 10
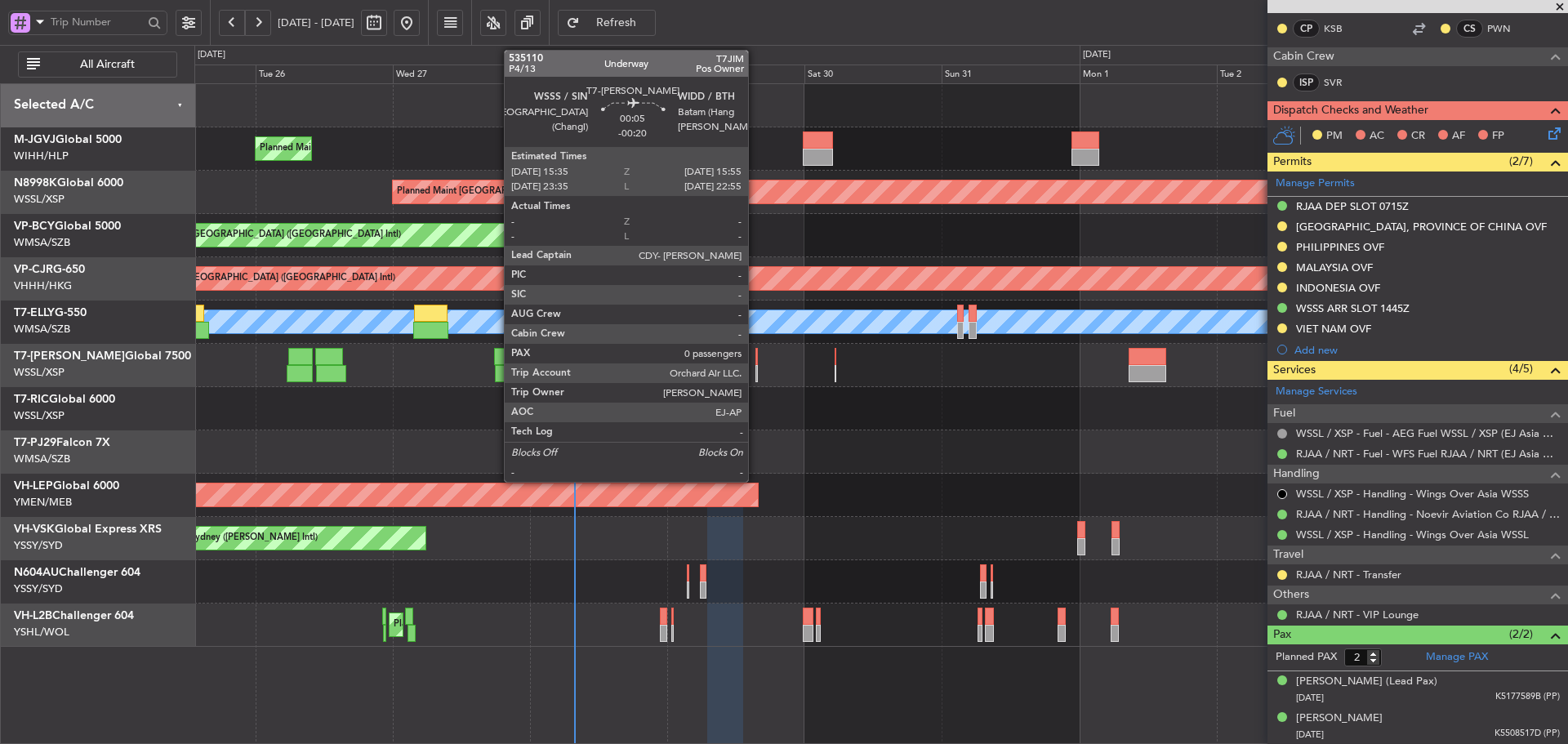
click at [755, 361] on div at bounding box center [756, 356] width 3 height 17
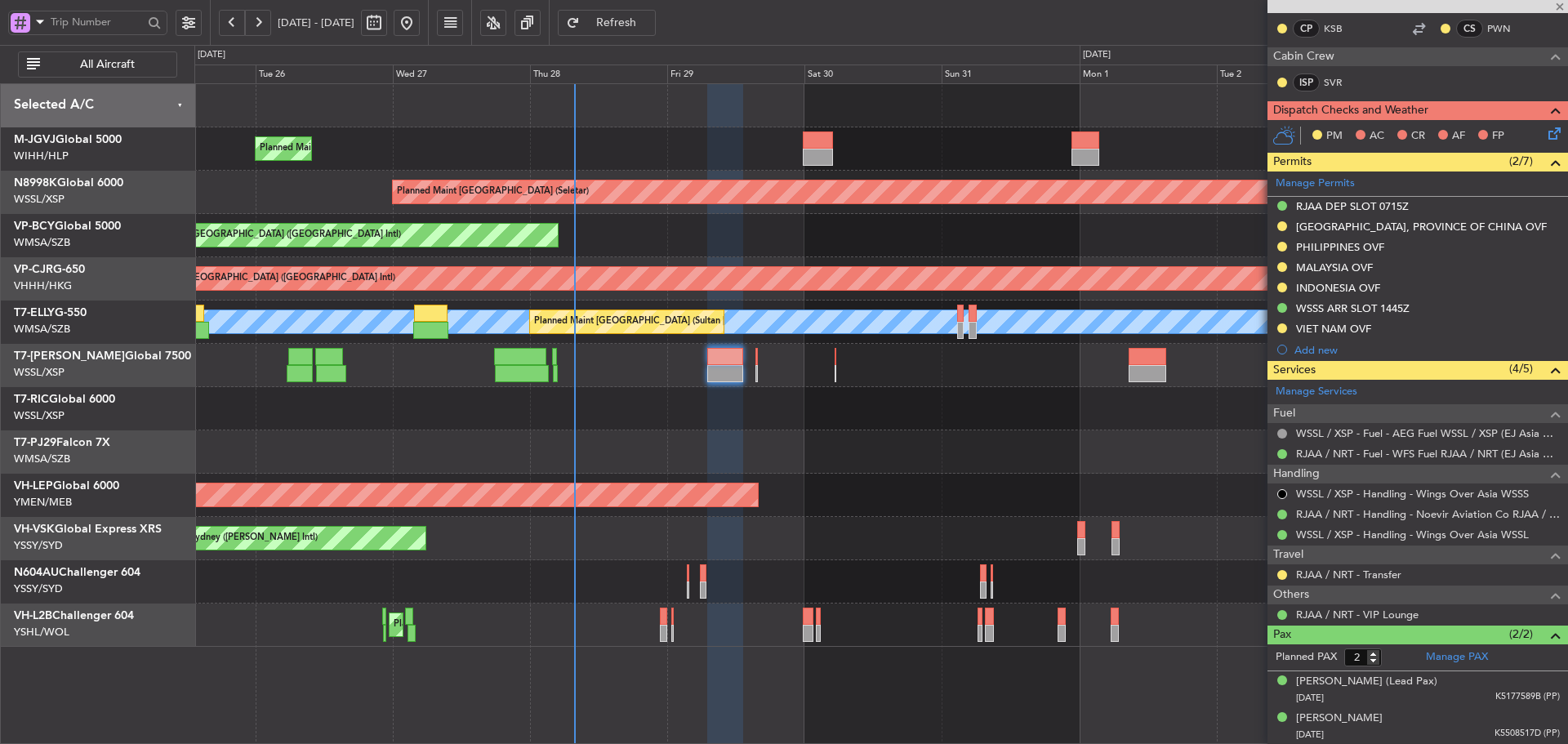
type input "-00:20"
type input "0"
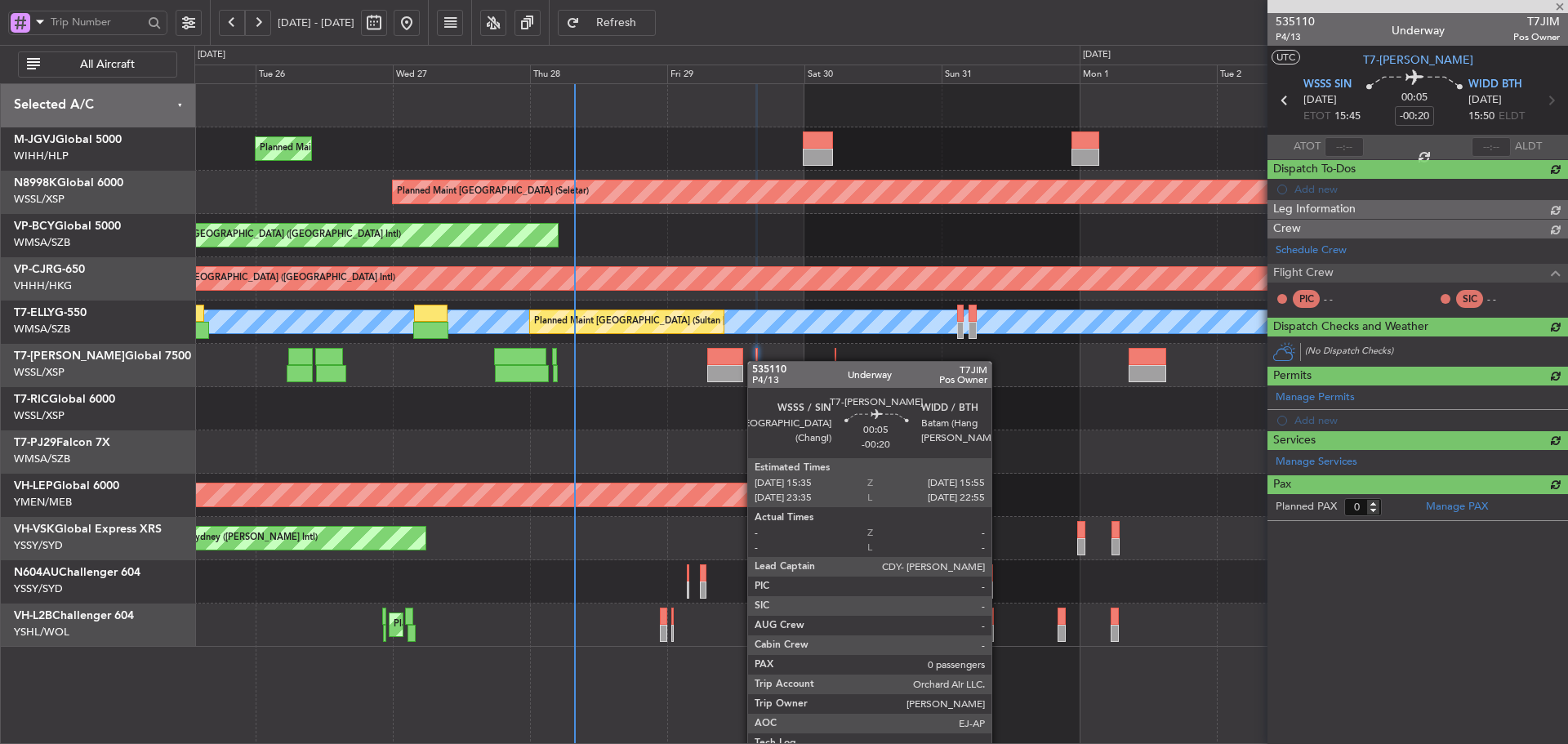
scroll to position [0, 0]
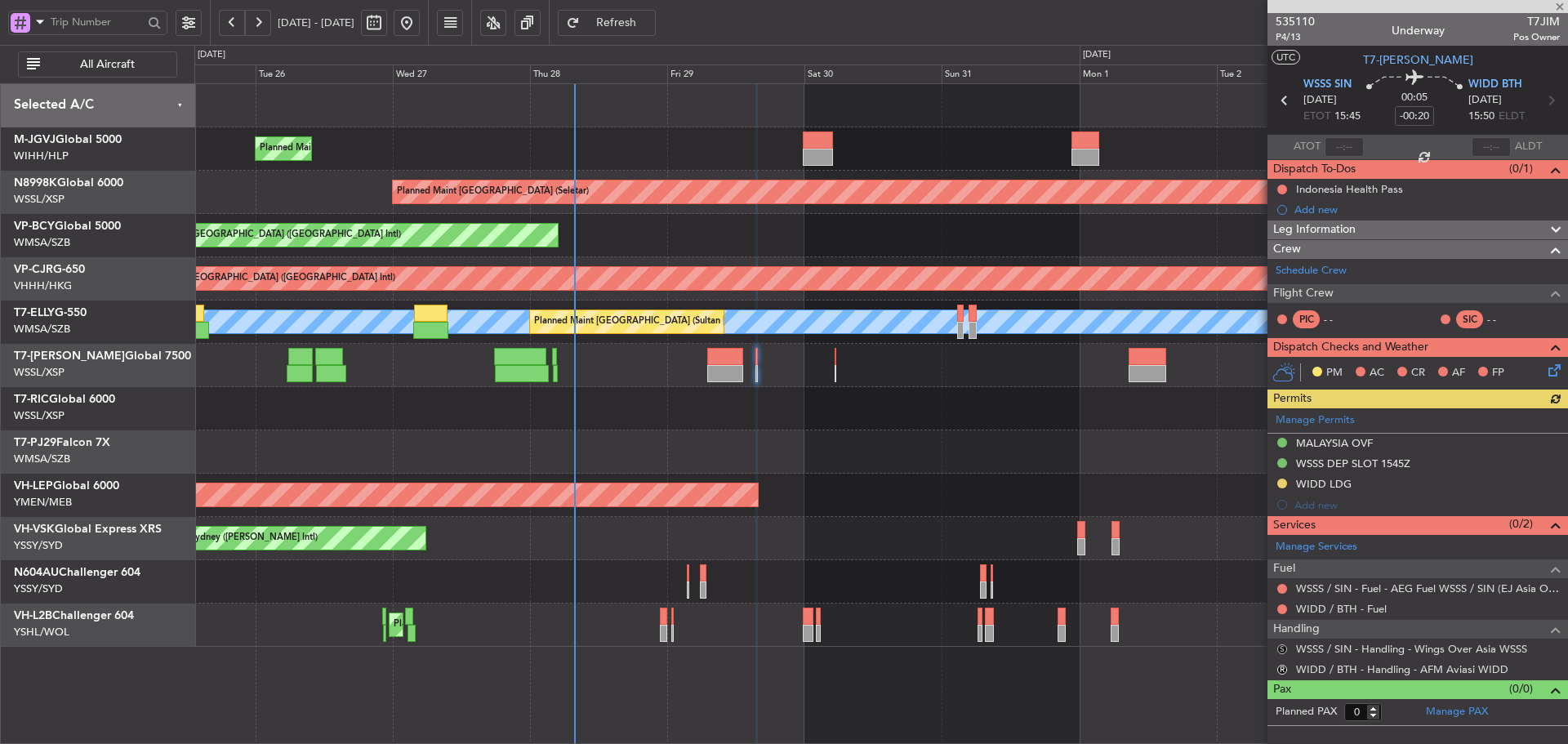
click at [1279, 650] on button "S" at bounding box center [1281, 649] width 10 height 10
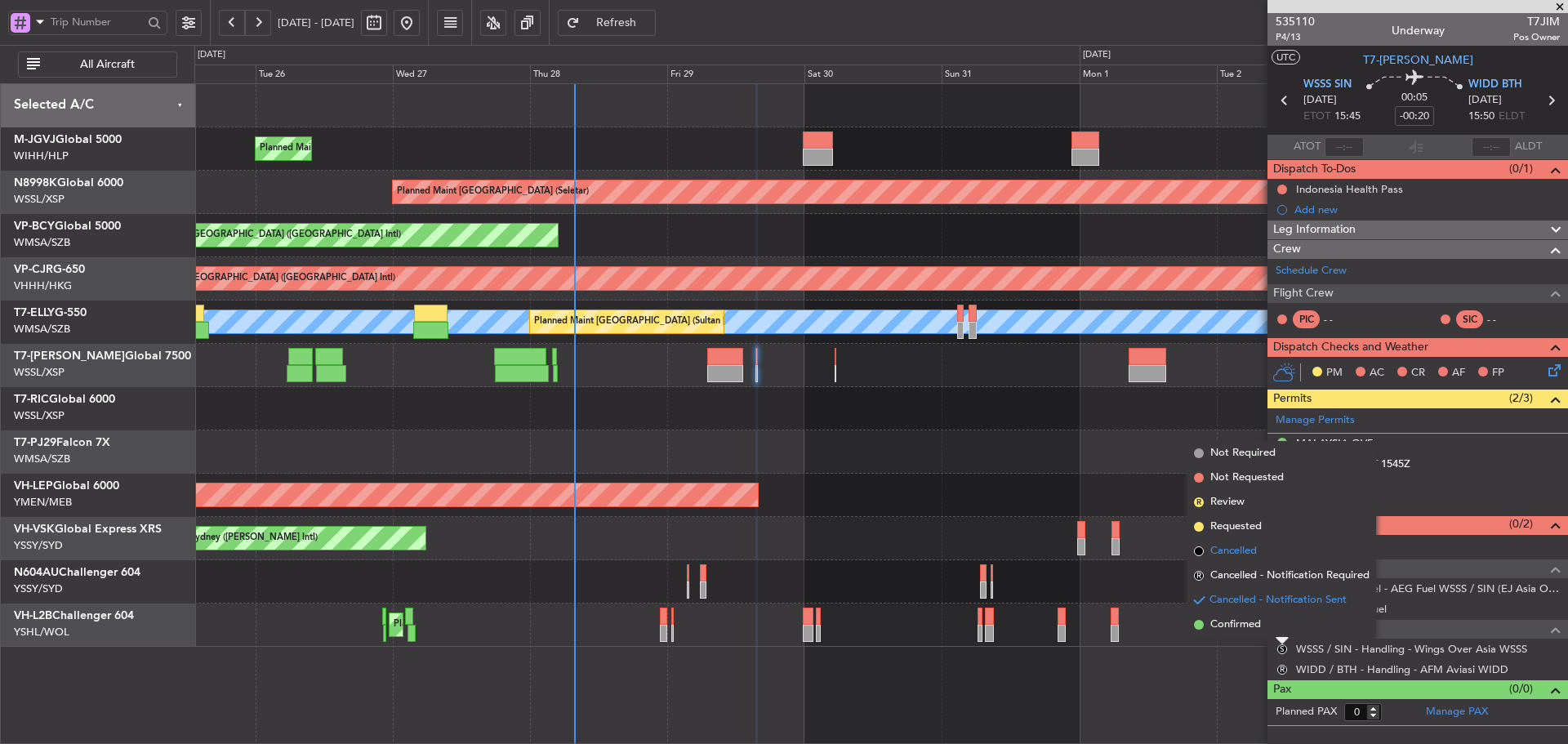
click at [1198, 550] on span at bounding box center [1199, 551] width 10 height 10
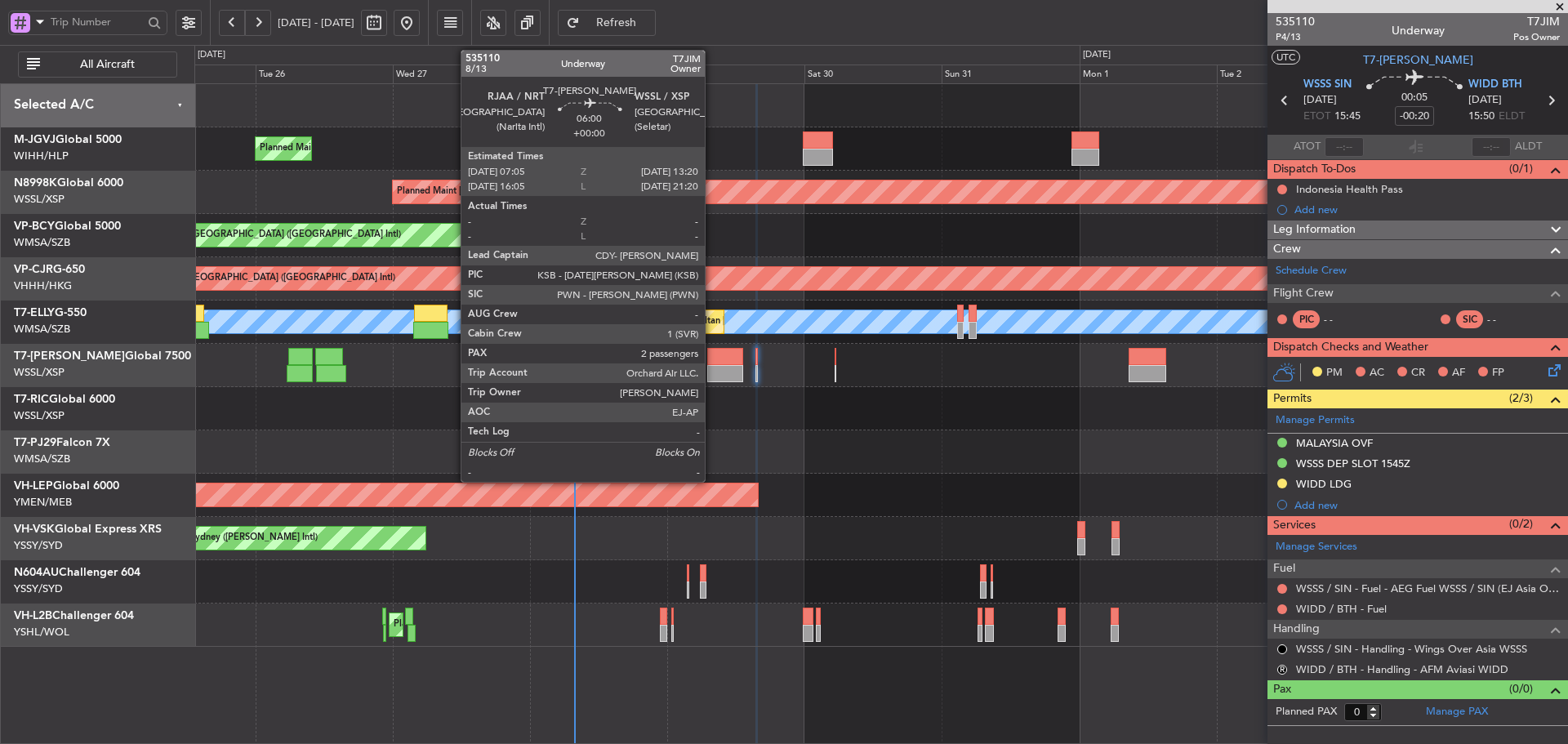
click at [712, 371] on div at bounding box center [725, 373] width 36 height 17
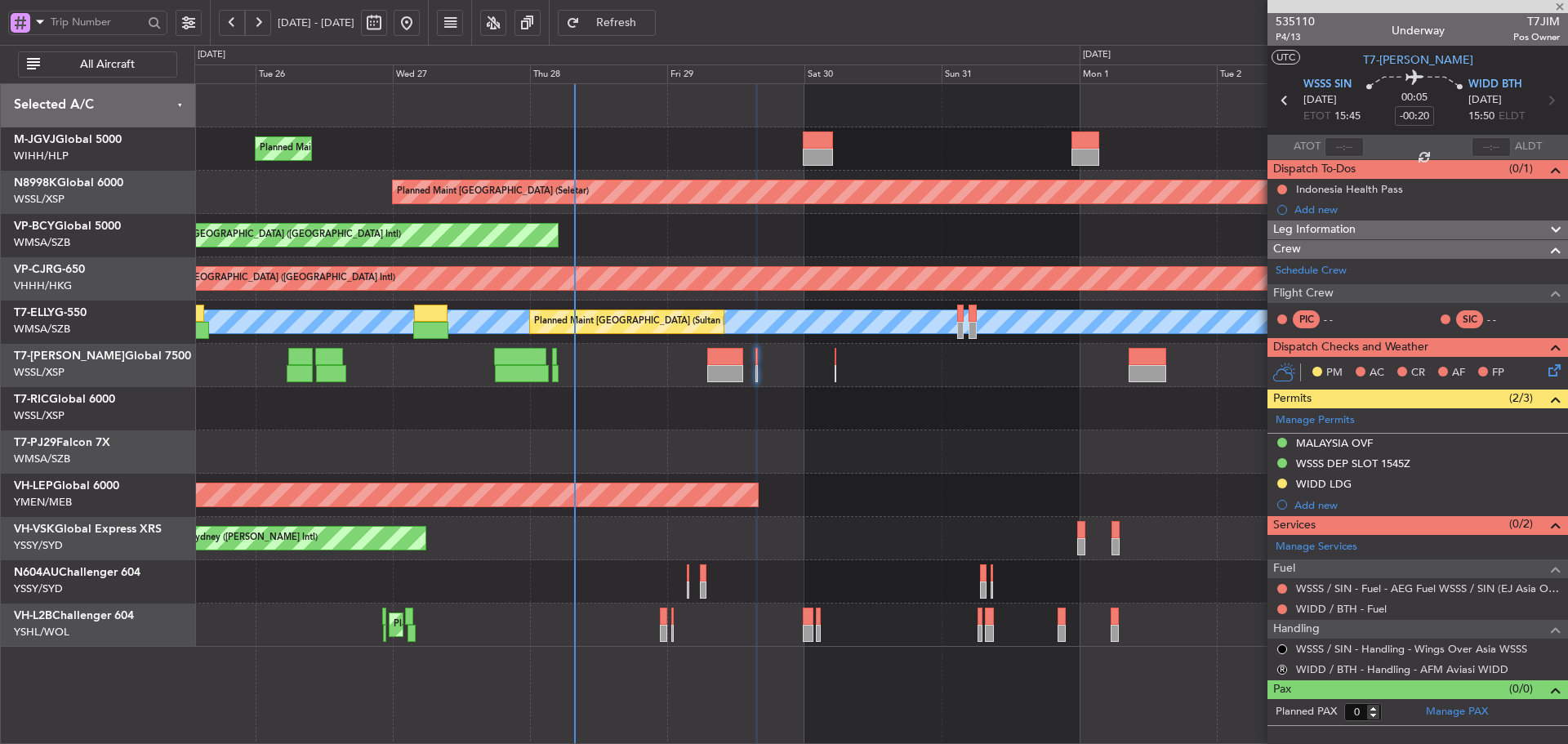
type input "2"
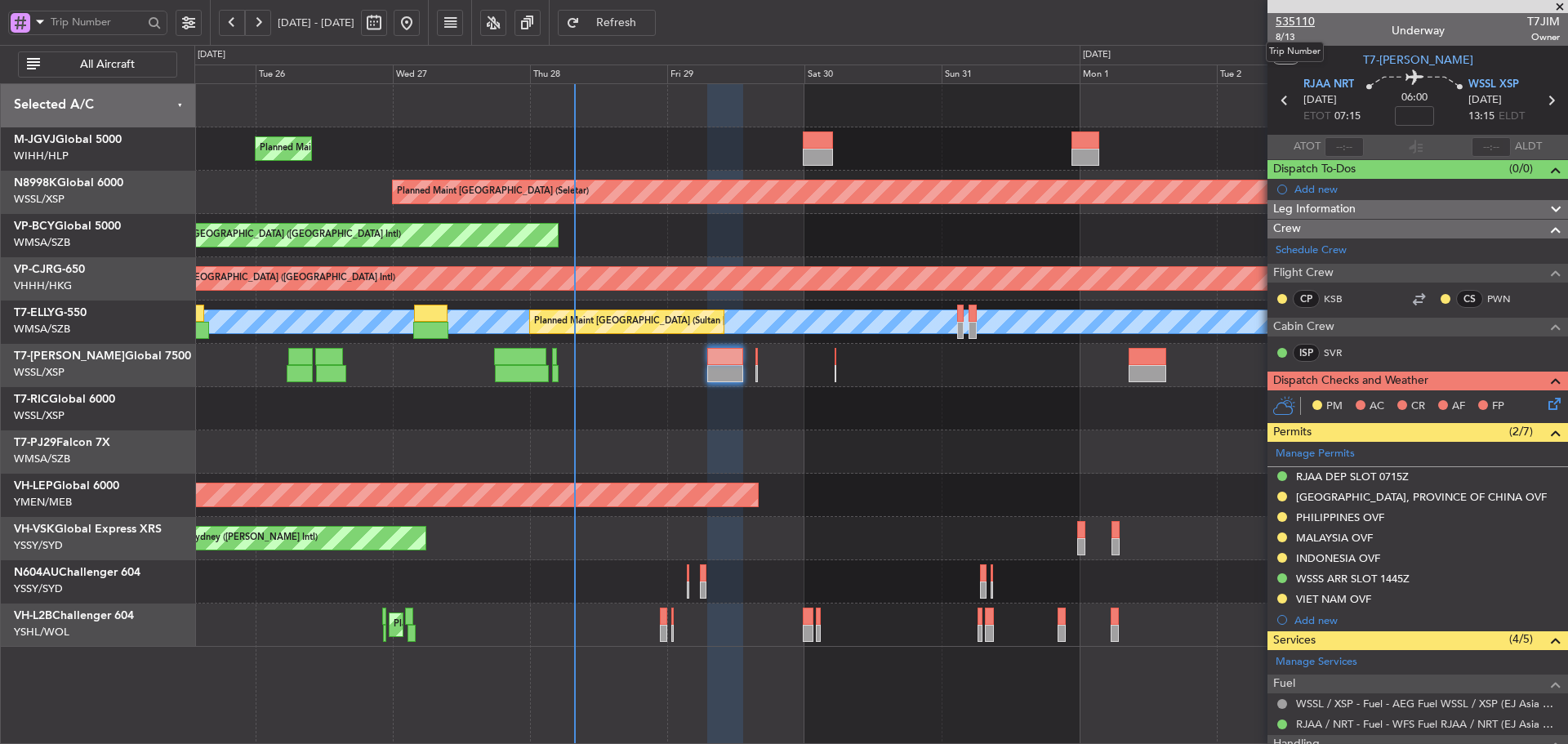
click at [1301, 21] on span "535110" at bounding box center [1295, 21] width 39 height 17
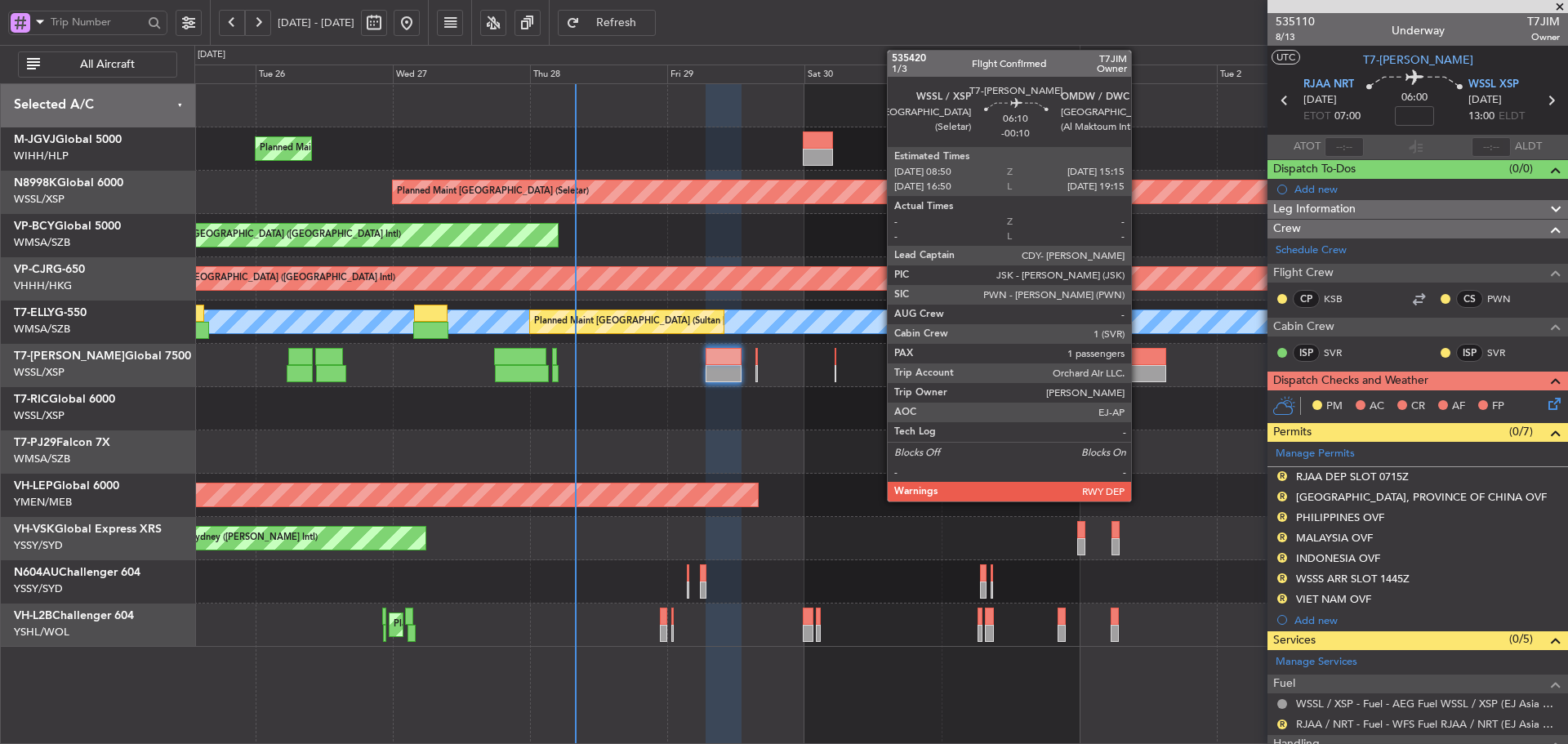
click at [1138, 360] on div at bounding box center [1147, 356] width 36 height 17
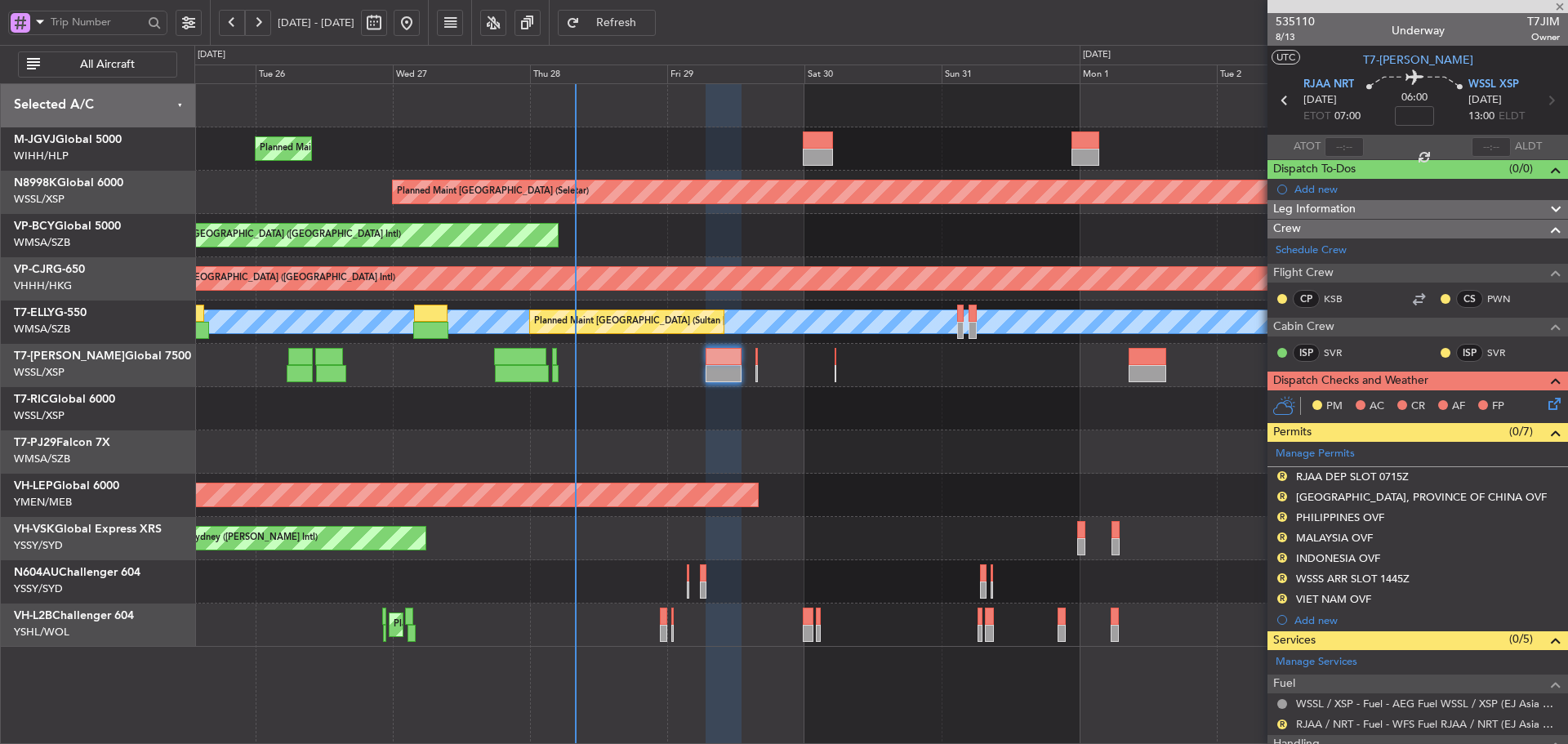
type input "-00:10"
type input "1"
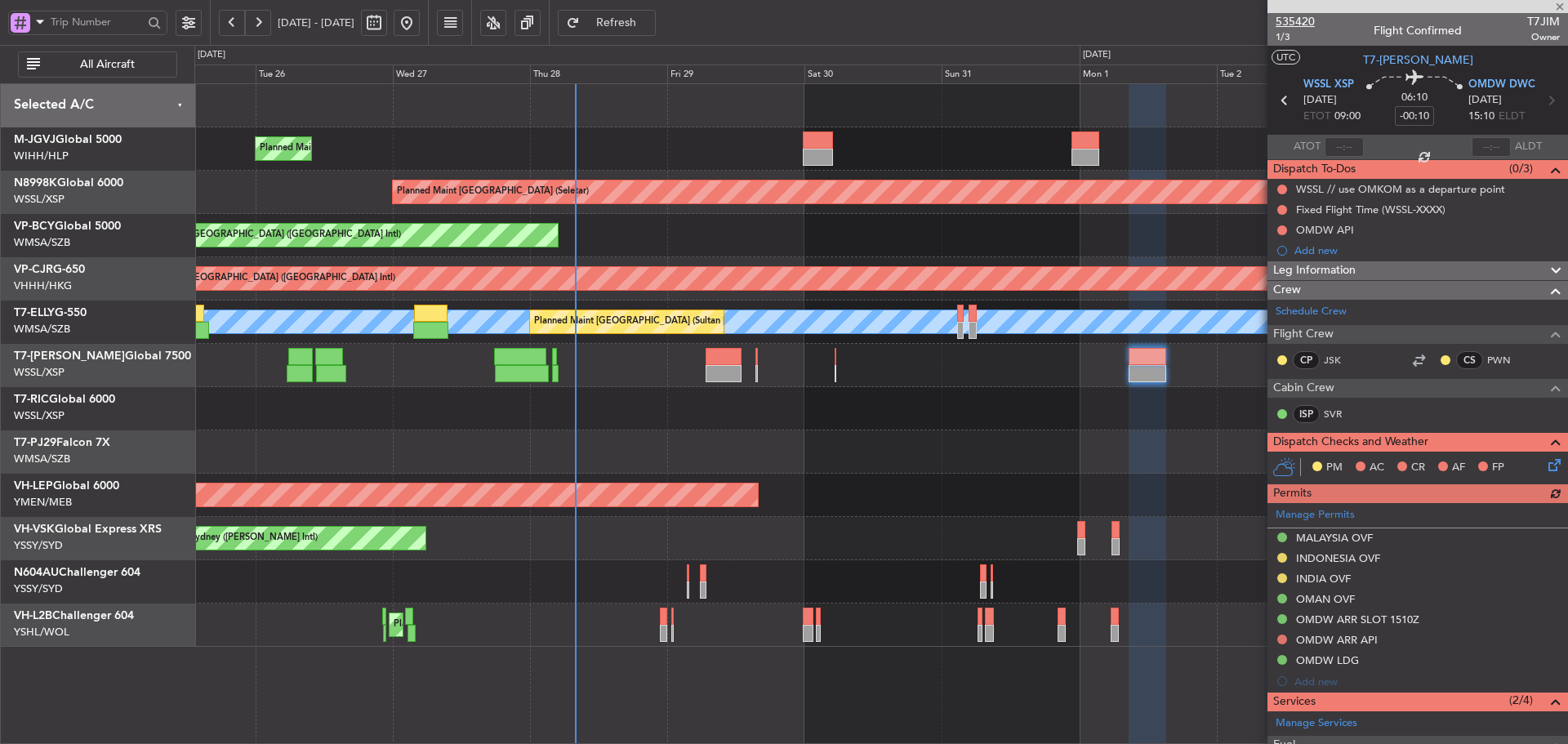
click at [1294, 23] on span "535420" at bounding box center [1295, 21] width 39 height 17
click at [407, 404] on div at bounding box center [880, 409] width 1373 height 44
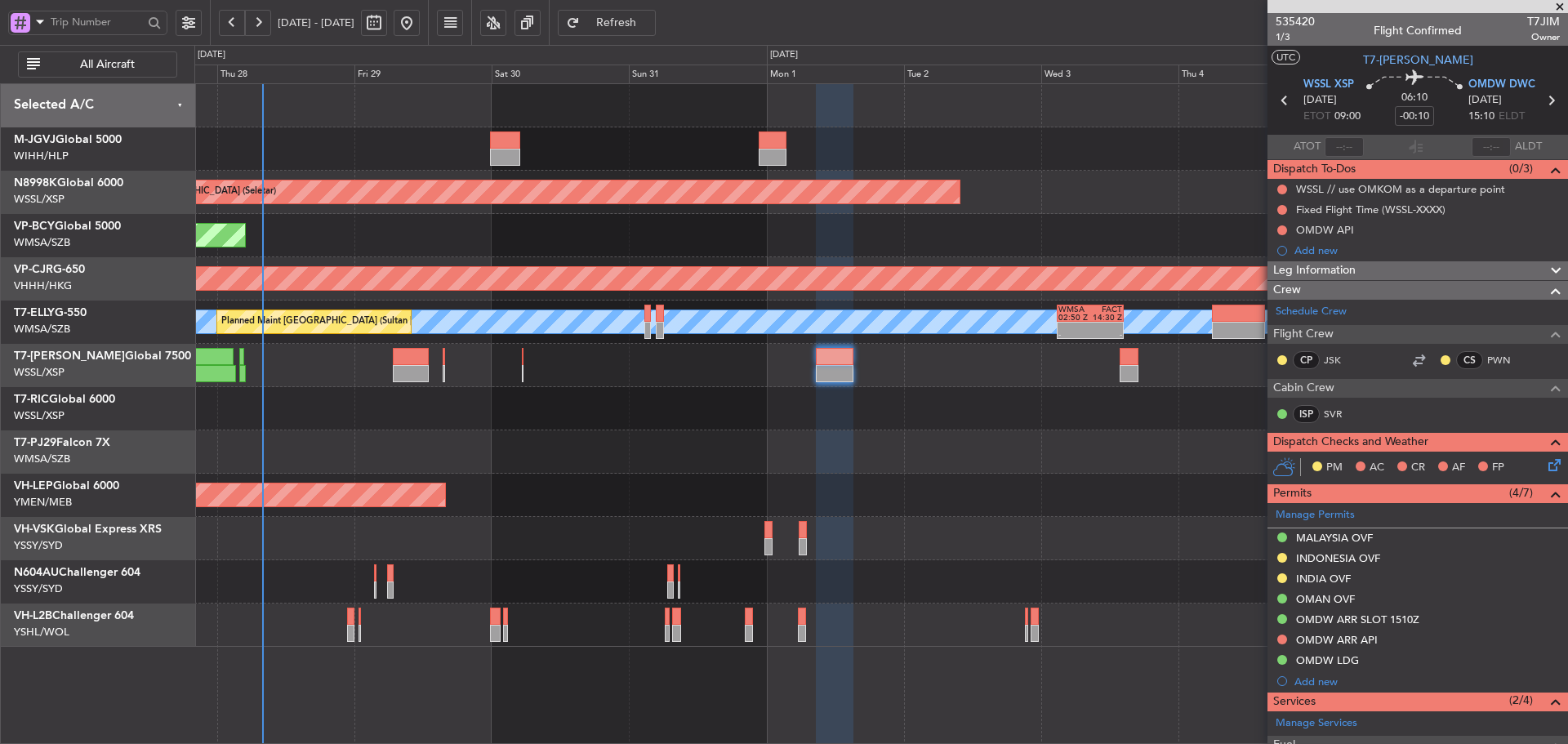
click at [768, 396] on div at bounding box center [880, 409] width 1373 height 44
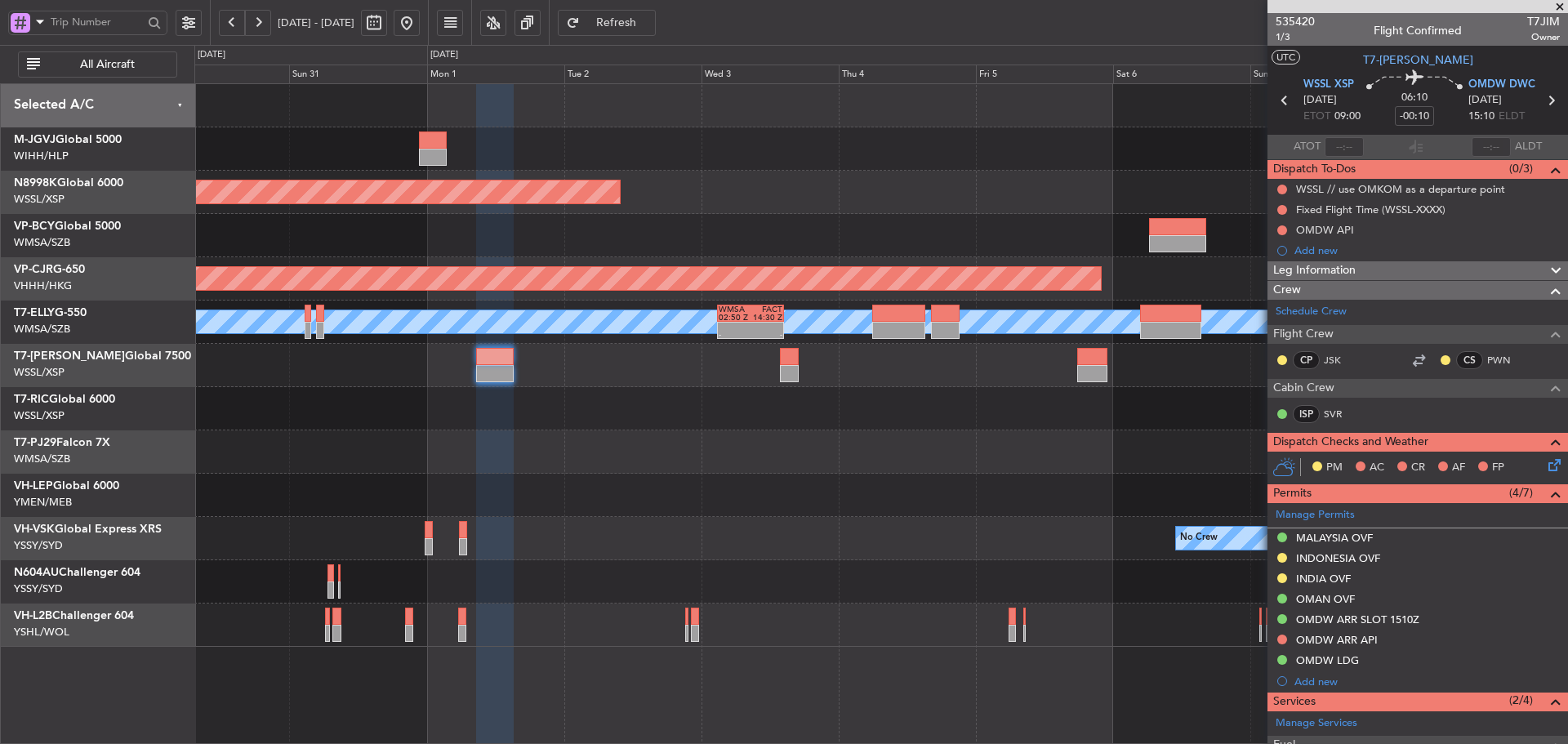
click at [676, 406] on div at bounding box center [880, 409] width 1373 height 44
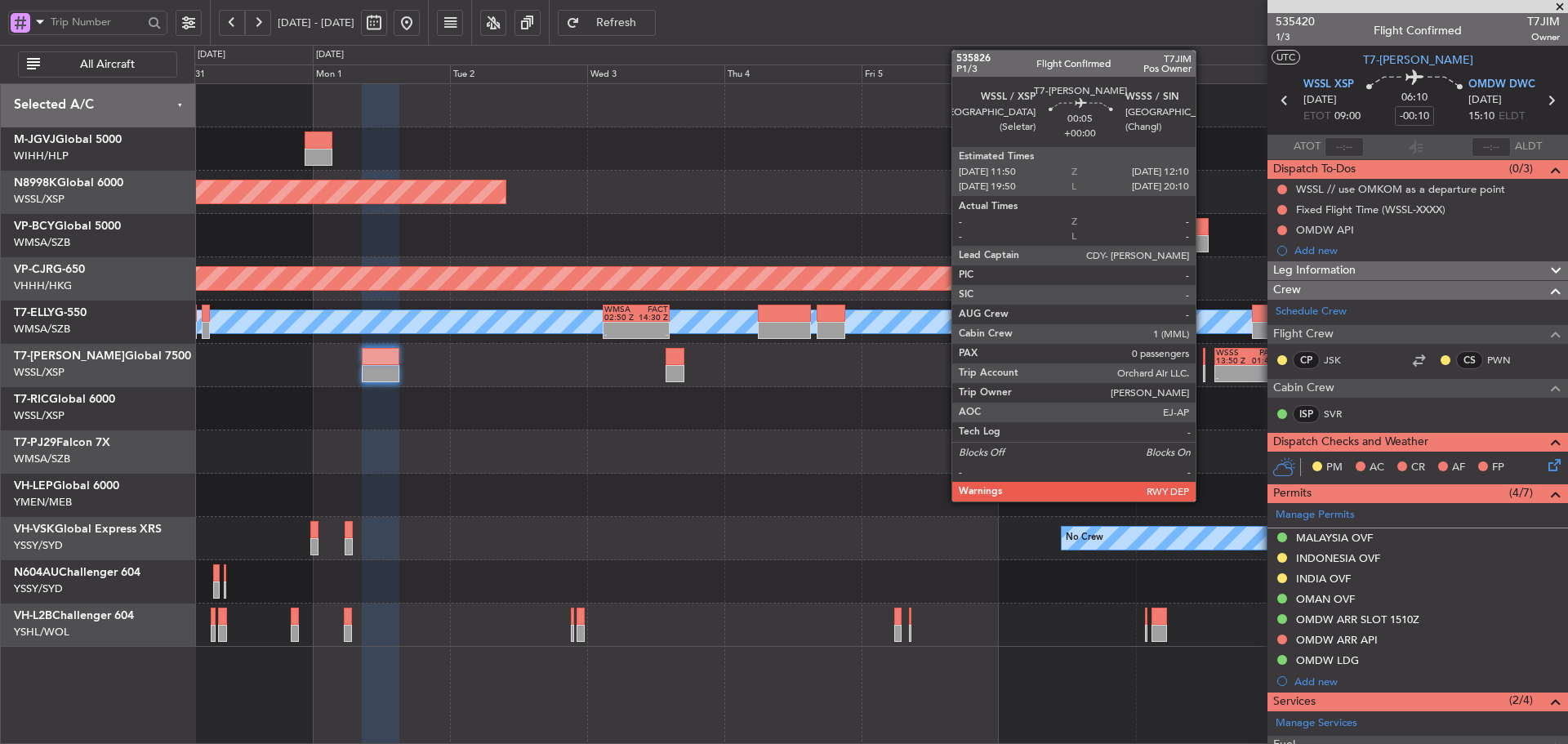
click at [1203, 368] on div at bounding box center [1204, 373] width 3 height 17
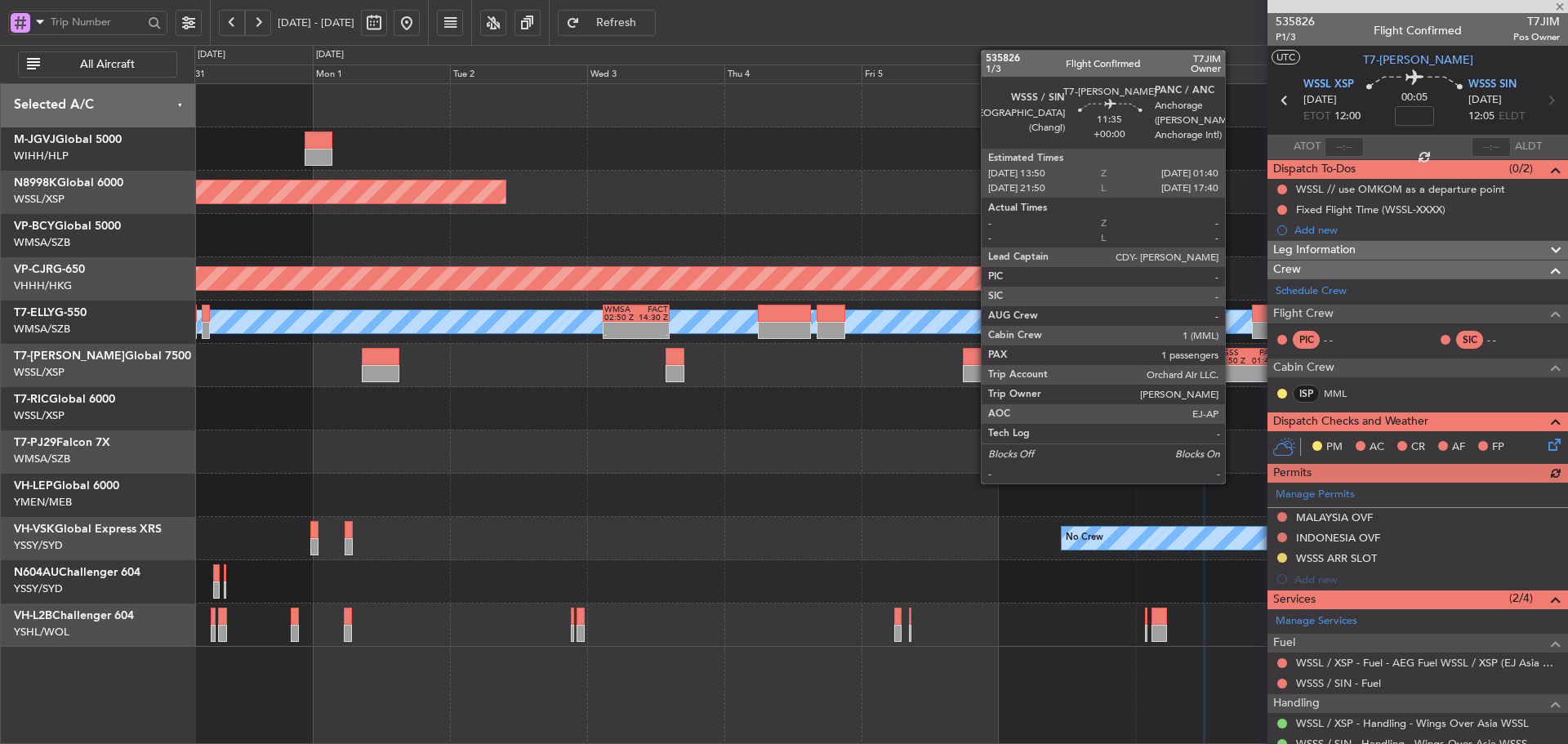
click at [1232, 377] on div "-" at bounding box center [1232, 377] width 33 height 8
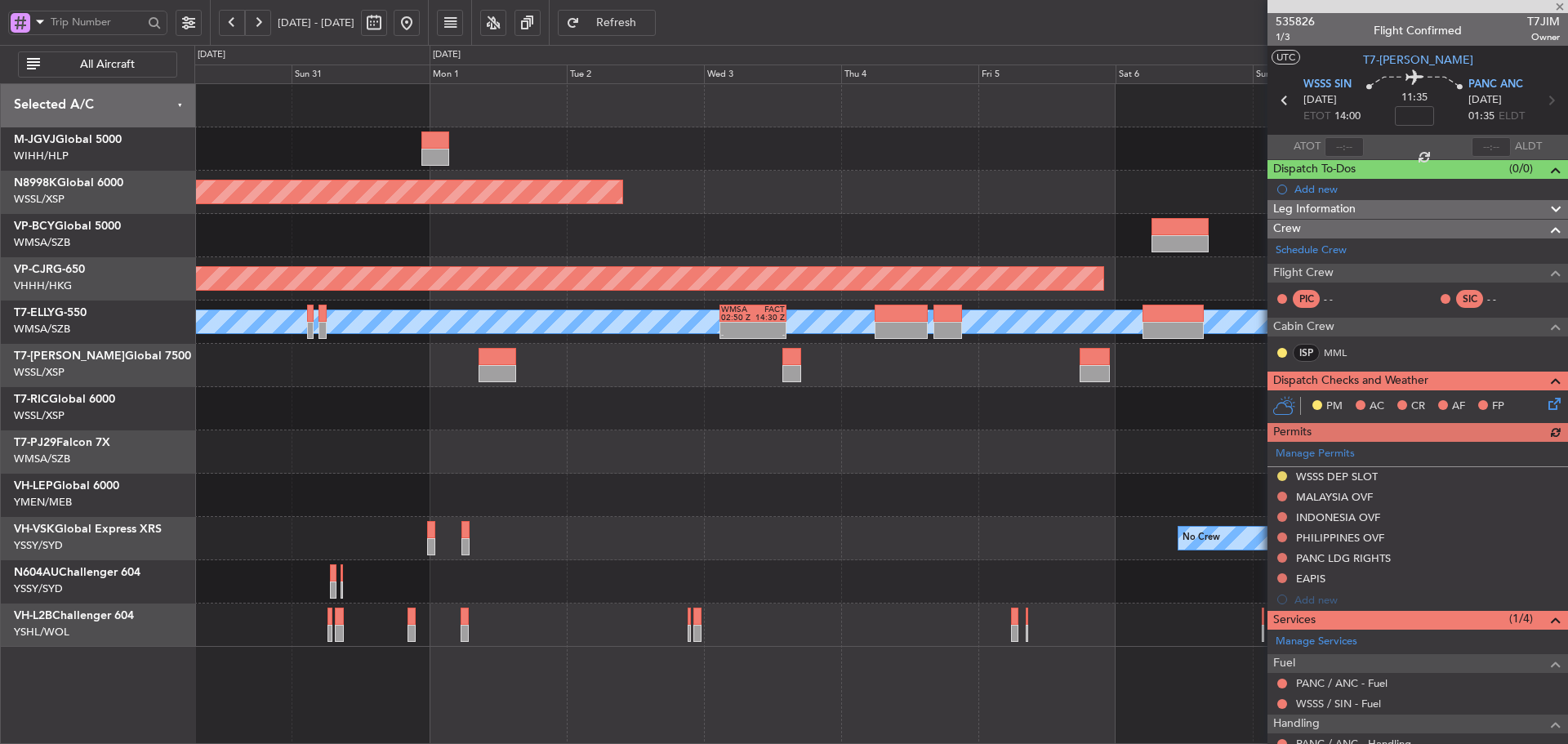
click at [1120, 390] on div "Planned Maint [GEOGRAPHIC_DATA] (Seletar) Planned Maint [GEOGRAPHIC_DATA] (Vanc…" at bounding box center [880, 366] width 1373 height 563
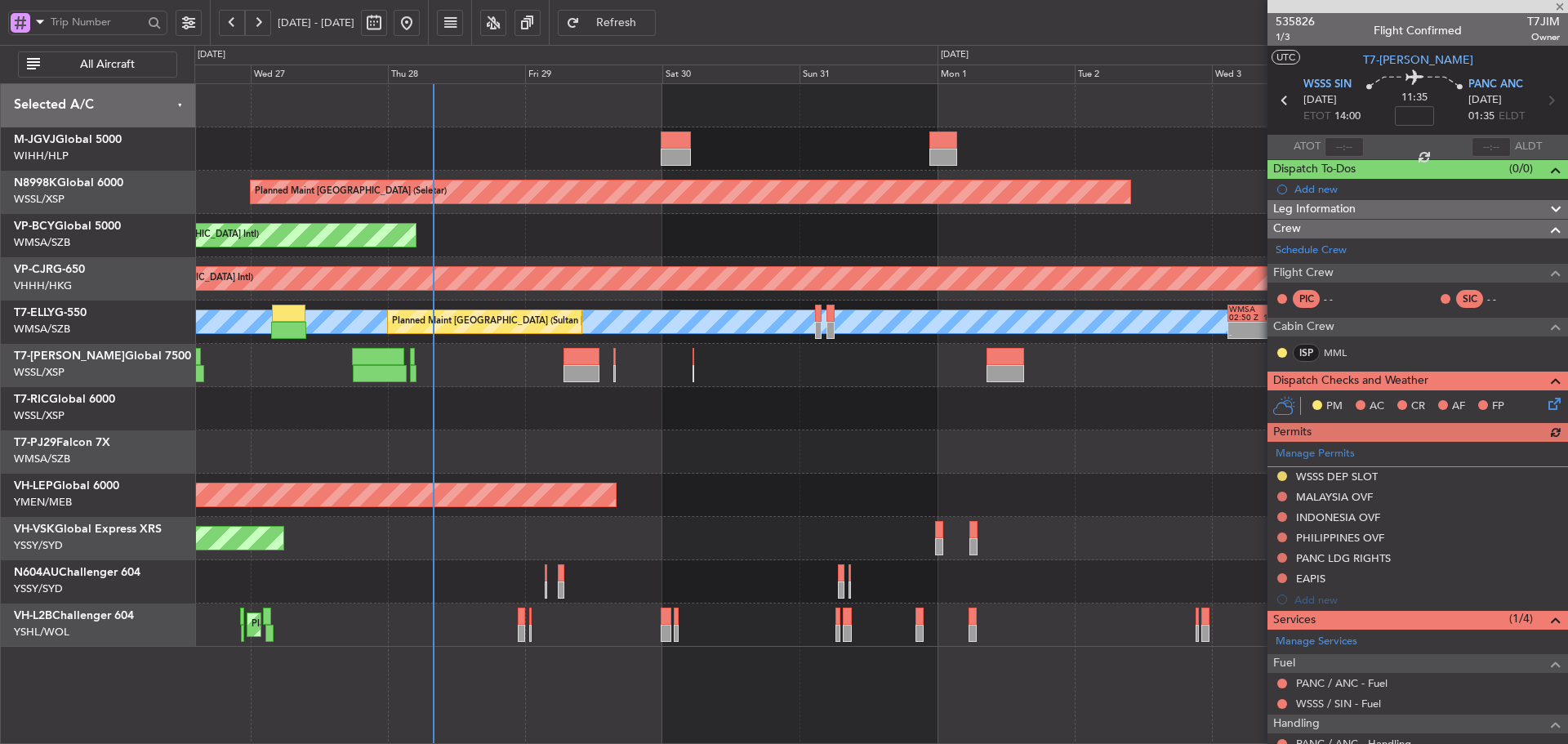
click at [907, 411] on div at bounding box center [880, 409] width 1373 height 44
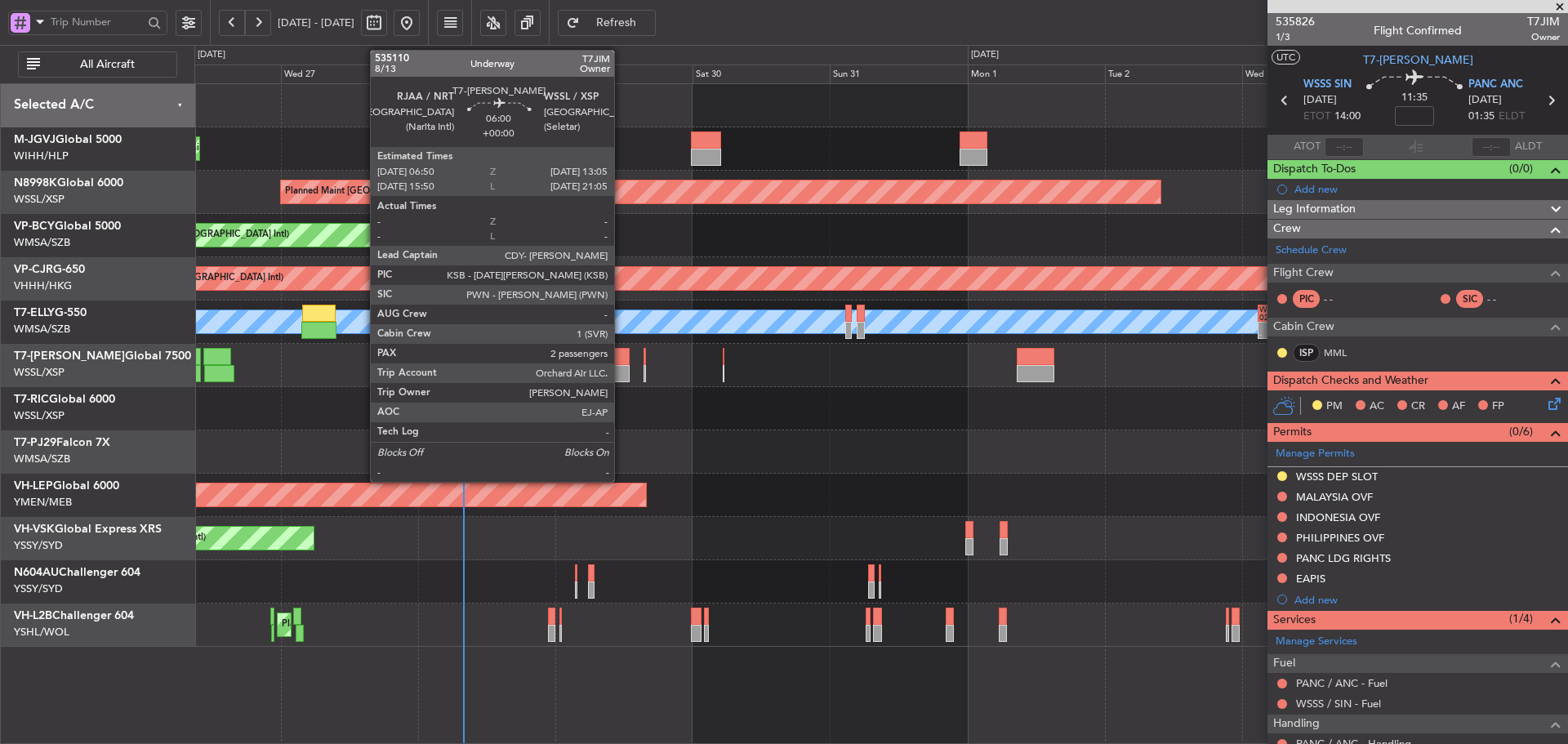
click at [622, 369] on div at bounding box center [612, 373] width 36 height 17
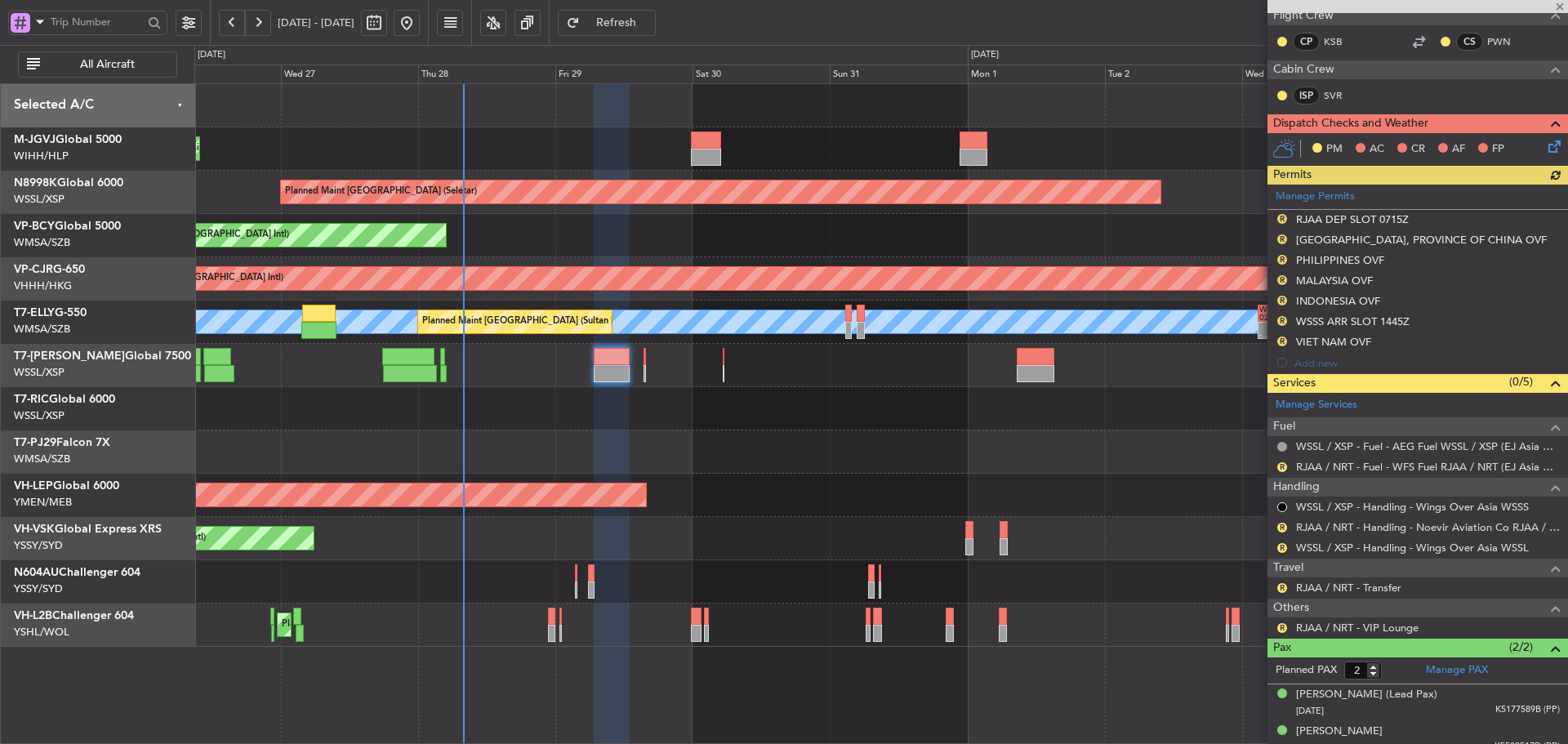
scroll to position [270, 0]
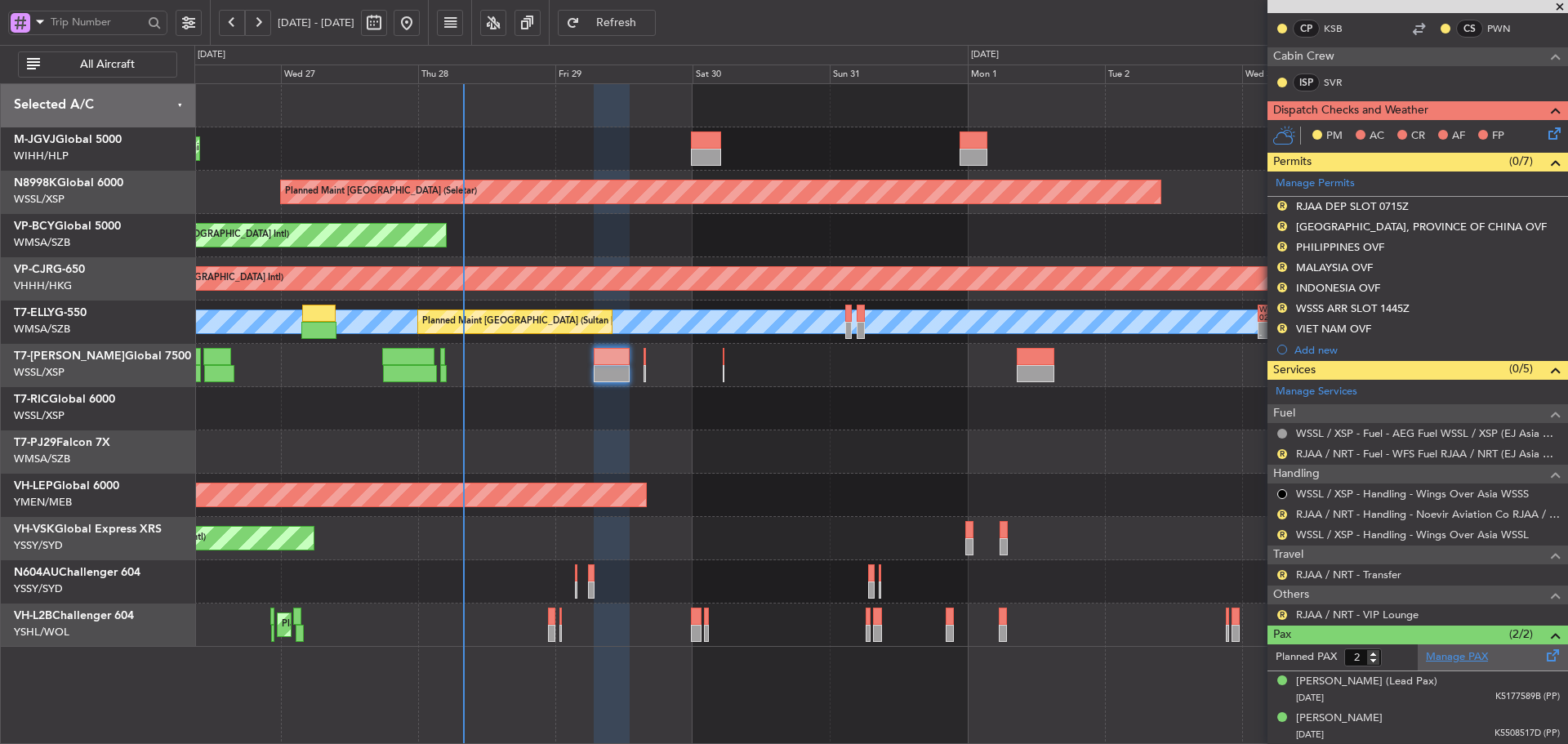
click at [1426, 653] on link "Manage PAX" at bounding box center [1456, 657] width 62 height 16
click at [1282, 306] on button "R" at bounding box center [1281, 308] width 10 height 10
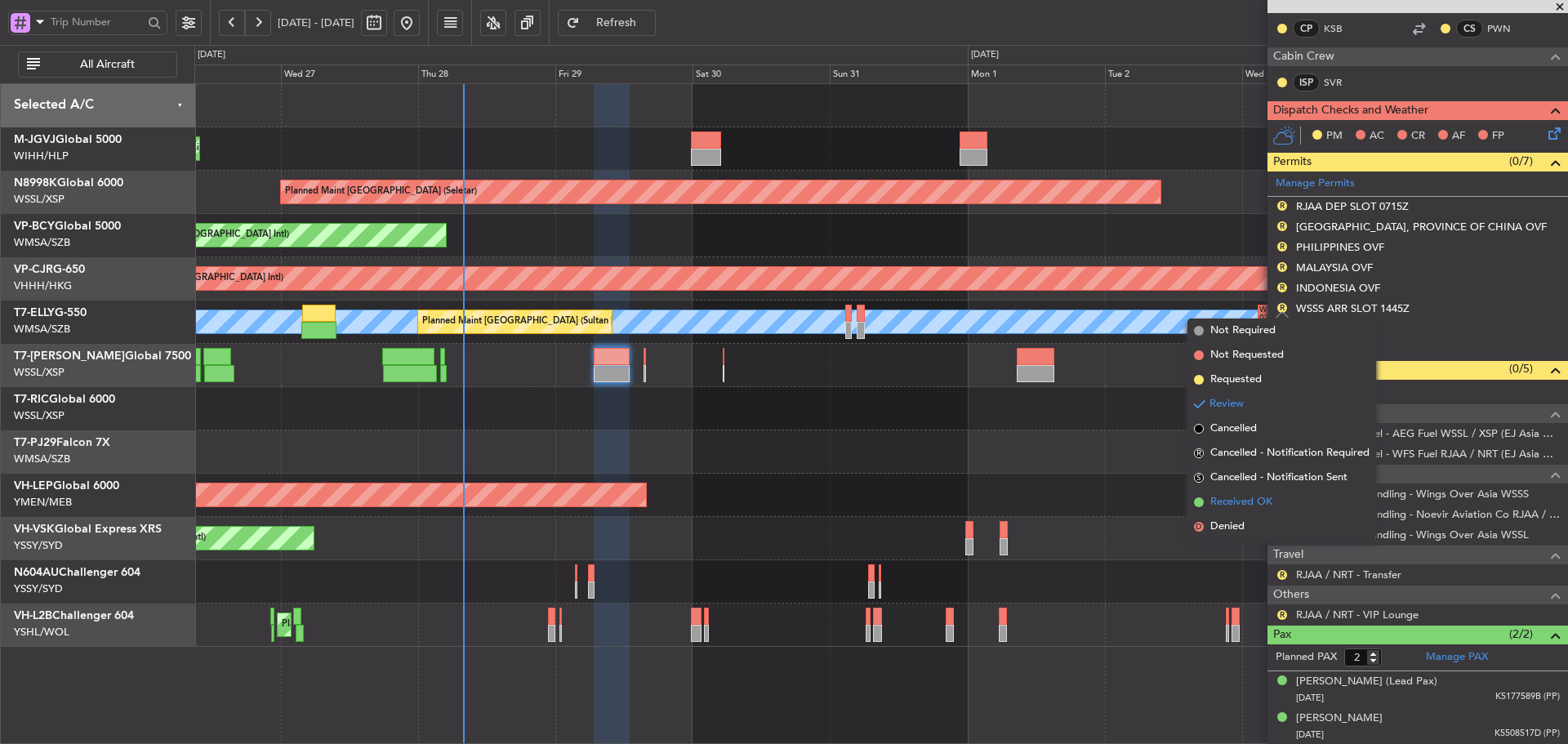
click at [1197, 504] on span at bounding box center [1199, 502] width 10 height 10
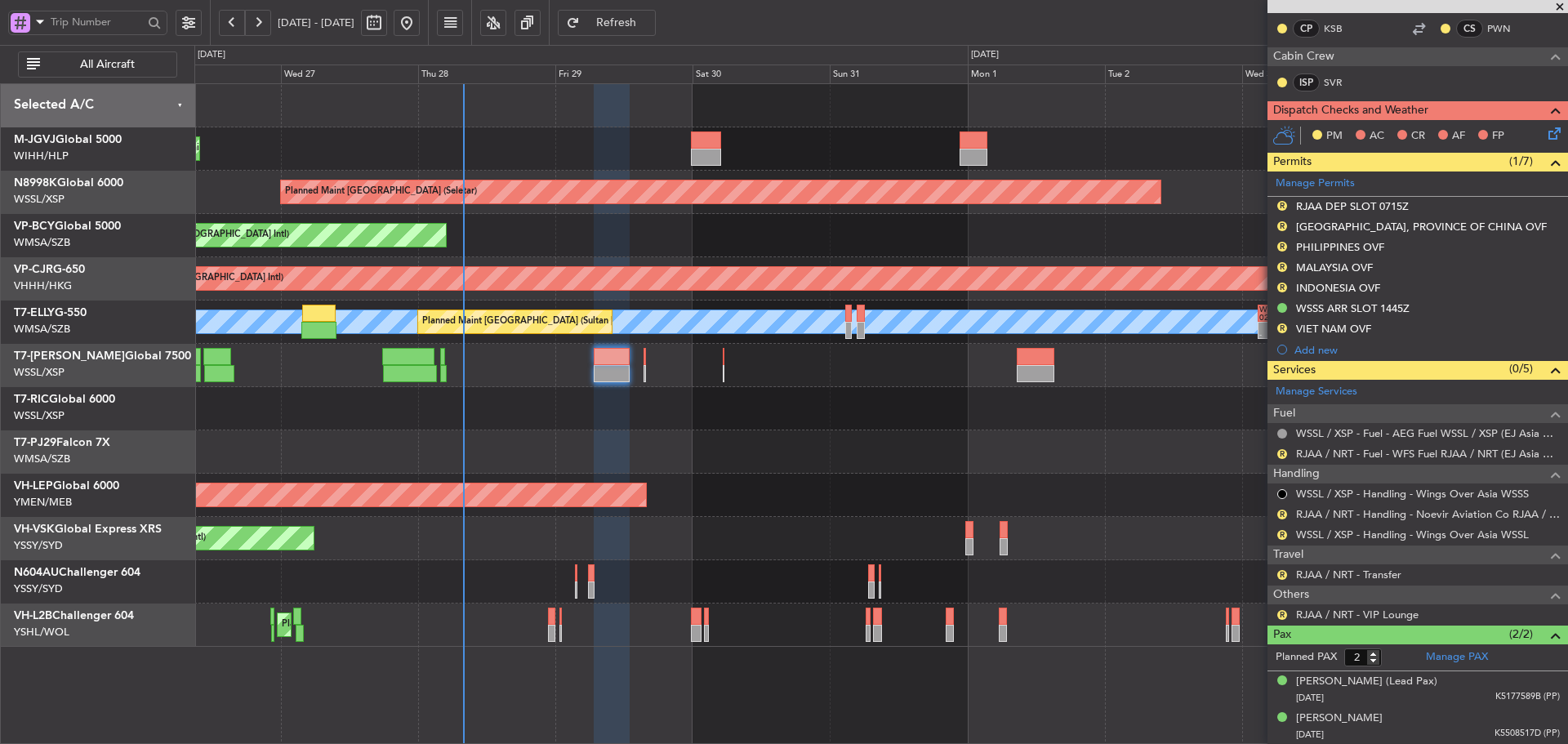
type input "3"
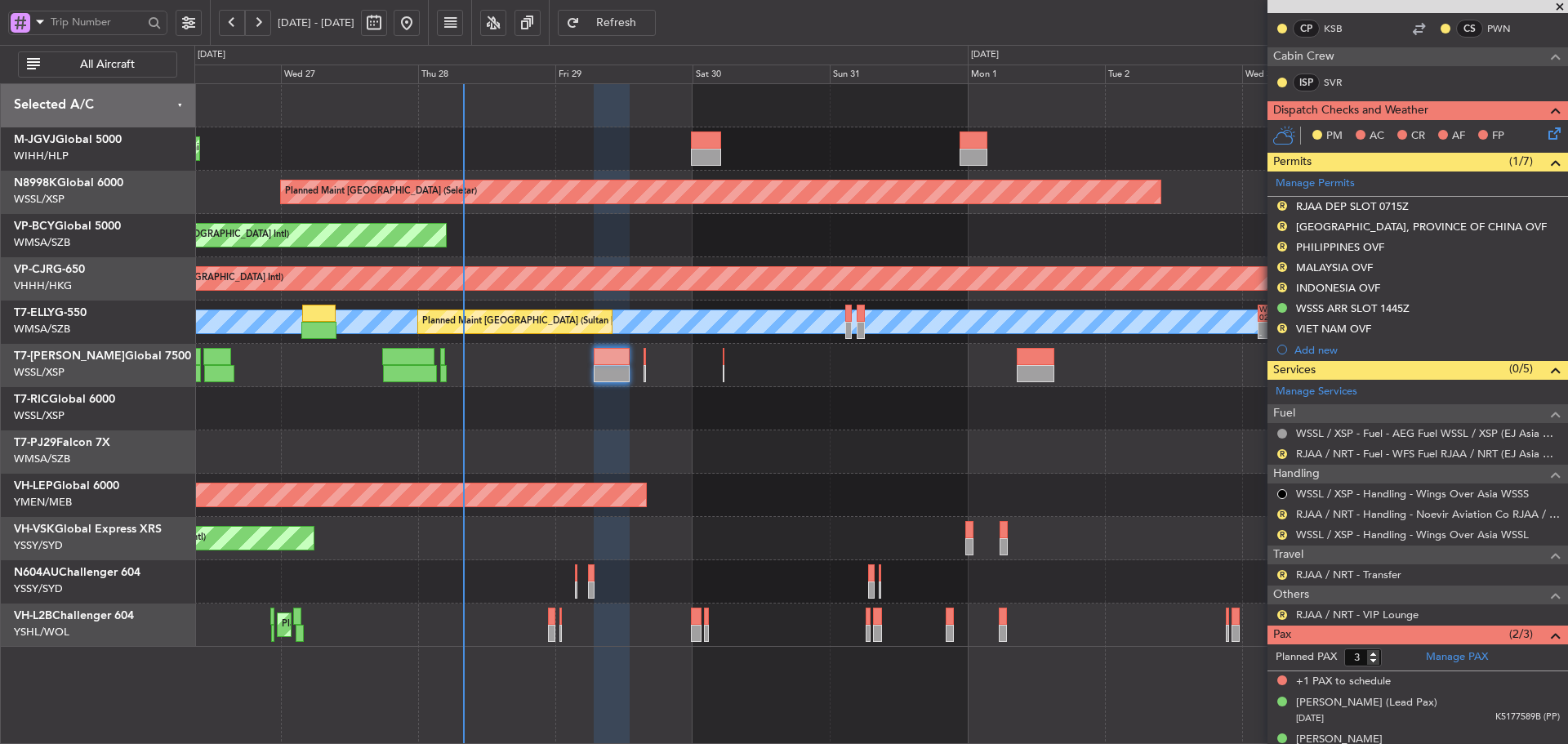
click at [650, 363] on div "- - WSSS 13:50 Z PANC 01:40 Z" at bounding box center [880, 366] width 1373 height 44
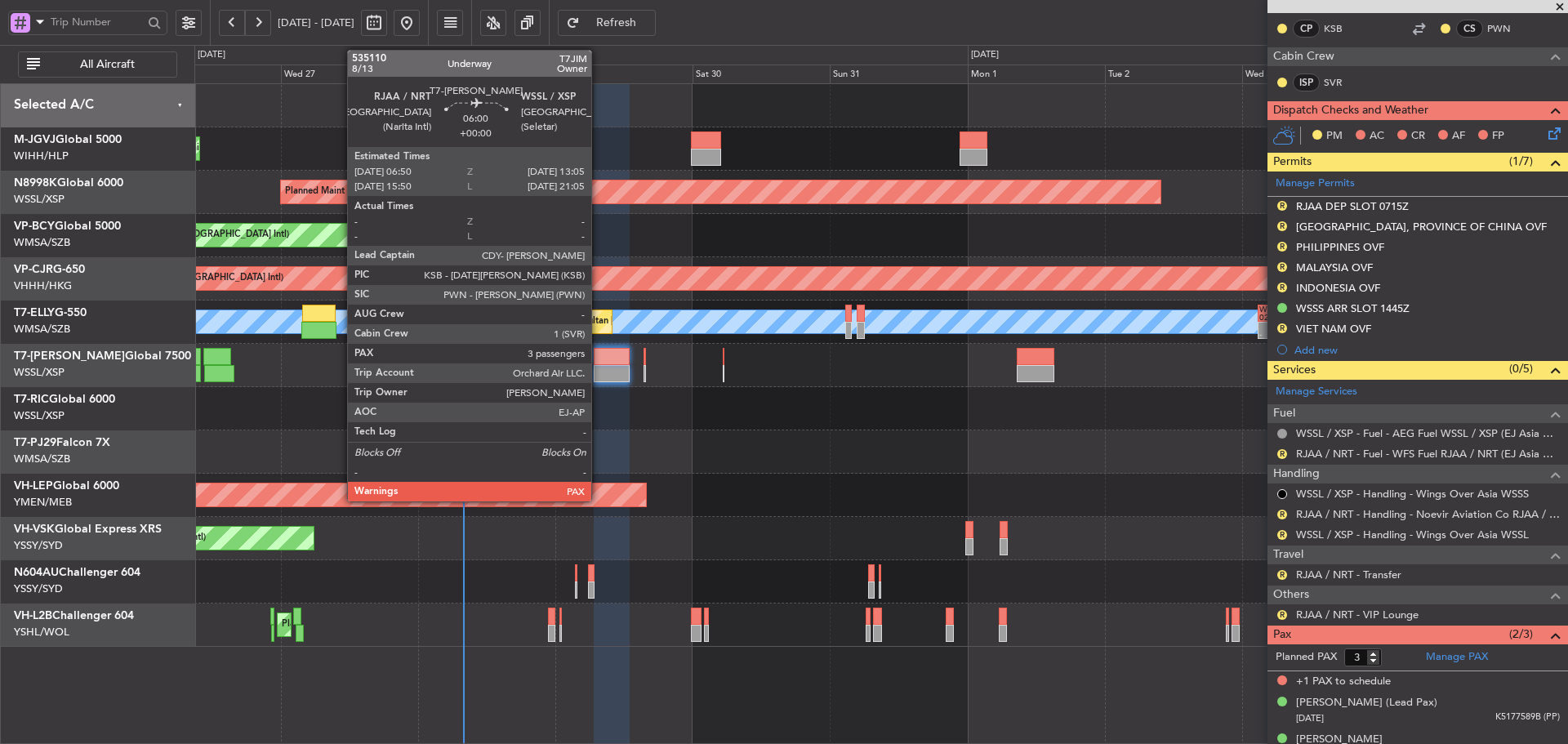
click at [599, 349] on div at bounding box center [612, 356] width 36 height 17
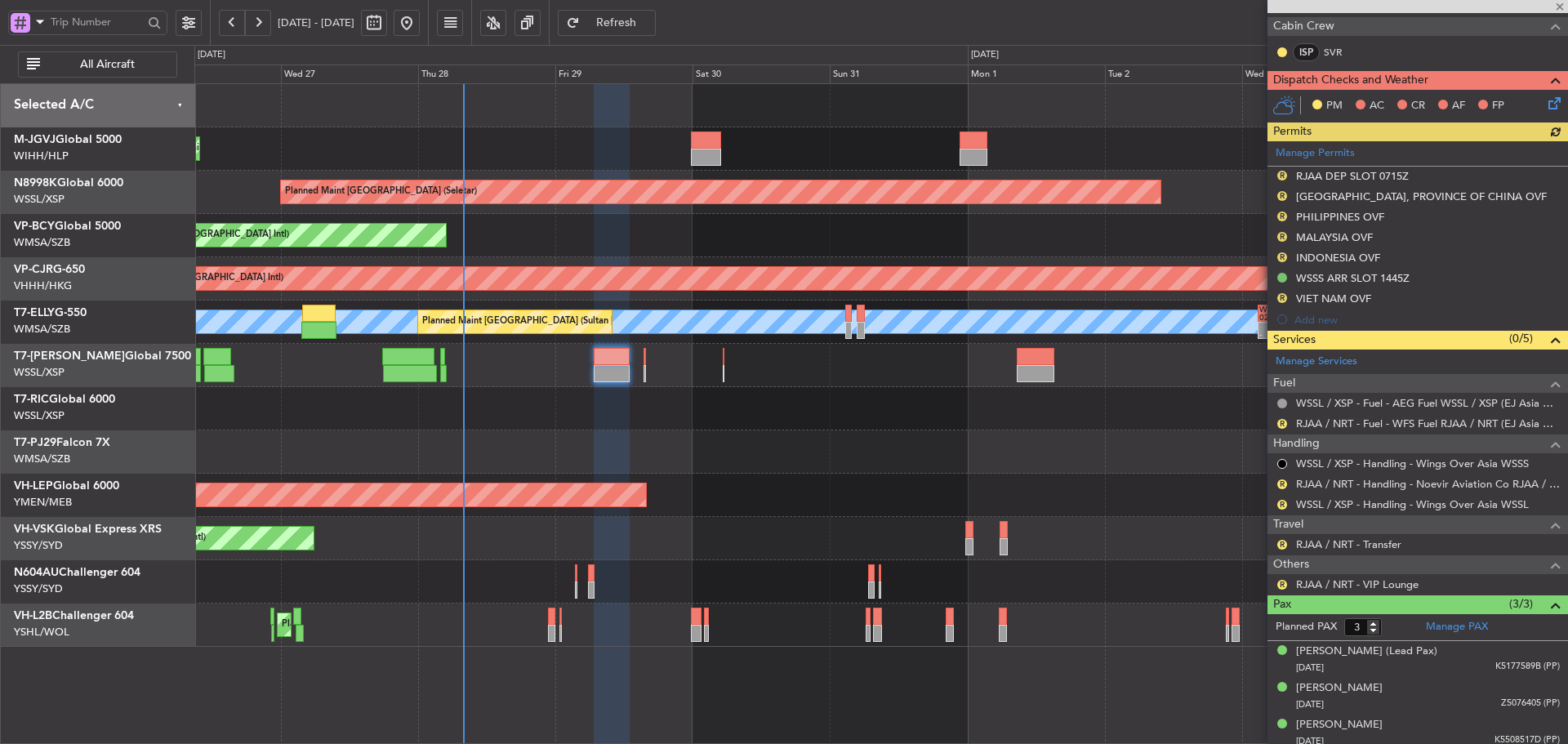
scroll to position [307, 0]
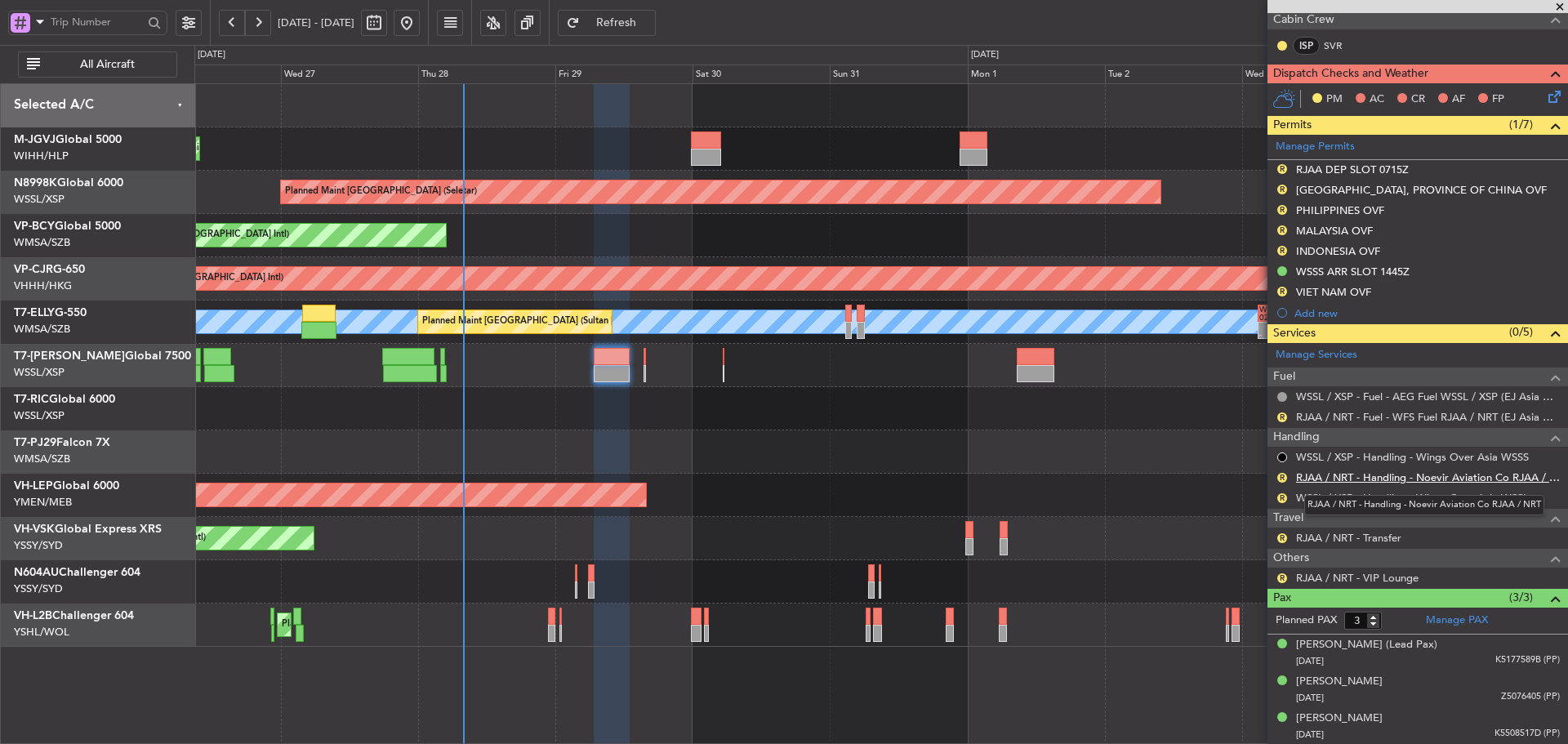
click at [1342, 480] on link "RJAA / NRT - Handling - Noevir Aviation Co RJAA / NRT" at bounding box center [1427, 476] width 264 height 14
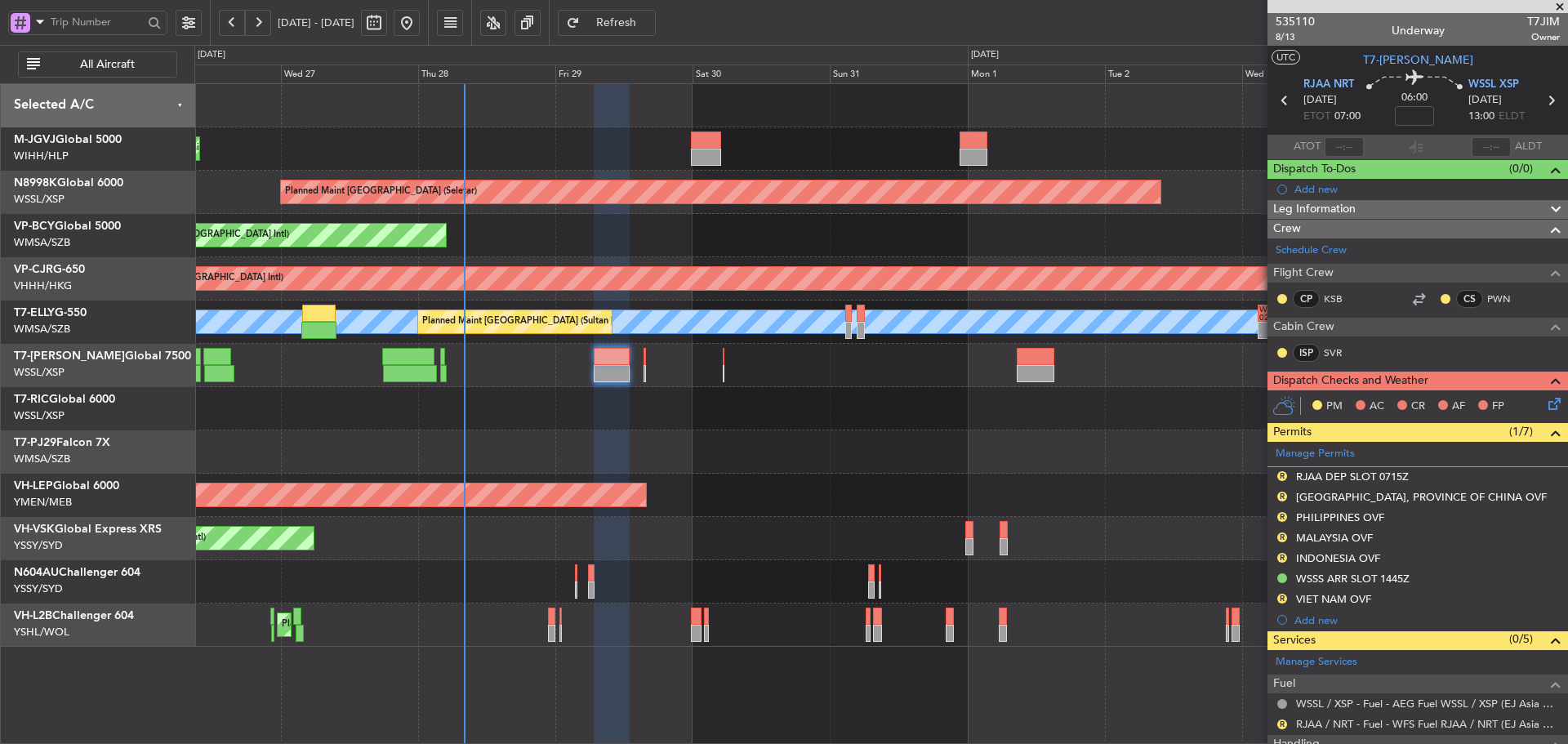
scroll to position [307, 0]
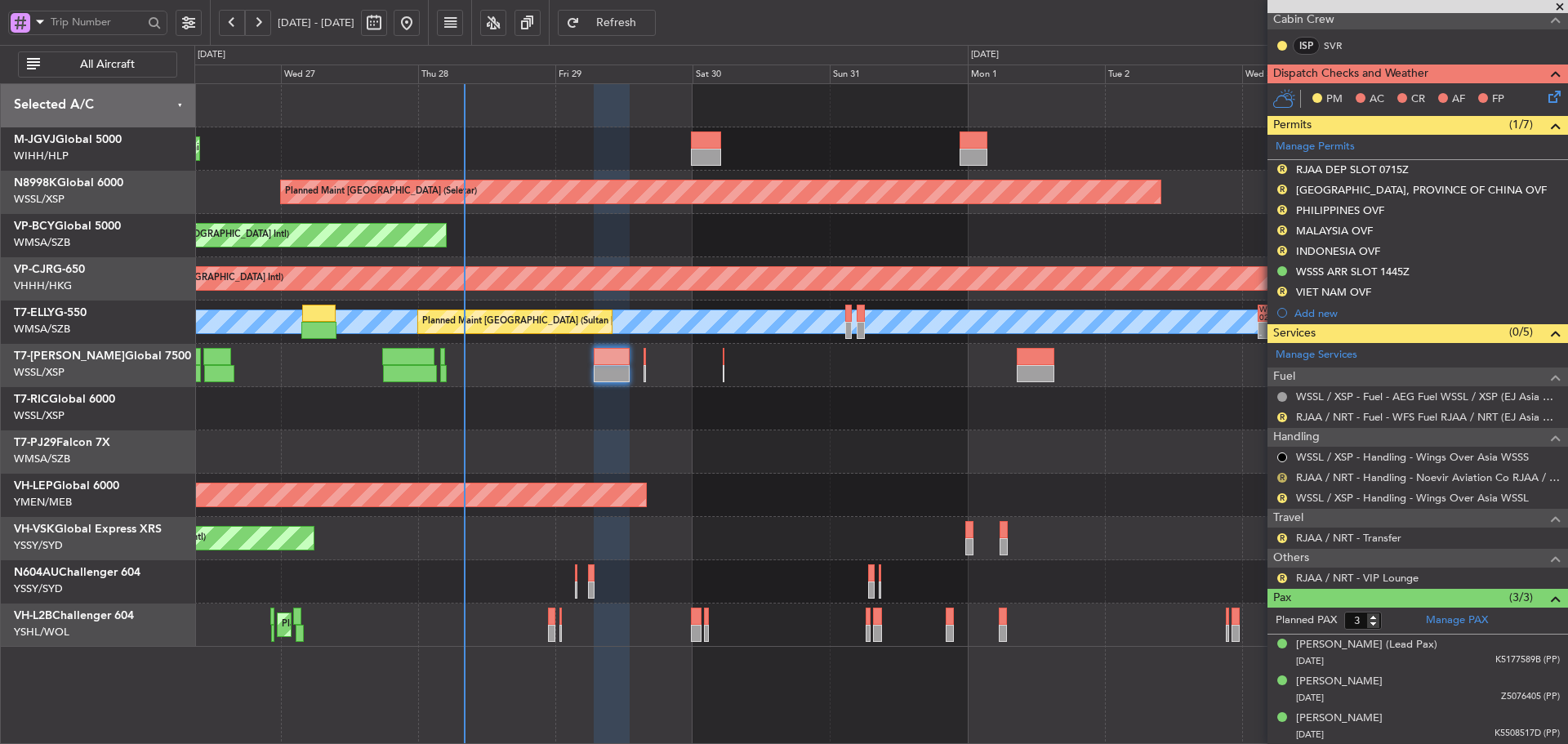
click at [1283, 477] on button "R" at bounding box center [1281, 477] width 10 height 10
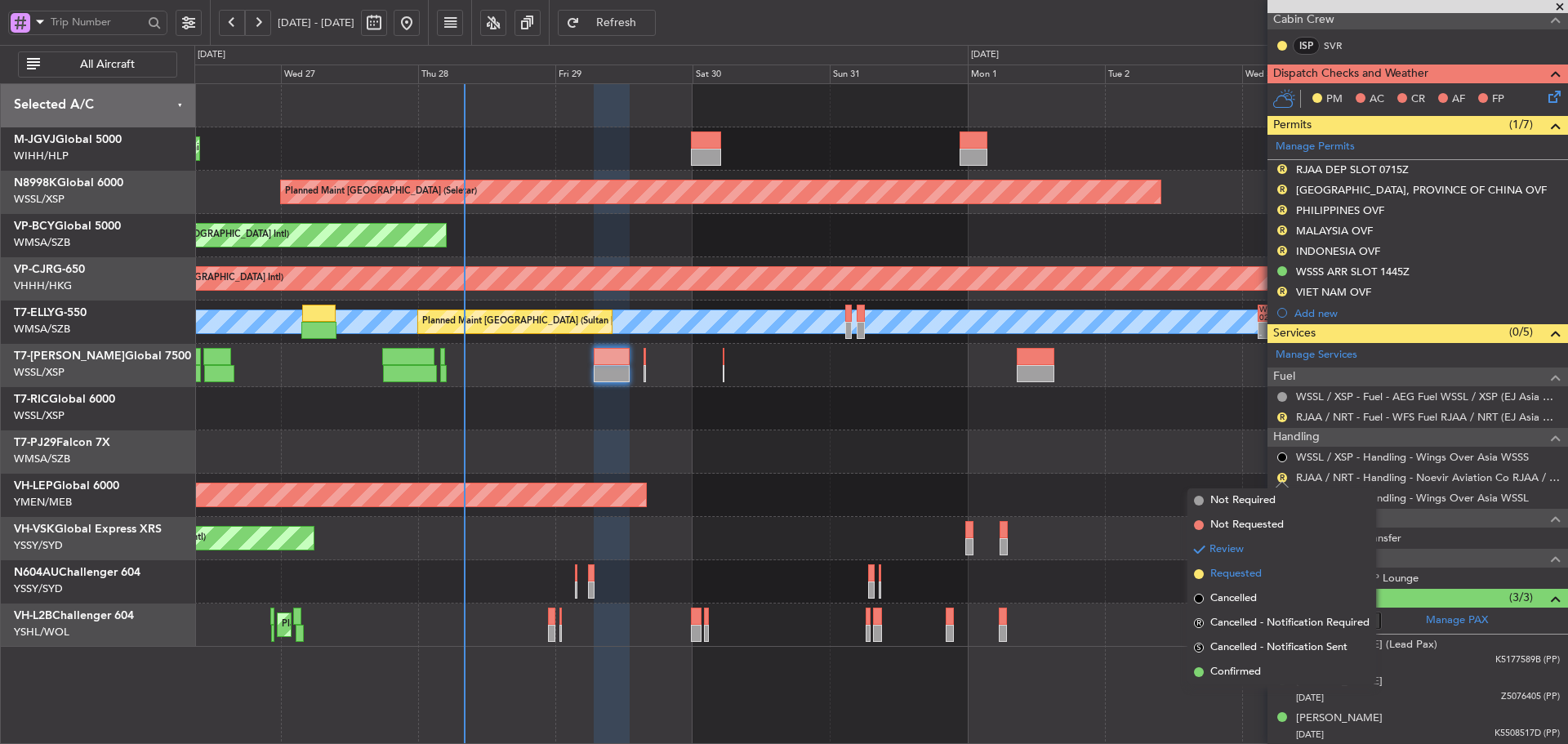
click at [1199, 573] on span at bounding box center [1199, 573] width 10 height 10
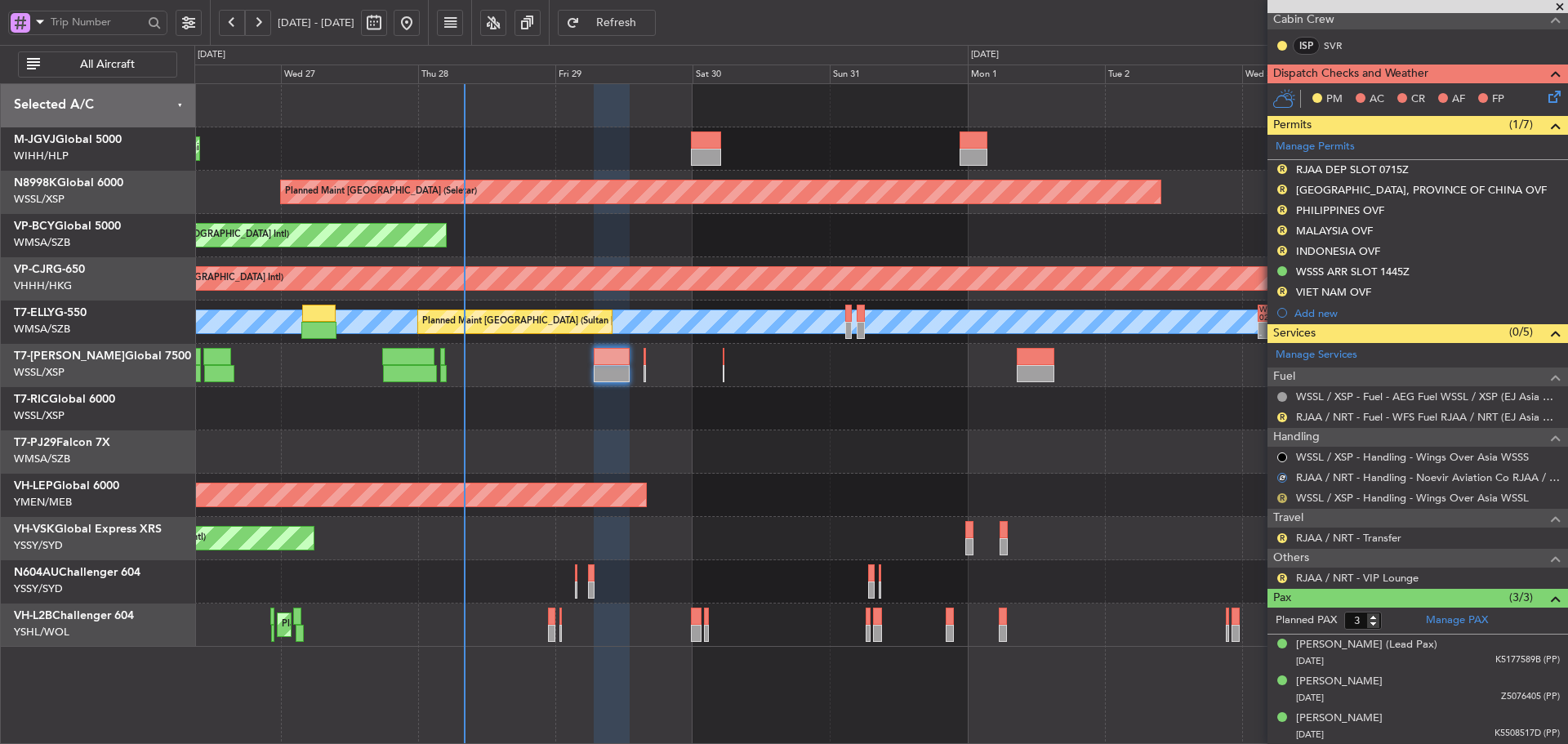
click at [1279, 496] on button "R" at bounding box center [1281, 498] width 10 height 10
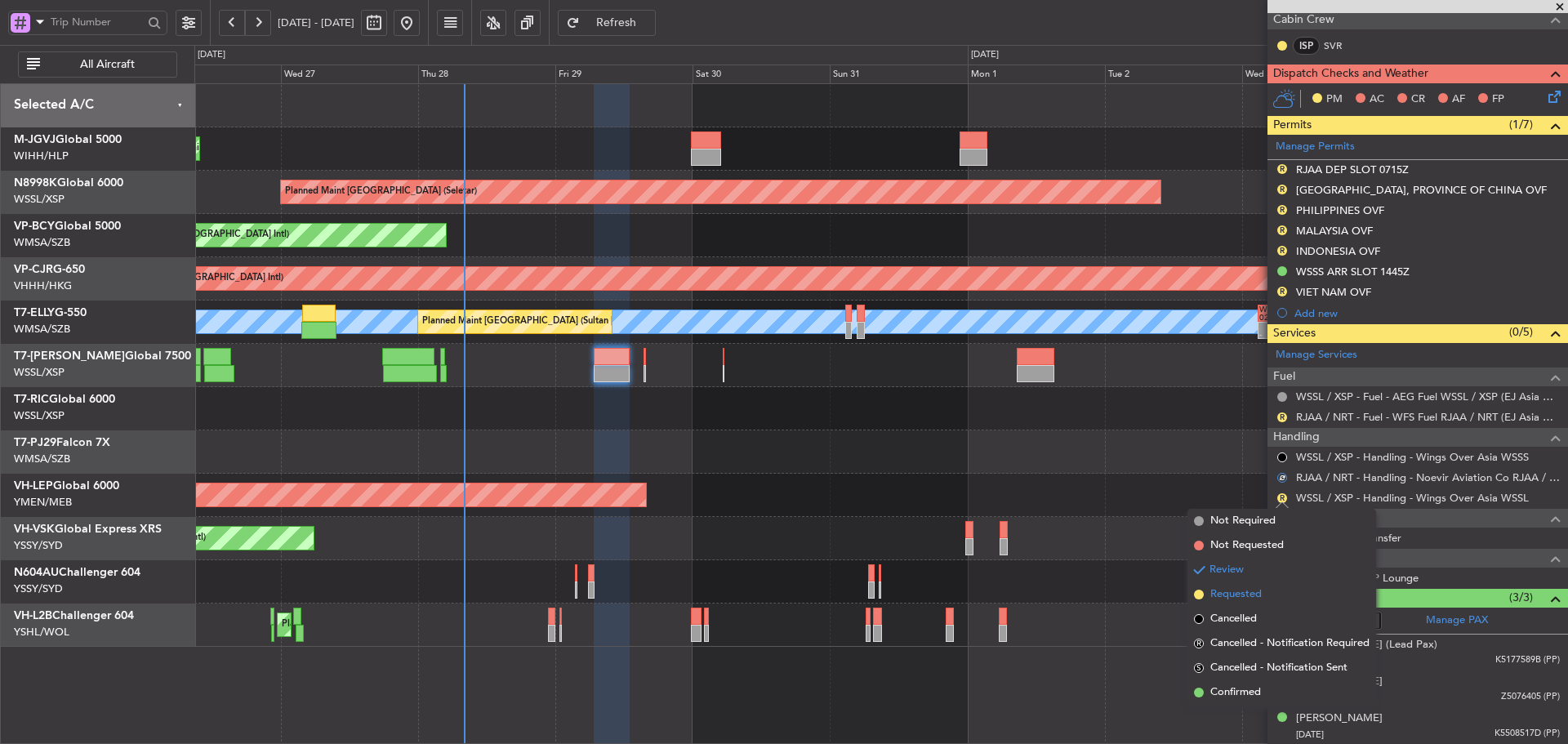
click at [1199, 593] on span at bounding box center [1199, 594] width 10 height 10
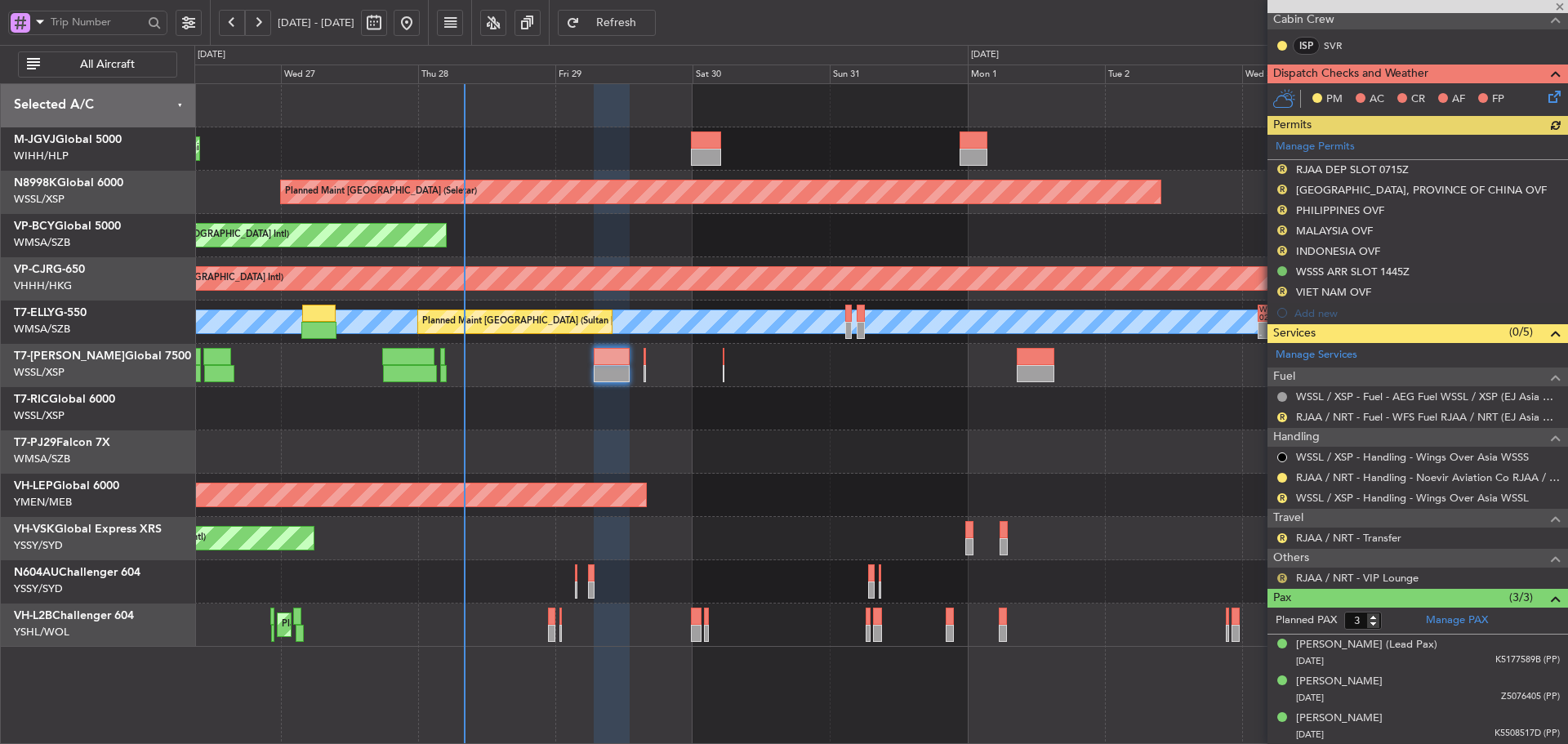
click at [1282, 576] on button "R" at bounding box center [1281, 578] width 10 height 10
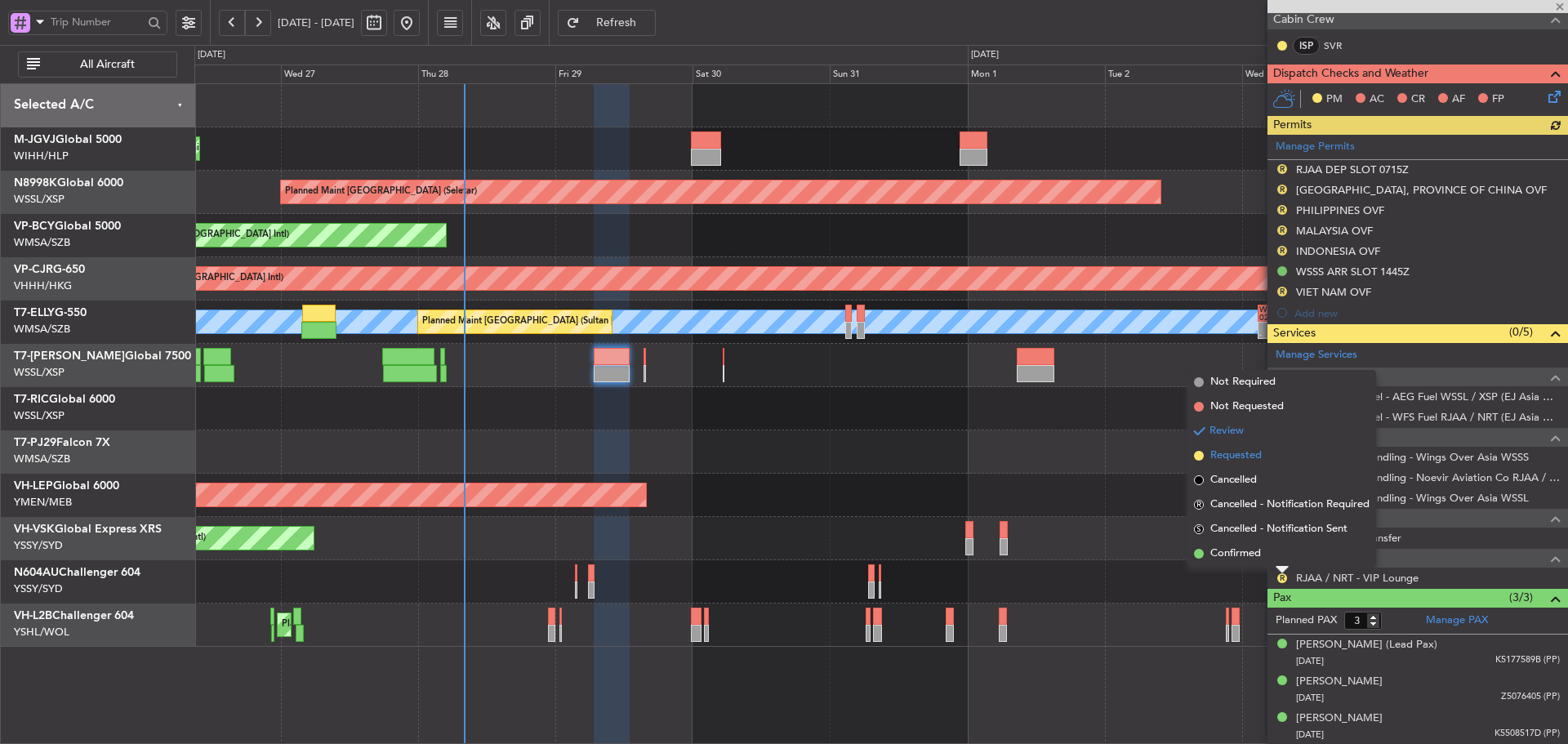
click at [1200, 456] on span at bounding box center [1199, 455] width 10 height 10
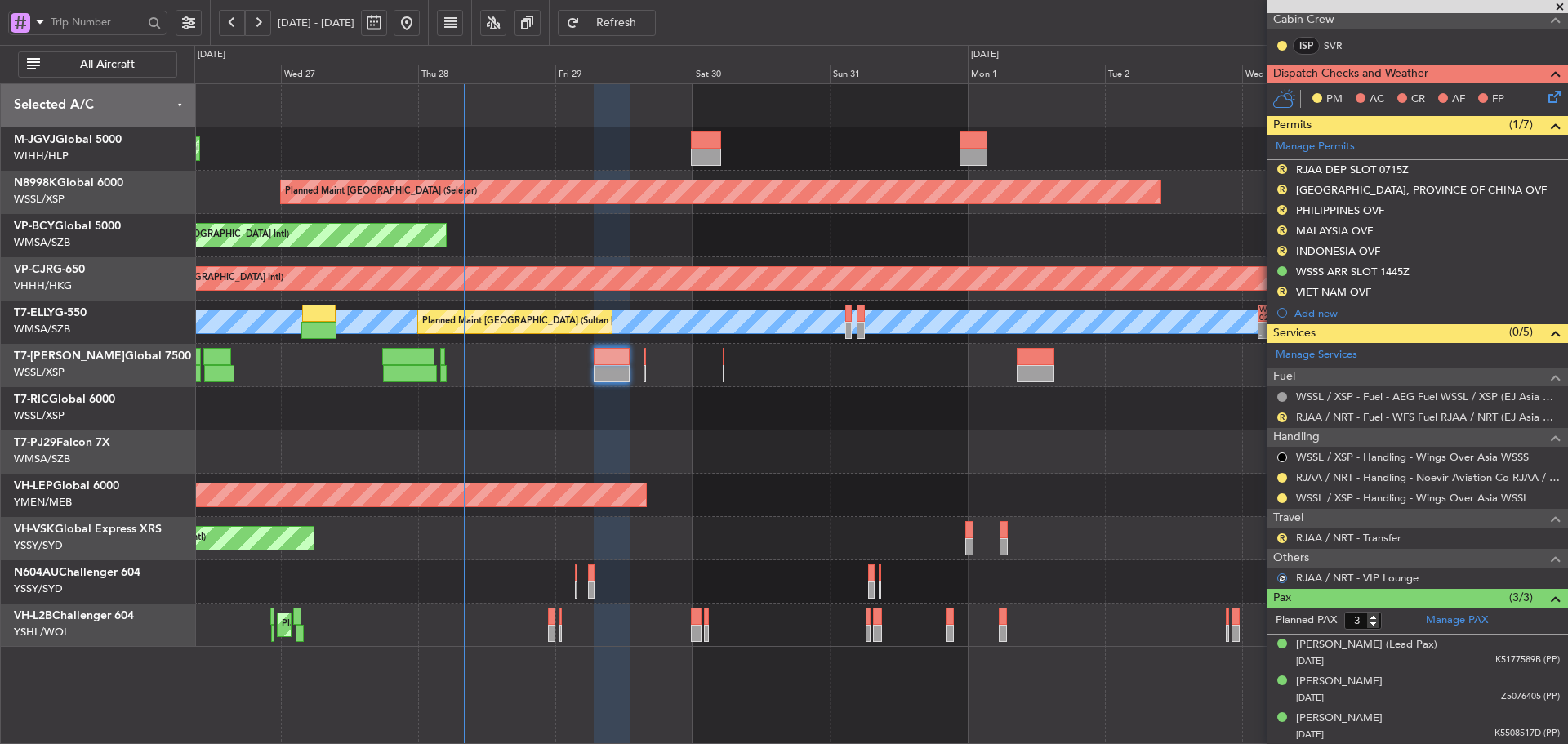
click at [1281, 289] on button "R" at bounding box center [1281, 291] width 10 height 10
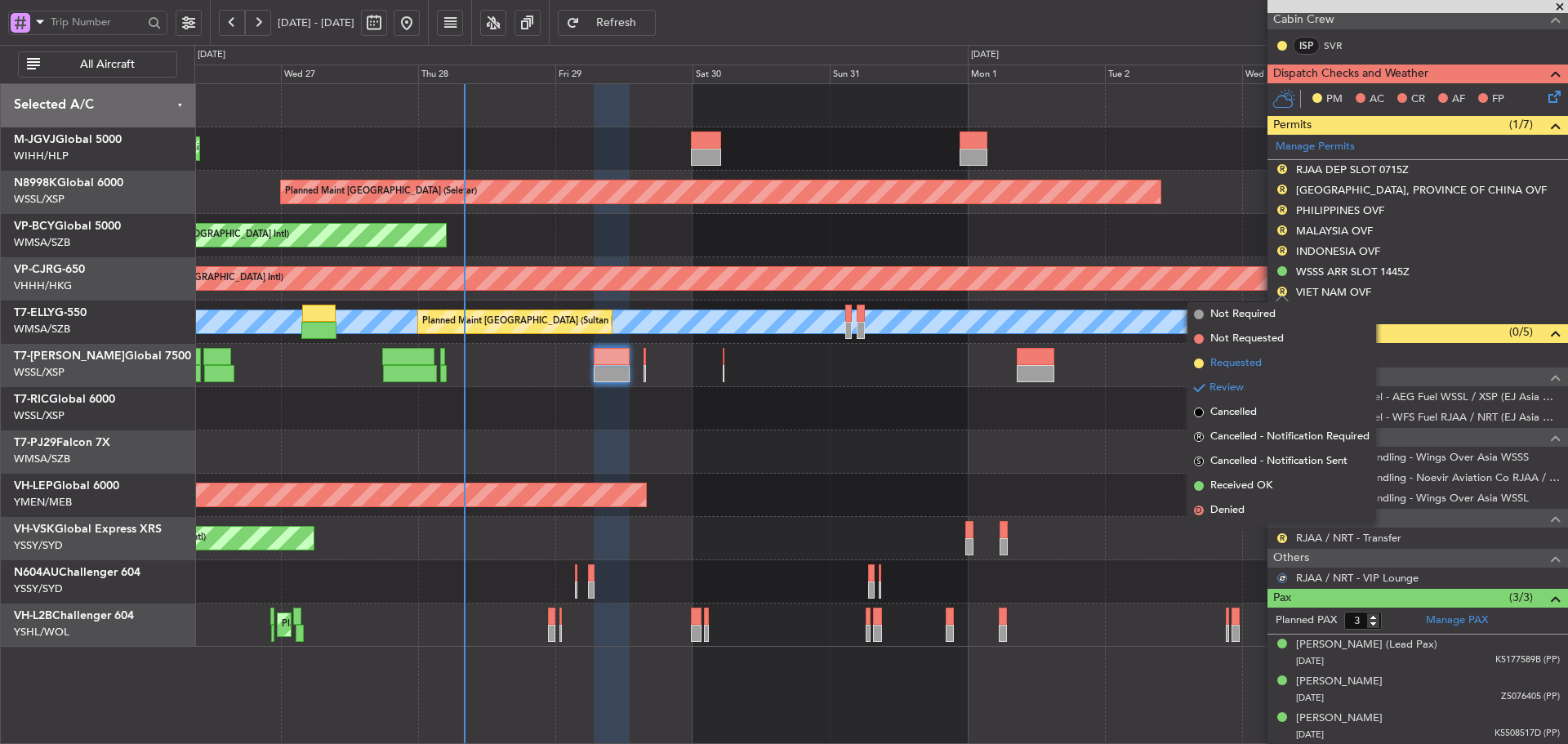
click at [1196, 363] on span at bounding box center [1199, 363] width 10 height 10
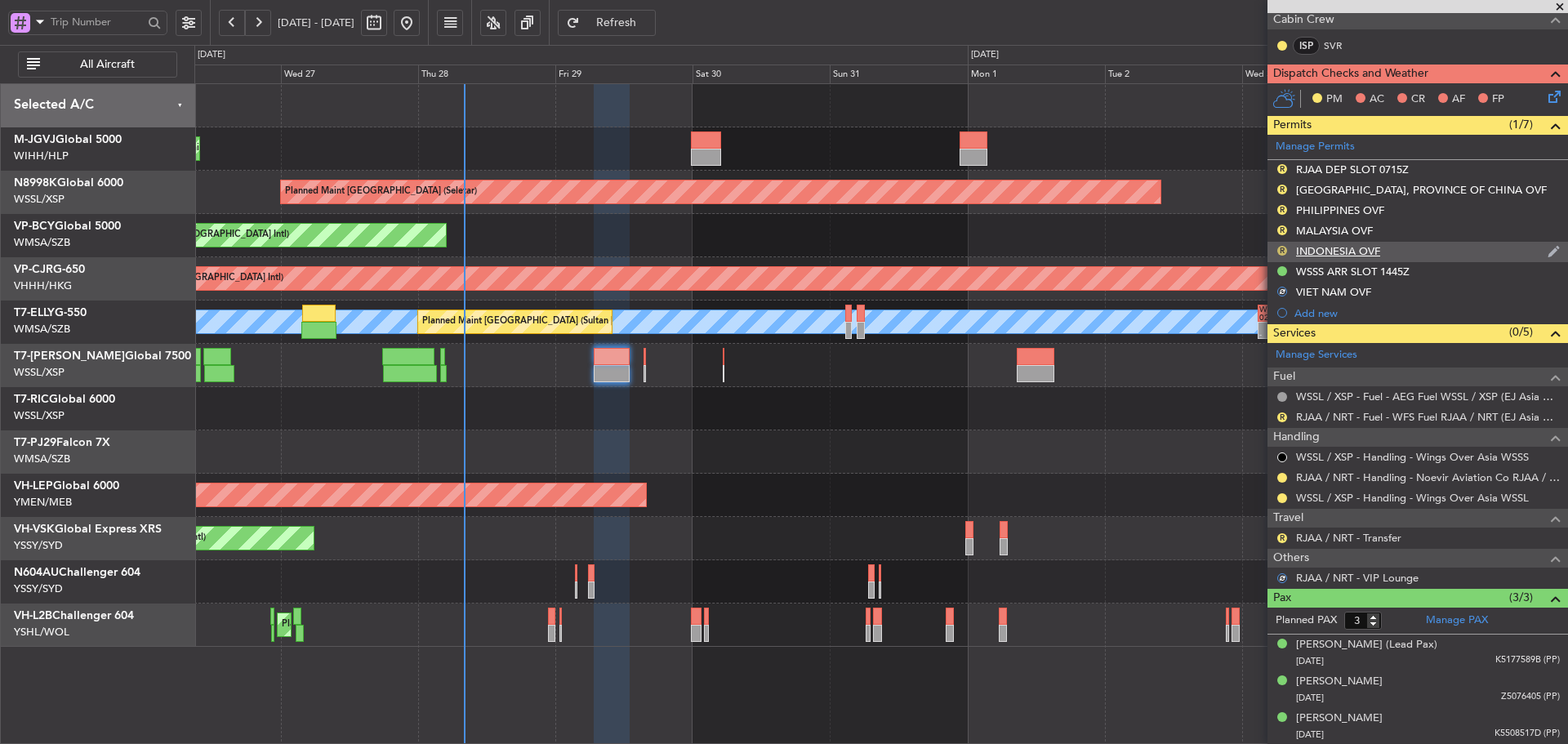
click at [1281, 248] on button "R" at bounding box center [1281, 250] width 10 height 10
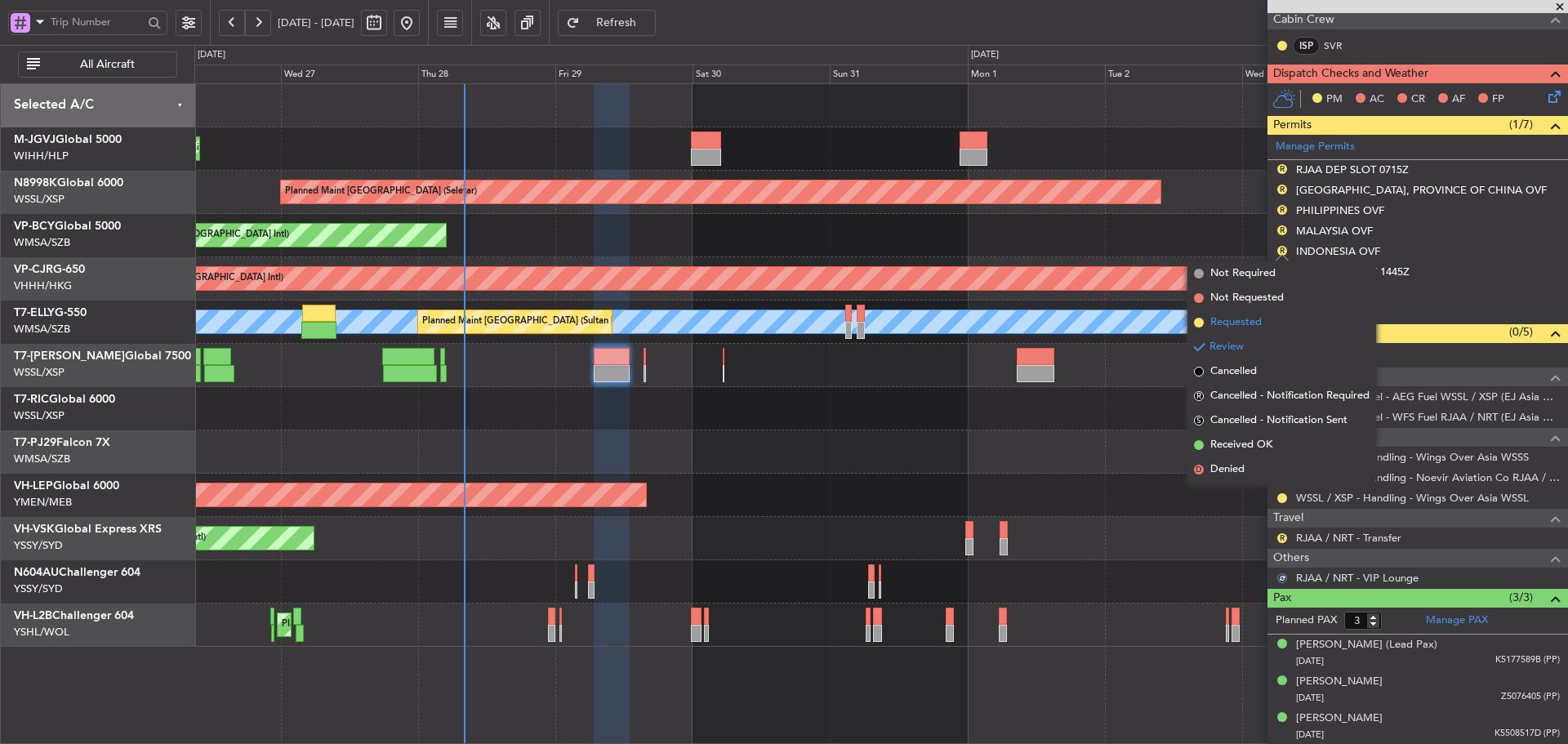
click at [1196, 322] on span at bounding box center [1199, 322] width 10 height 10
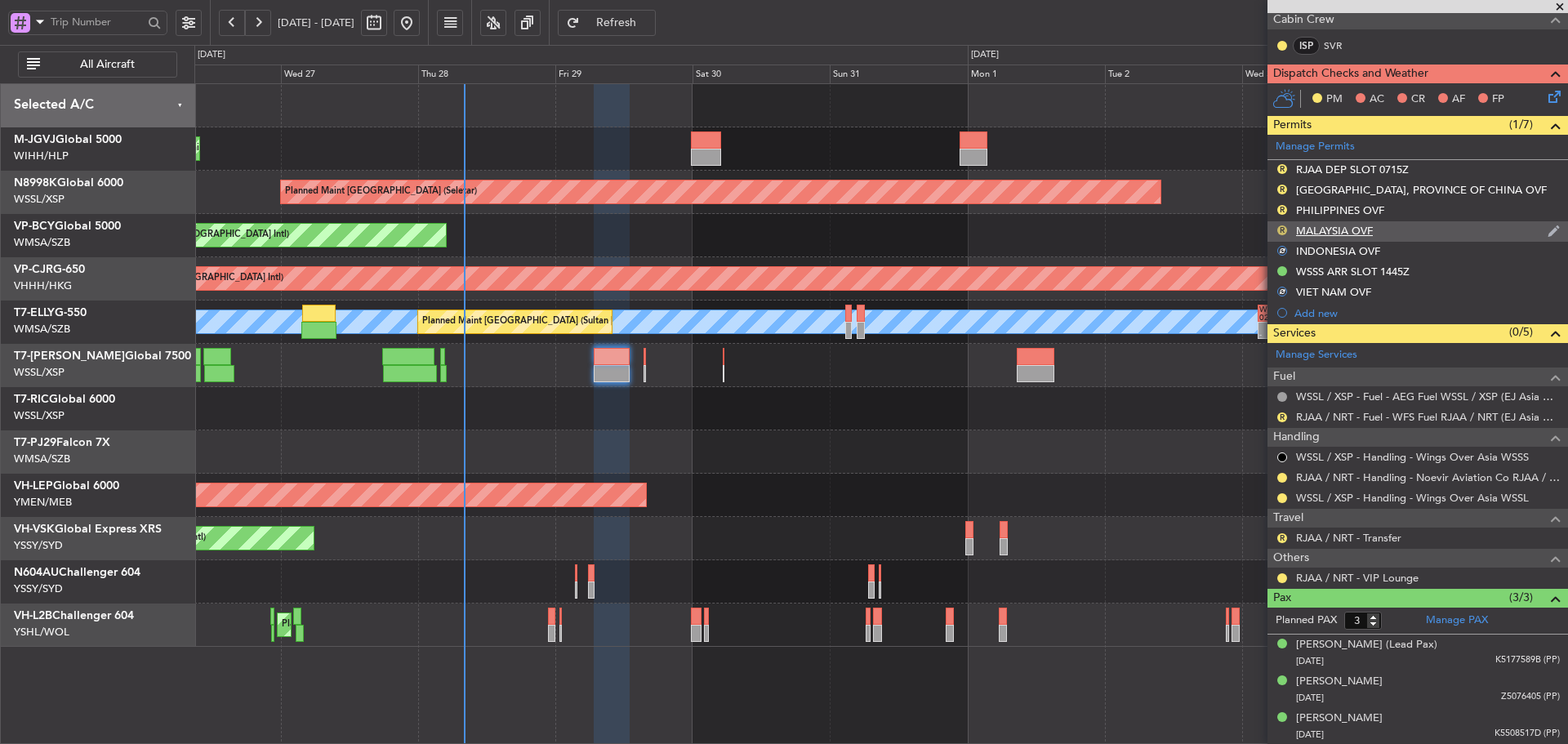
click at [1282, 229] on button "R" at bounding box center [1281, 230] width 10 height 10
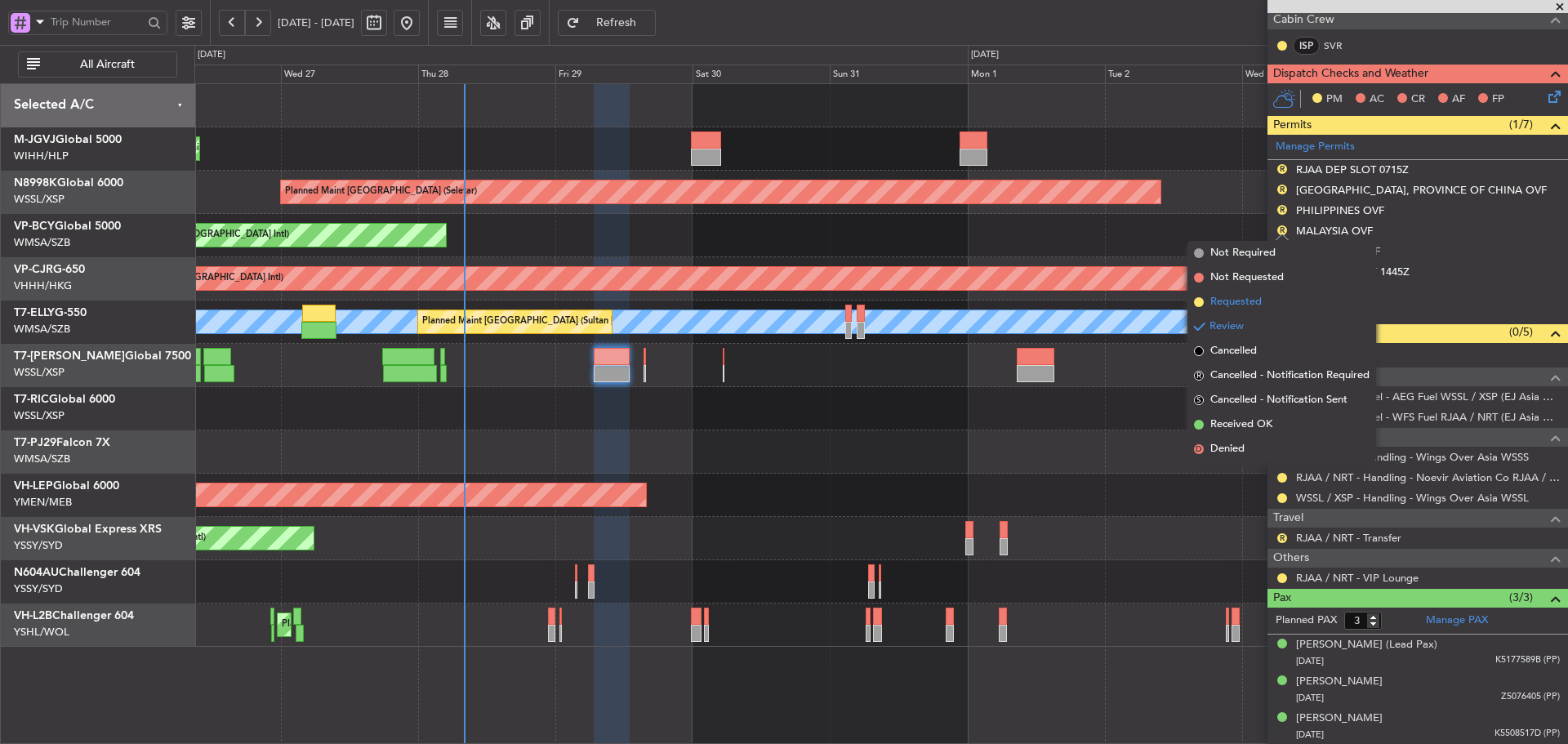
click at [1197, 304] on span at bounding box center [1199, 302] width 10 height 10
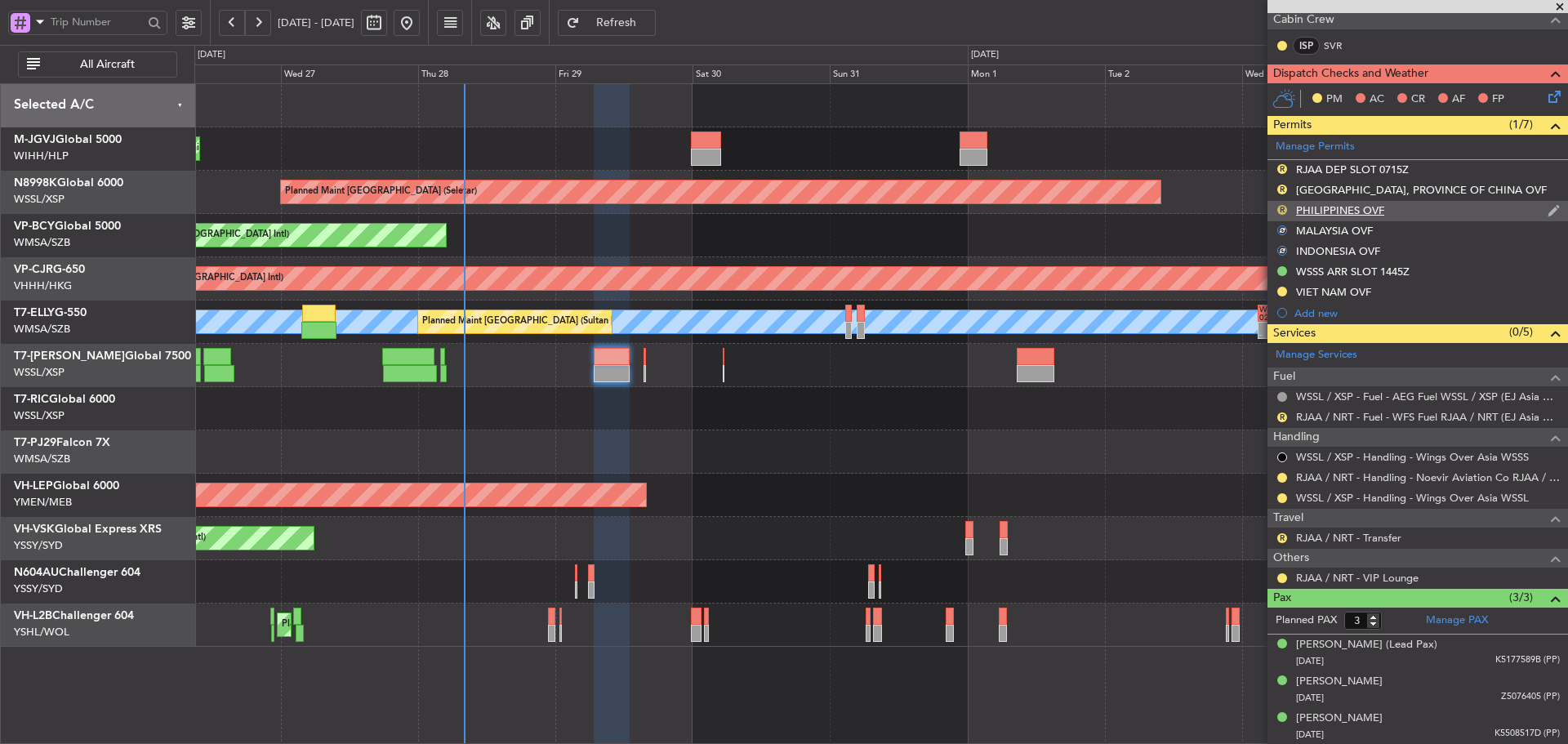
click at [1282, 211] on button "R" at bounding box center [1281, 210] width 10 height 10
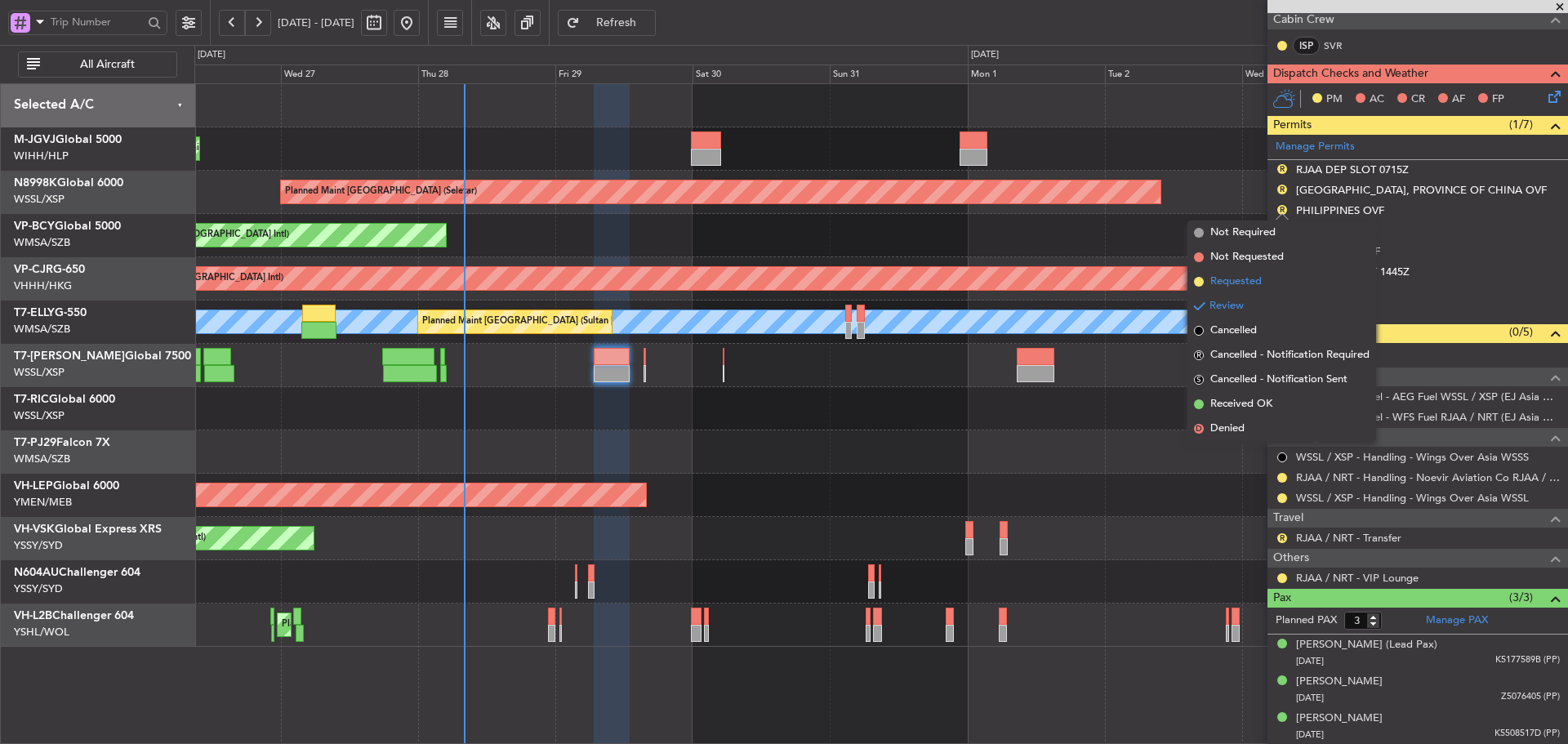
click at [1199, 279] on span at bounding box center [1199, 281] width 10 height 10
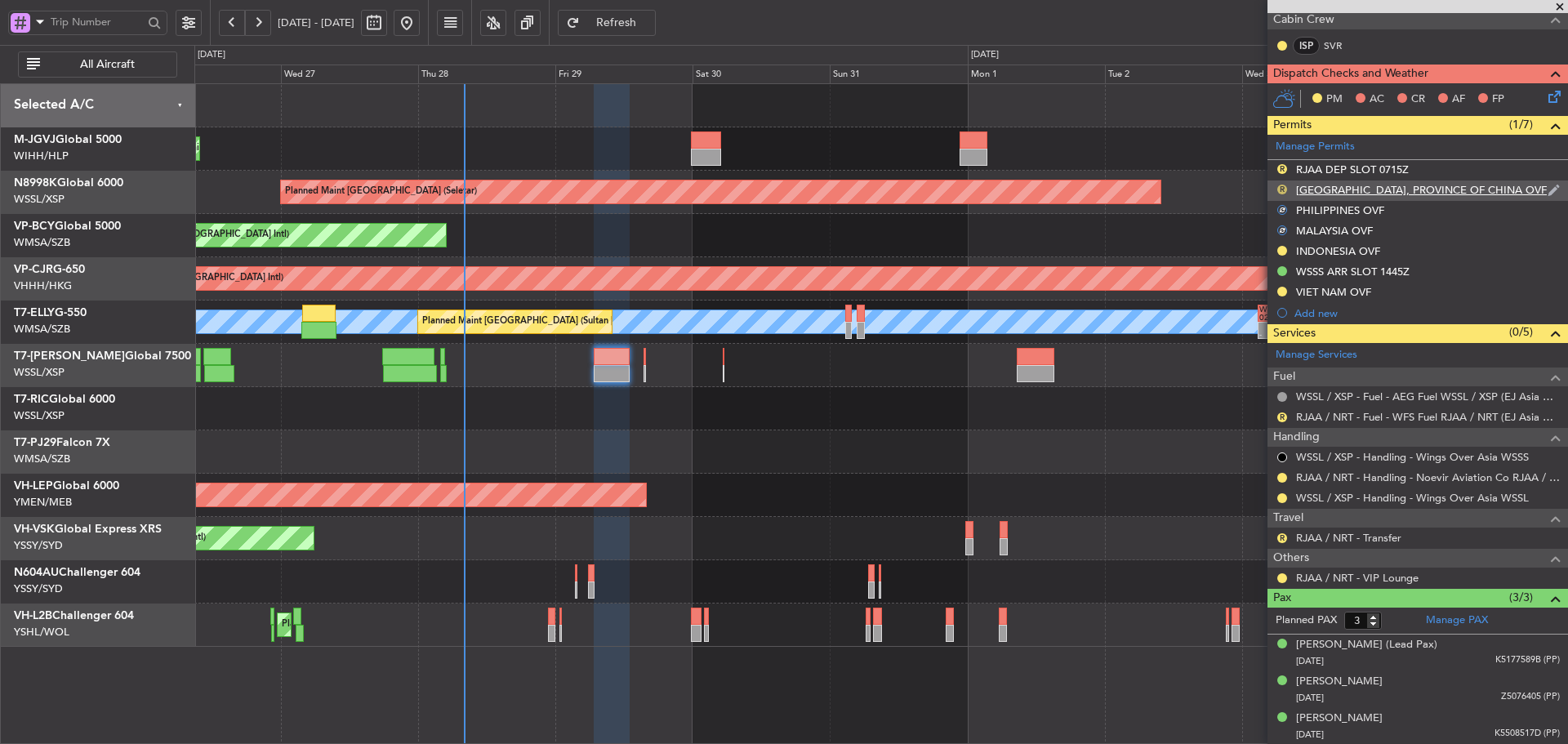
click at [1280, 188] on button "R" at bounding box center [1281, 189] width 10 height 10
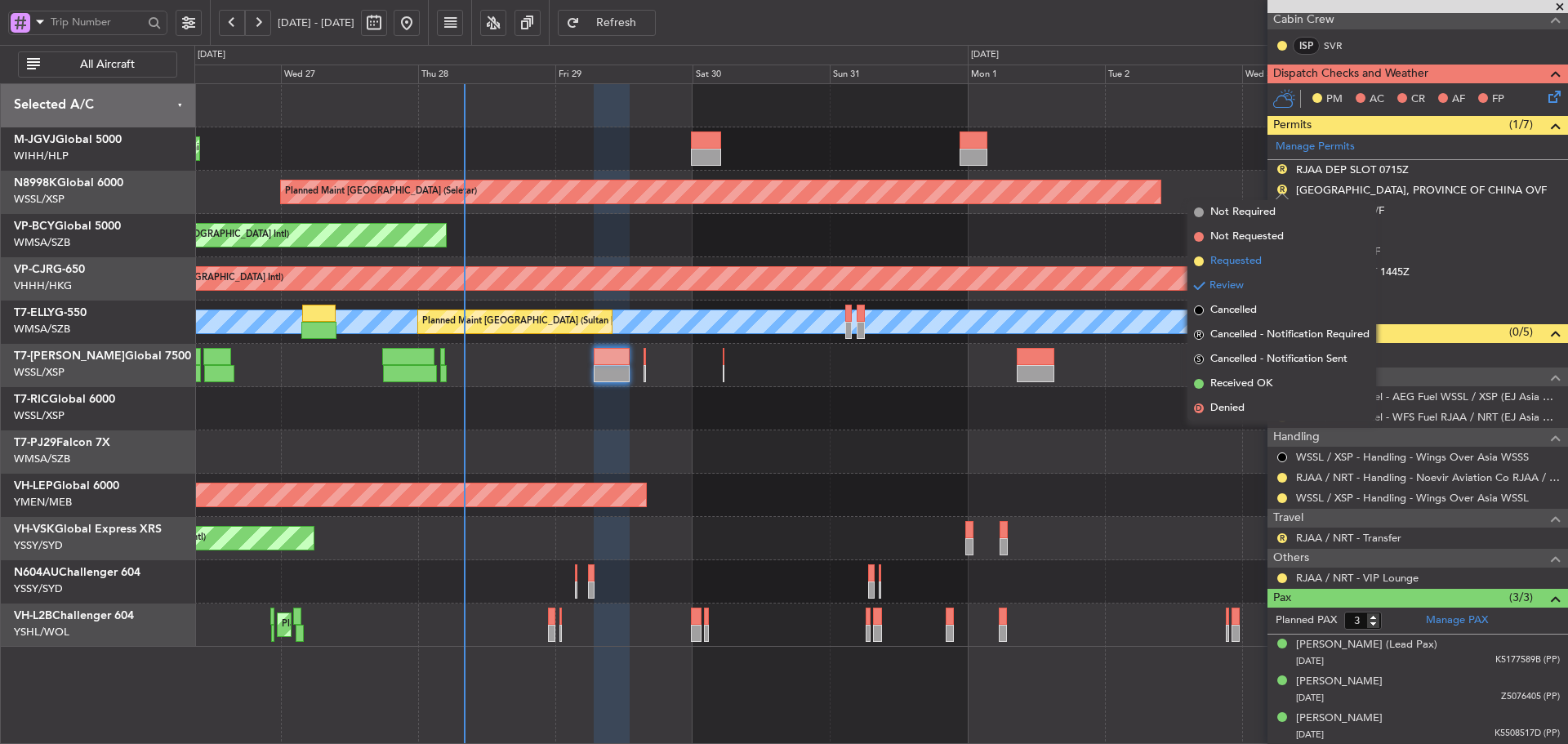
click at [1201, 262] on span at bounding box center [1199, 261] width 10 height 10
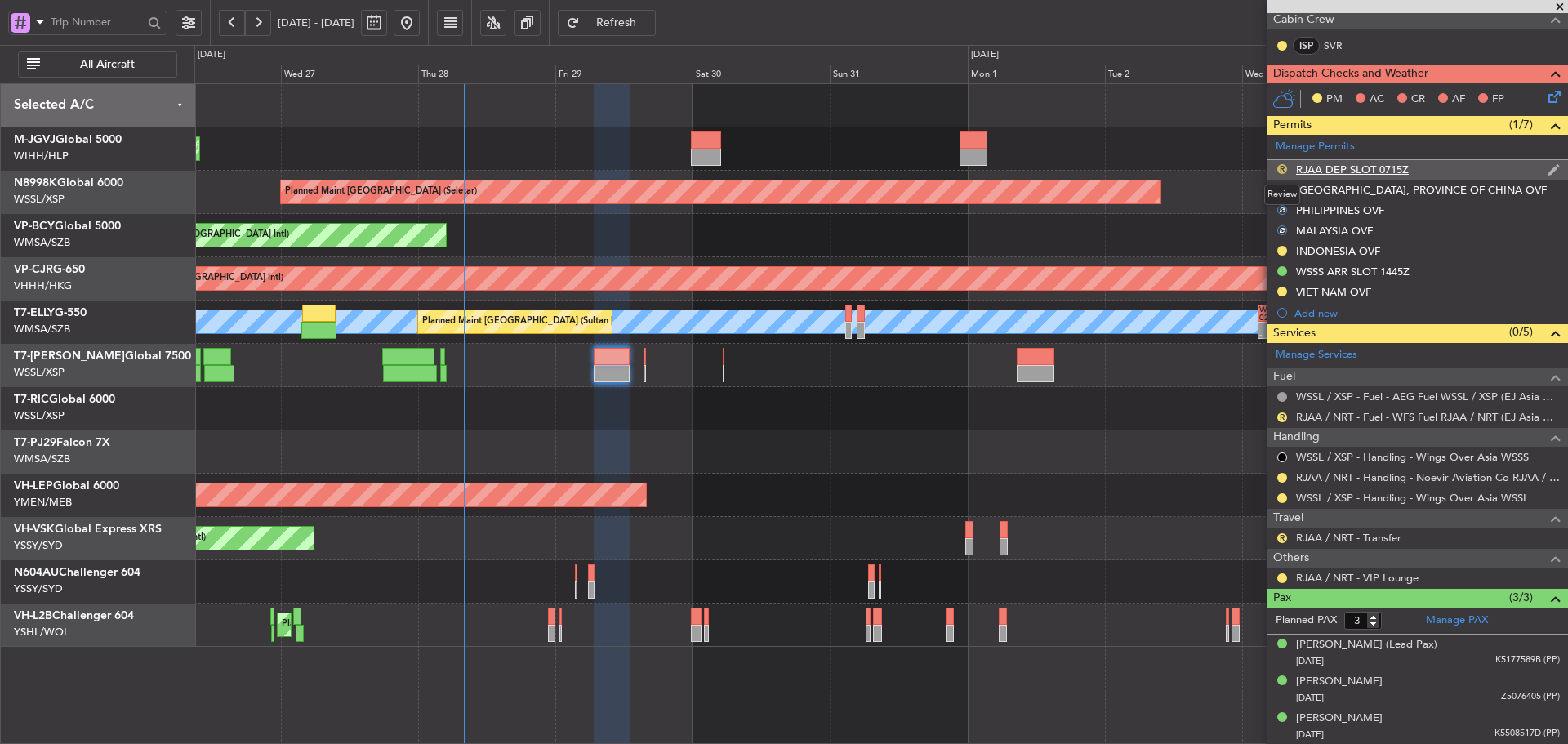
click at [1281, 164] on button "R" at bounding box center [1281, 169] width 10 height 10
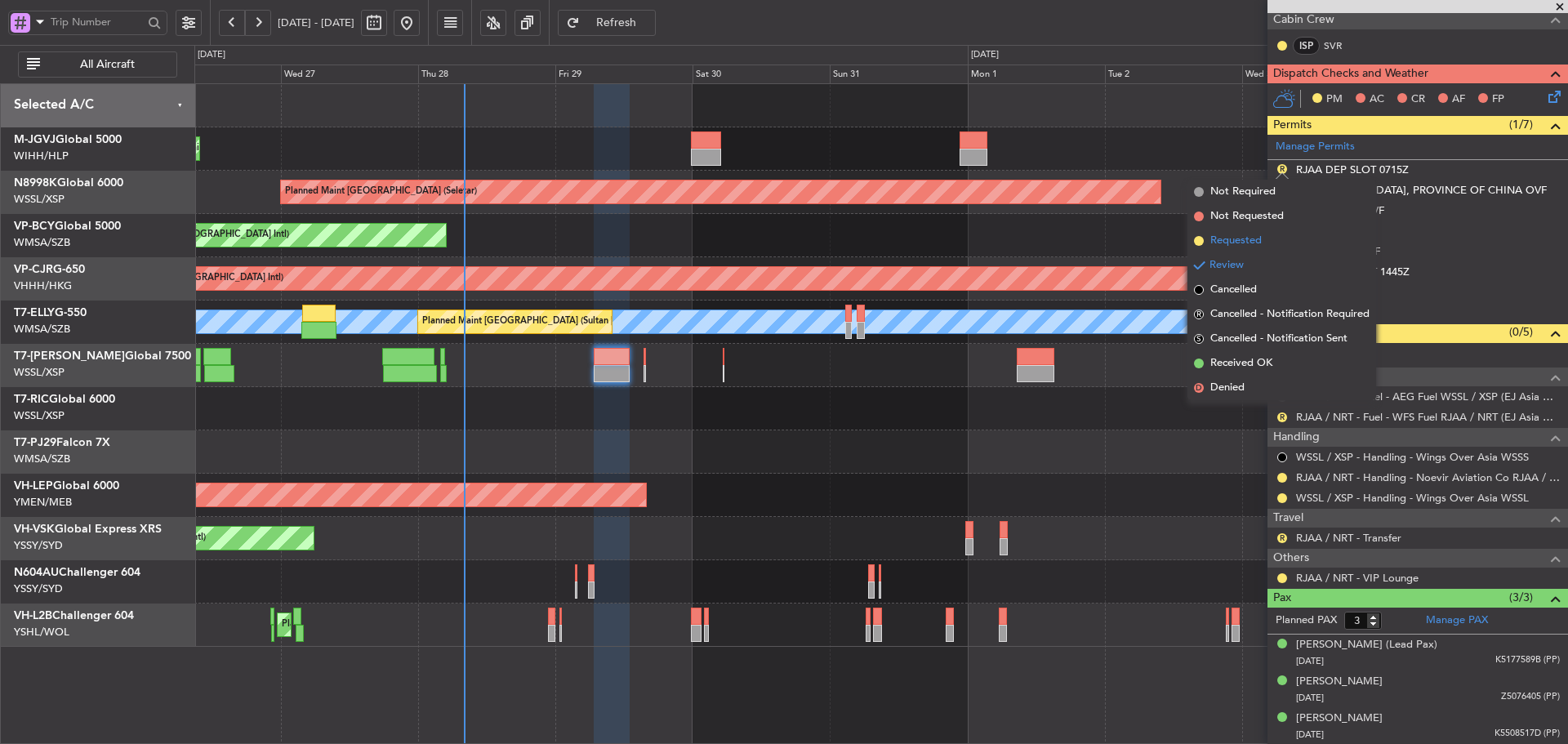
click at [1200, 236] on span at bounding box center [1199, 240] width 10 height 10
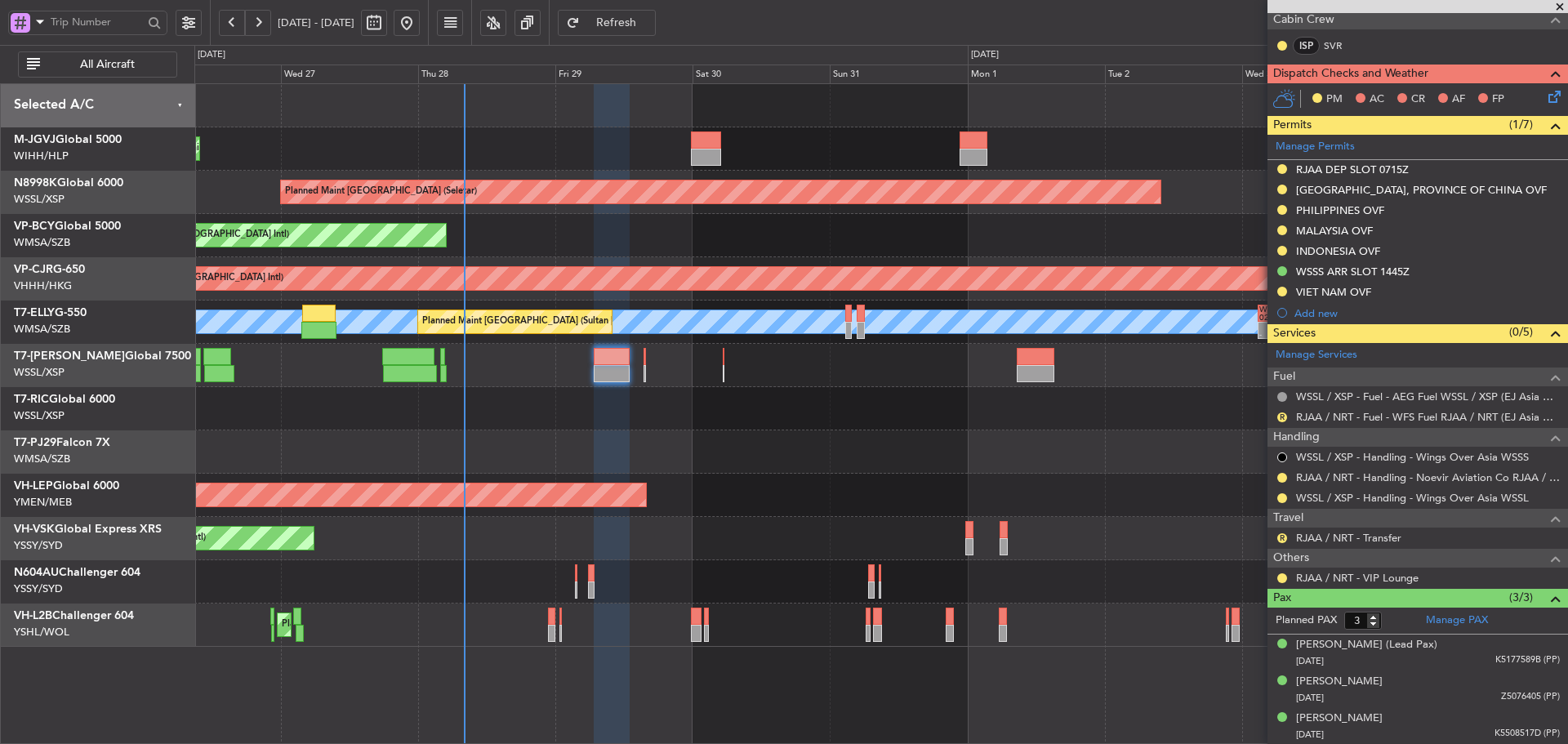
click at [559, 355] on div "- - WSSS 13:50 Z PANC 01:40 Z" at bounding box center [880, 366] width 1373 height 44
click at [1348, 542] on link "RJAA / NRT - Transfer" at bounding box center [1348, 537] width 105 height 14
click at [1300, 147] on div "Manage Permits RJAA DEP SLOT 0715Z TAIWAN, PROVINCE OF CHINA OVF PHILIPPINES OV…" at bounding box center [1417, 229] width 300 height 189
click at [1323, 147] on link "Manage Permits" at bounding box center [1315, 147] width 79 height 16
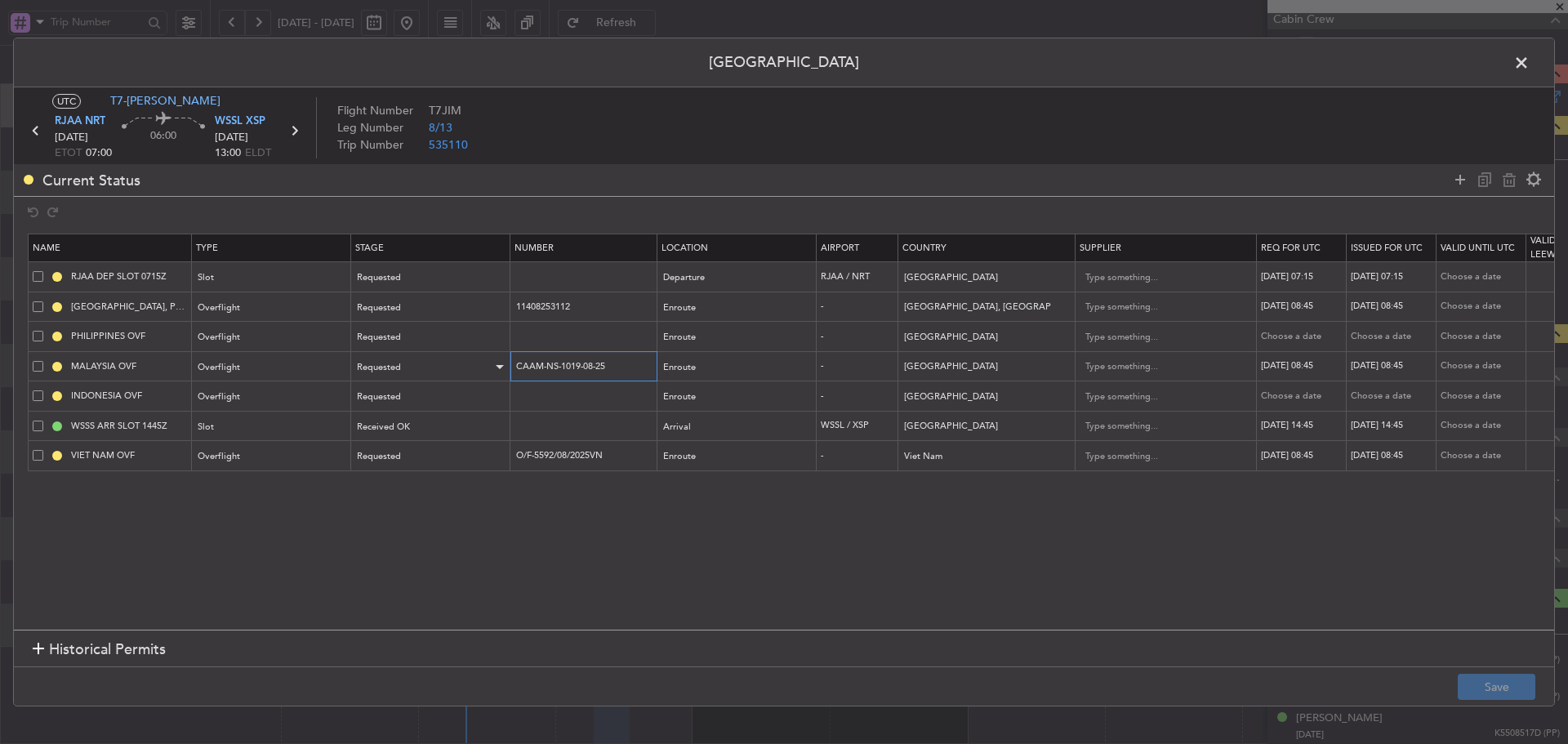
drag, startPoint x: 622, startPoint y: 363, endPoint x: 459, endPoint y: 364, distance: 163.0
click at [459, 364] on tr "MALAYSIA OVF Overflight Requested CAAM-NS-1019-08-25 Enroute - Malaysia 29/08/2…" at bounding box center [1070, 366] width 2083 height 30
paste input "144"
type input "CAAM-NS-1144-08-25"
click at [461, 371] on div "Requested" at bounding box center [425, 367] width 135 height 24
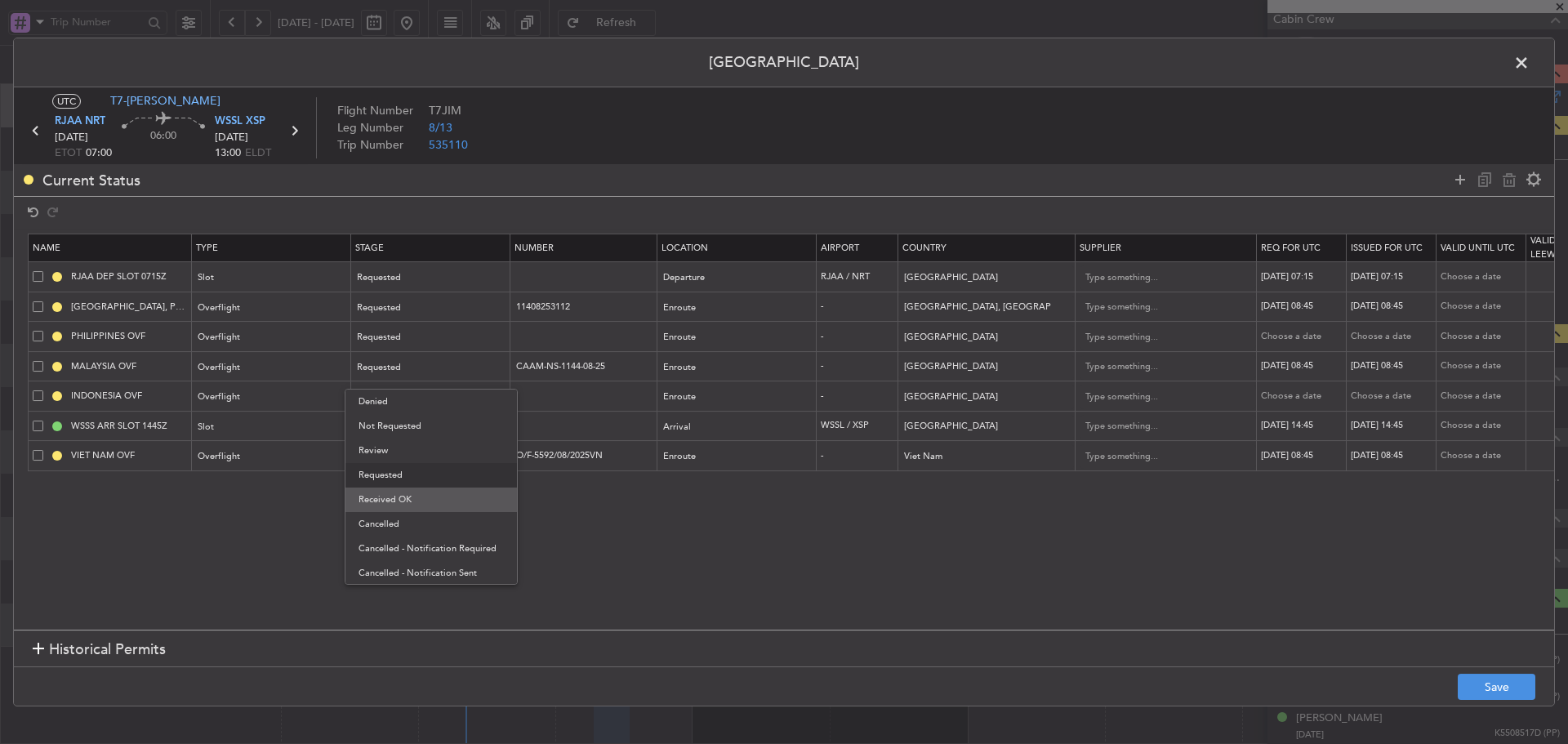
click at [436, 505] on span "Received OK" at bounding box center [431, 499] width 145 height 24
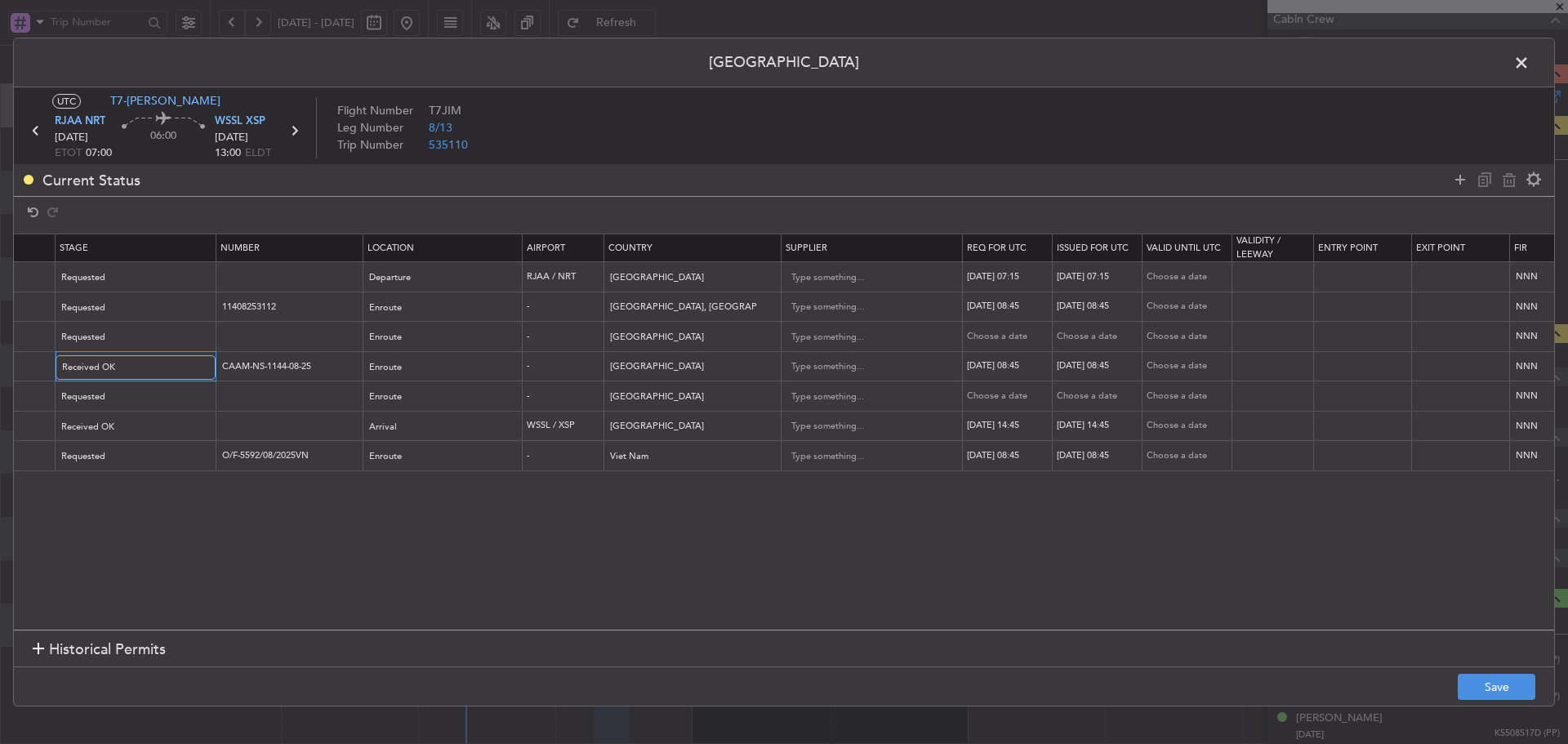
scroll to position [0, 298]
click at [1018, 368] on div "[DATE] 08:45" at bounding box center [1006, 366] width 85 height 14
select select "8"
select select "2025"
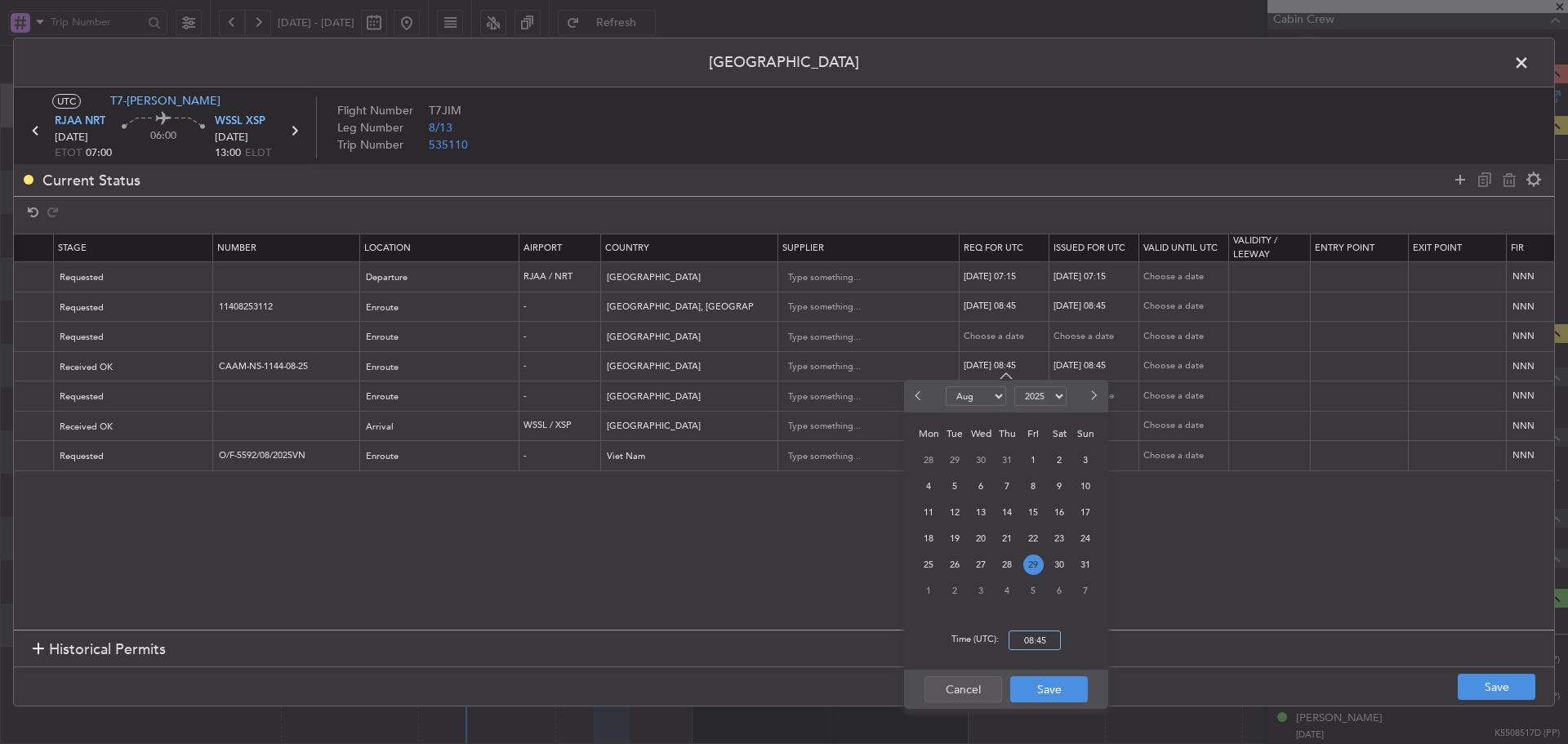
click at [1037, 639] on input "08:45" at bounding box center [1034, 641] width 53 height 20
type input "07:00"
click at [1045, 695] on button "Save" at bounding box center [1048, 689] width 77 height 26
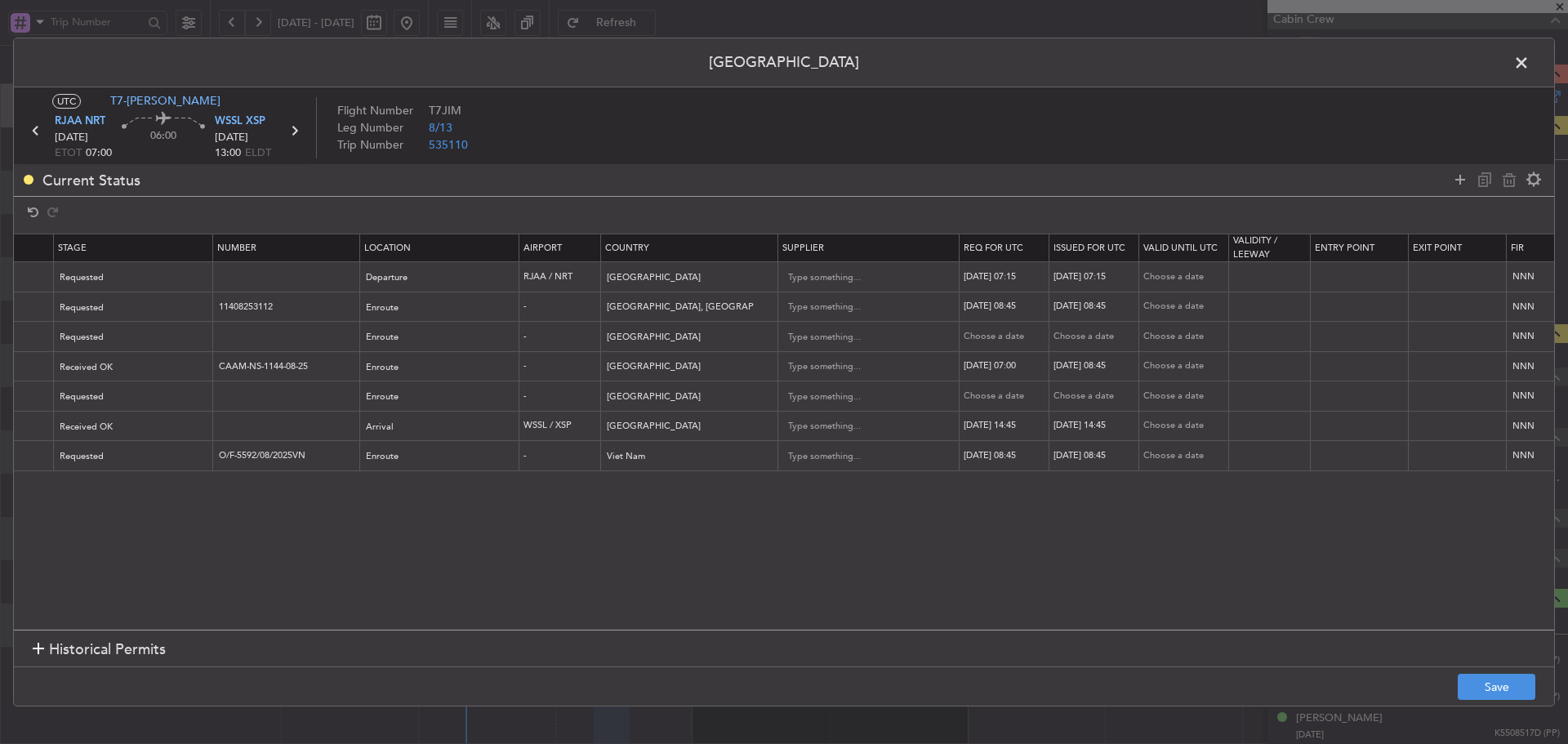
click at [1084, 372] on div "[DATE] 08:45" at bounding box center [1096, 366] width 85 height 14
select select "8"
select select "2025"
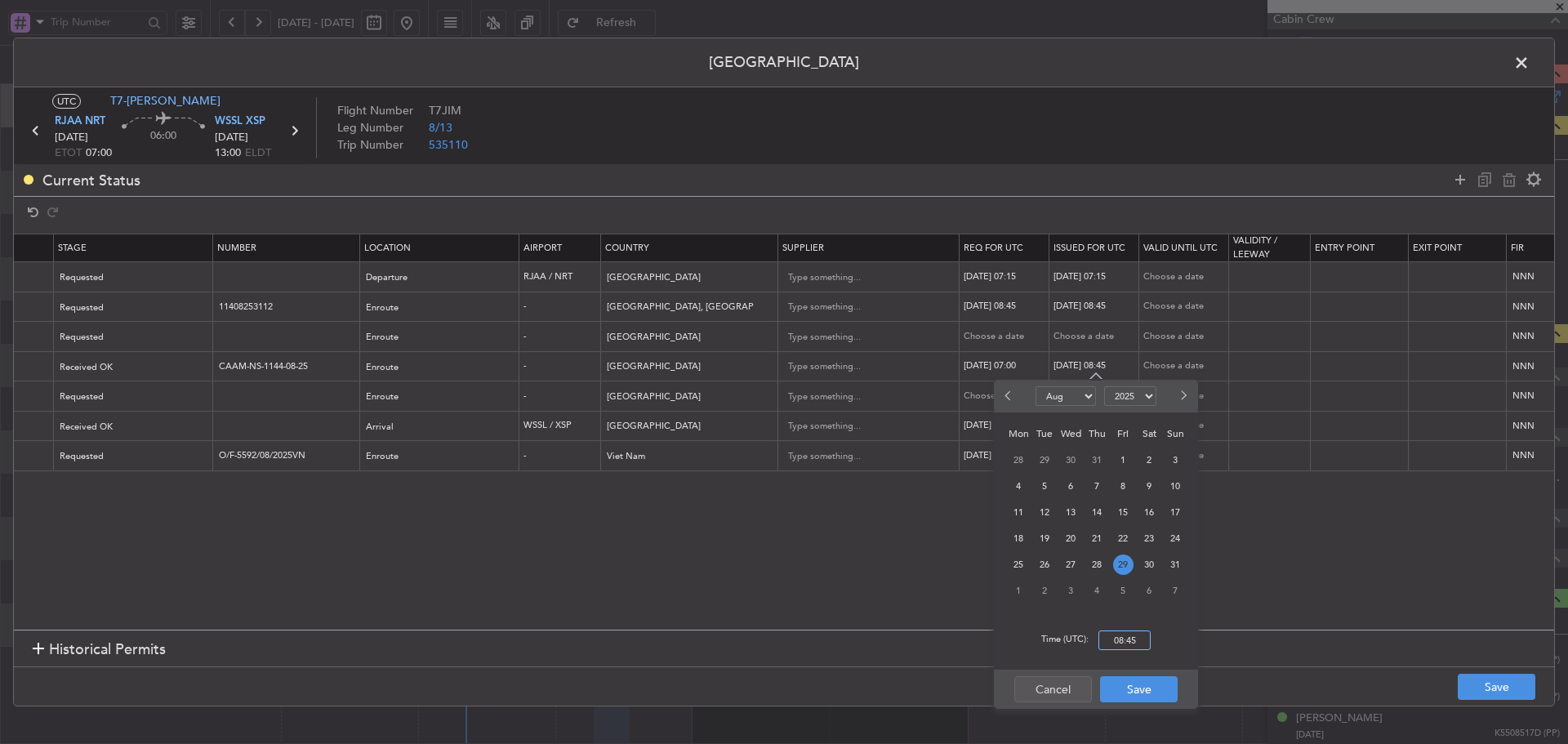
click at [1123, 643] on input "08:45" at bounding box center [1124, 641] width 53 height 20
type input "07:00"
click at [1135, 690] on button "Save" at bounding box center [1138, 689] width 77 height 26
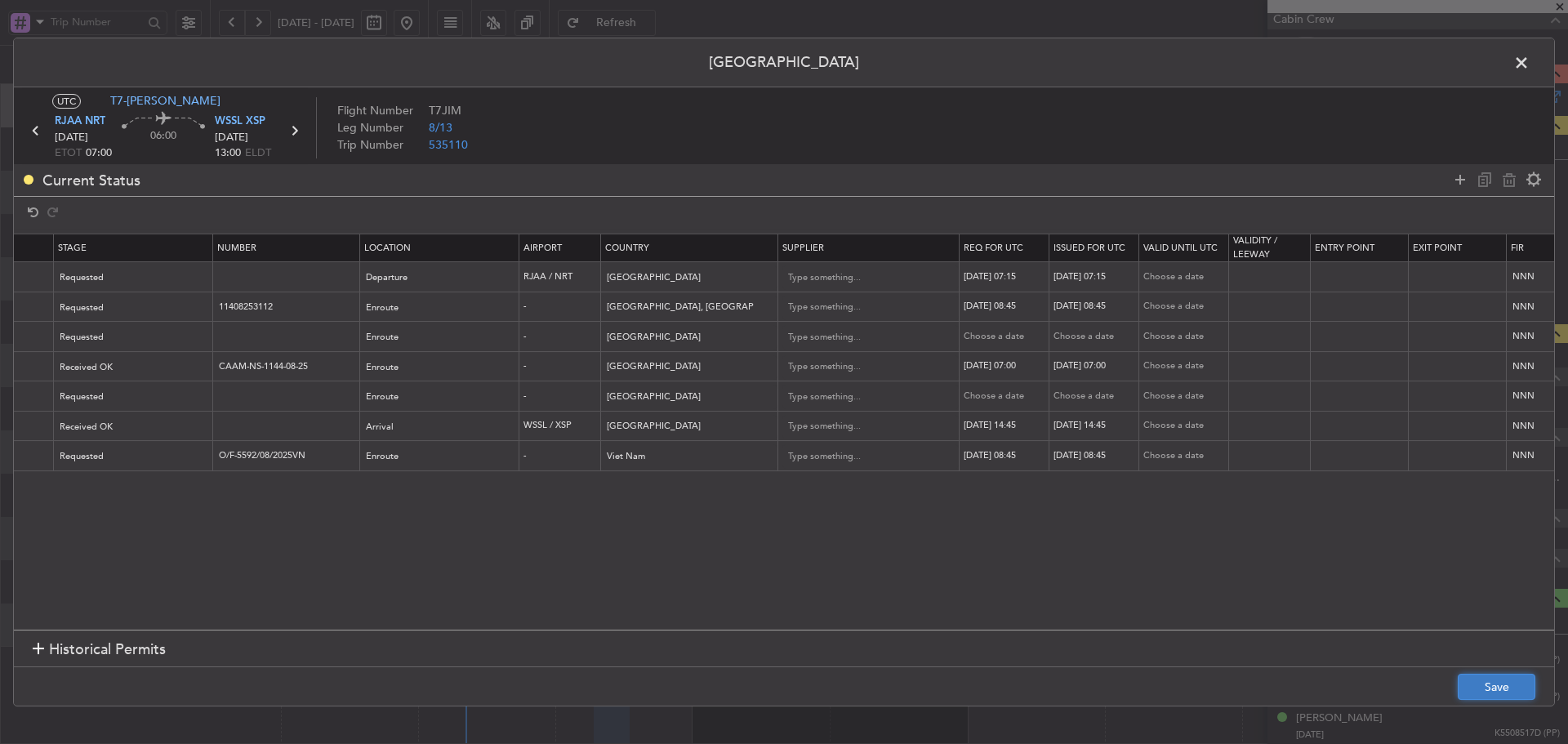
click at [1477, 687] on button "Save" at bounding box center [1495, 686] width 77 height 26
click at [1529, 65] on span at bounding box center [1529, 67] width 0 height 33
